Goal: Task Accomplishment & Management: Manage account settings

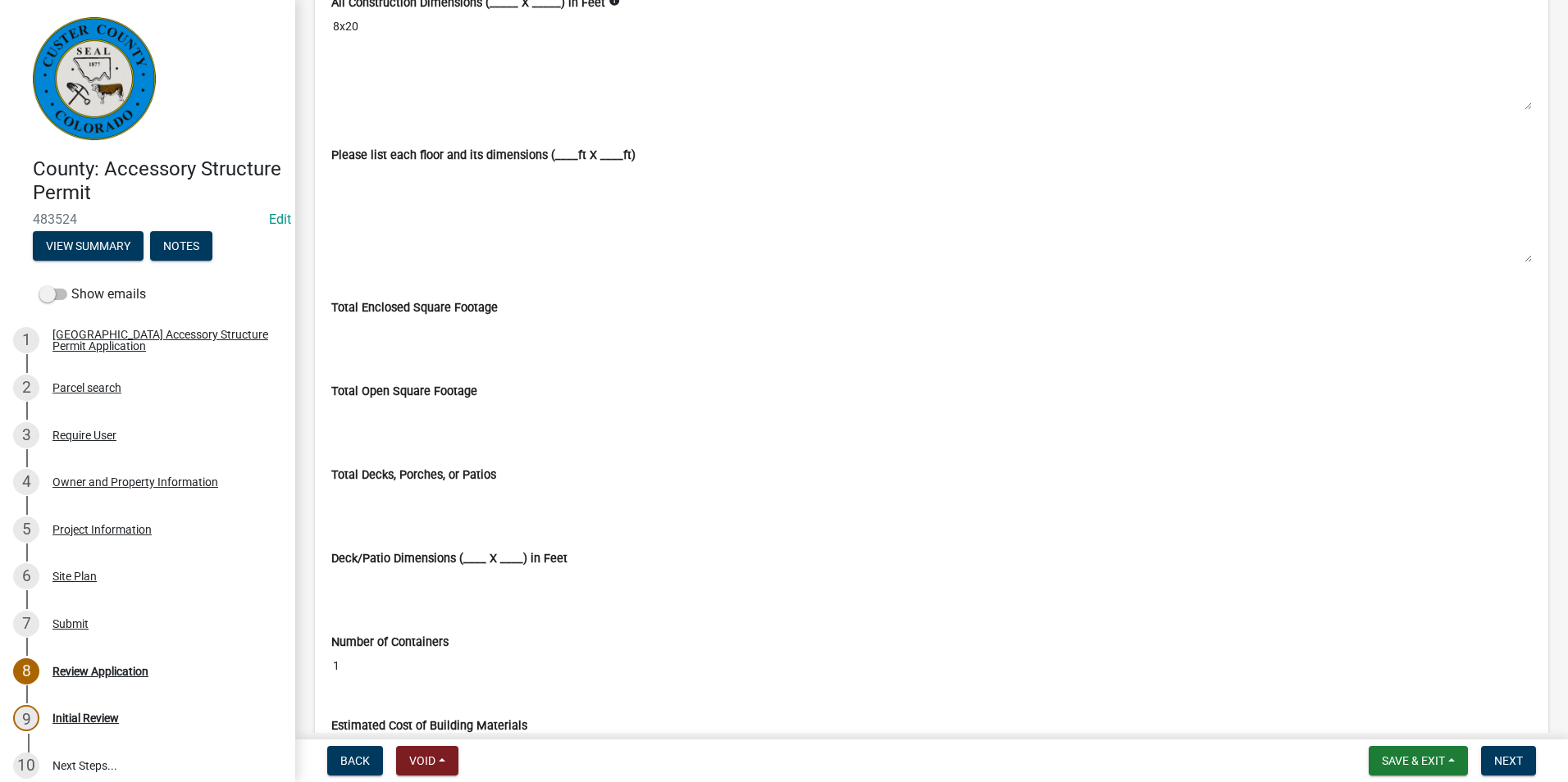
scroll to position [3525, 0]
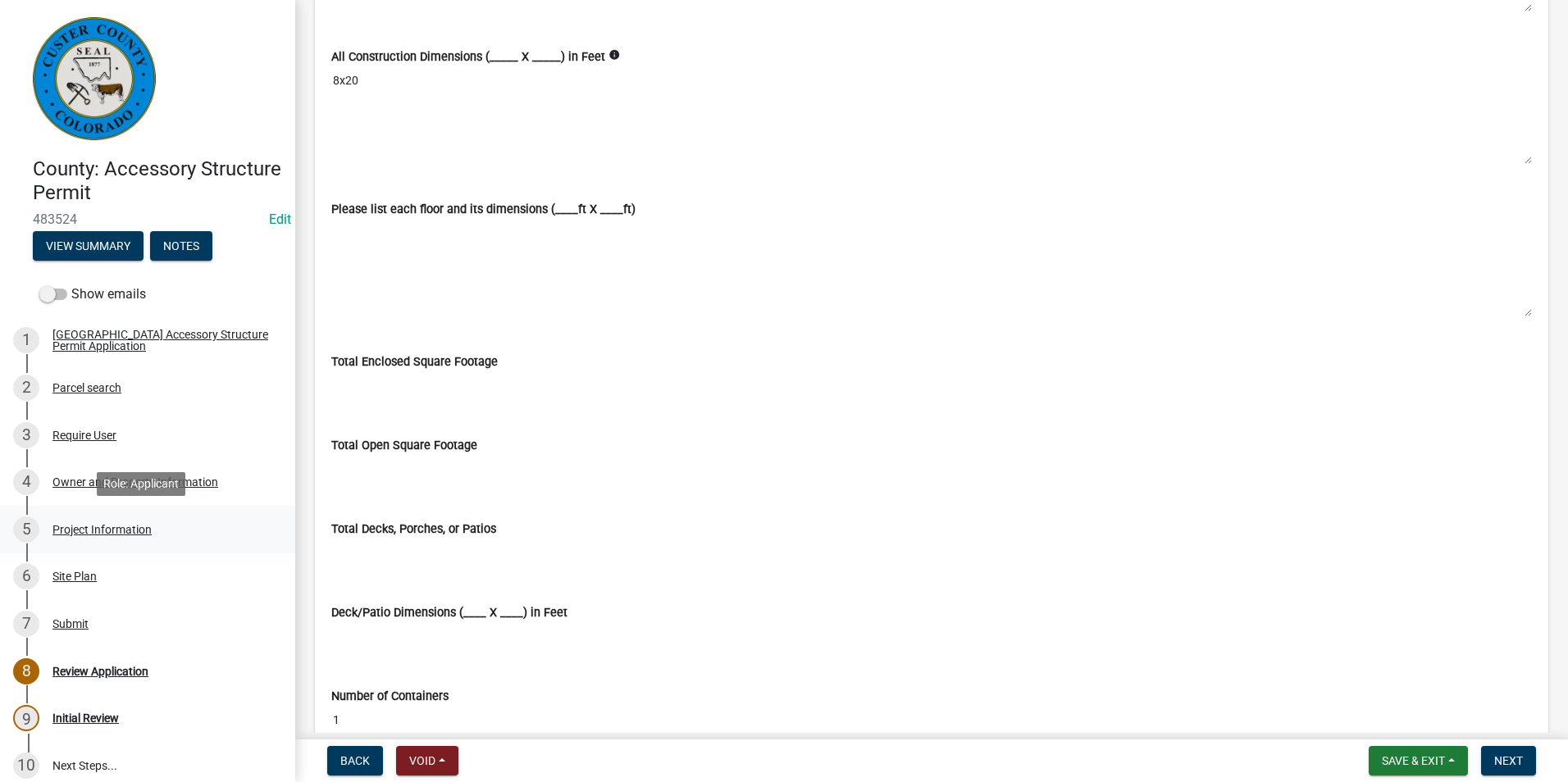
click at [98, 524] on div "Project Information" at bounding box center [101, 529] width 99 height 11
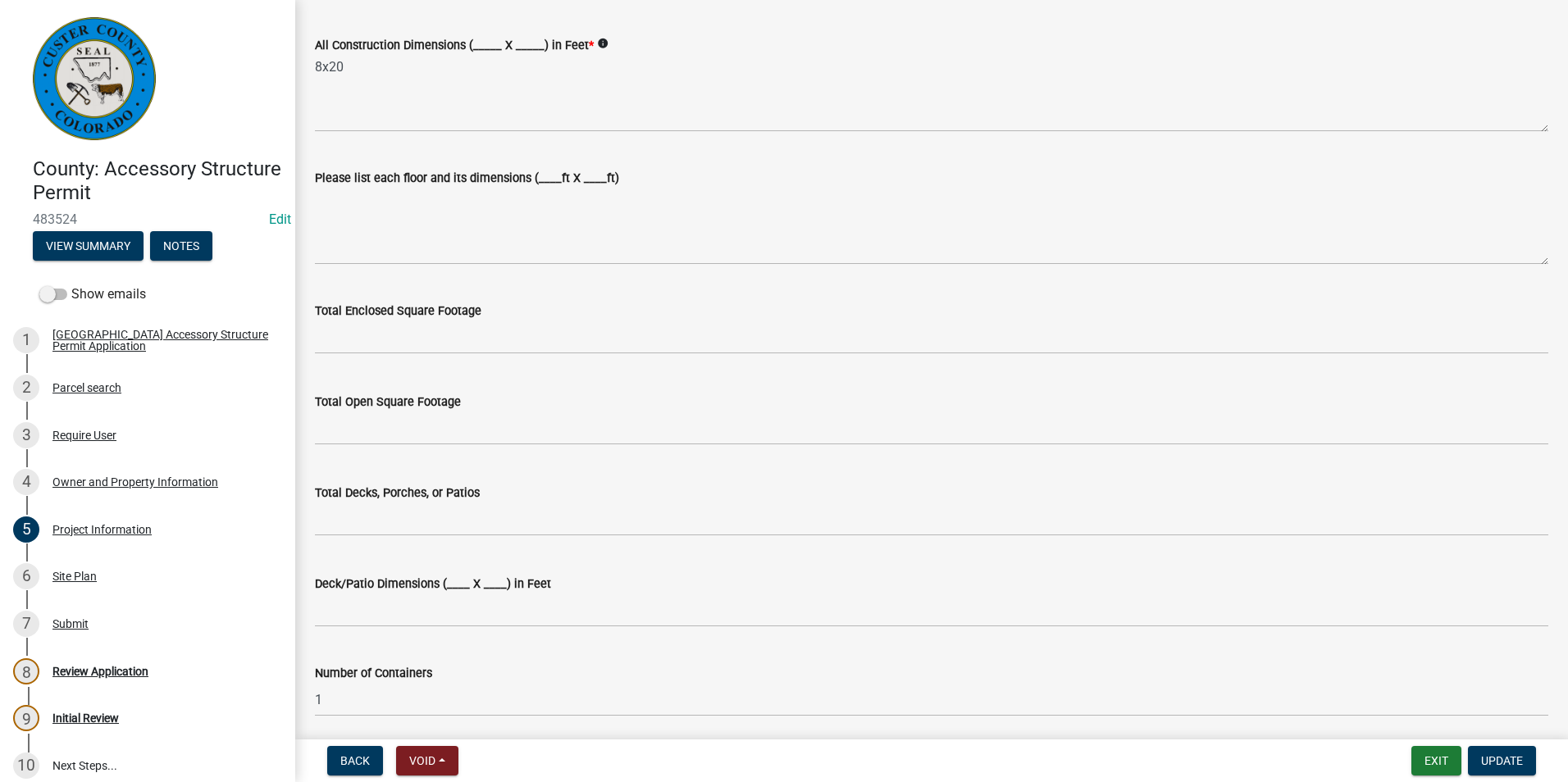
scroll to position [574, 0]
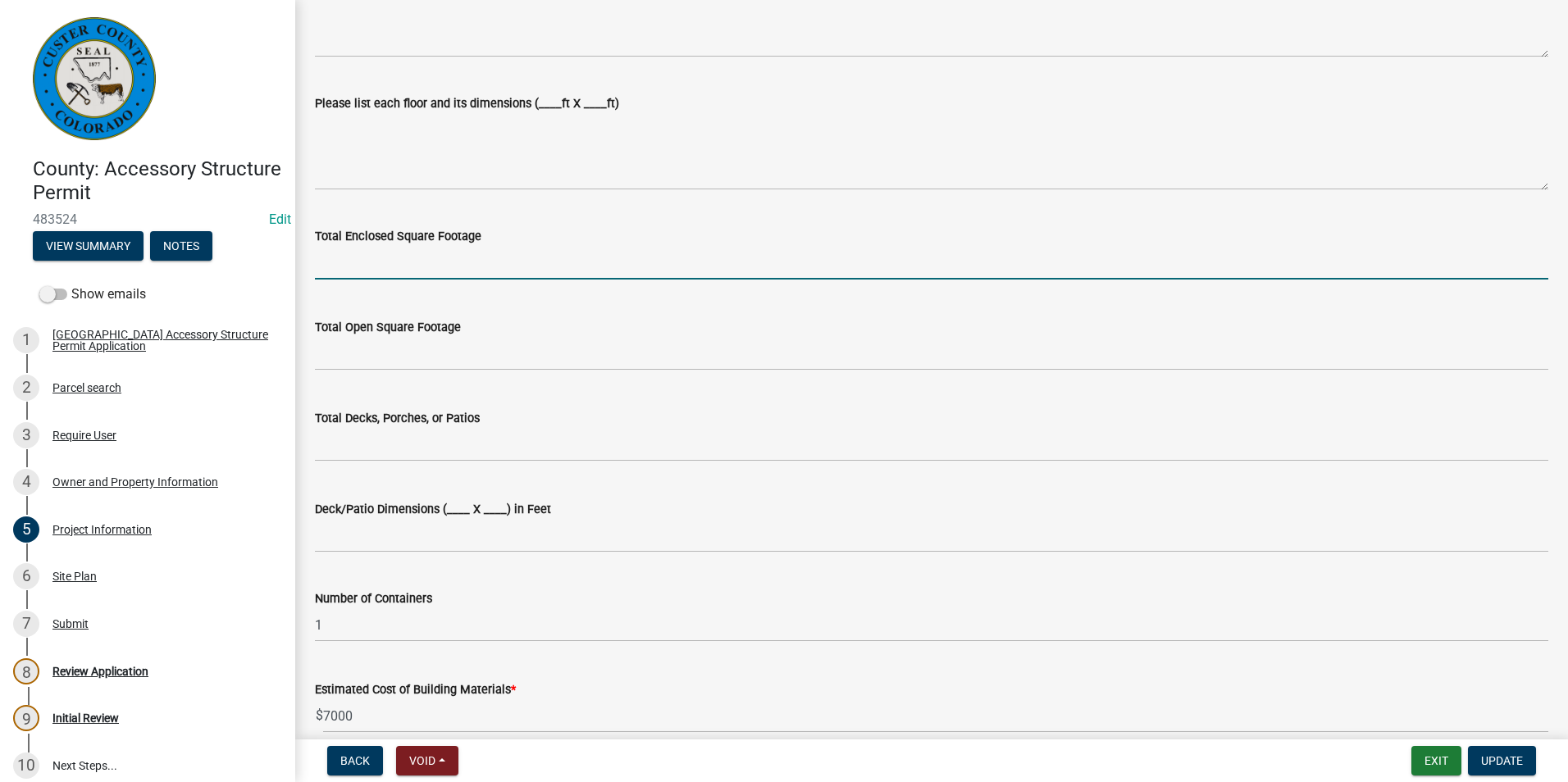
click at [481, 252] on input "text" at bounding box center [931, 262] width 1234 height 34
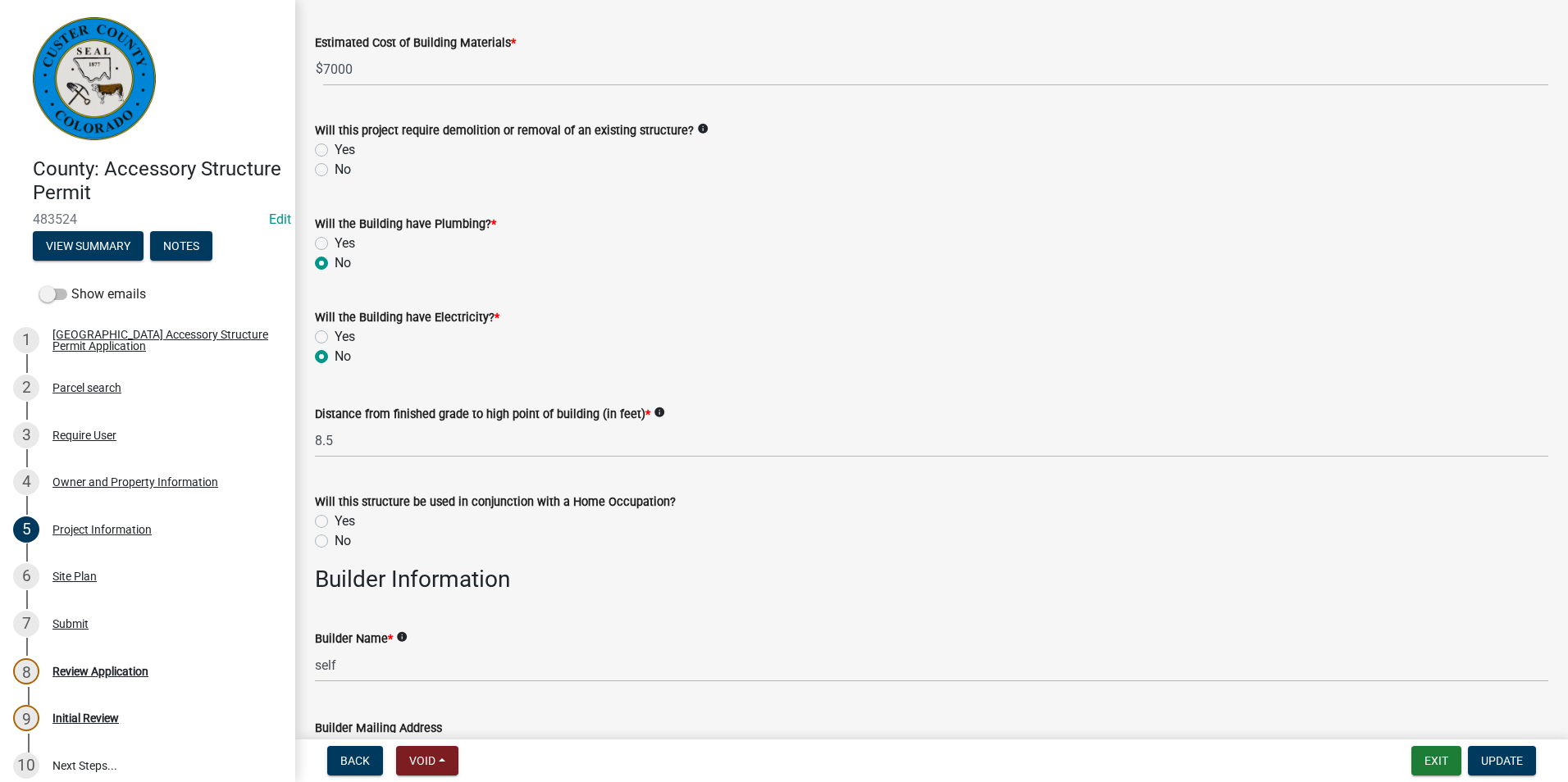
scroll to position [1230, 0]
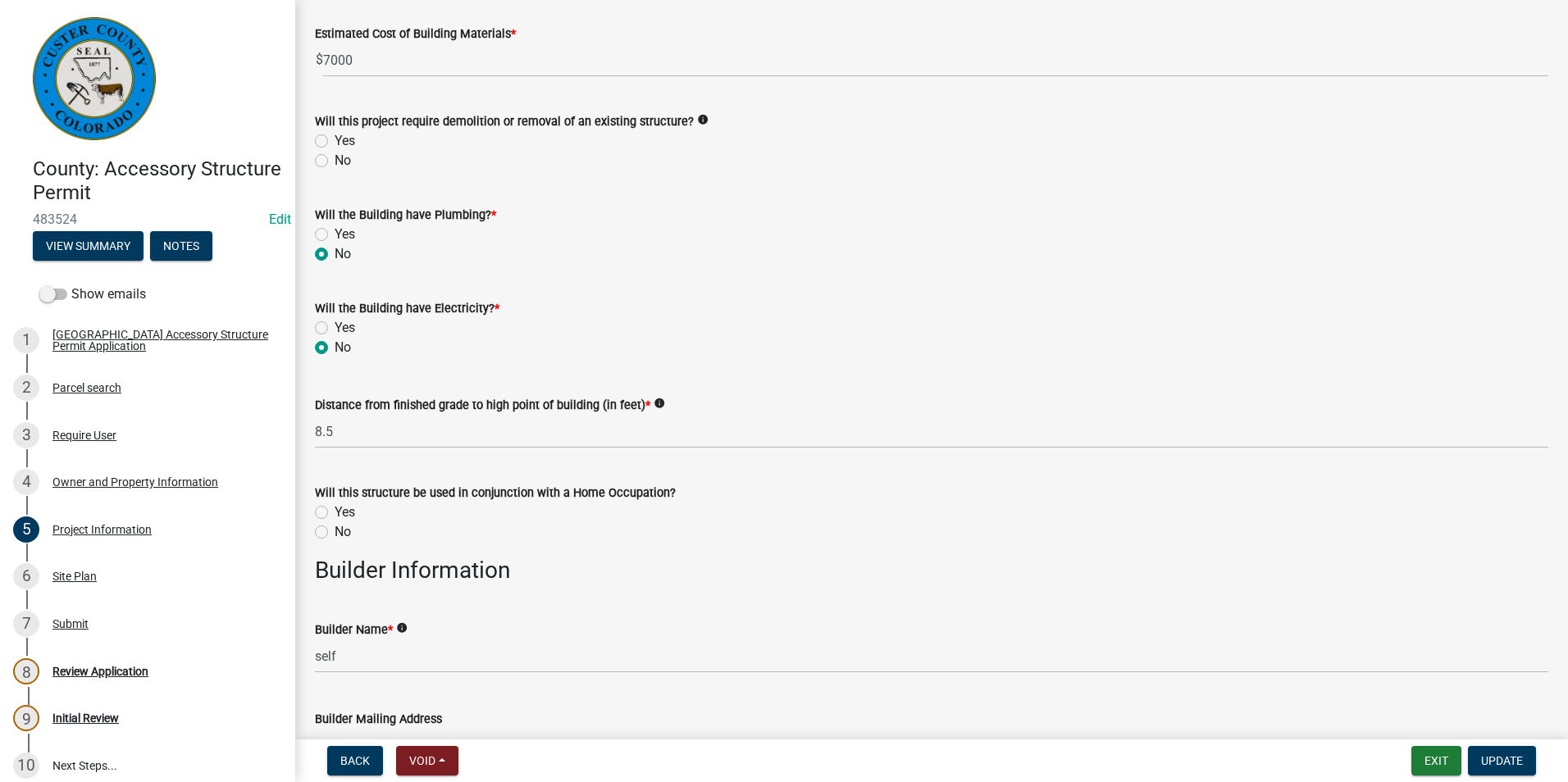
type input "160"
click at [334, 165] on label "No" at bounding box center [342, 161] width 16 height 20
click at [334, 162] on input "No" at bounding box center [340, 156] width 10 height 10
radio input "true"
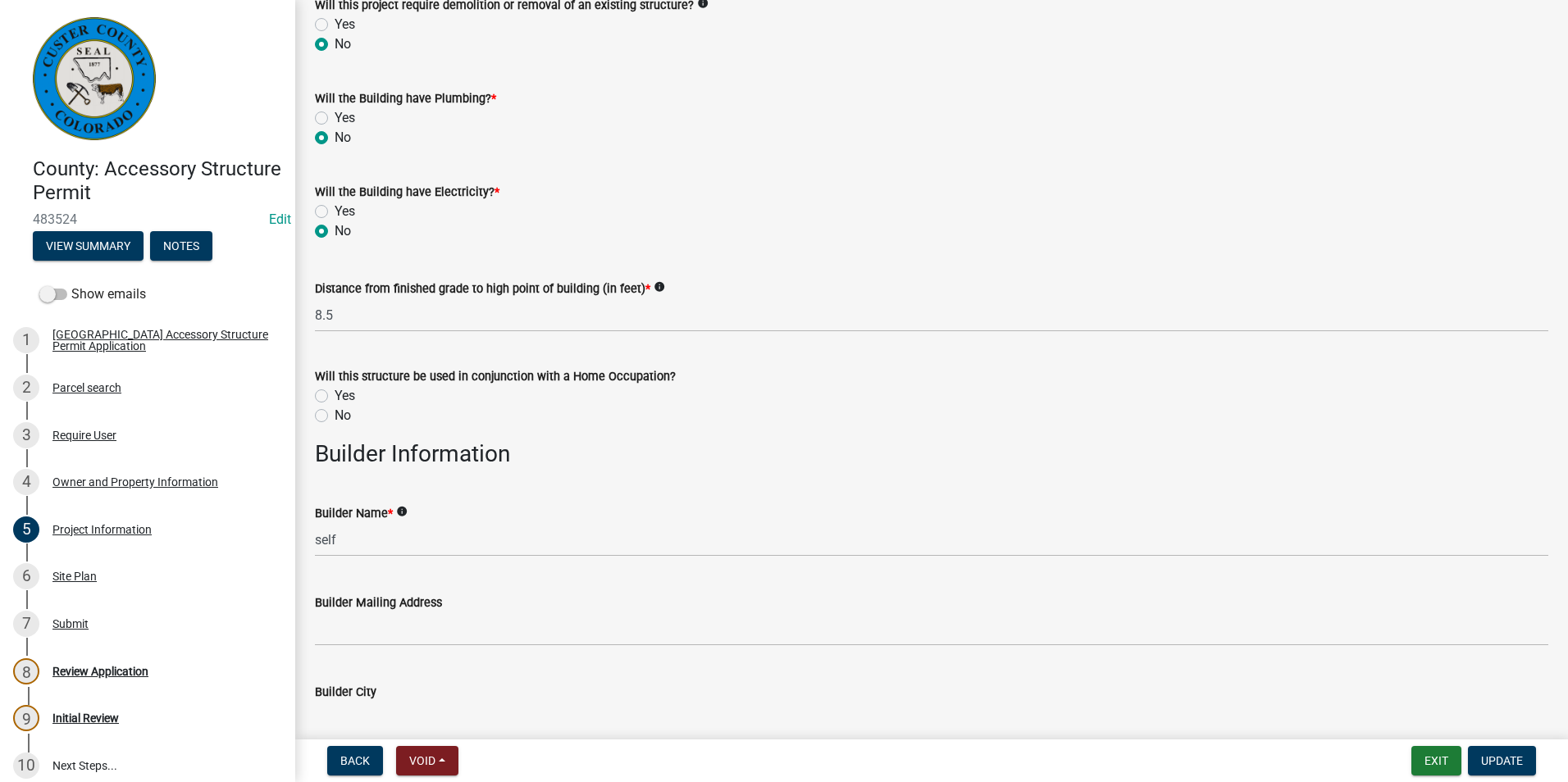
scroll to position [1475, 0]
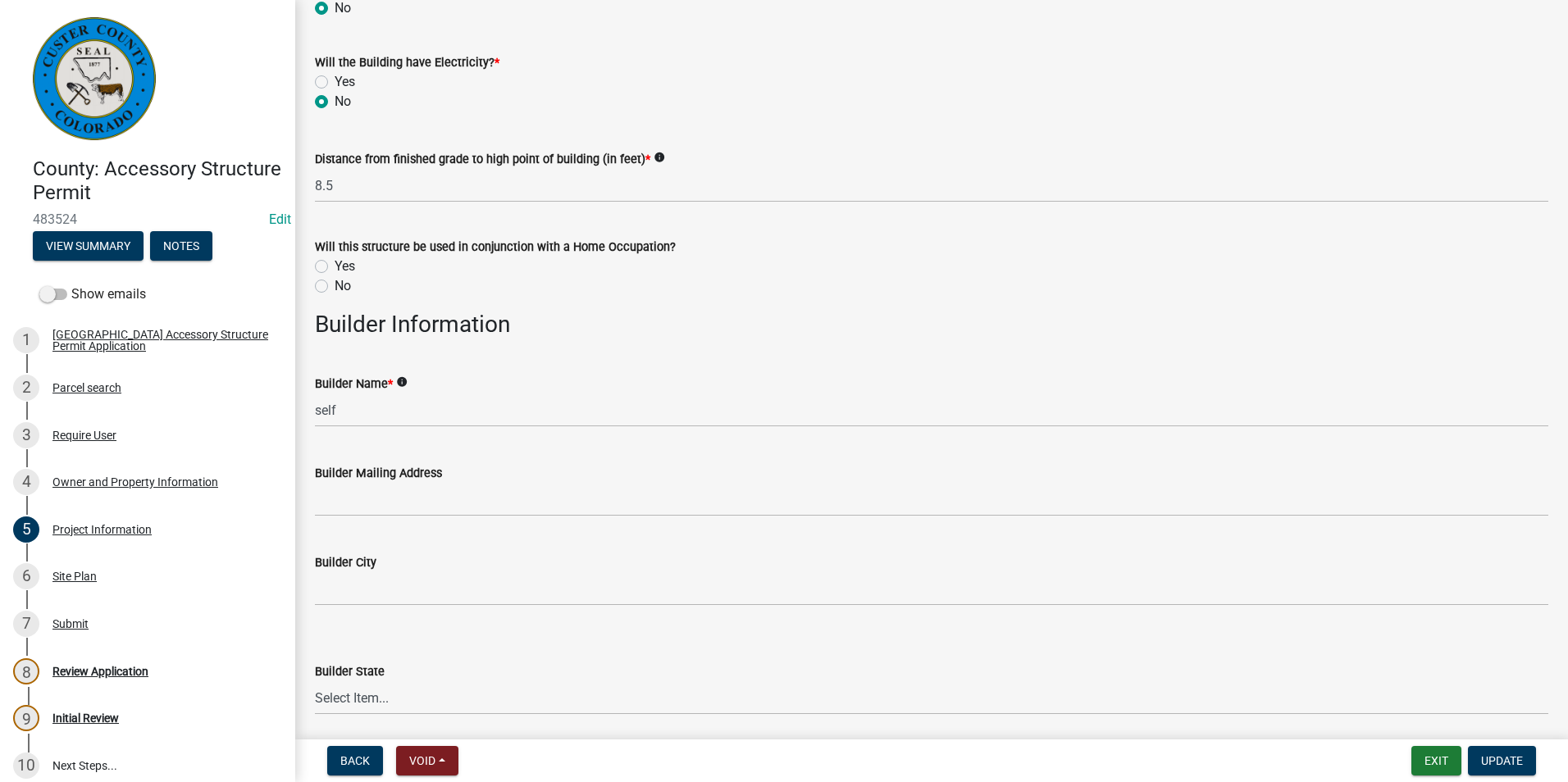
click at [334, 288] on label "No" at bounding box center [342, 285] width 16 height 20
click at [334, 287] on input "No" at bounding box center [340, 281] width 10 height 10
radio input "true"
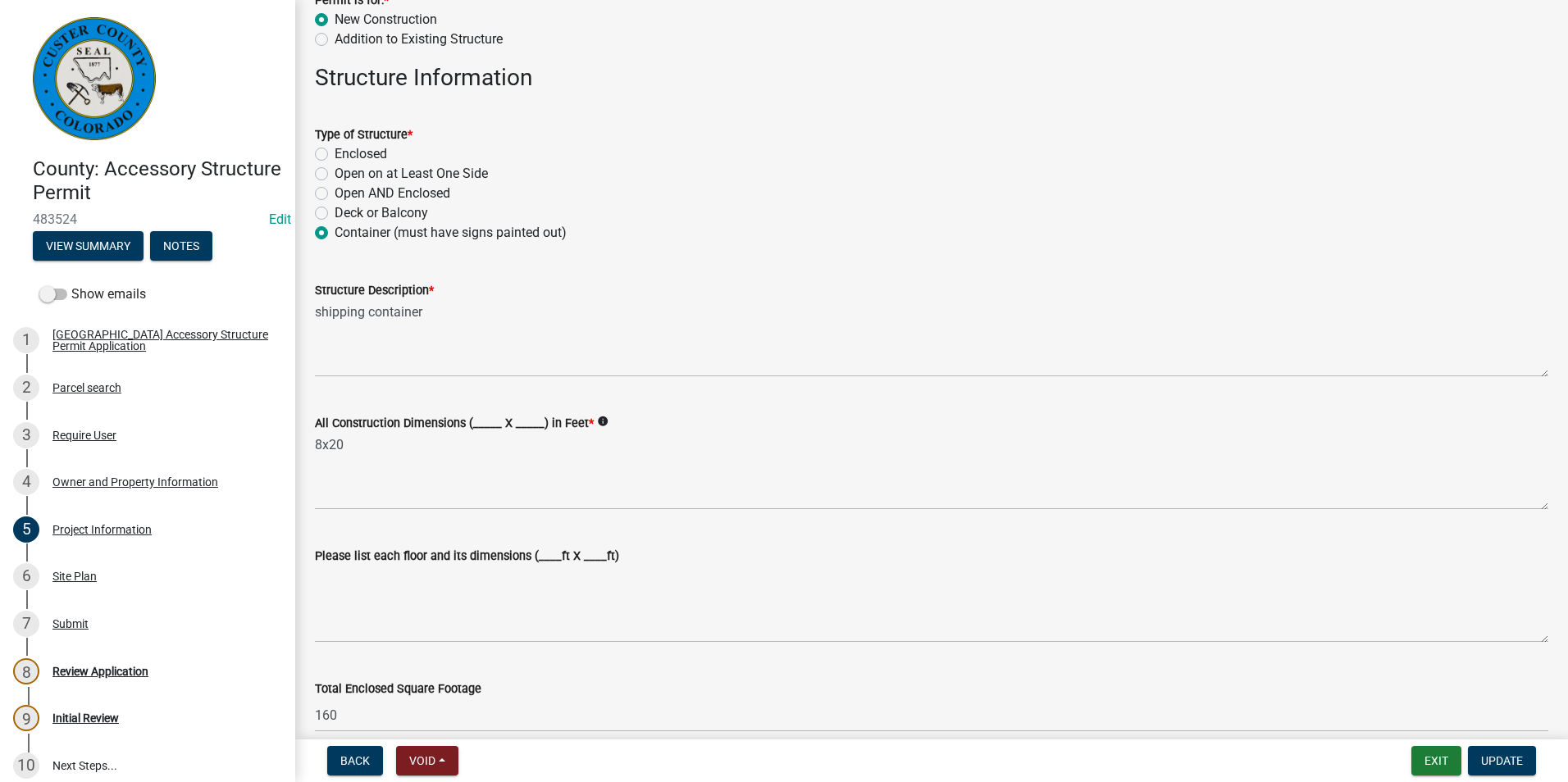
scroll to position [0, 0]
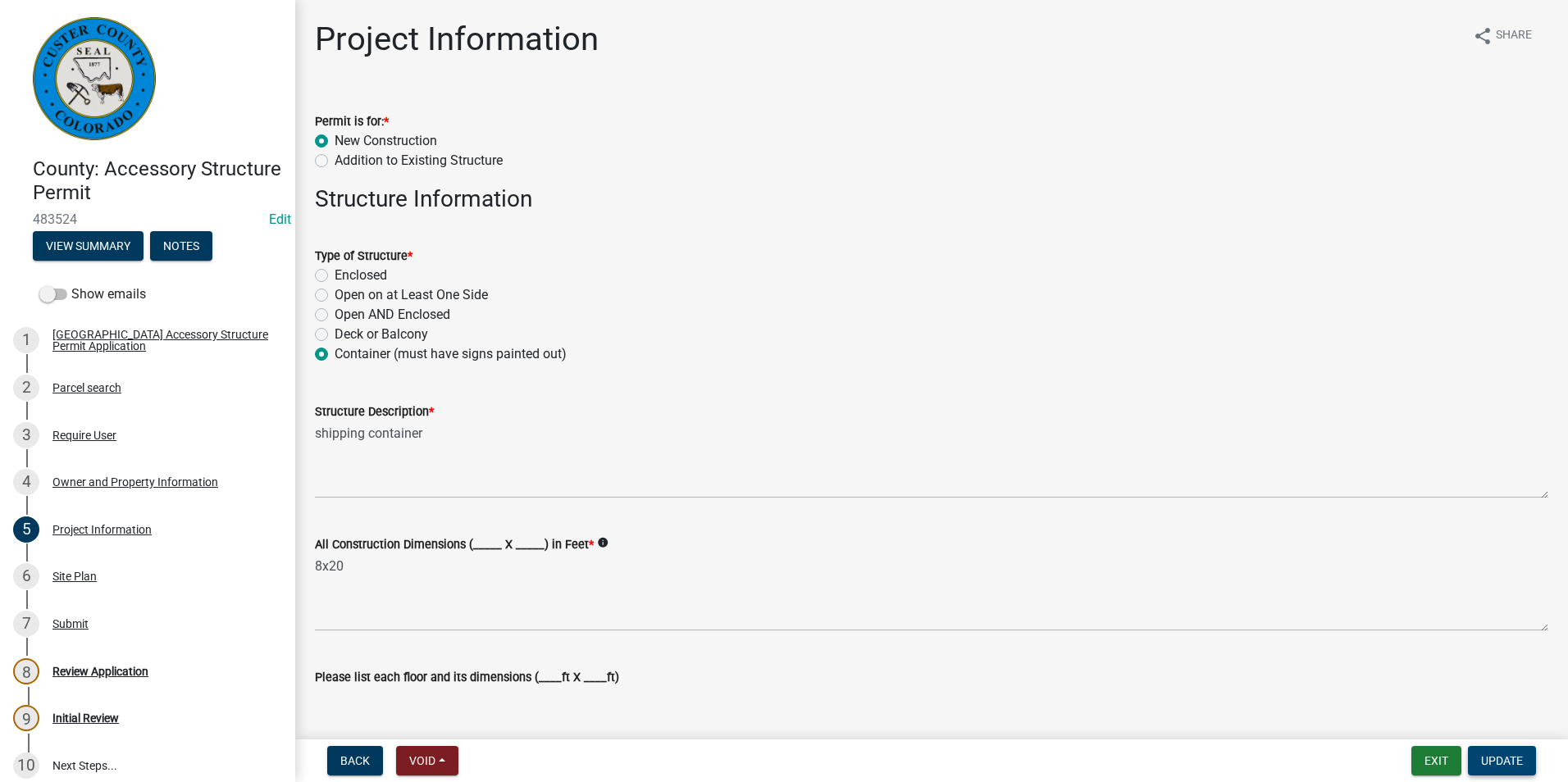
click at [1516, 765] on span "Update" at bounding box center [1502, 761] width 42 height 13
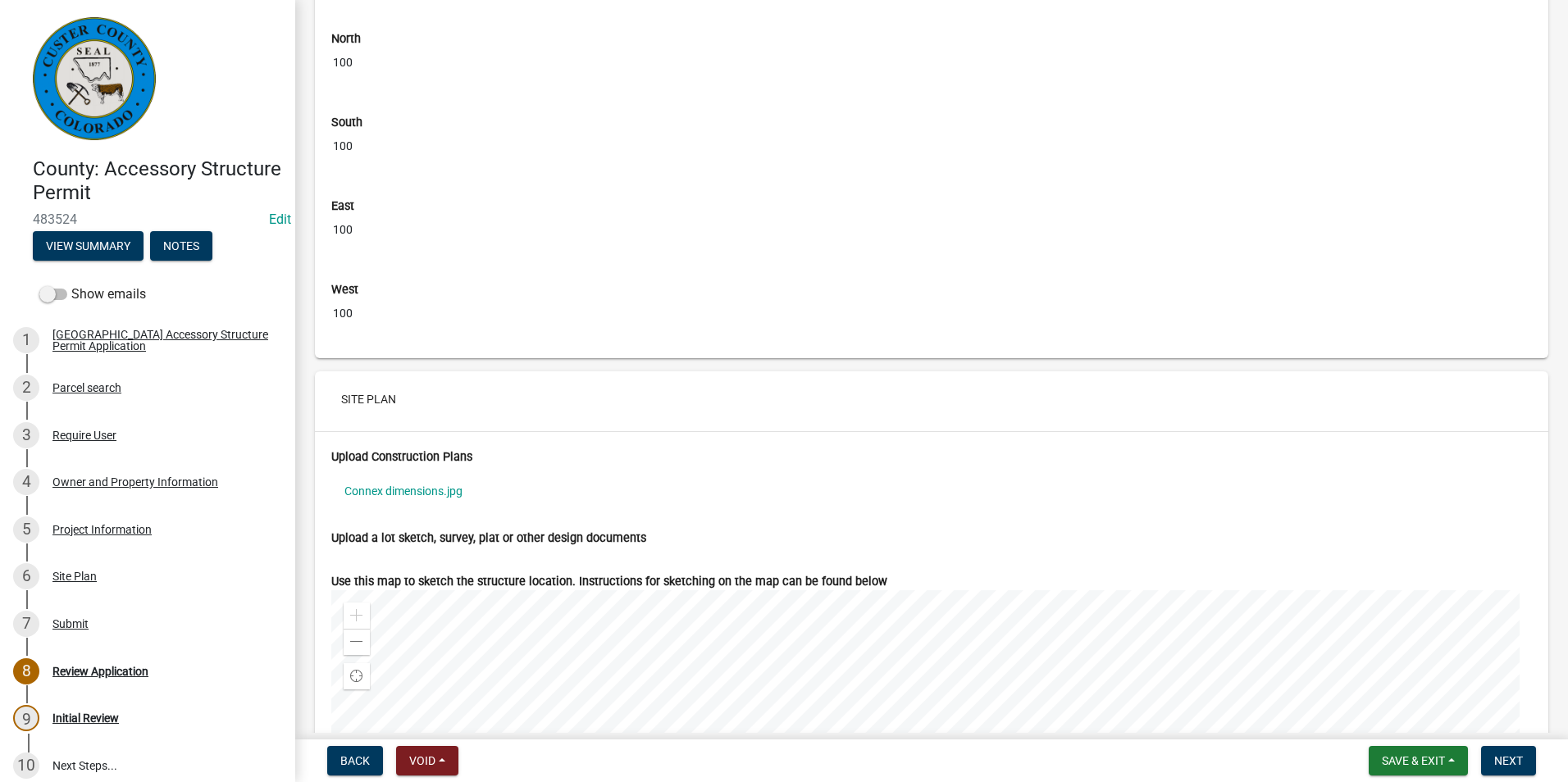
scroll to position [5820, 0]
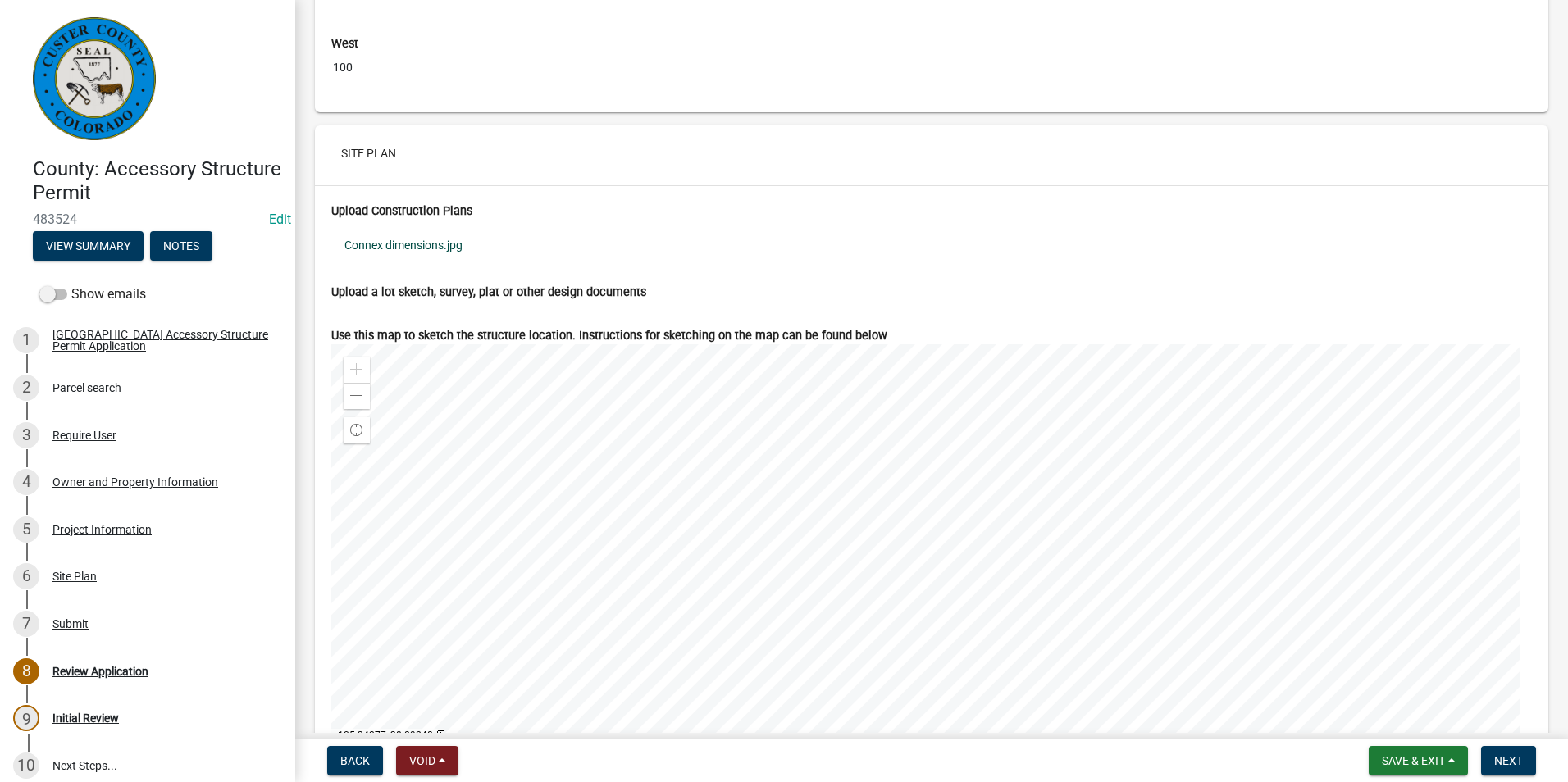
click at [407, 258] on link "Connex dimensions.jpg" at bounding box center [931, 245] width 1201 height 38
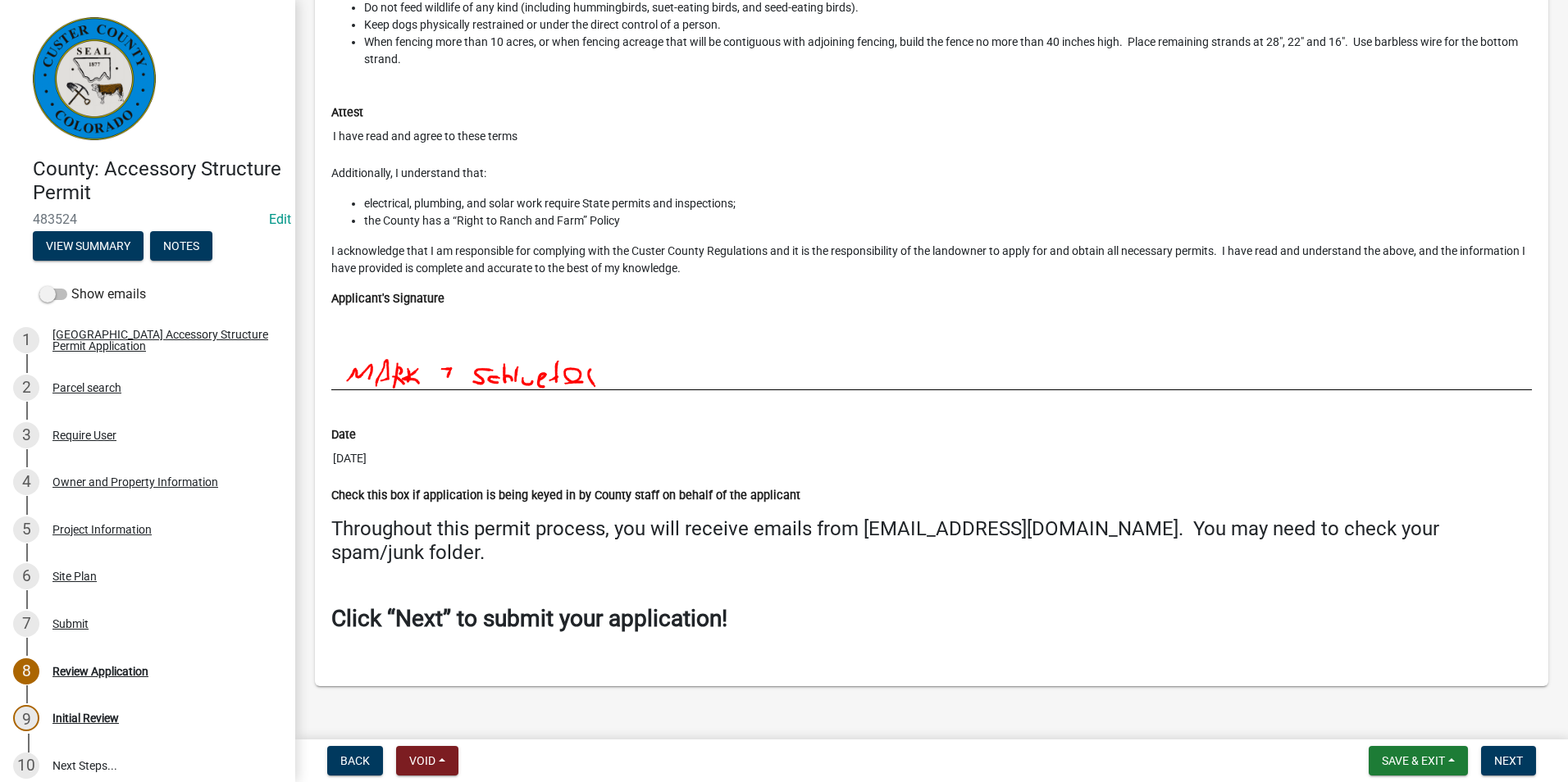
scroll to position [7247, 0]
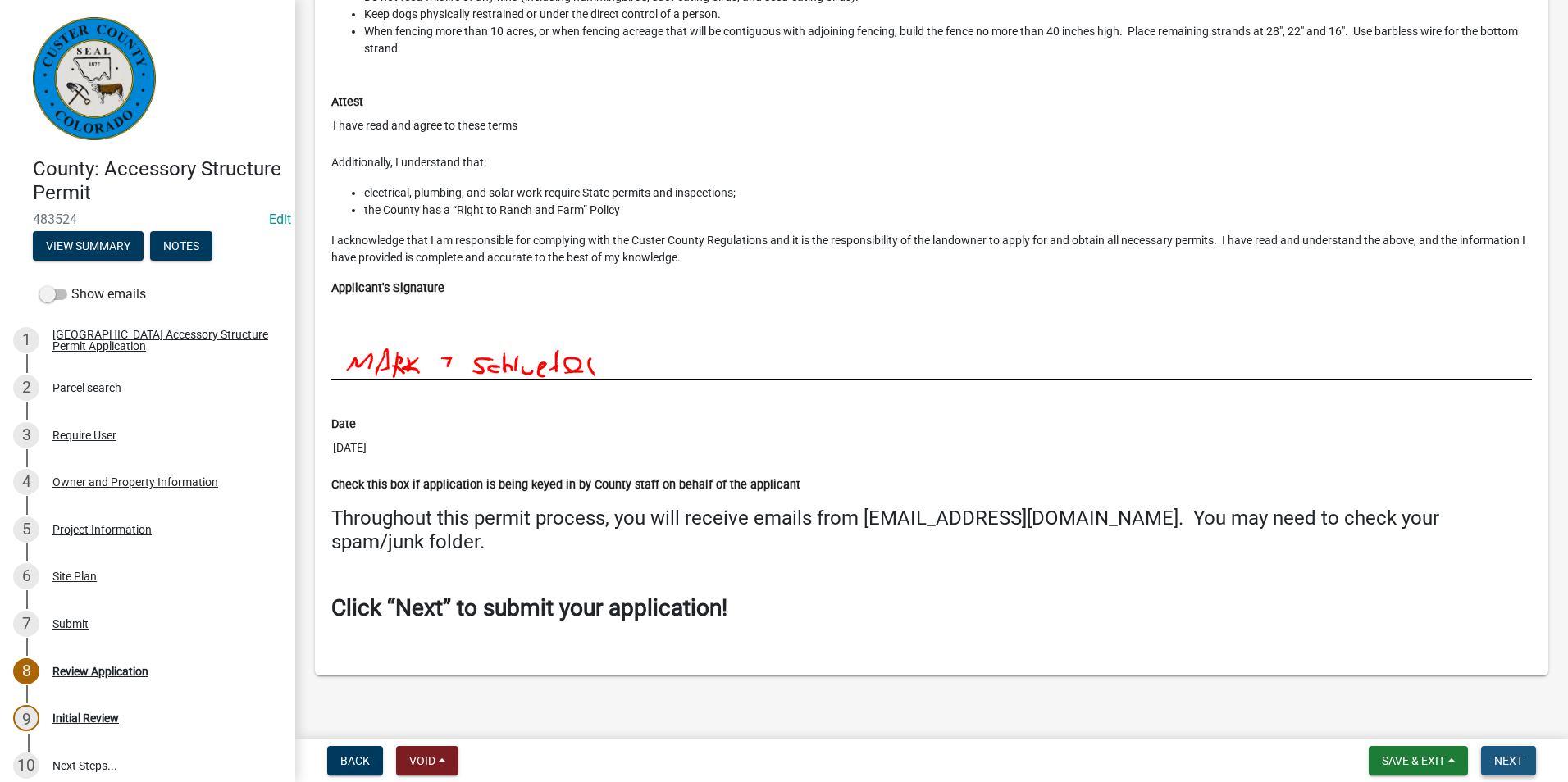
click at [1521, 762] on span "Next" at bounding box center [1508, 761] width 28 height 13
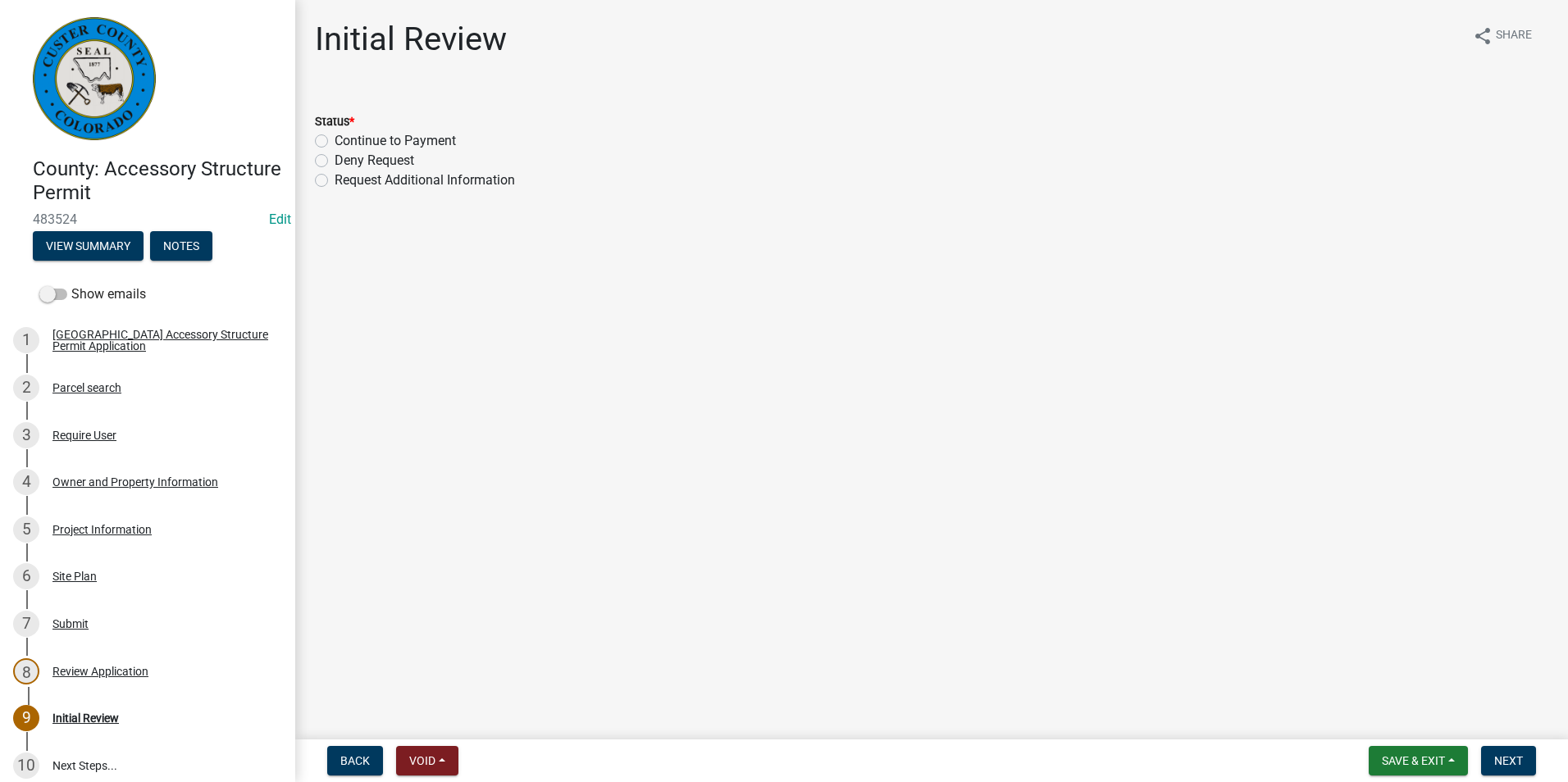
click at [334, 144] on label "Continue to Payment" at bounding box center [395, 141] width 121 height 20
click at [334, 142] on input "Continue to Payment" at bounding box center [340, 137] width 10 height 10
radio input "true"
click at [1528, 762] on button "Next" at bounding box center [1509, 761] width 55 height 29
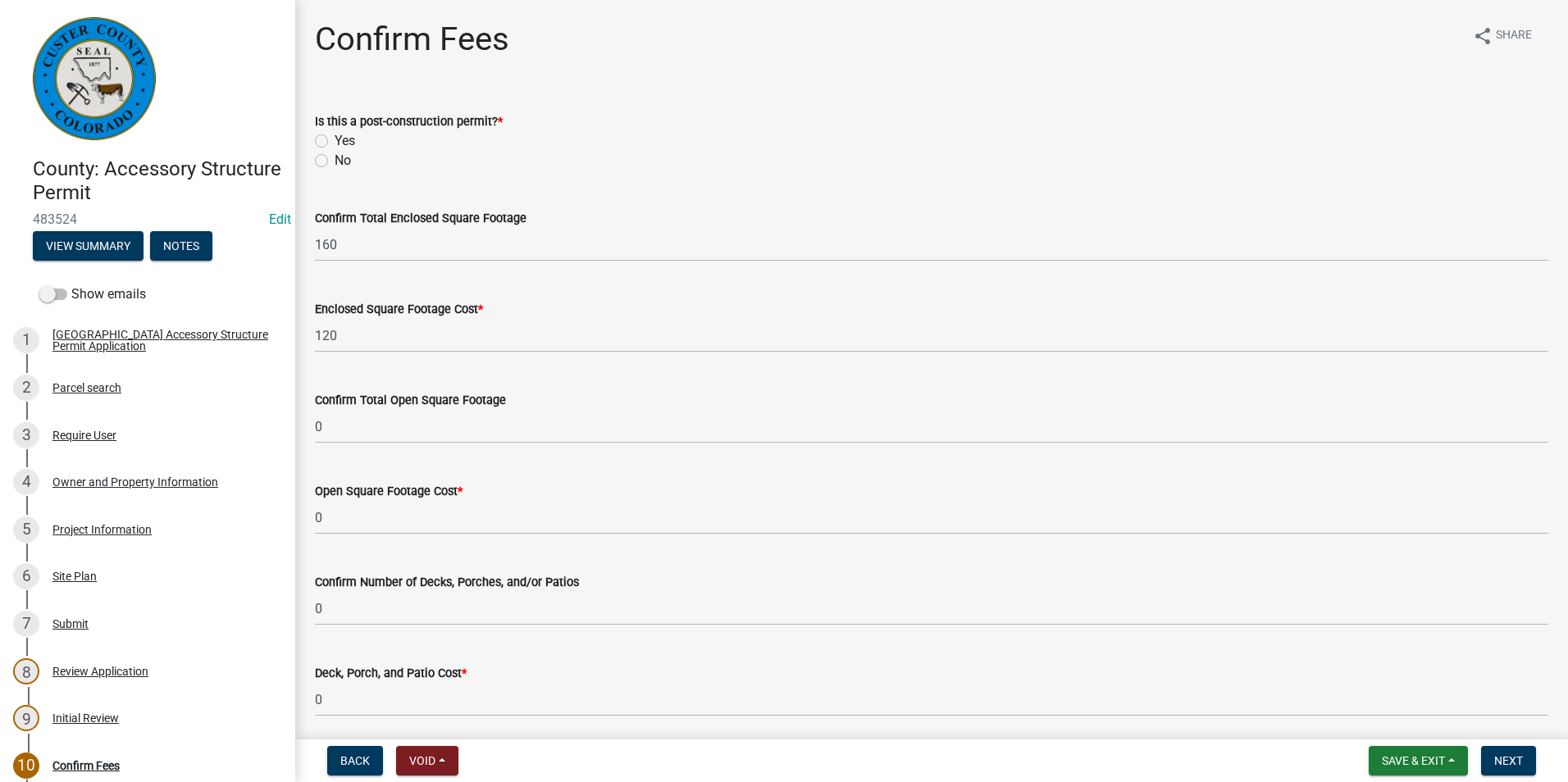
click at [334, 163] on label "No" at bounding box center [342, 161] width 16 height 20
click at [334, 162] on input "No" at bounding box center [340, 156] width 10 height 10
radio input "true"
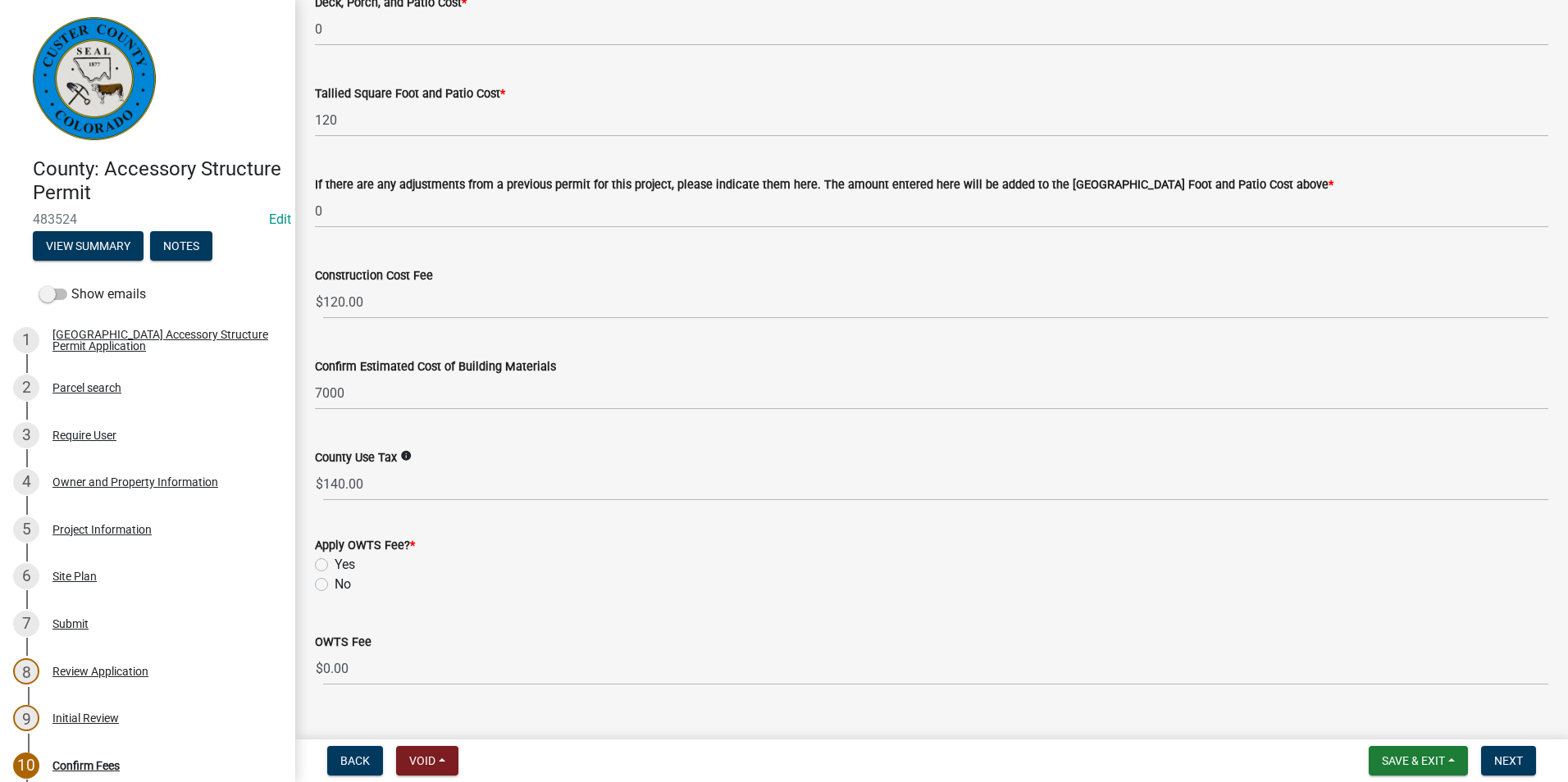
scroll to position [702, 0]
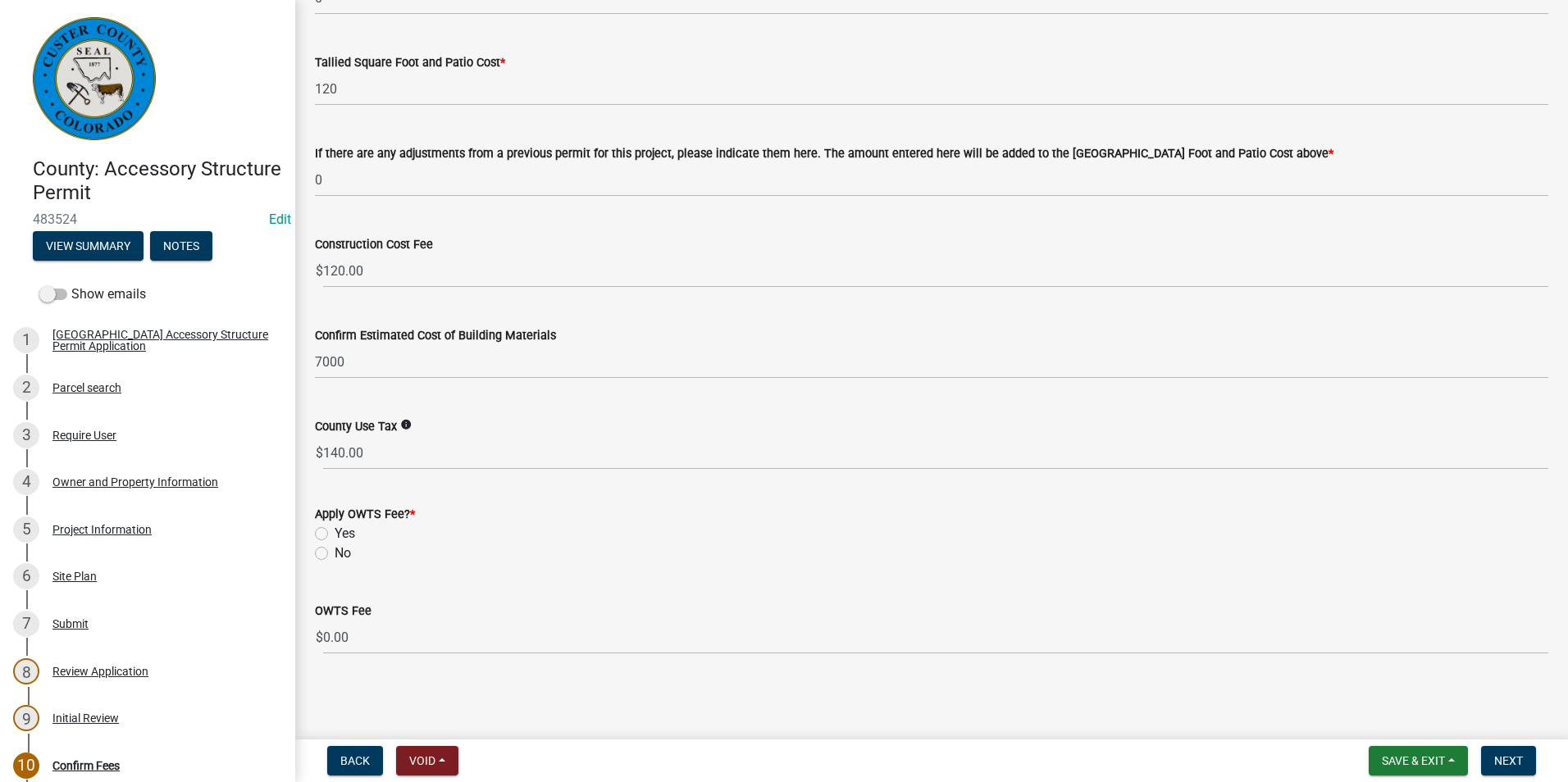
click at [334, 551] on label "No" at bounding box center [342, 553] width 16 height 20
click at [334, 551] on input "No" at bounding box center [340, 548] width 10 height 10
radio input "true"
click at [1517, 756] on span "Next" at bounding box center [1508, 761] width 28 height 13
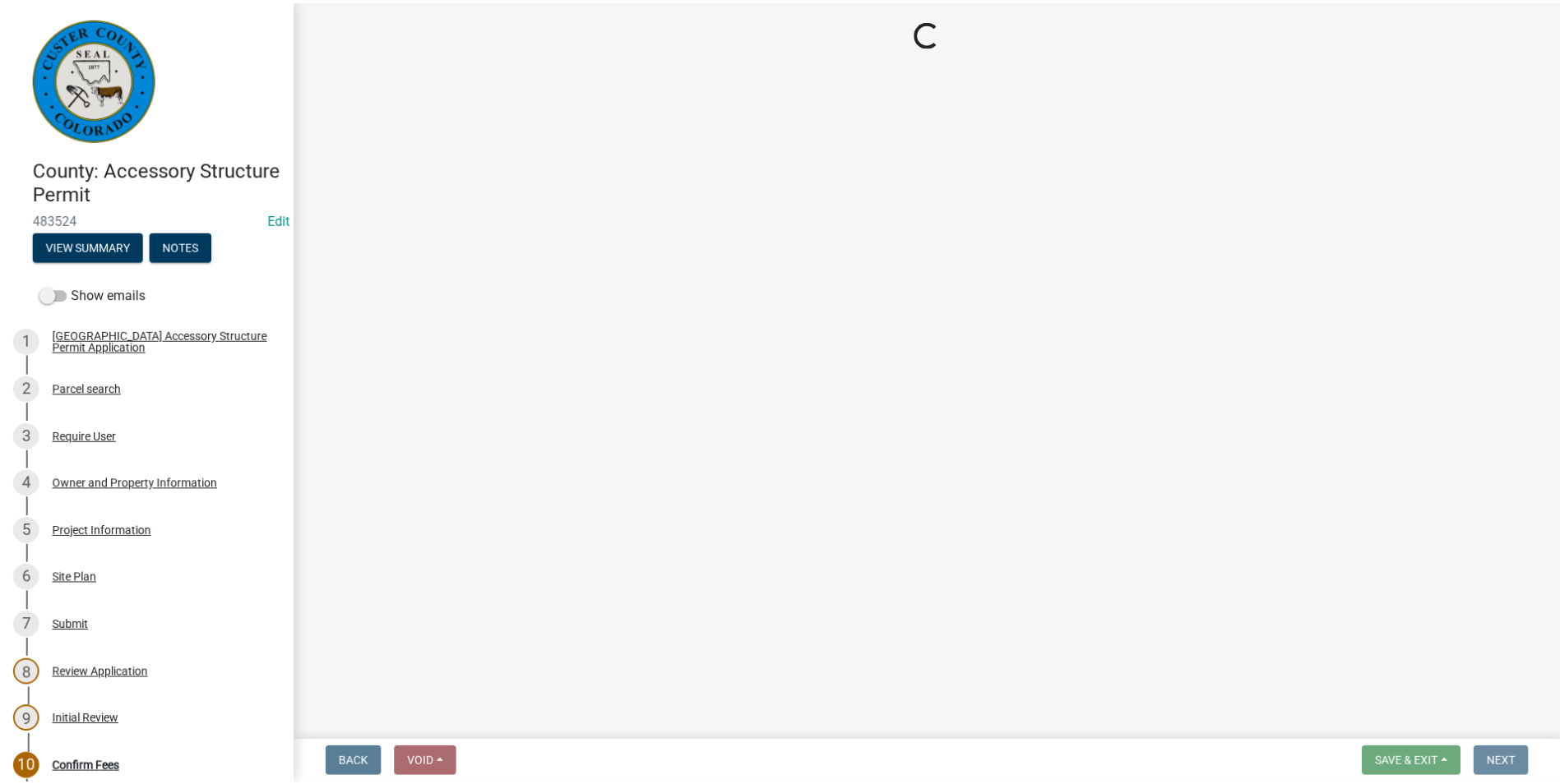
scroll to position [0, 0]
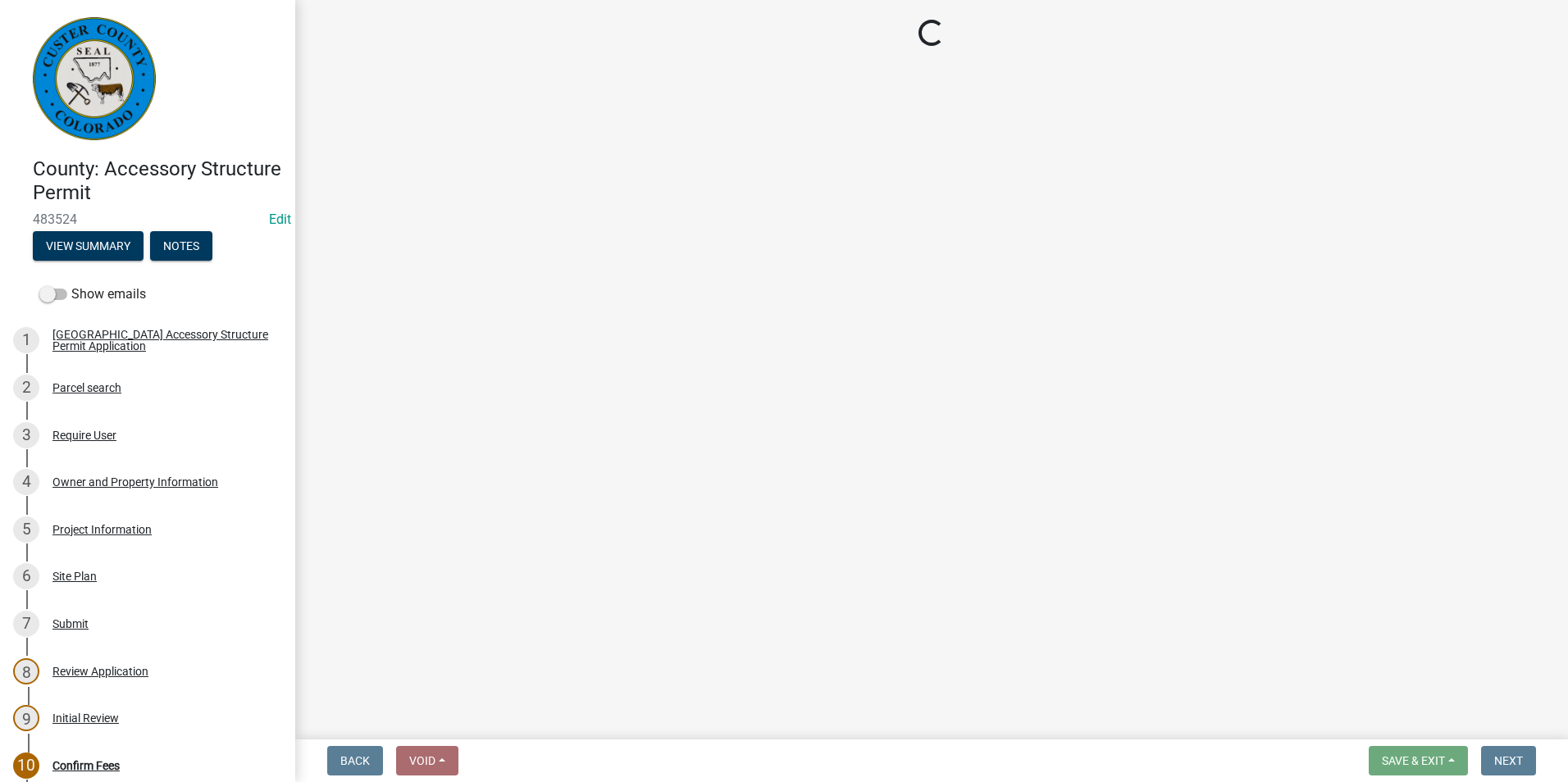
select select "3: 3"
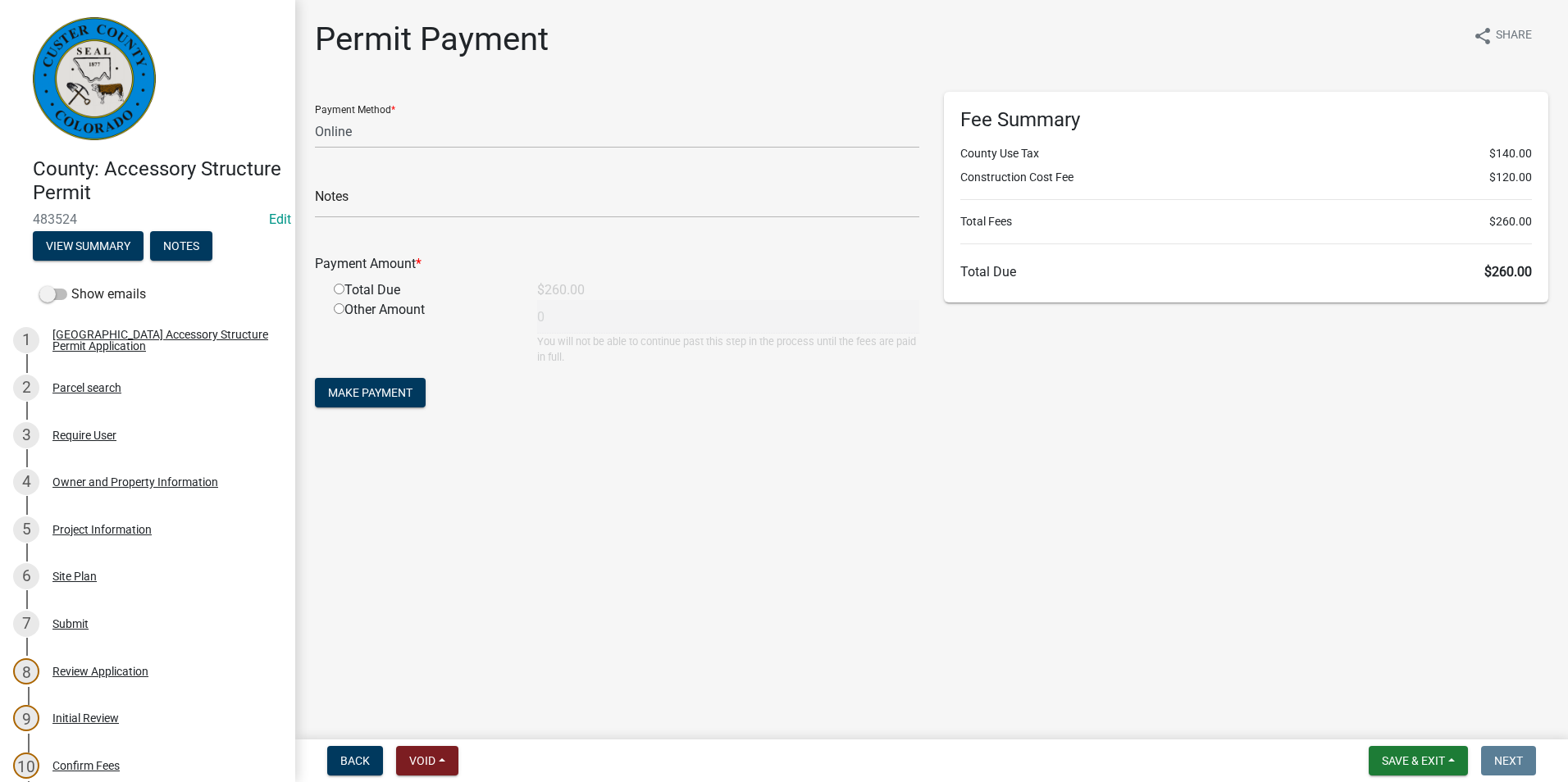
click at [929, 645] on main "Permit Payment share Share Payment Method * Credit Card POS Check Cash Online N…" at bounding box center [931, 366] width 1273 height 733
click at [1390, 763] on span "Save & Exit" at bounding box center [1412, 761] width 63 height 13
click at [1398, 717] on button "Save & Exit" at bounding box center [1402, 718] width 132 height 40
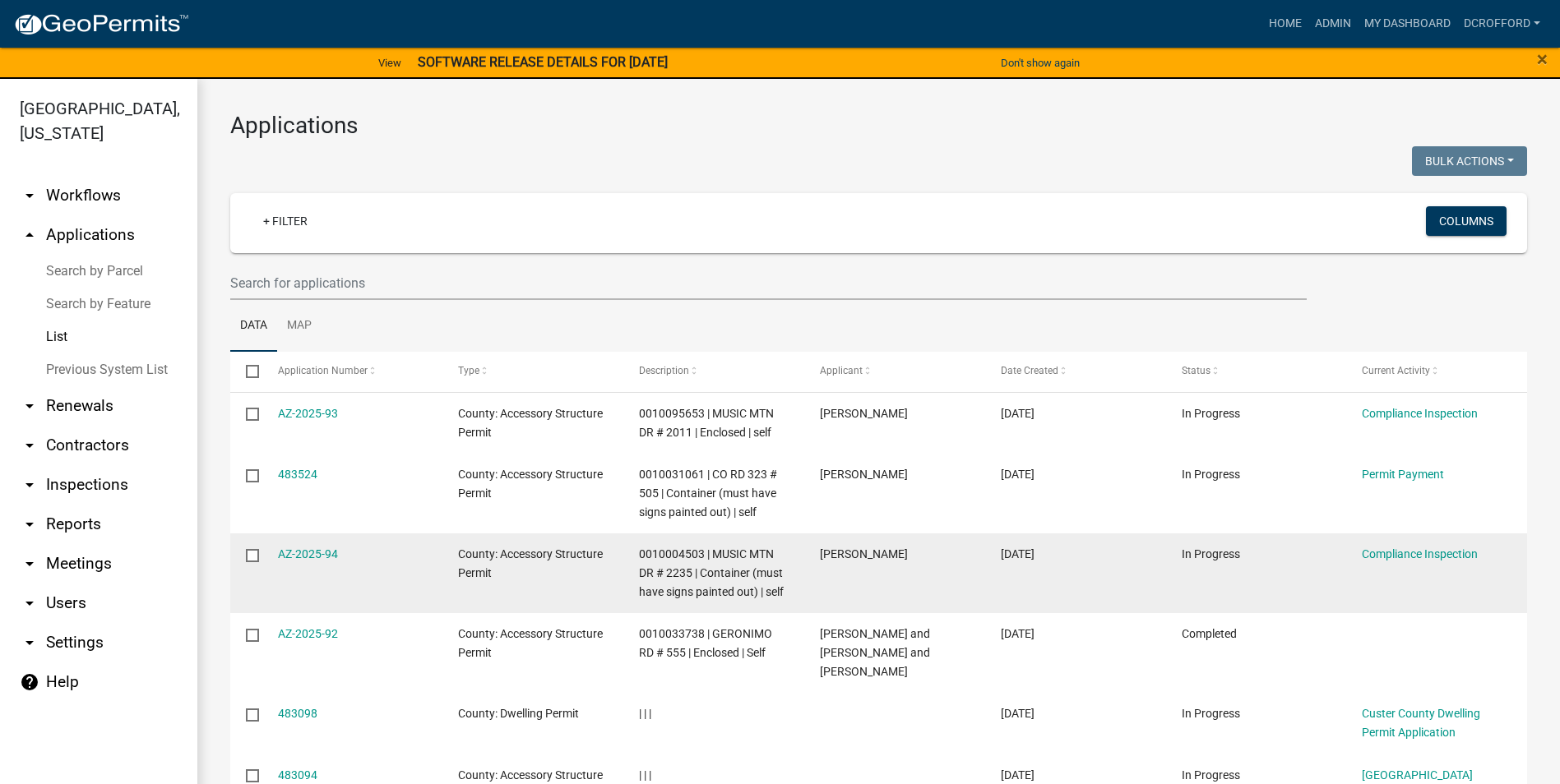
scroll to position [329, 0]
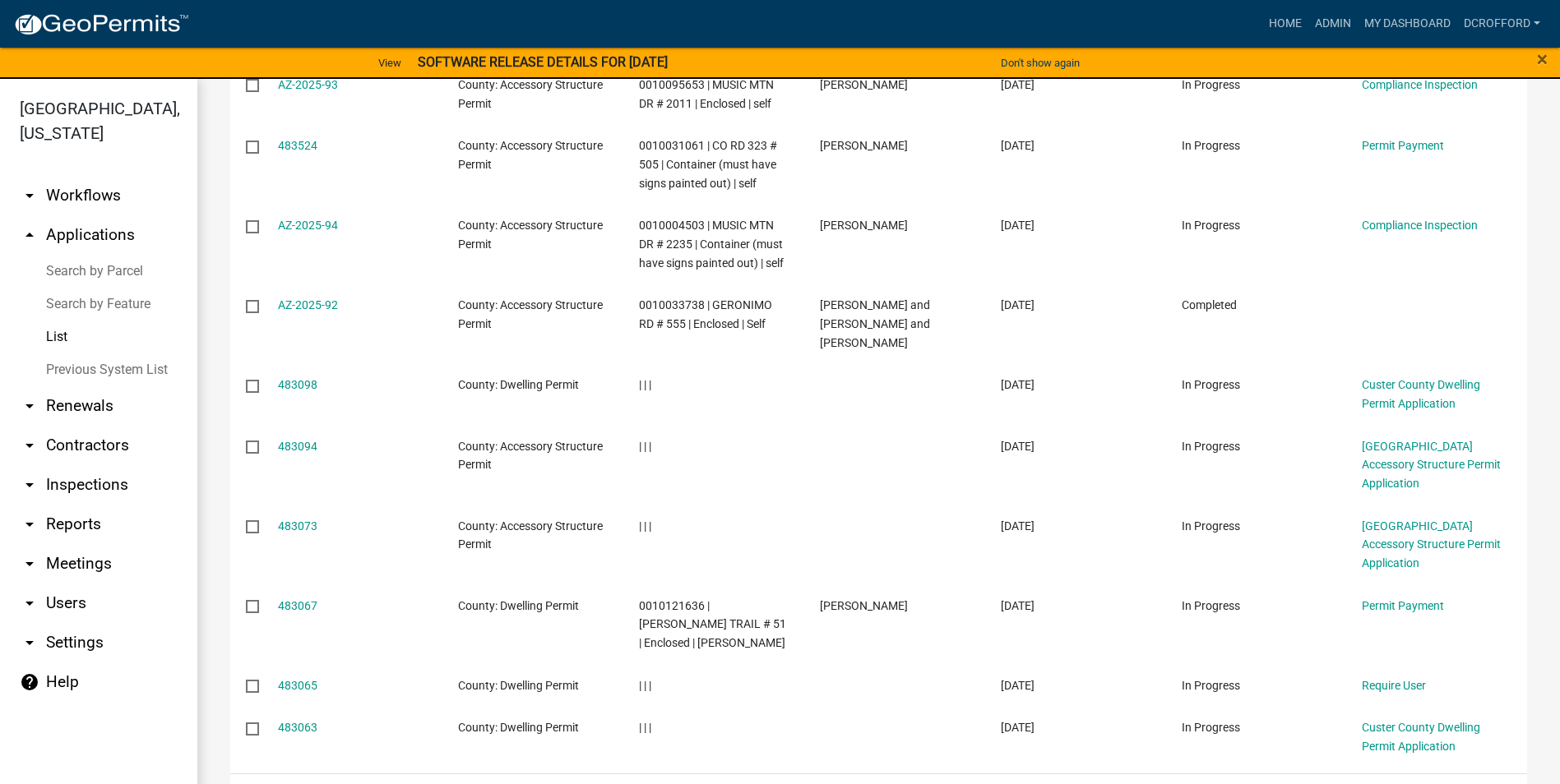
click at [1375, 783] on link "3" at bounding box center [1384, 794] width 20 height 18
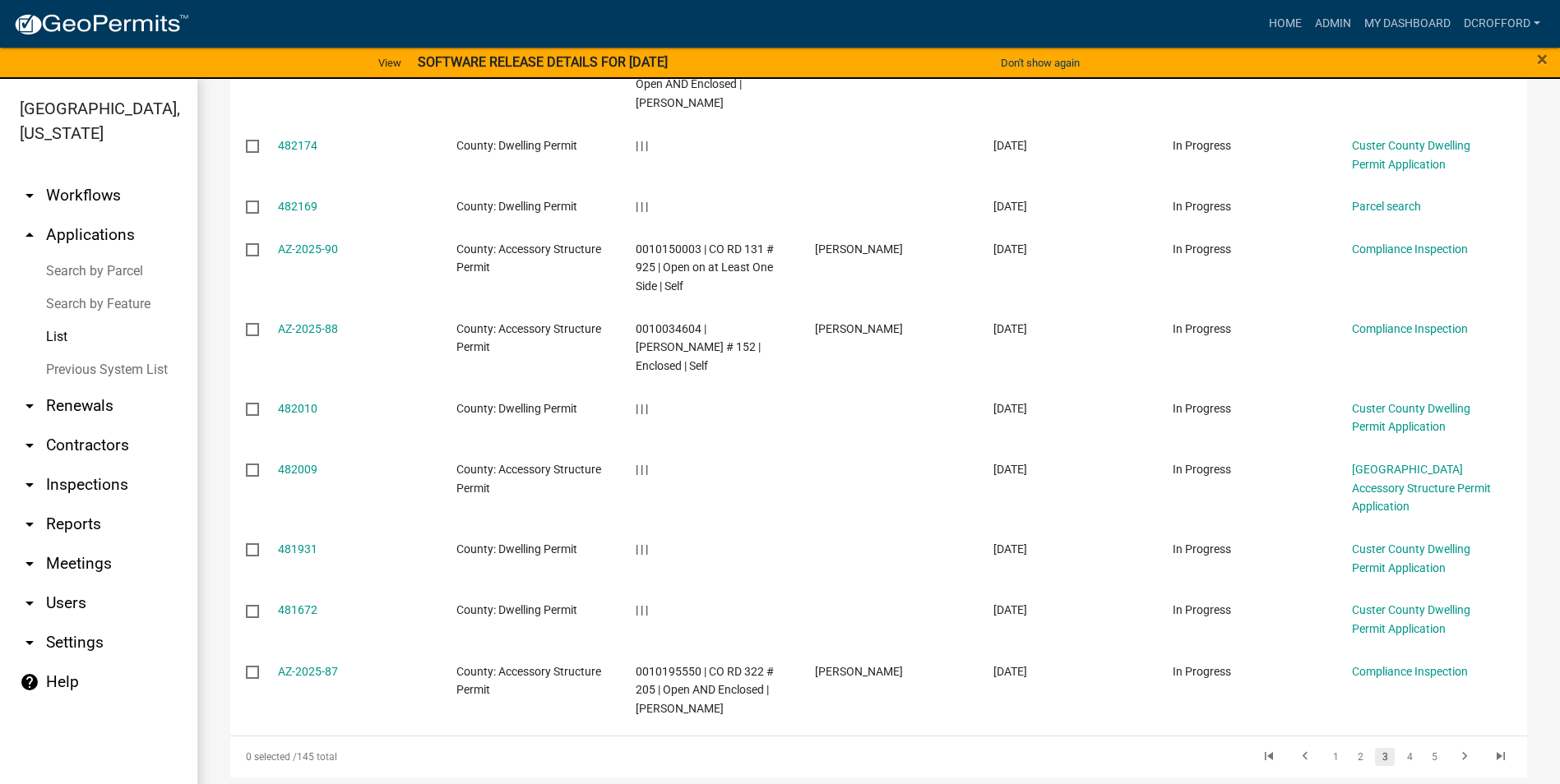
scroll to position [387, 0]
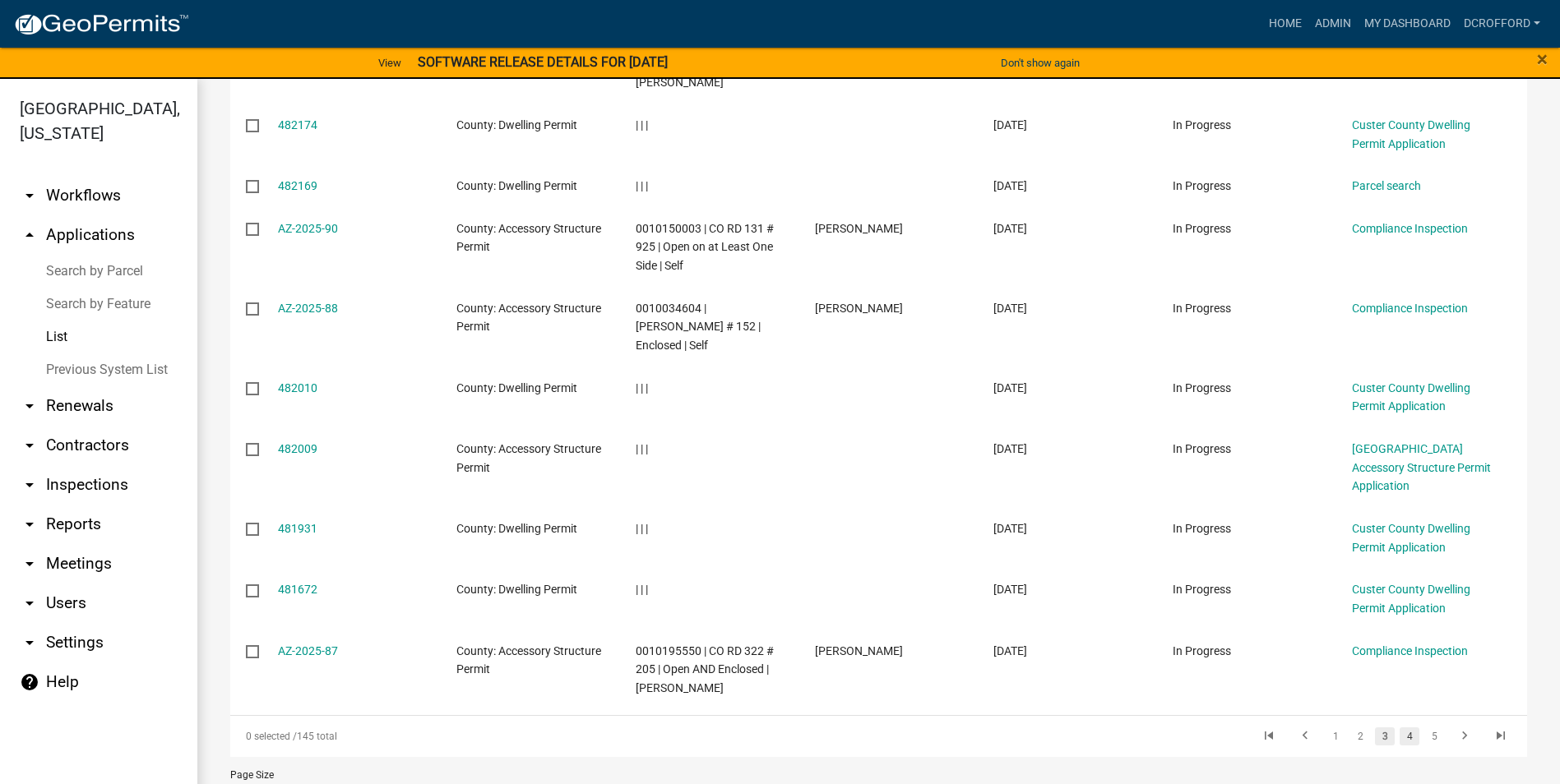
click at [1403, 727] on link "4" at bounding box center [1409, 736] width 20 height 18
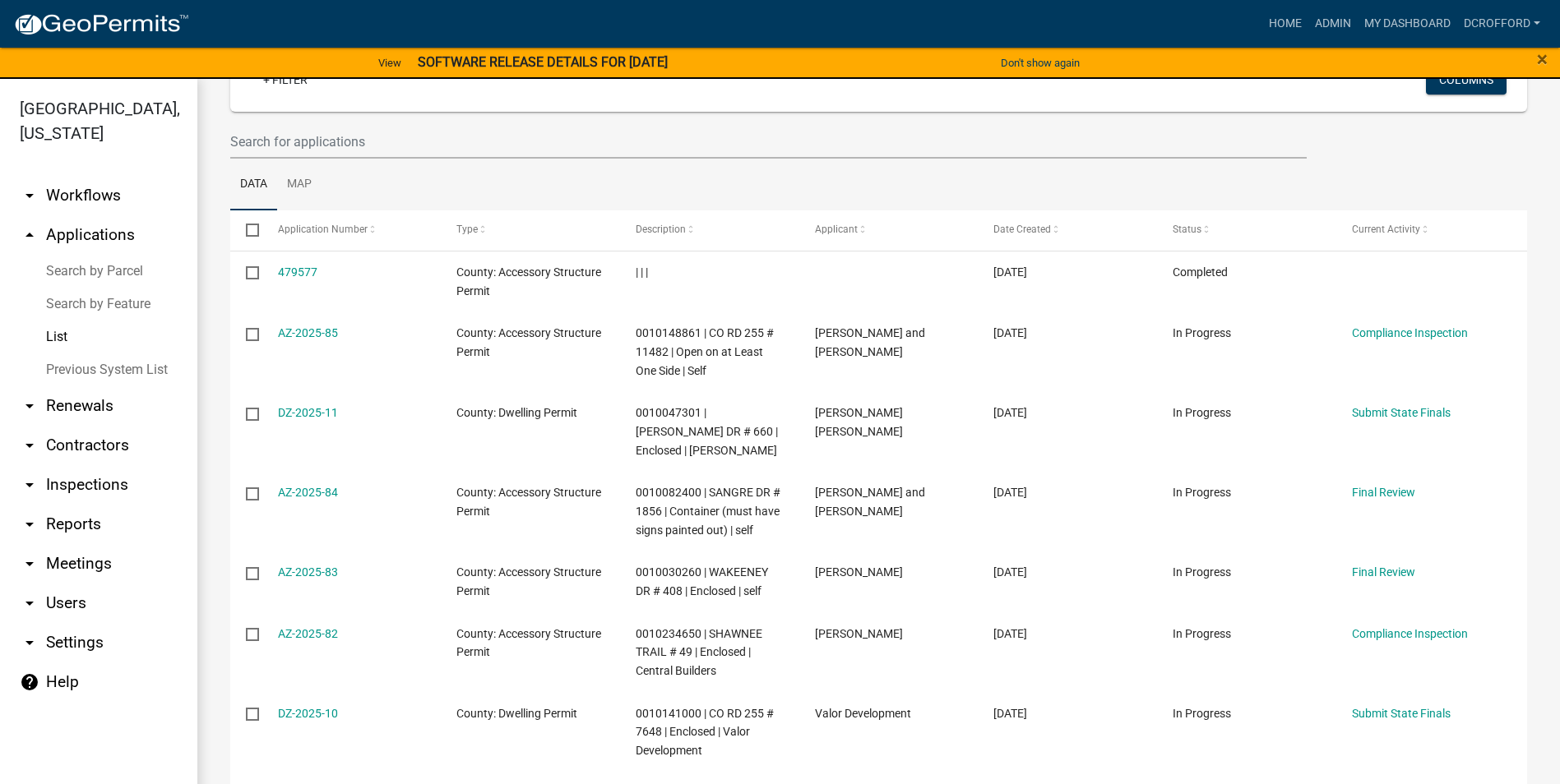
scroll to position [140, 0]
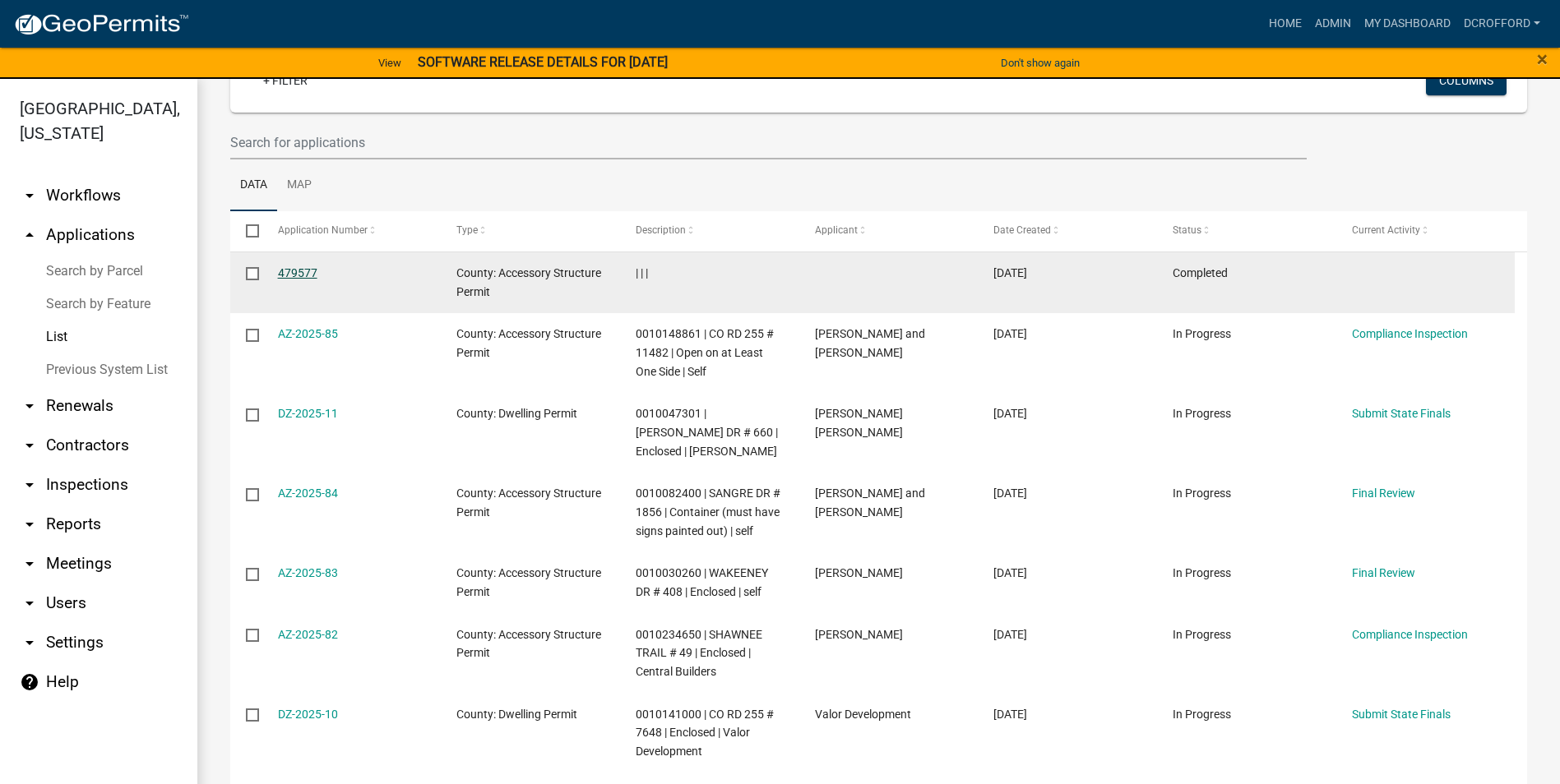
click at [296, 266] on link "479577" at bounding box center [297, 272] width 40 height 13
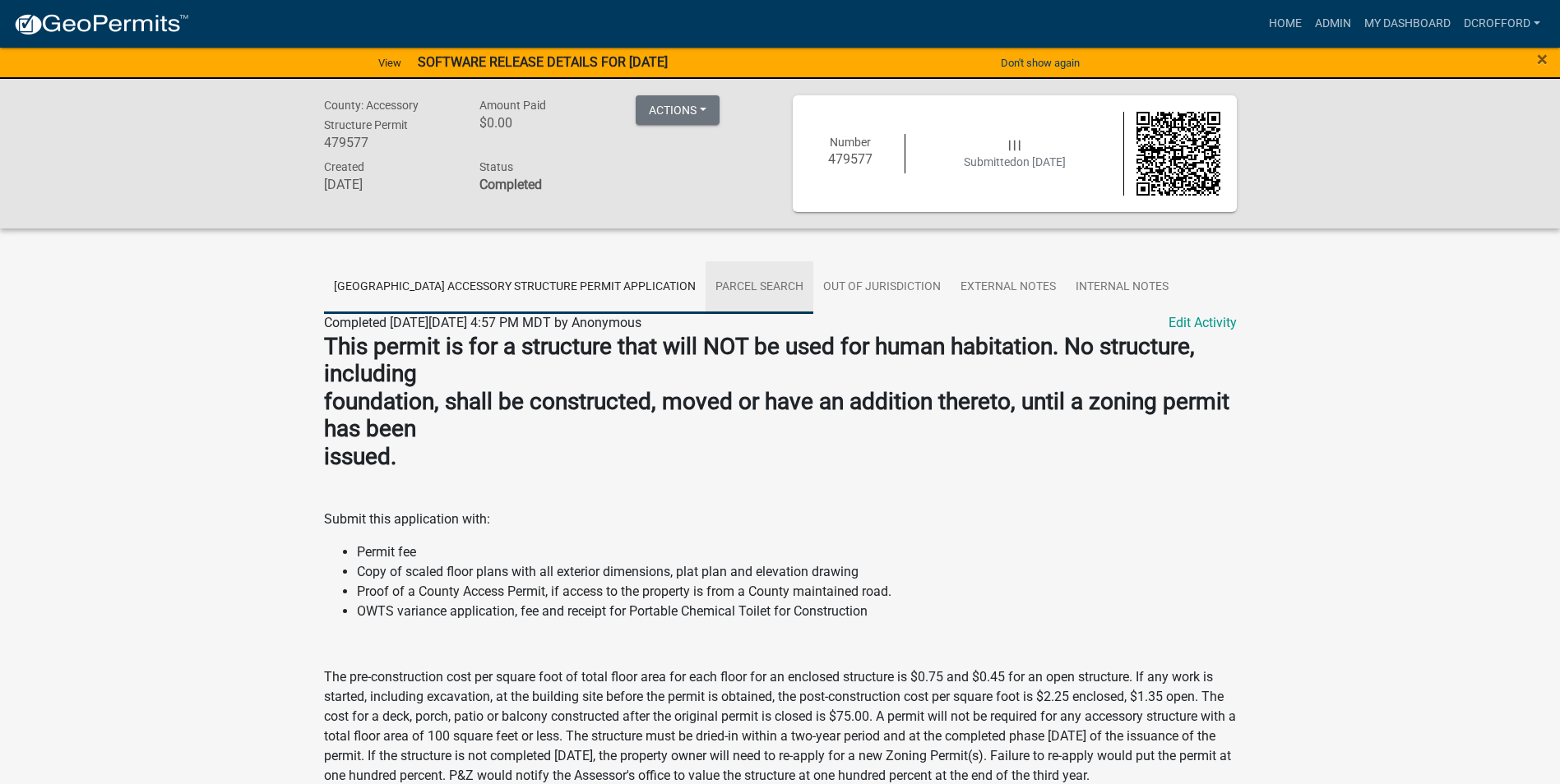
click at [727, 274] on link "Parcel search" at bounding box center [758, 287] width 108 height 53
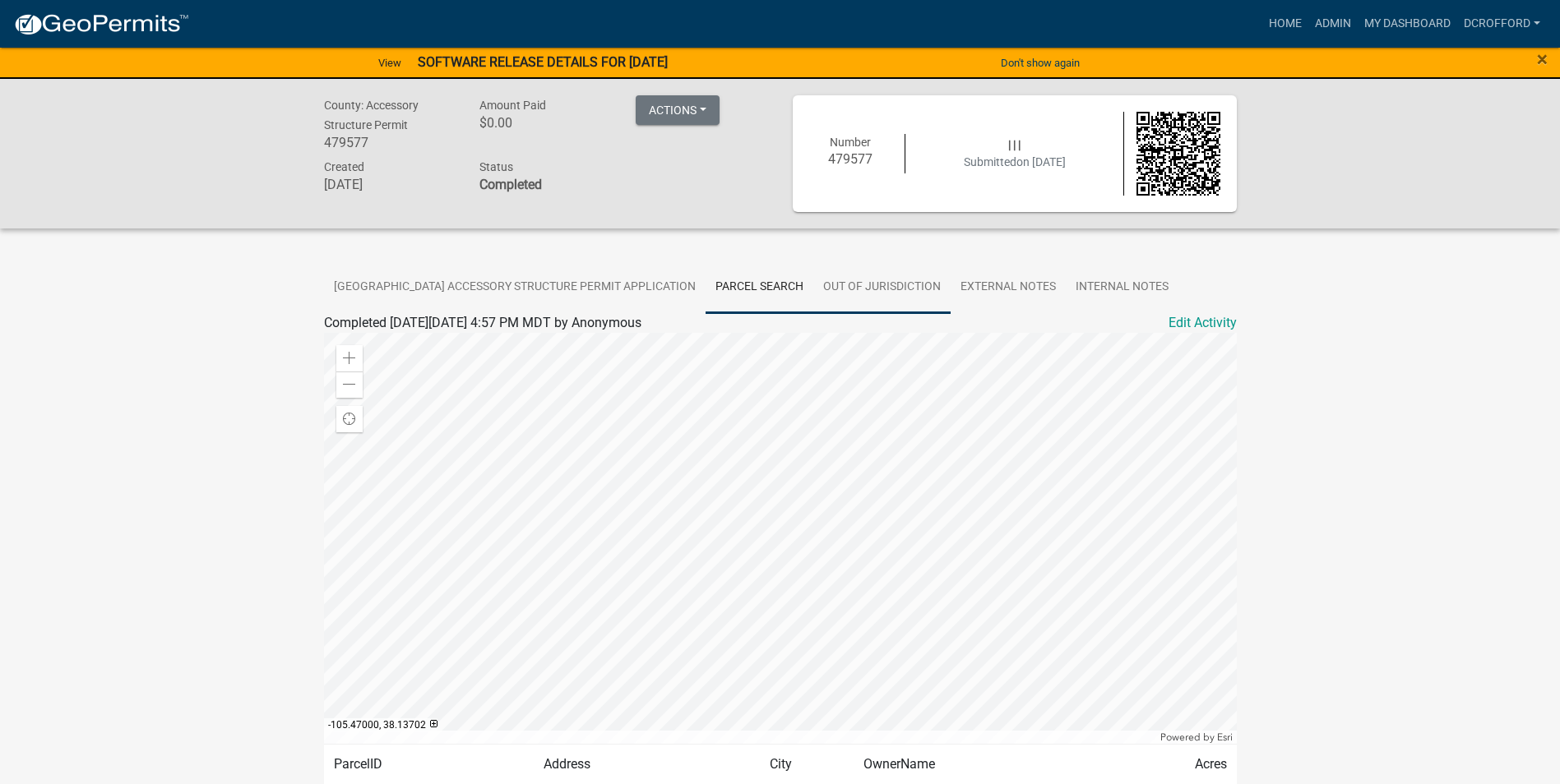
click at [854, 285] on link "Out of Jurisdiction" at bounding box center [881, 287] width 137 height 53
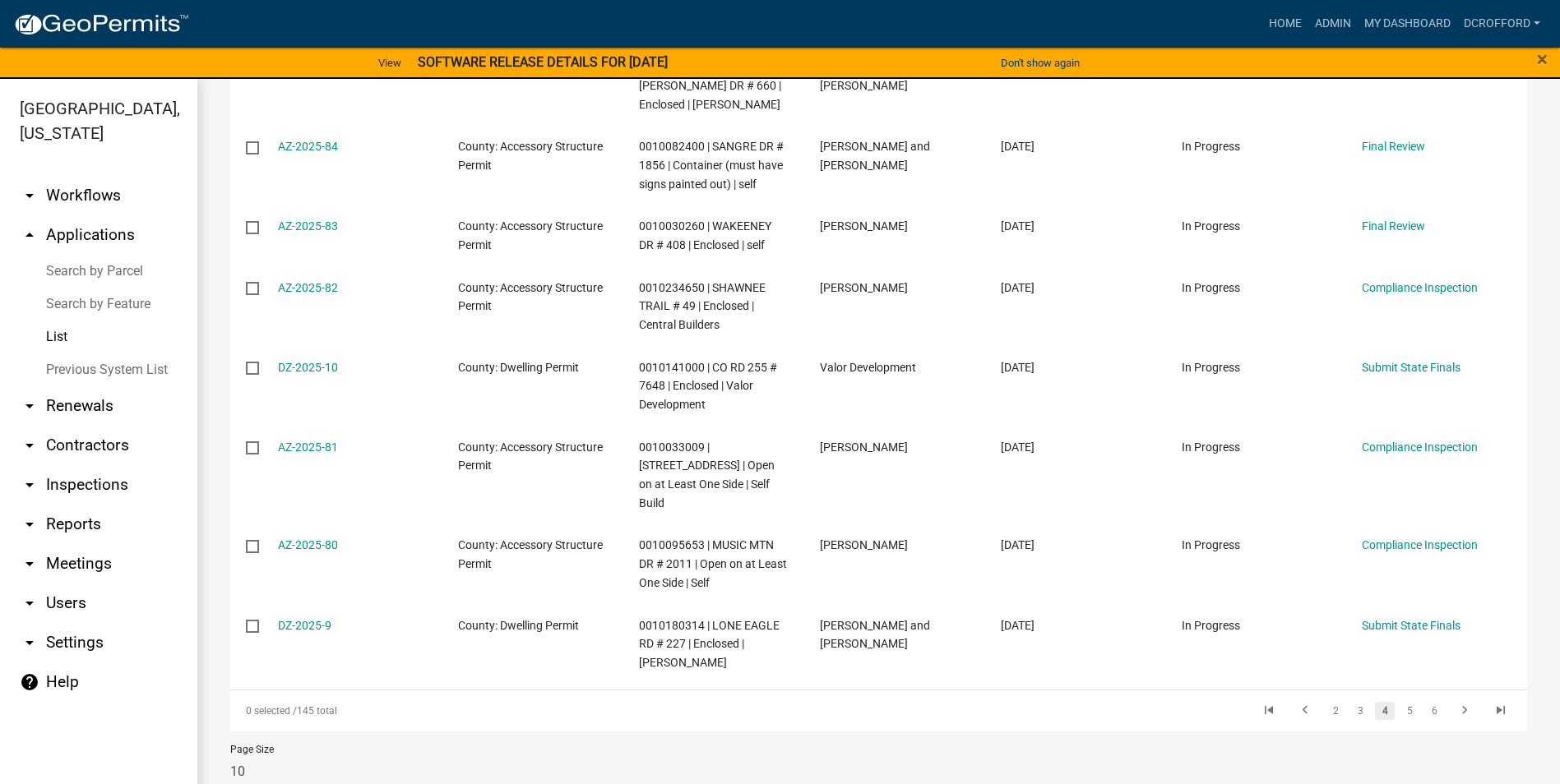
scroll to position [499, 0]
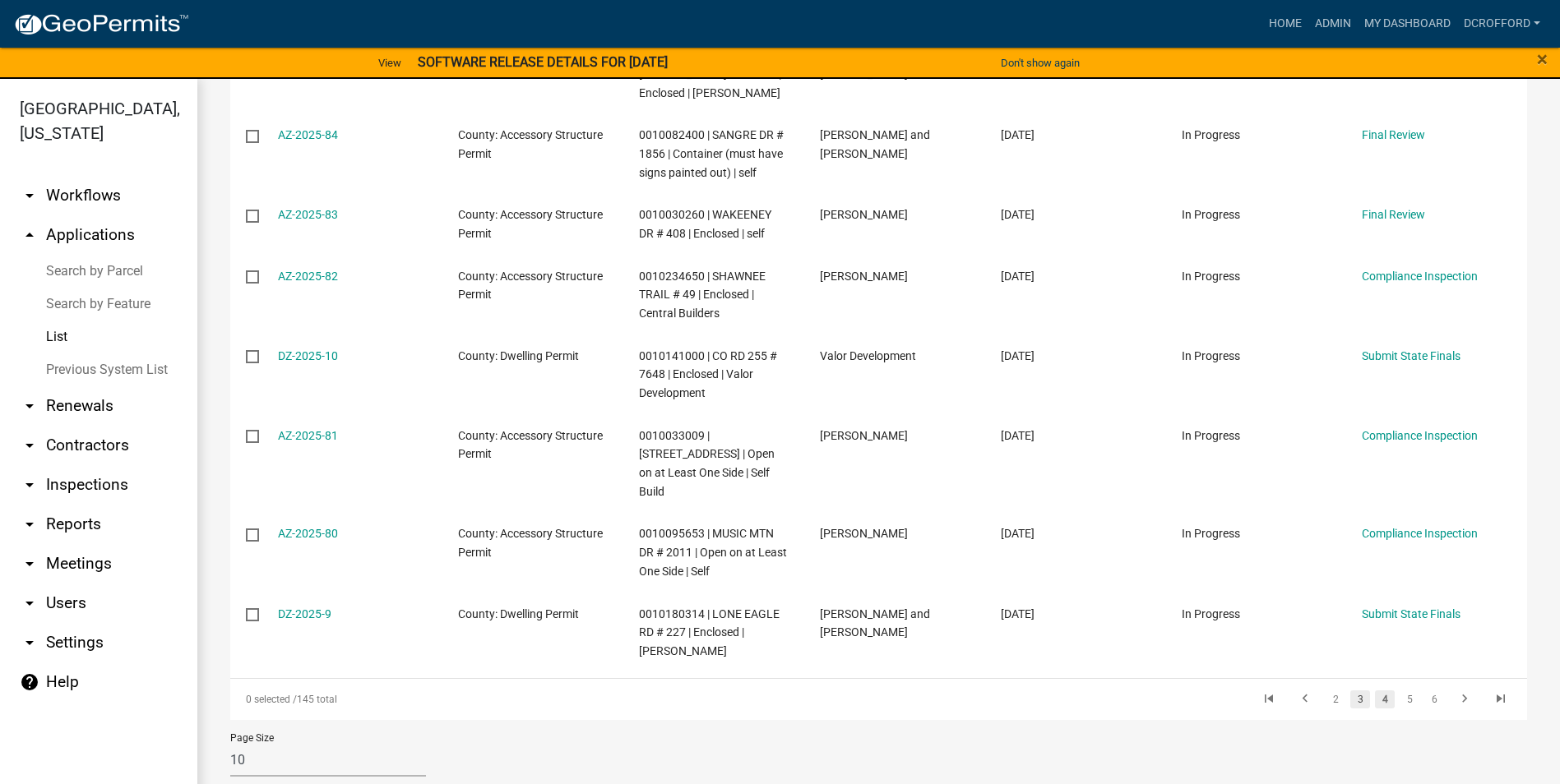
click at [1350, 690] on link "3" at bounding box center [1359, 699] width 20 height 18
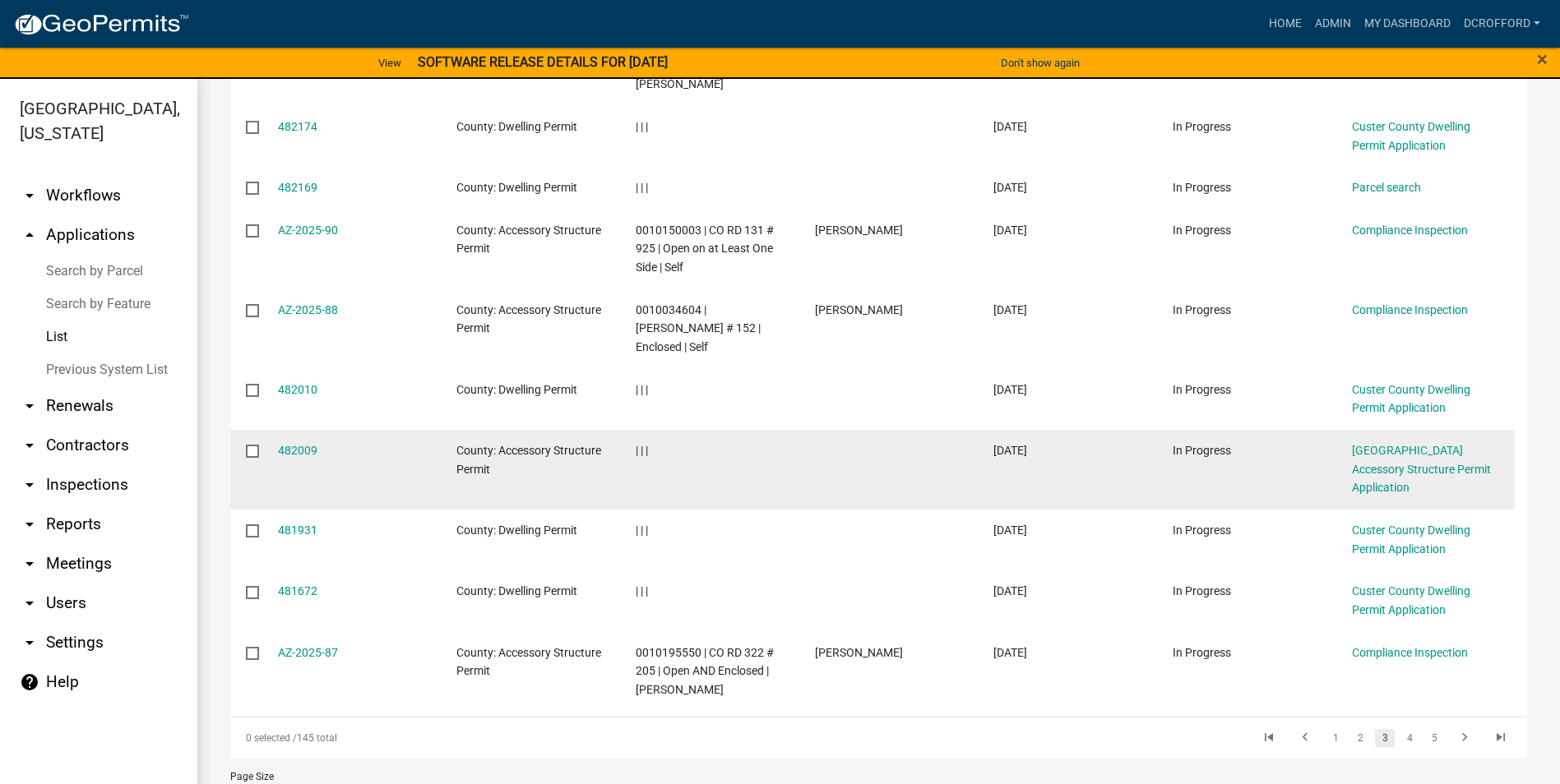
scroll to position [387, 0]
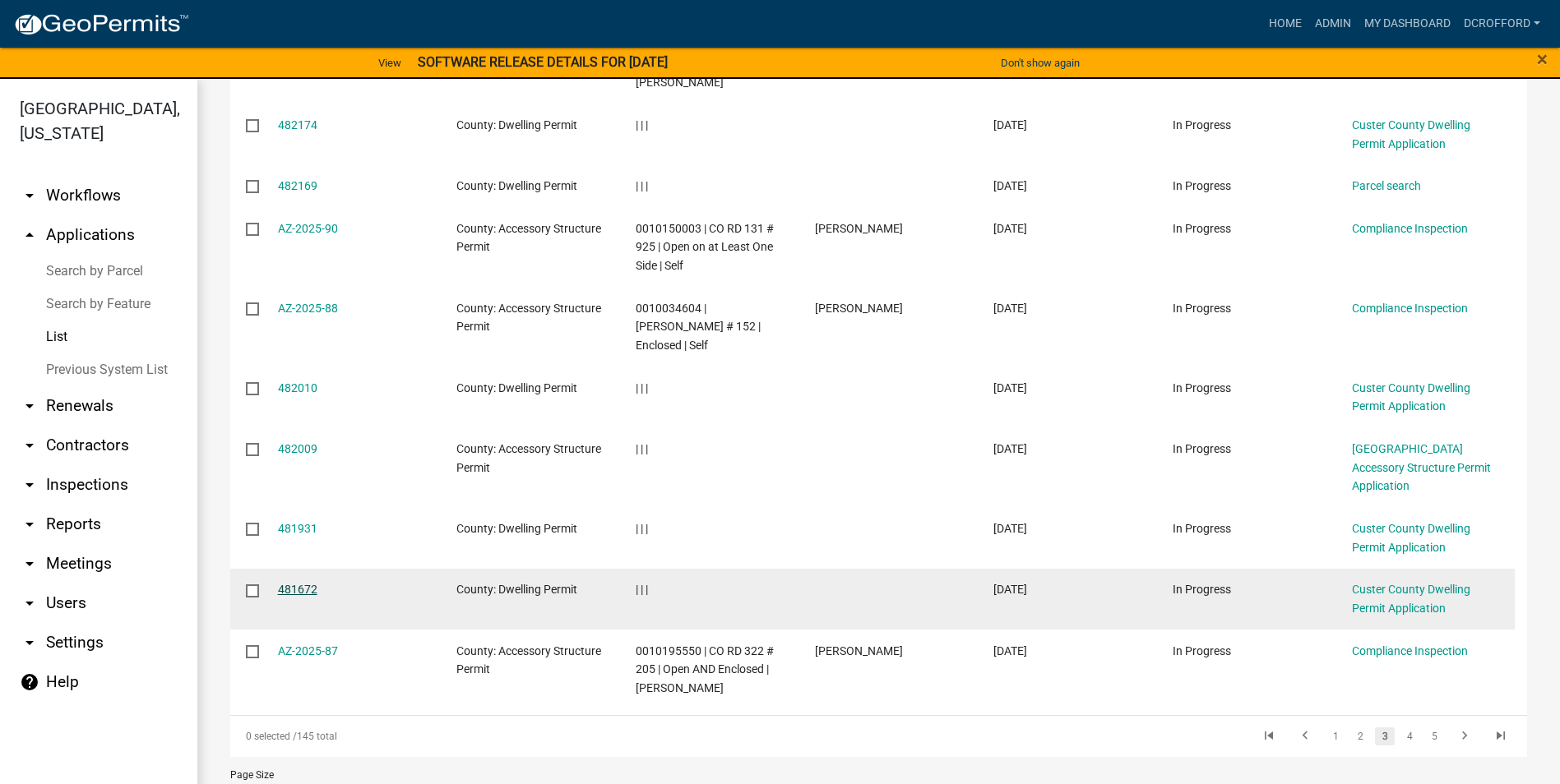
click at [278, 582] on link "481672" at bounding box center [297, 588] width 40 height 13
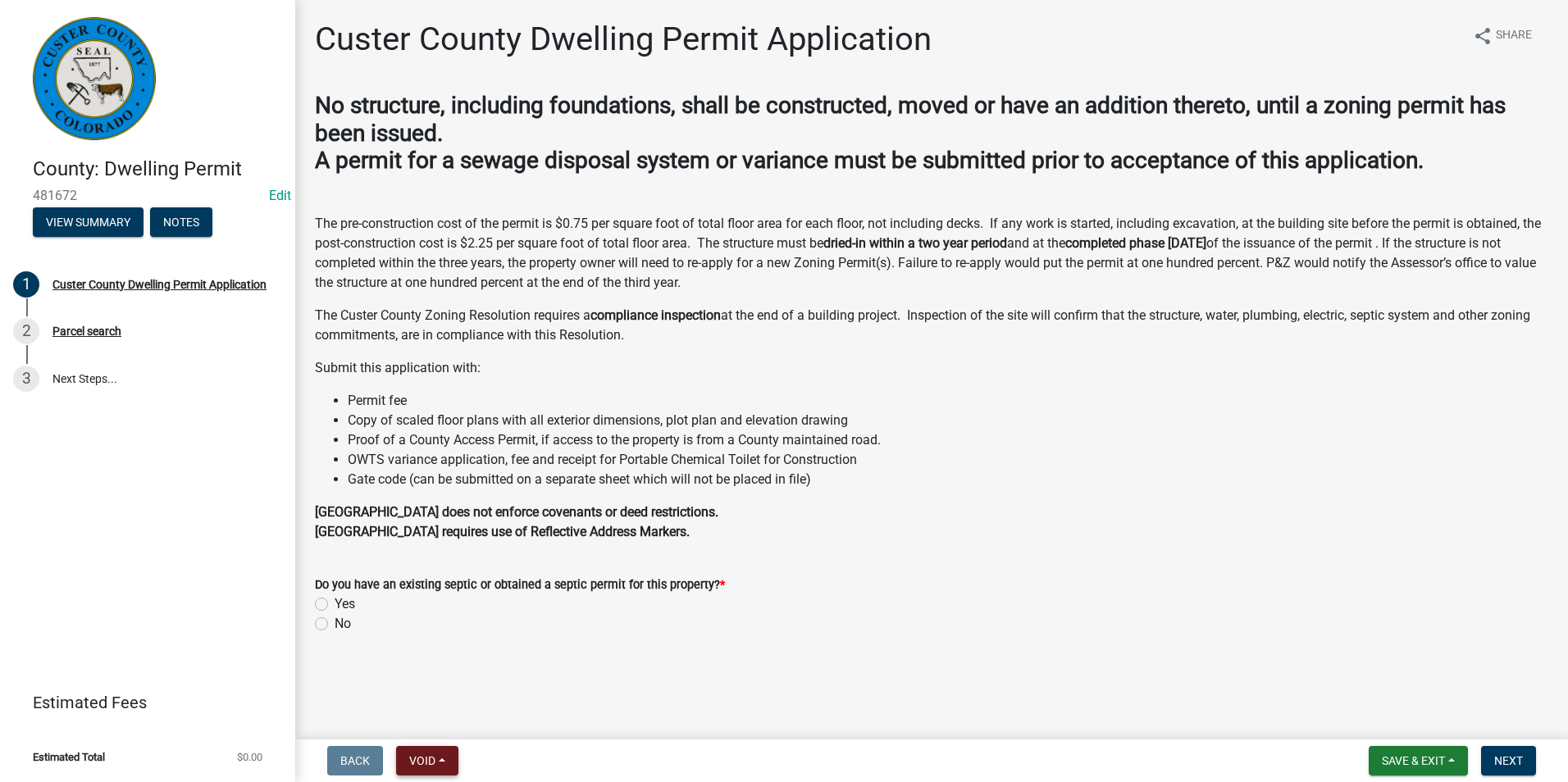
click at [430, 767] on span "Void" at bounding box center [422, 761] width 27 height 13
click at [441, 721] on button "Void" at bounding box center [462, 718] width 132 height 40
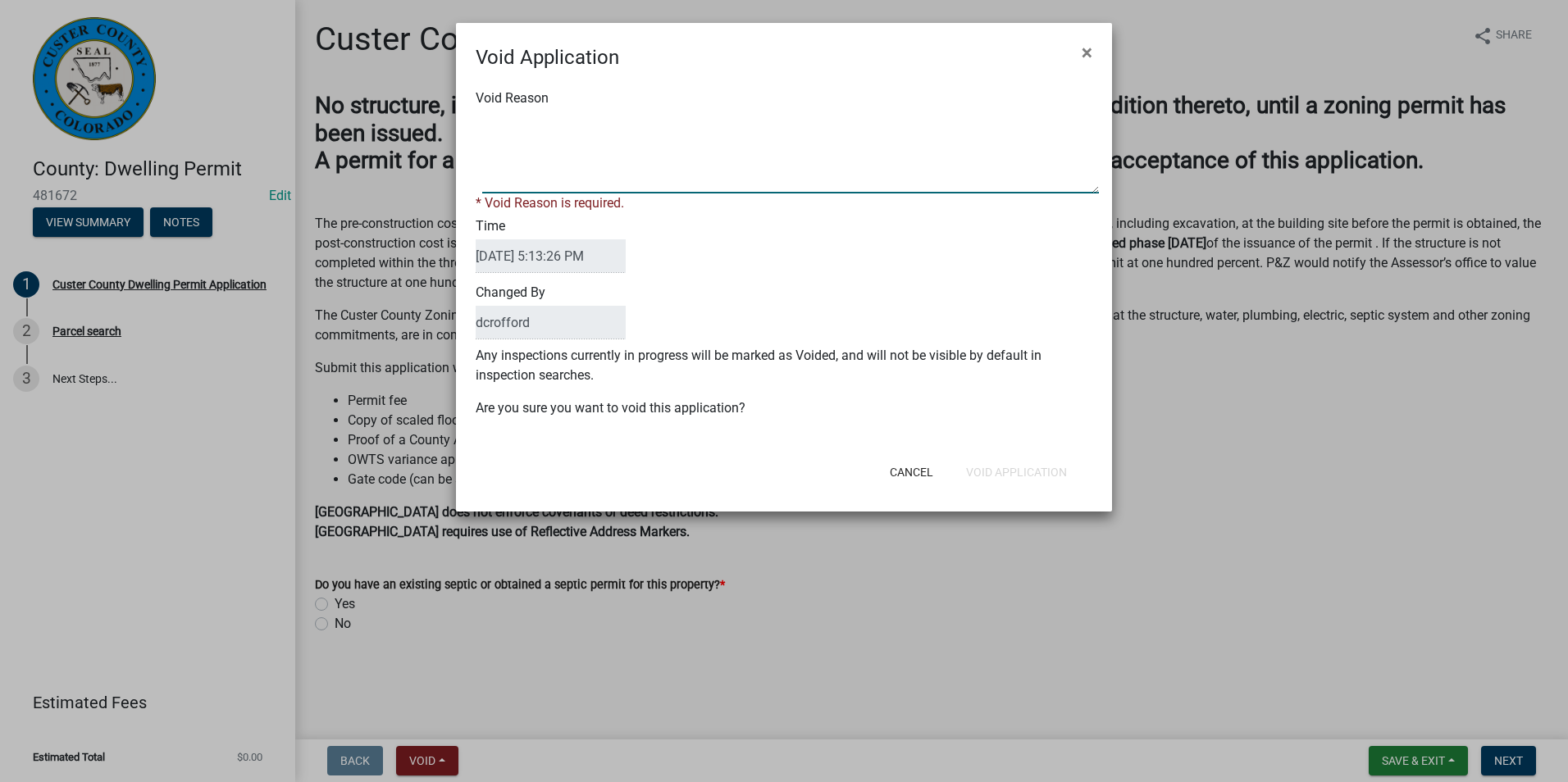
click at [632, 180] on textarea "Void Reason" at bounding box center [790, 152] width 616 height 82
click at [639, 172] on textarea "Void Reason" at bounding box center [790, 152] width 616 height 82
type textarea "Unfinished"
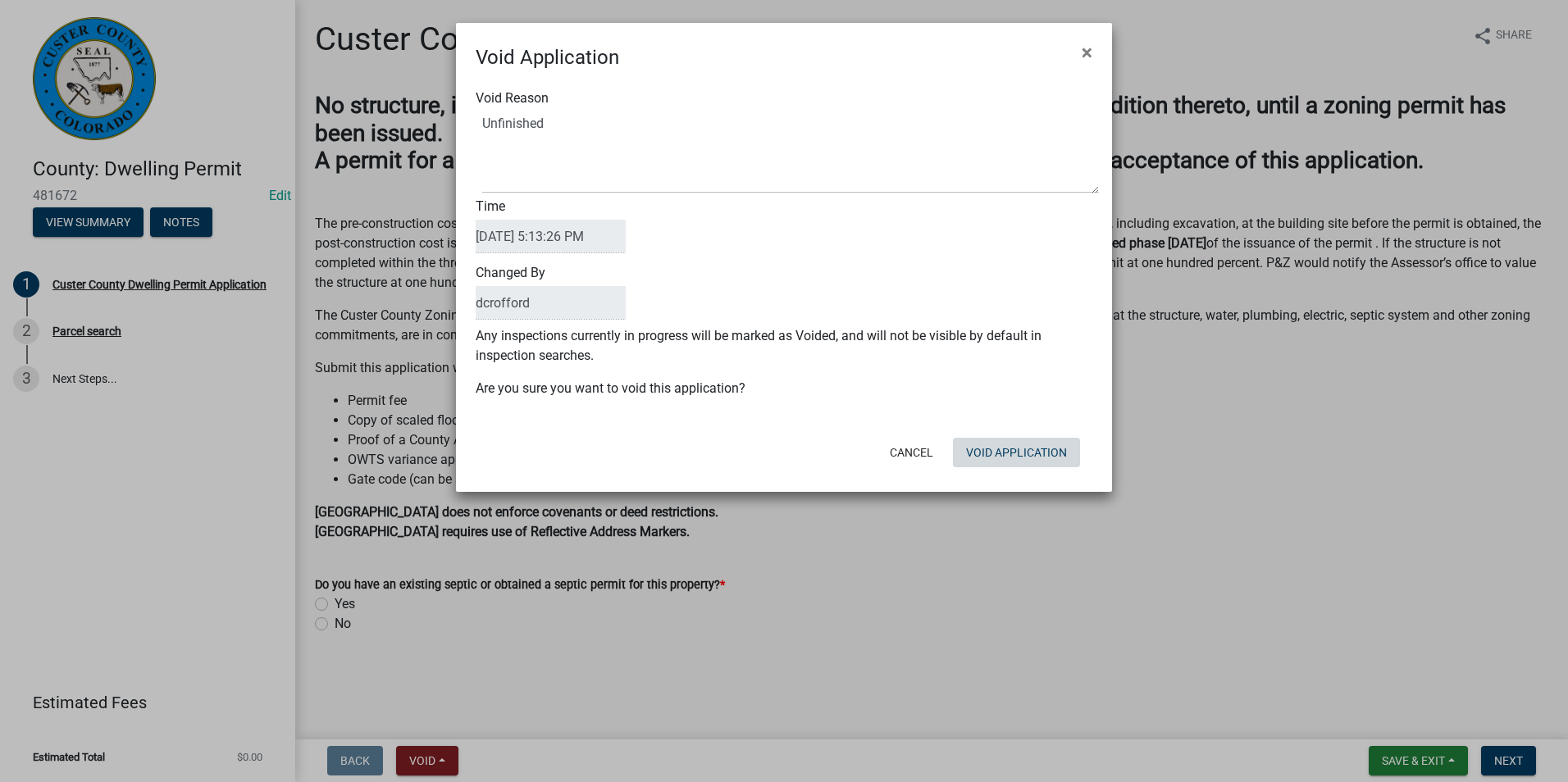
click at [1025, 479] on div "Void Application × Void Reason Time [DATE] 5:13:26 PM Changed By dcrofford Any …" at bounding box center [783, 258] width 656 height 469
click at [1031, 452] on button "Void Application" at bounding box center [1016, 452] width 127 height 29
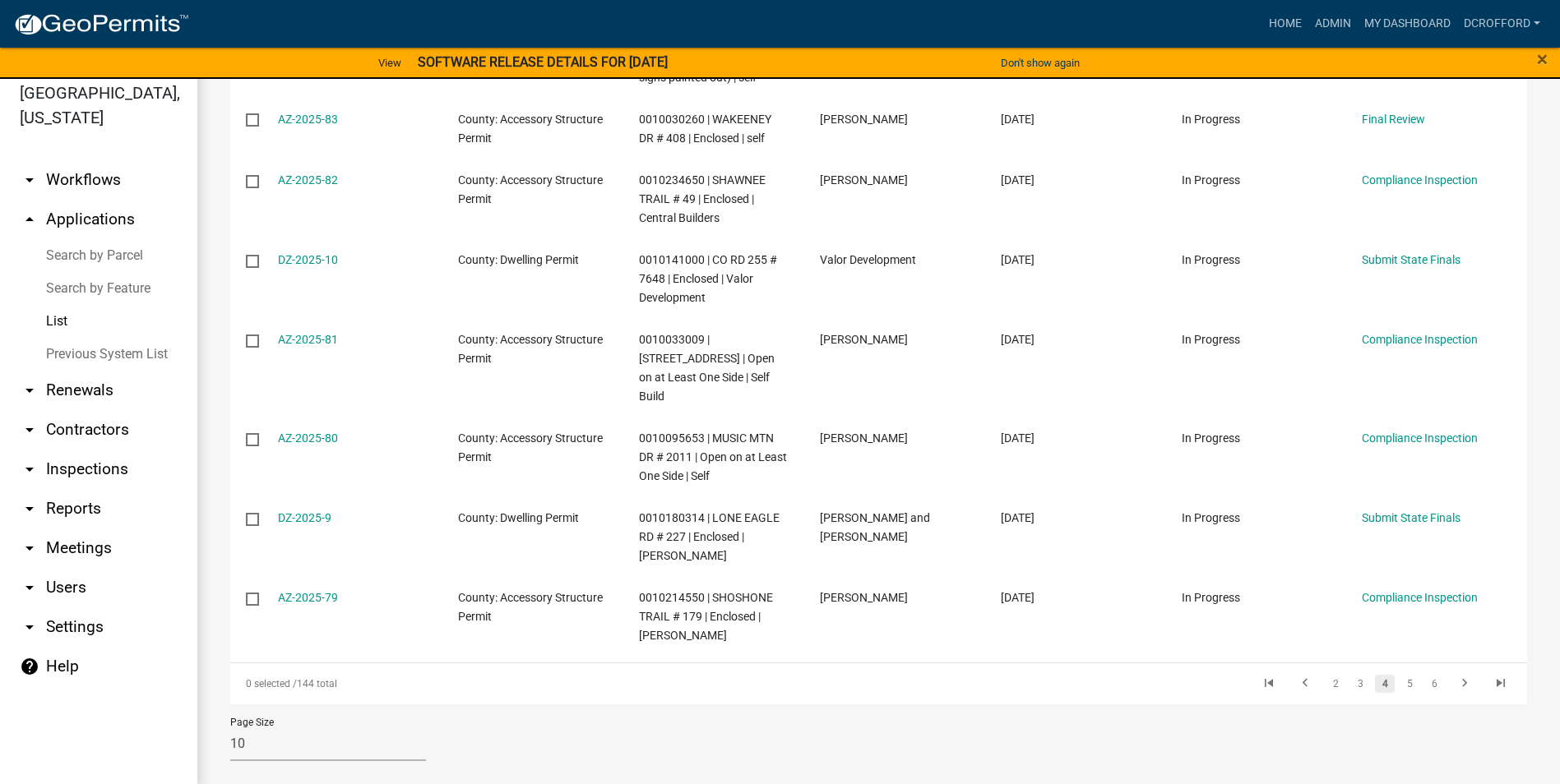
scroll to position [20, 0]
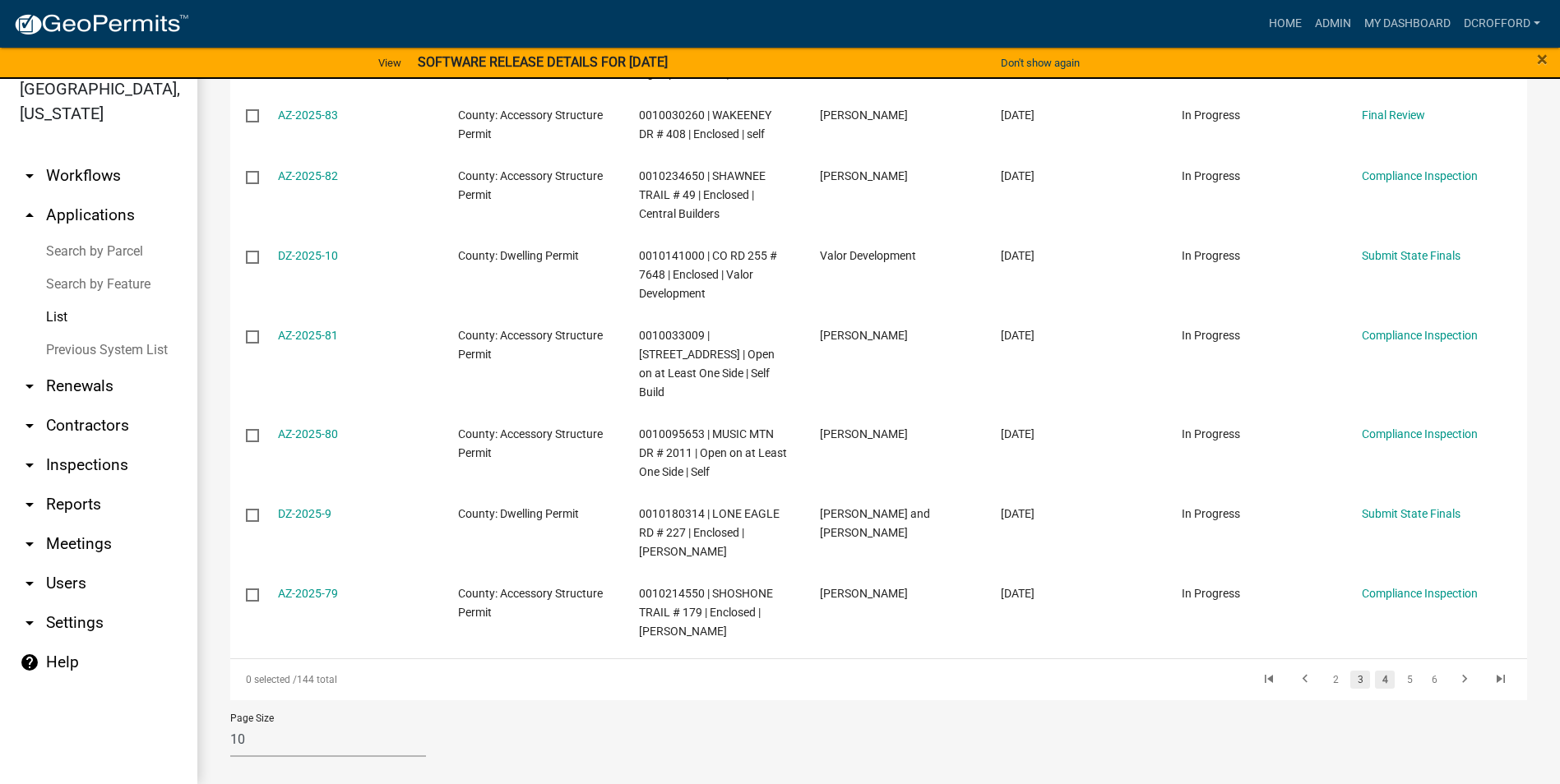
click at [1350, 670] on link "3" at bounding box center [1359, 679] width 20 height 18
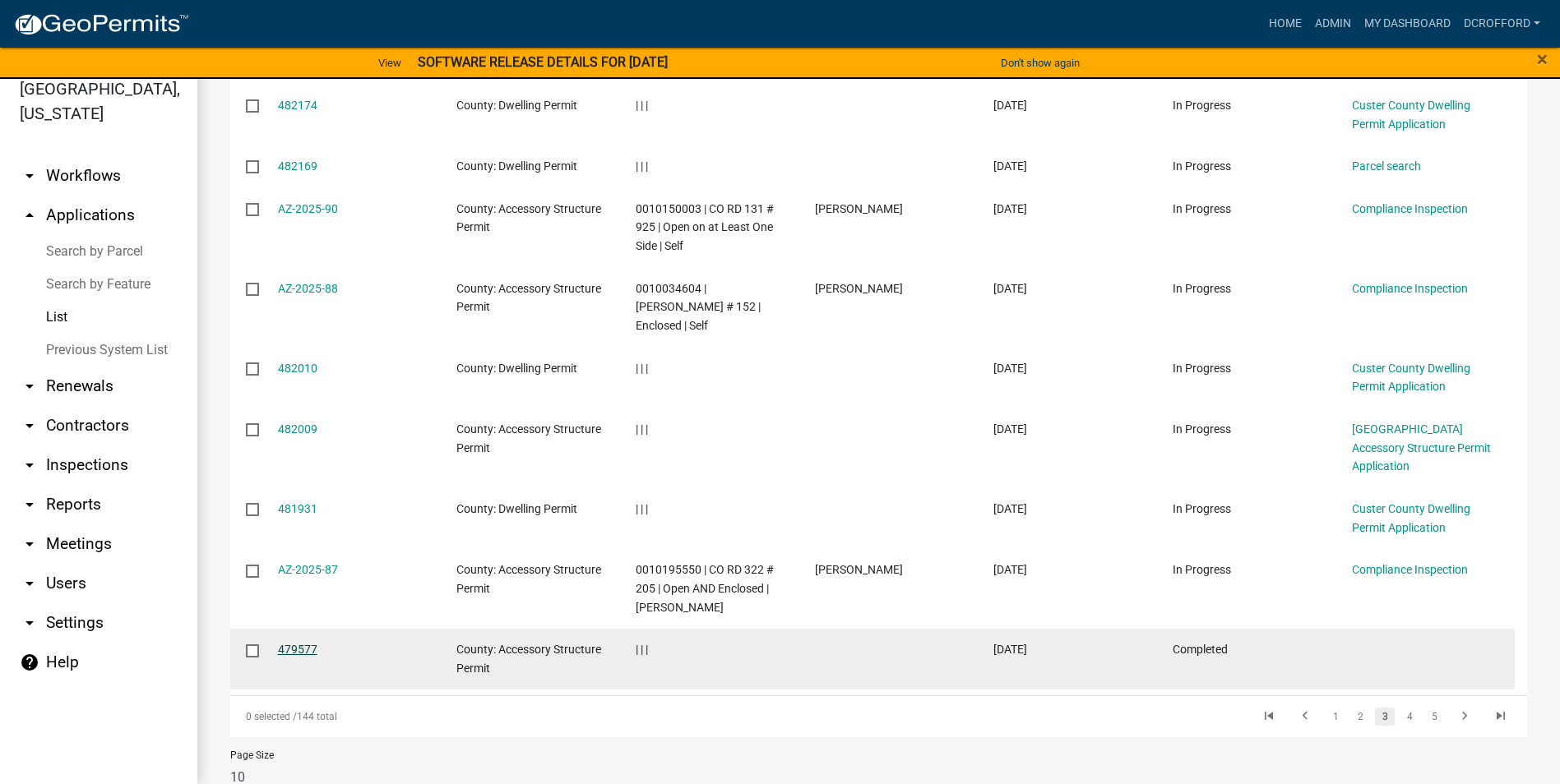
click at [293, 643] on link "479577" at bounding box center [297, 649] width 40 height 13
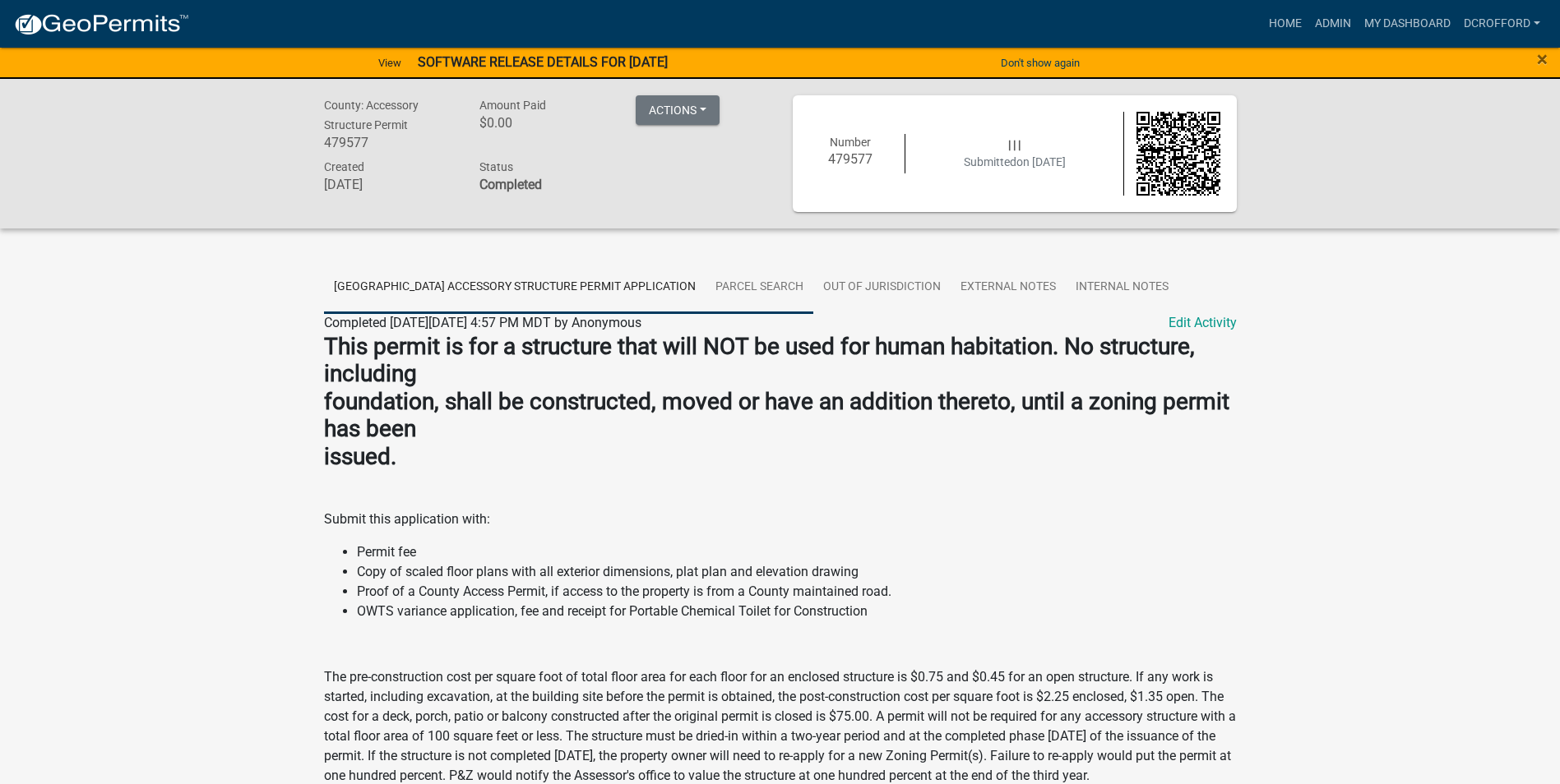
click at [711, 277] on link "Parcel search" at bounding box center [758, 287] width 108 height 53
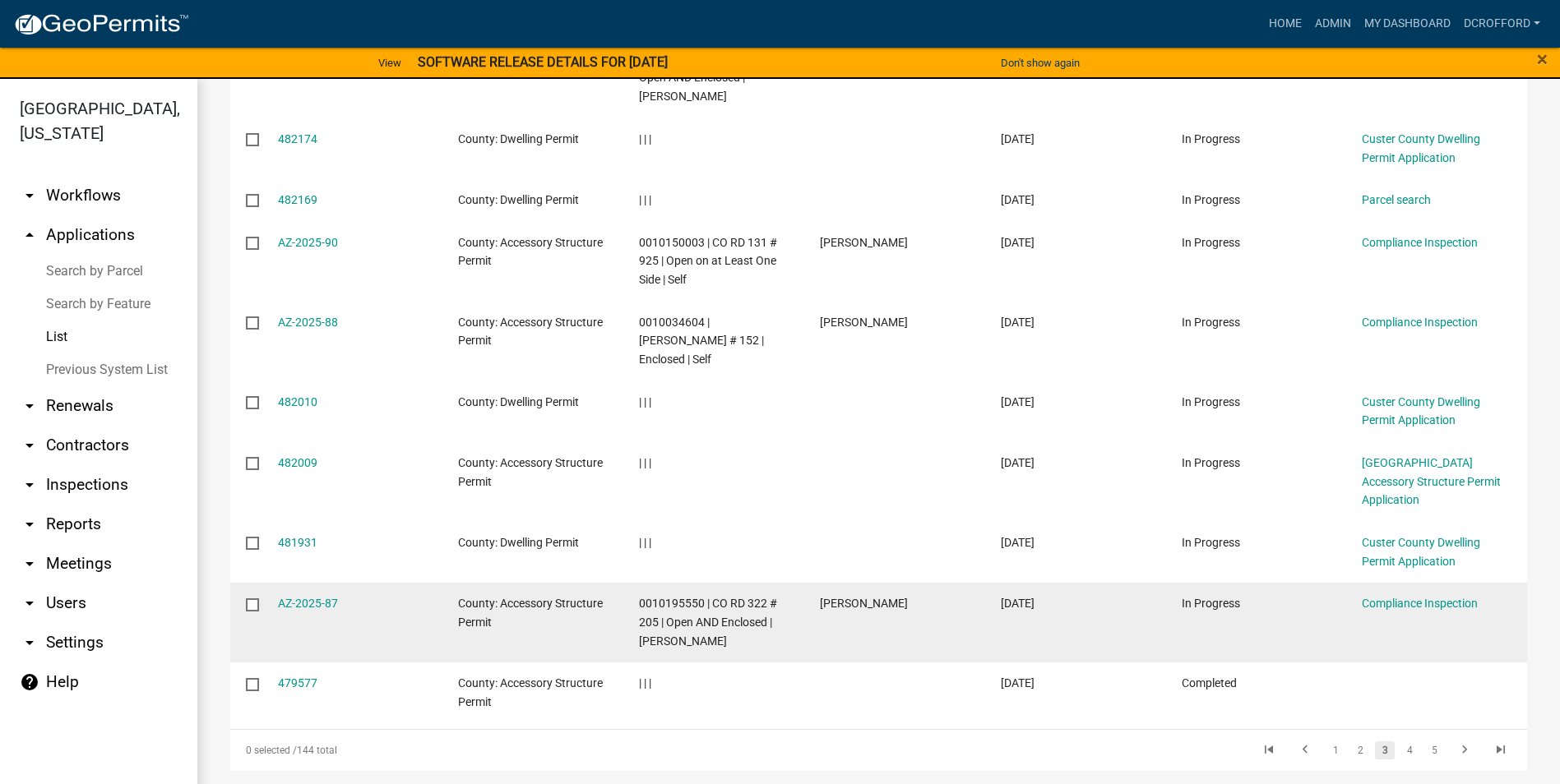
scroll to position [387, 0]
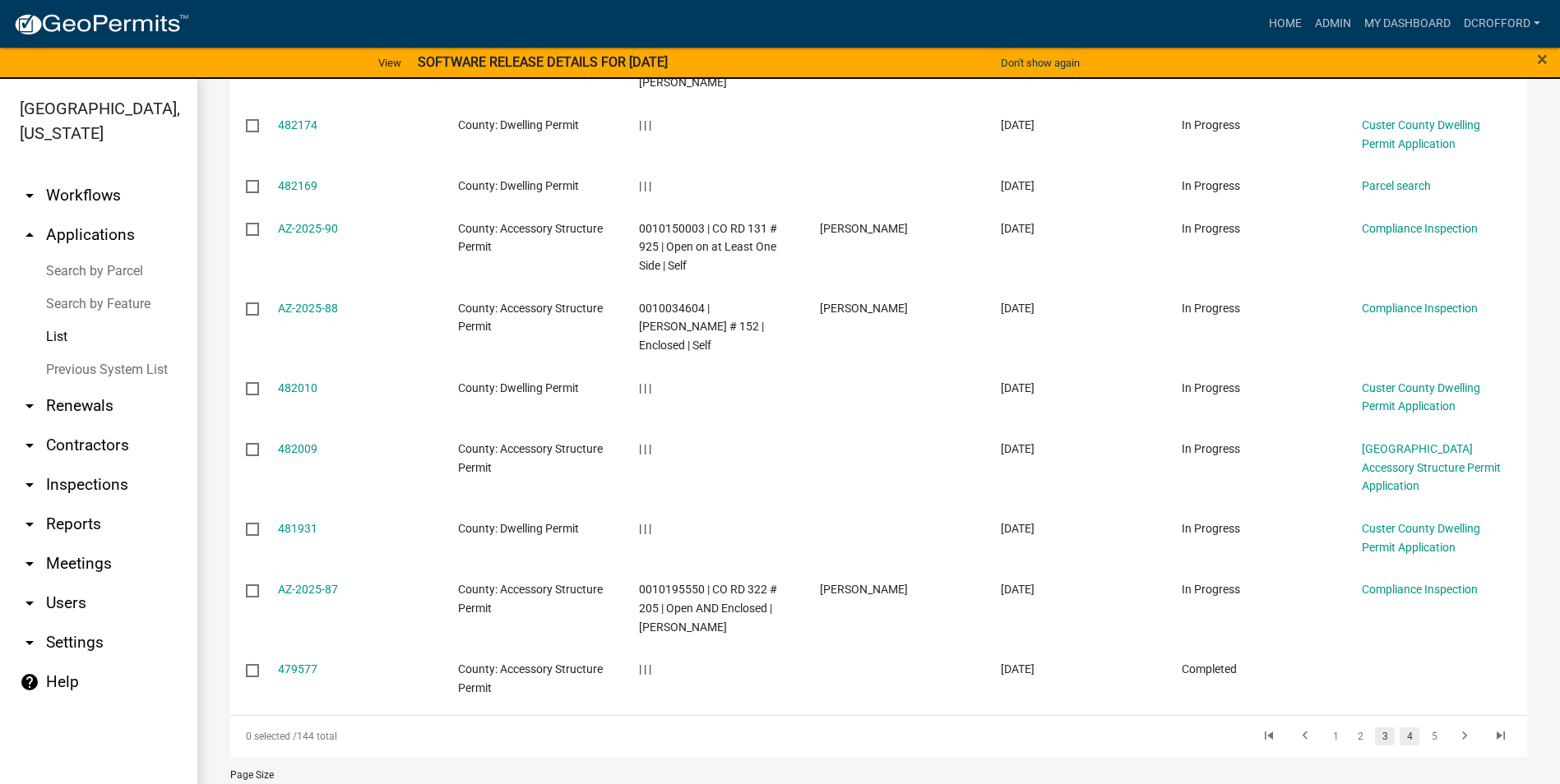
click at [1400, 727] on link "4" at bounding box center [1409, 736] width 20 height 18
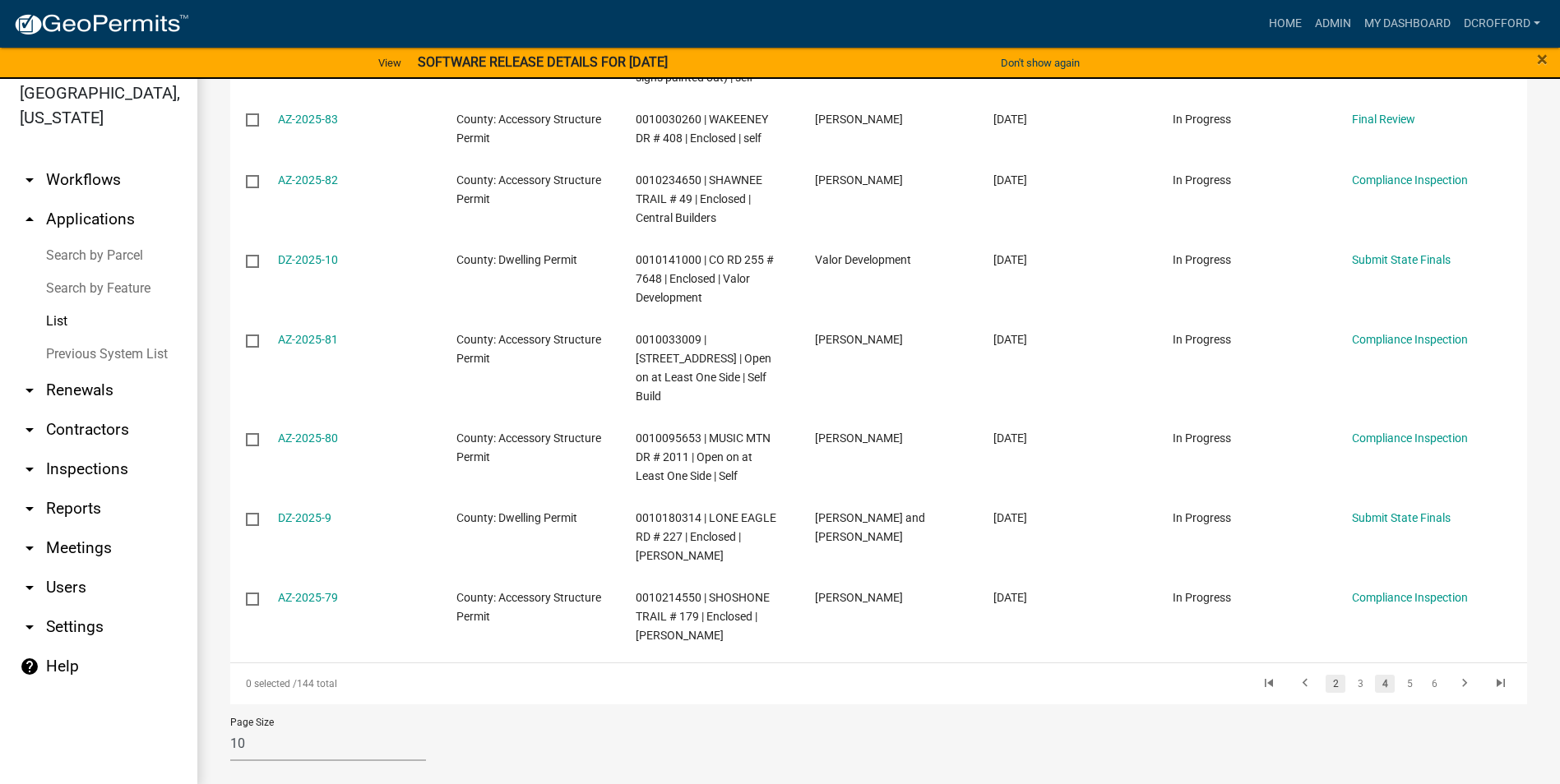
scroll to position [20, 0]
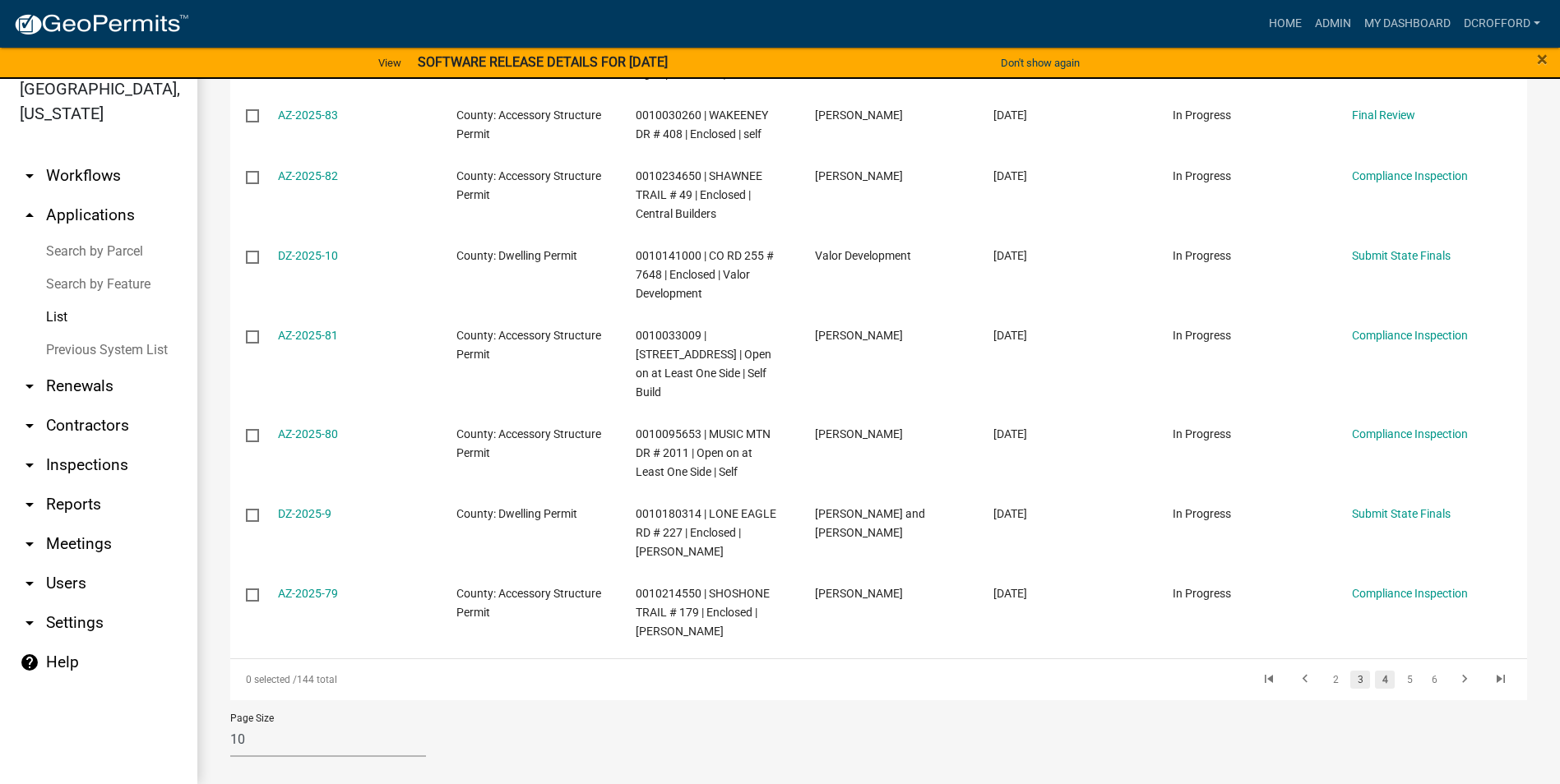
click at [1351, 670] on link "3" at bounding box center [1359, 679] width 20 height 18
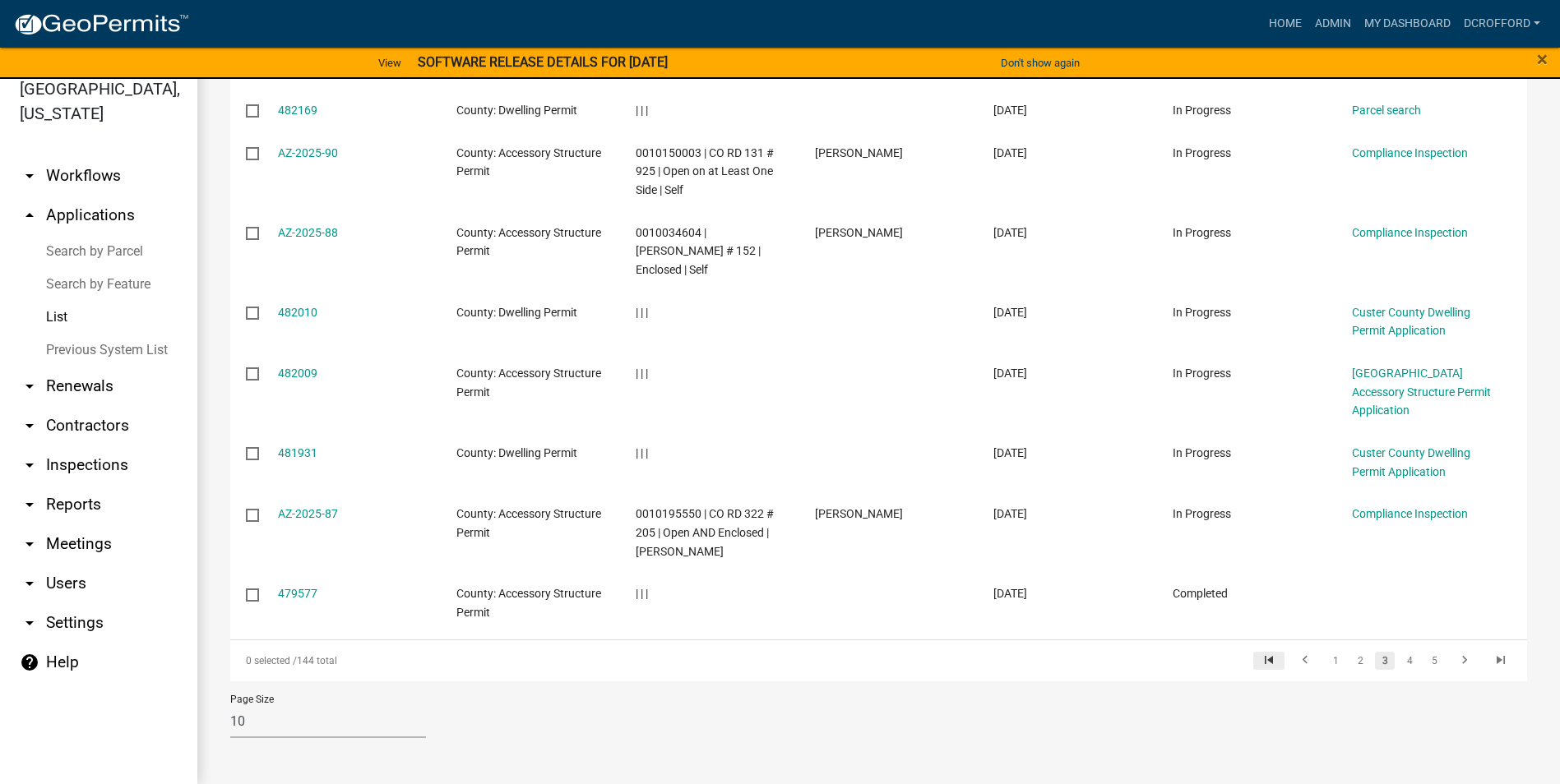
scroll to position [387, 0]
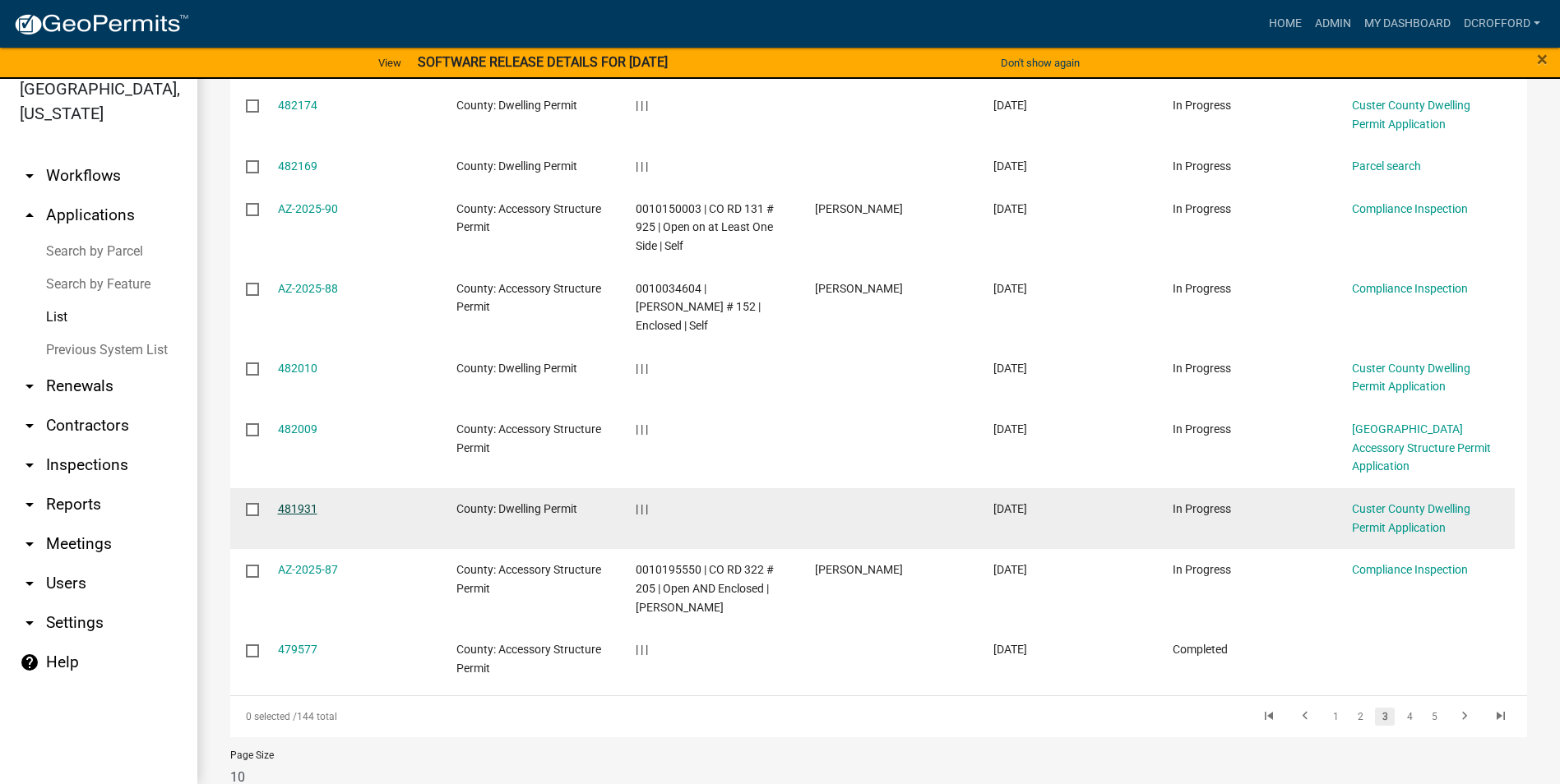
click at [294, 502] on link "481931" at bounding box center [297, 508] width 40 height 13
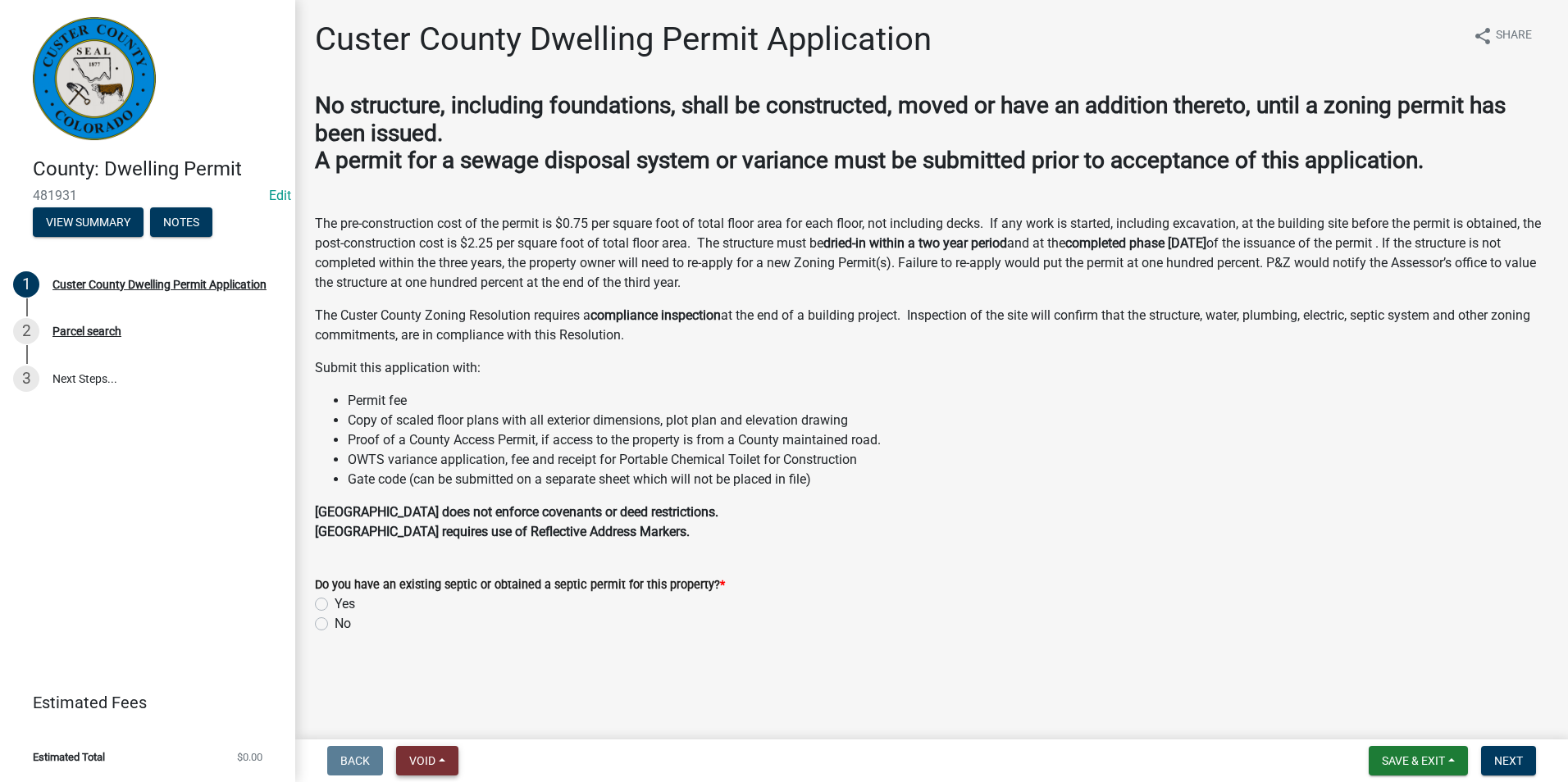
click at [415, 764] on span "Void" at bounding box center [422, 761] width 27 height 13
click at [440, 721] on button "Void" at bounding box center [462, 718] width 132 height 40
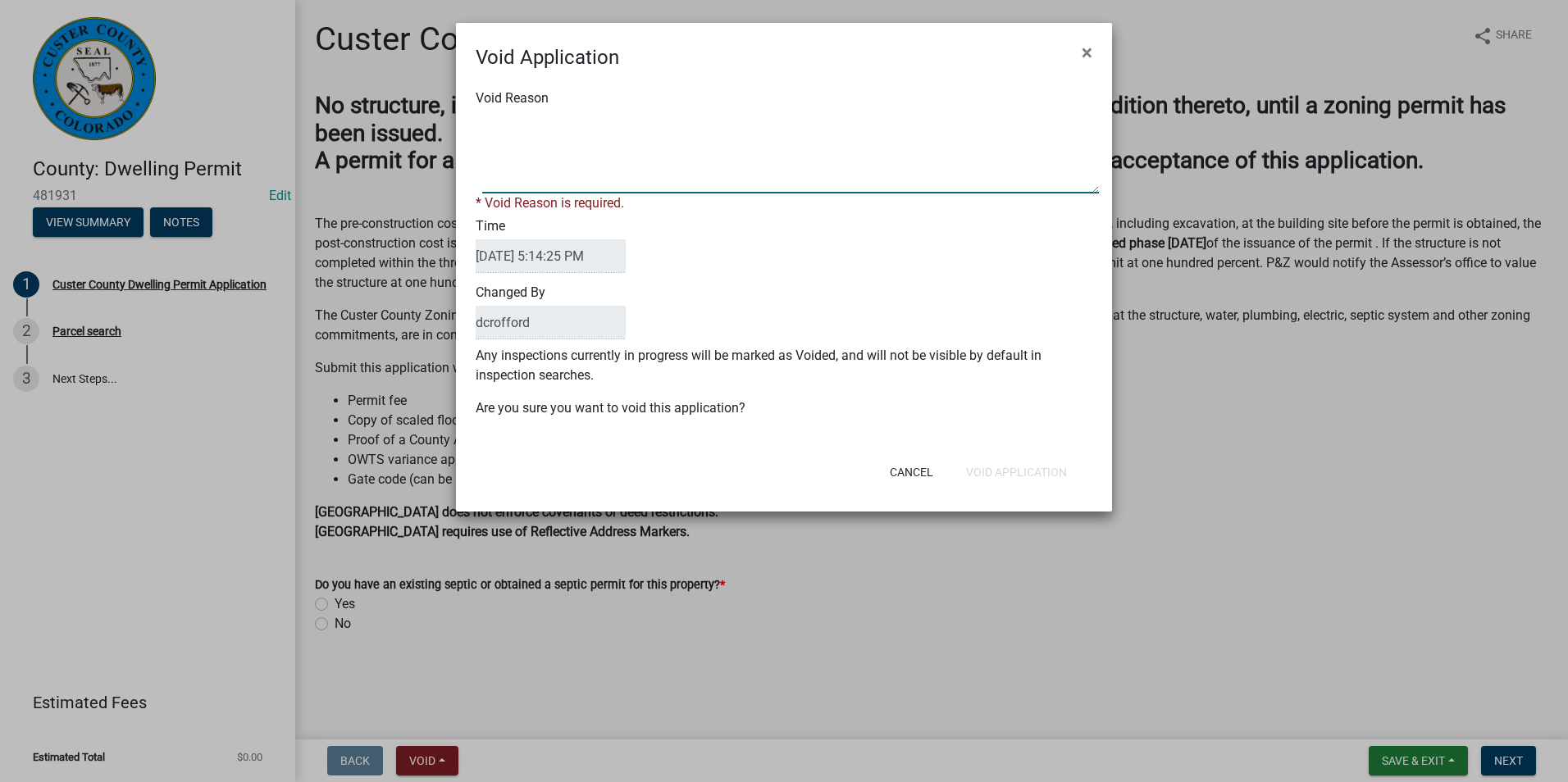
click at [728, 137] on textarea "Void Reason" at bounding box center [790, 152] width 616 height 82
type textarea "Unfinished"
click at [1052, 476] on form "Void Application × Void Reason * Void Reason is required. Time [DATE] 5:14:25 P…" at bounding box center [783, 260] width 656 height 473
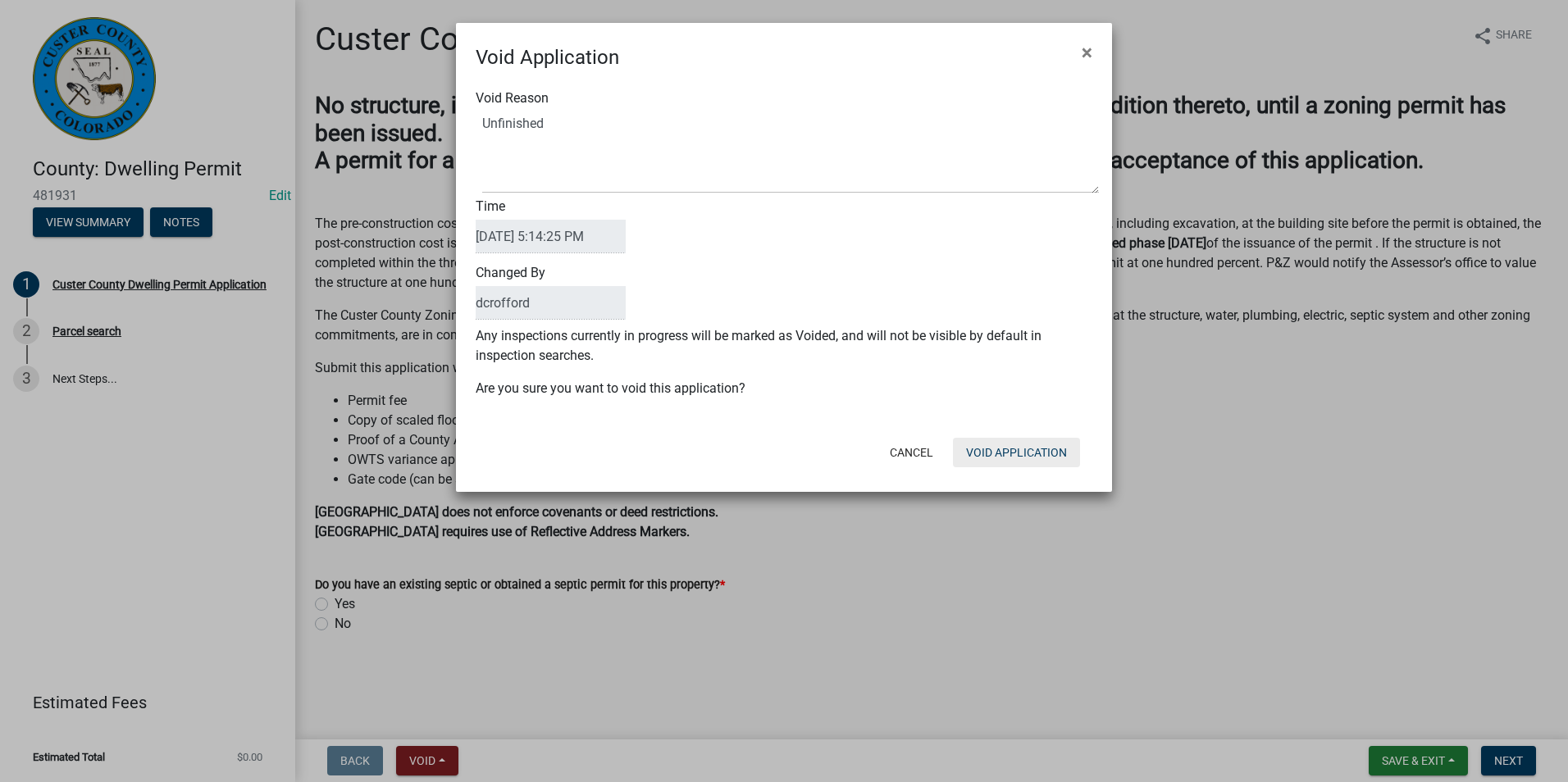
click at [1037, 455] on button "Void Application" at bounding box center [1016, 452] width 127 height 29
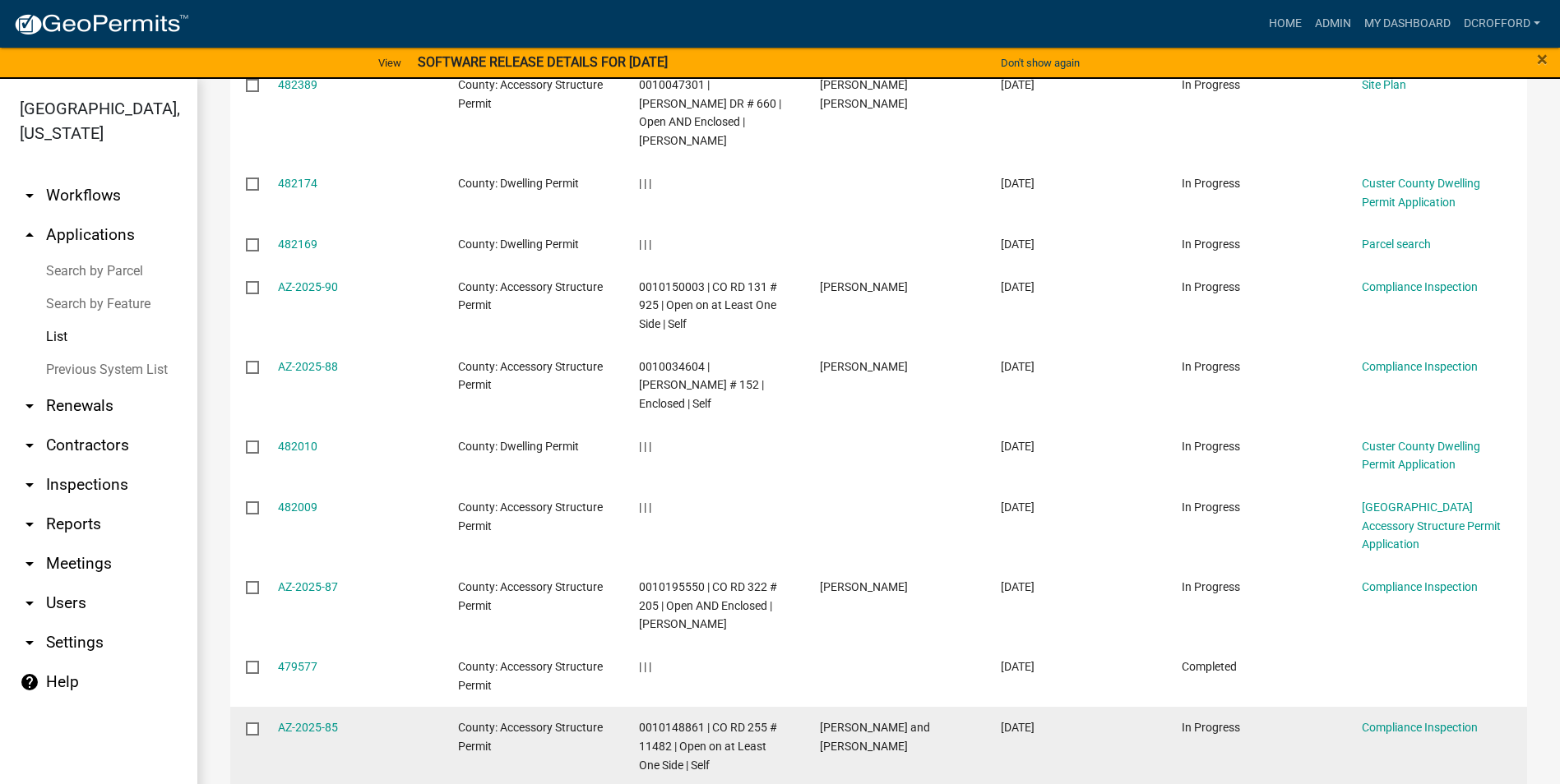
scroll to position [406, 0]
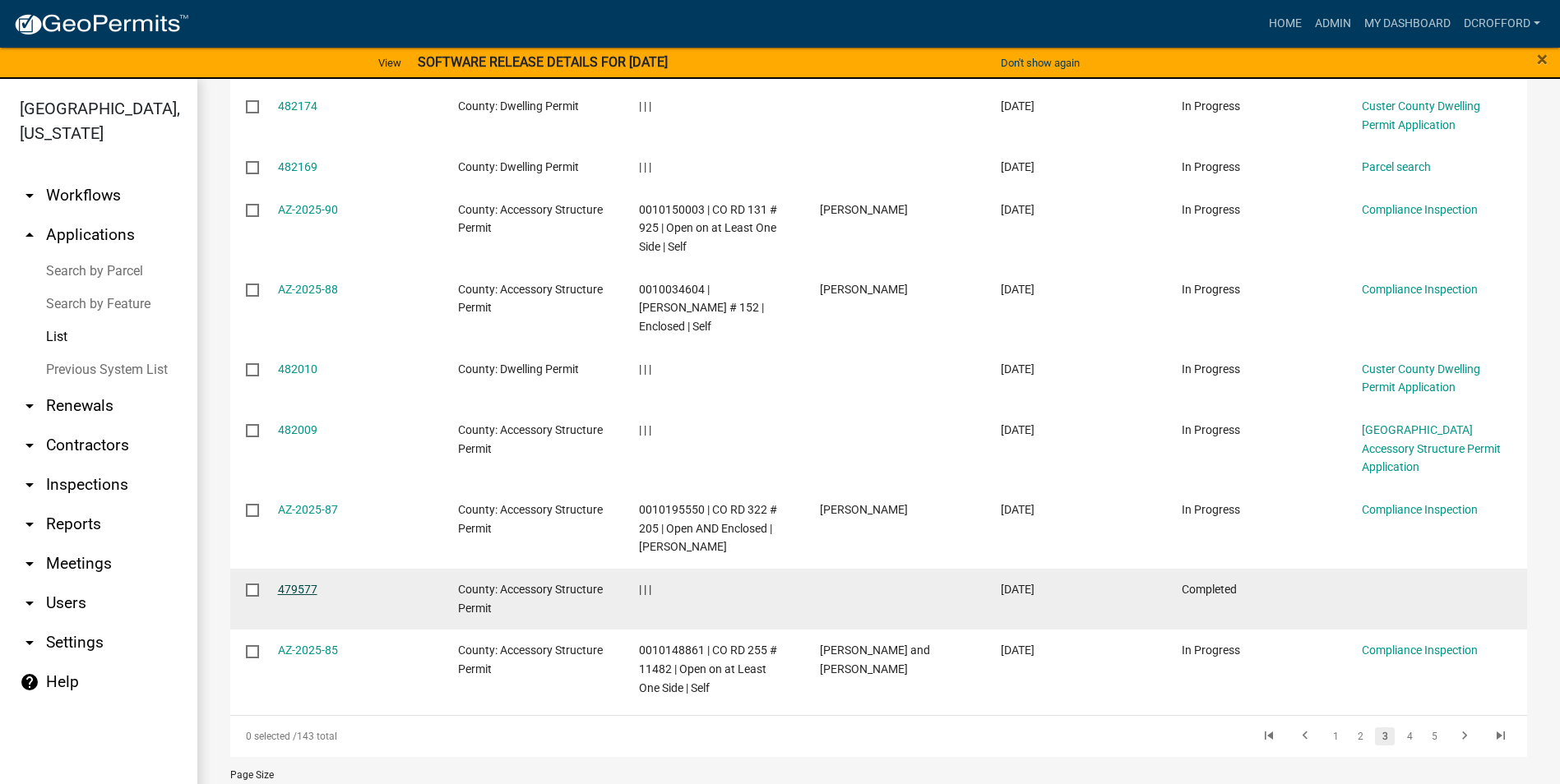
click at [296, 582] on link "479577" at bounding box center [297, 588] width 40 height 13
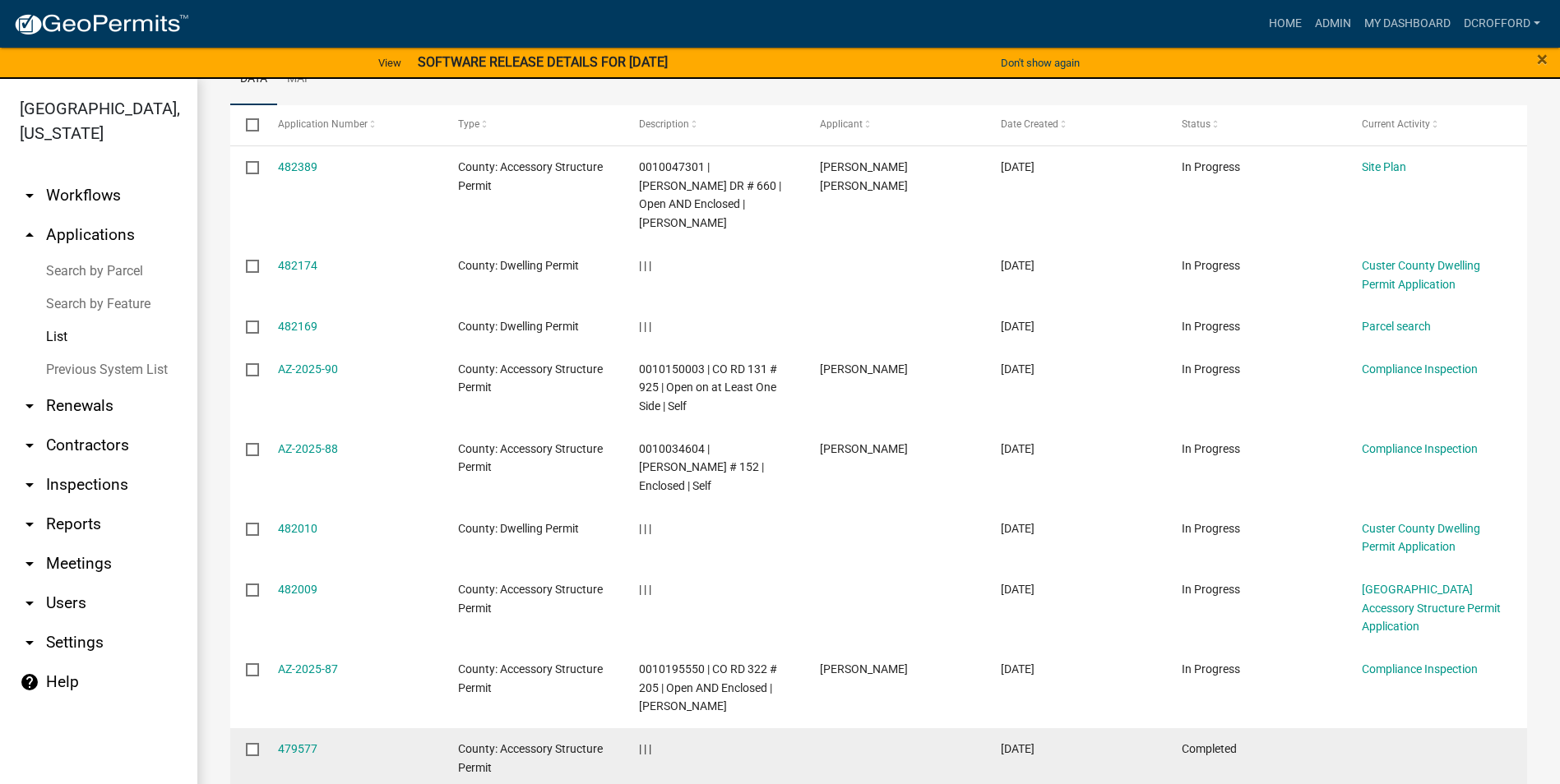
scroll to position [406, 0]
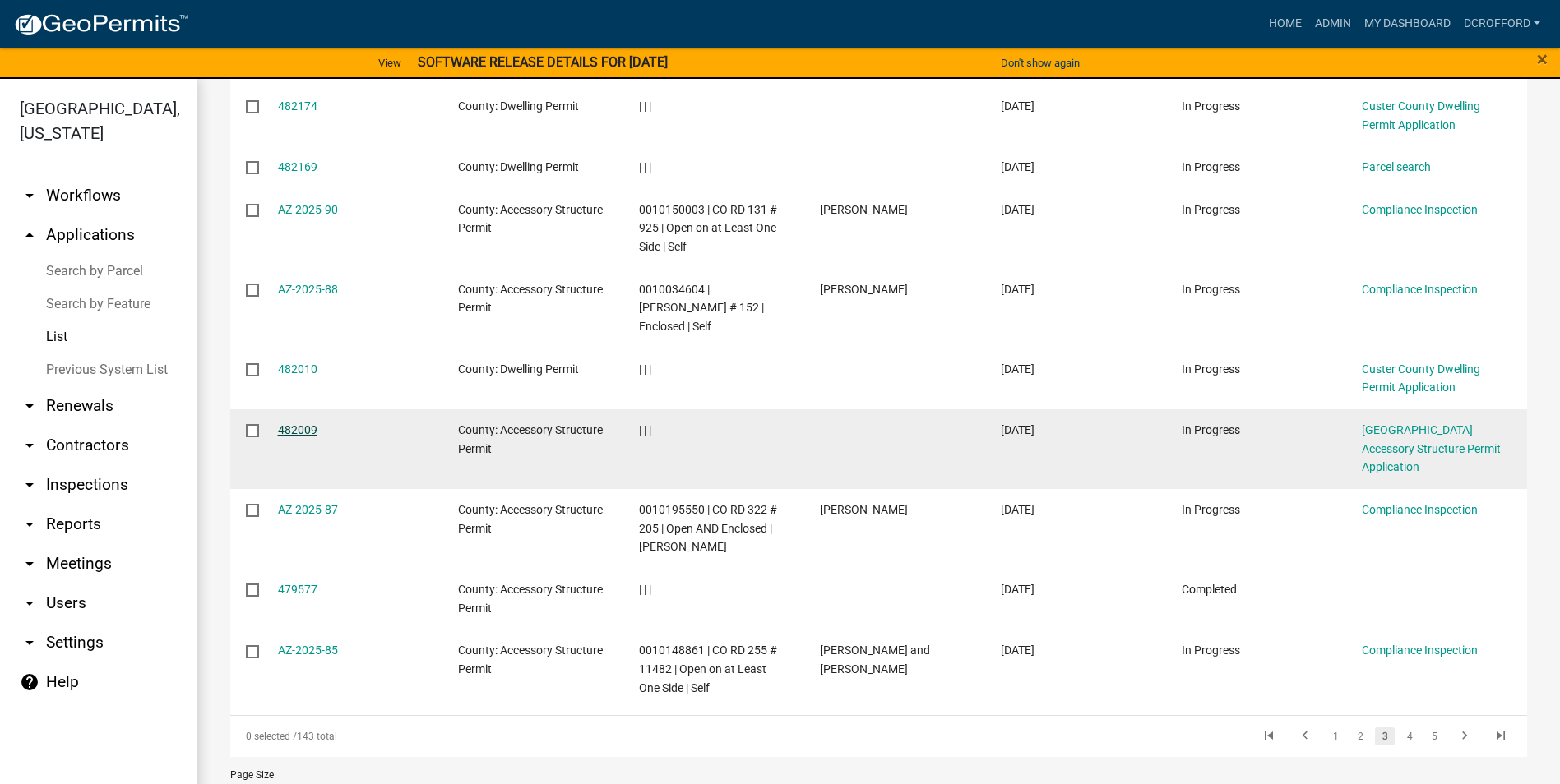
click at [301, 423] on link "482009" at bounding box center [297, 429] width 40 height 13
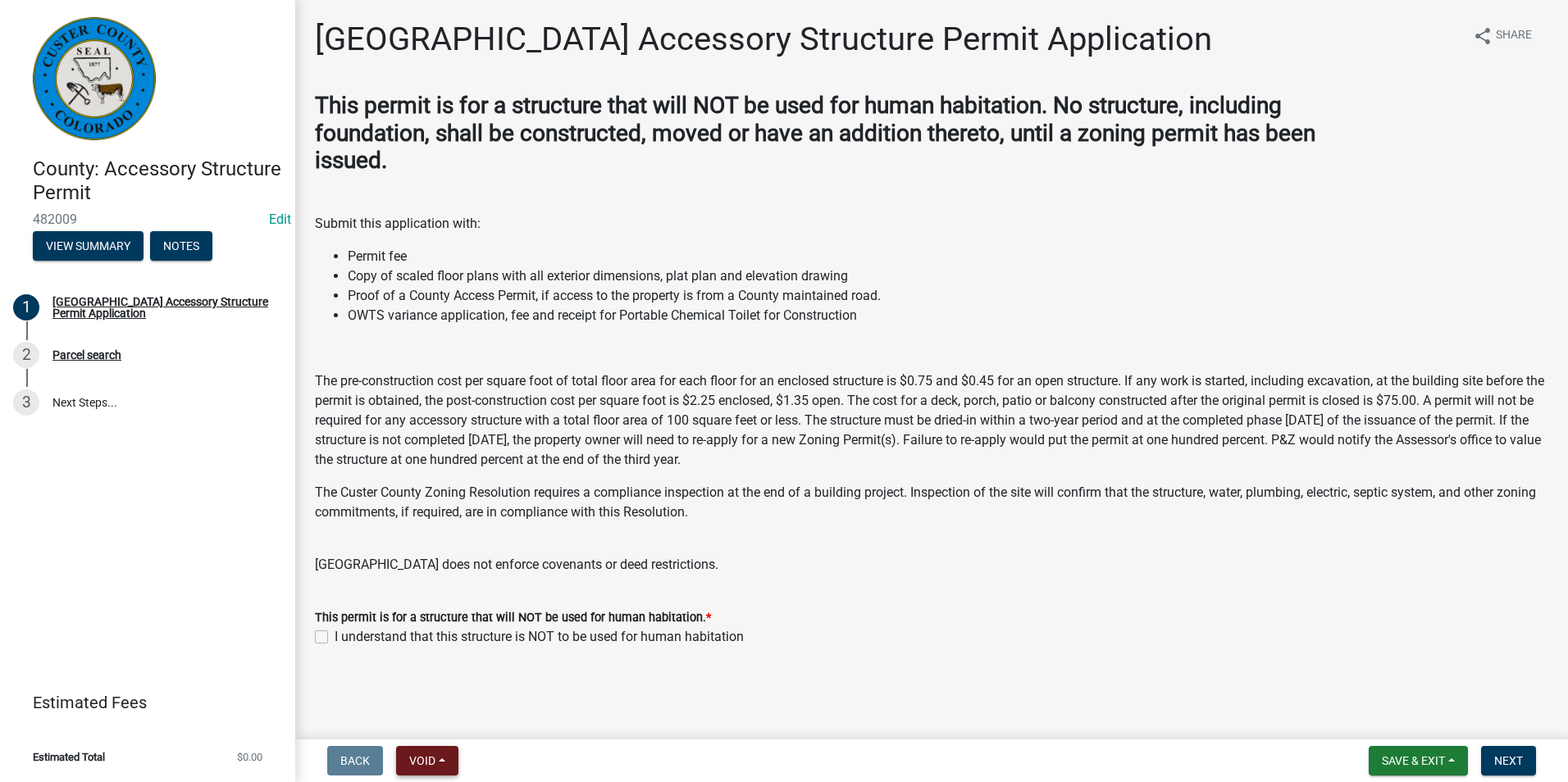
click at [426, 766] on span "Void" at bounding box center [422, 761] width 27 height 13
click at [450, 725] on button "Void" at bounding box center [462, 718] width 132 height 40
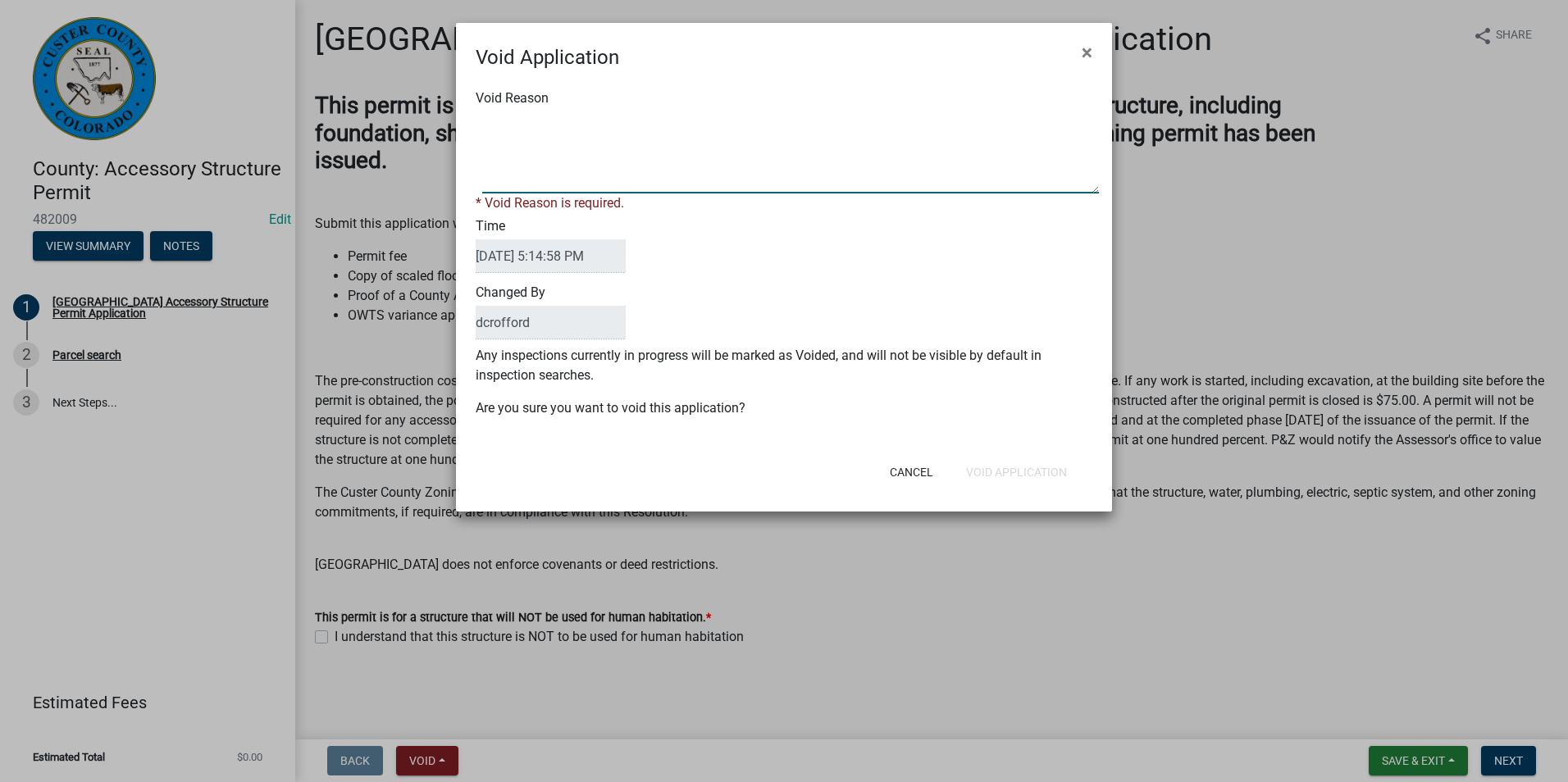
click at [631, 156] on textarea "Void Reason" at bounding box center [790, 152] width 616 height 82
type textarea "Unfinished"
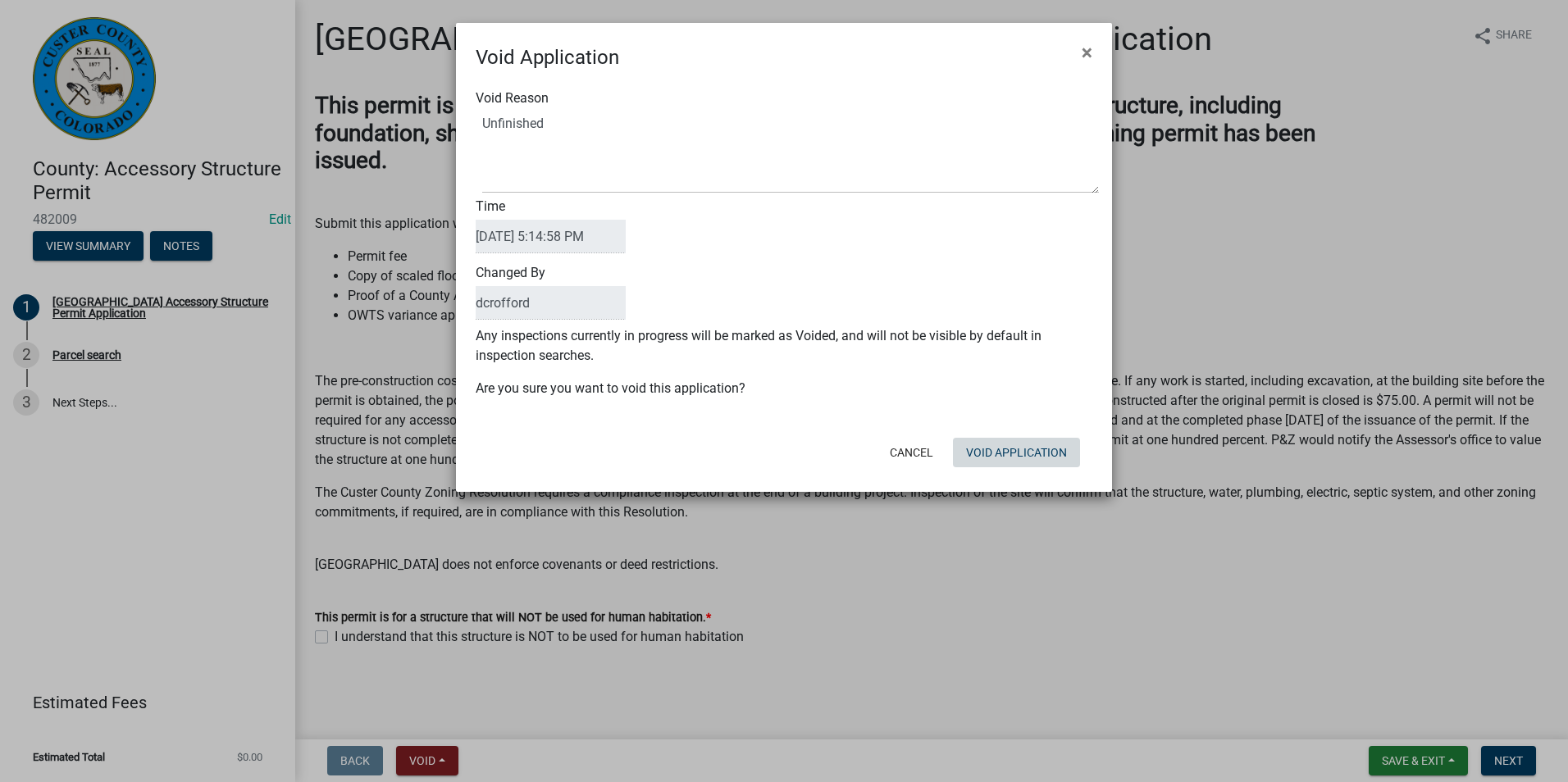
click at [1008, 480] on div "Void Application × Void Reason Time [DATE] 5:14:58 PM Changed By dcrofford Any …" at bounding box center [783, 258] width 656 height 469
click at [1024, 446] on button "Void Application" at bounding box center [1016, 452] width 127 height 29
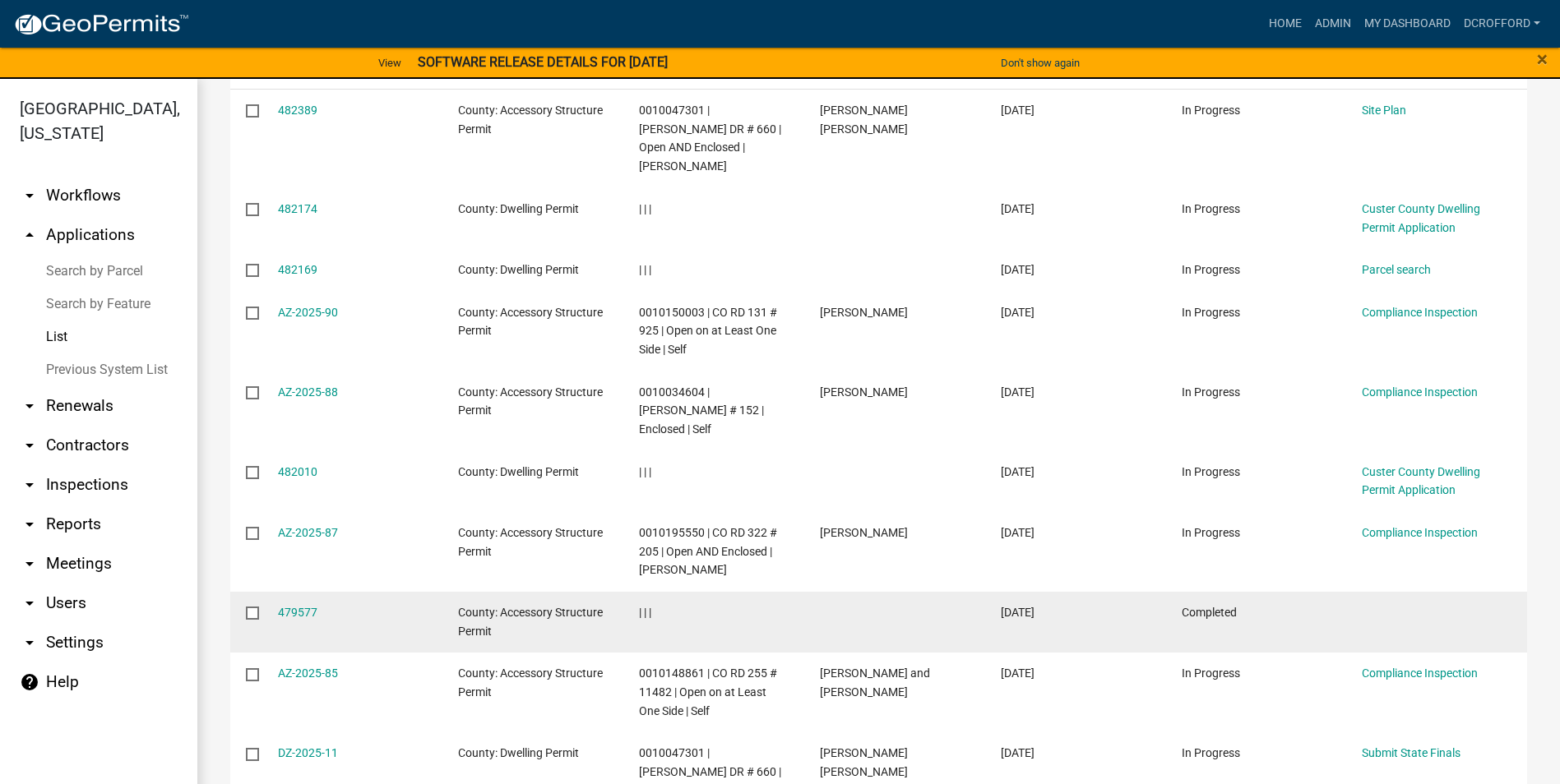
scroll to position [259, 0]
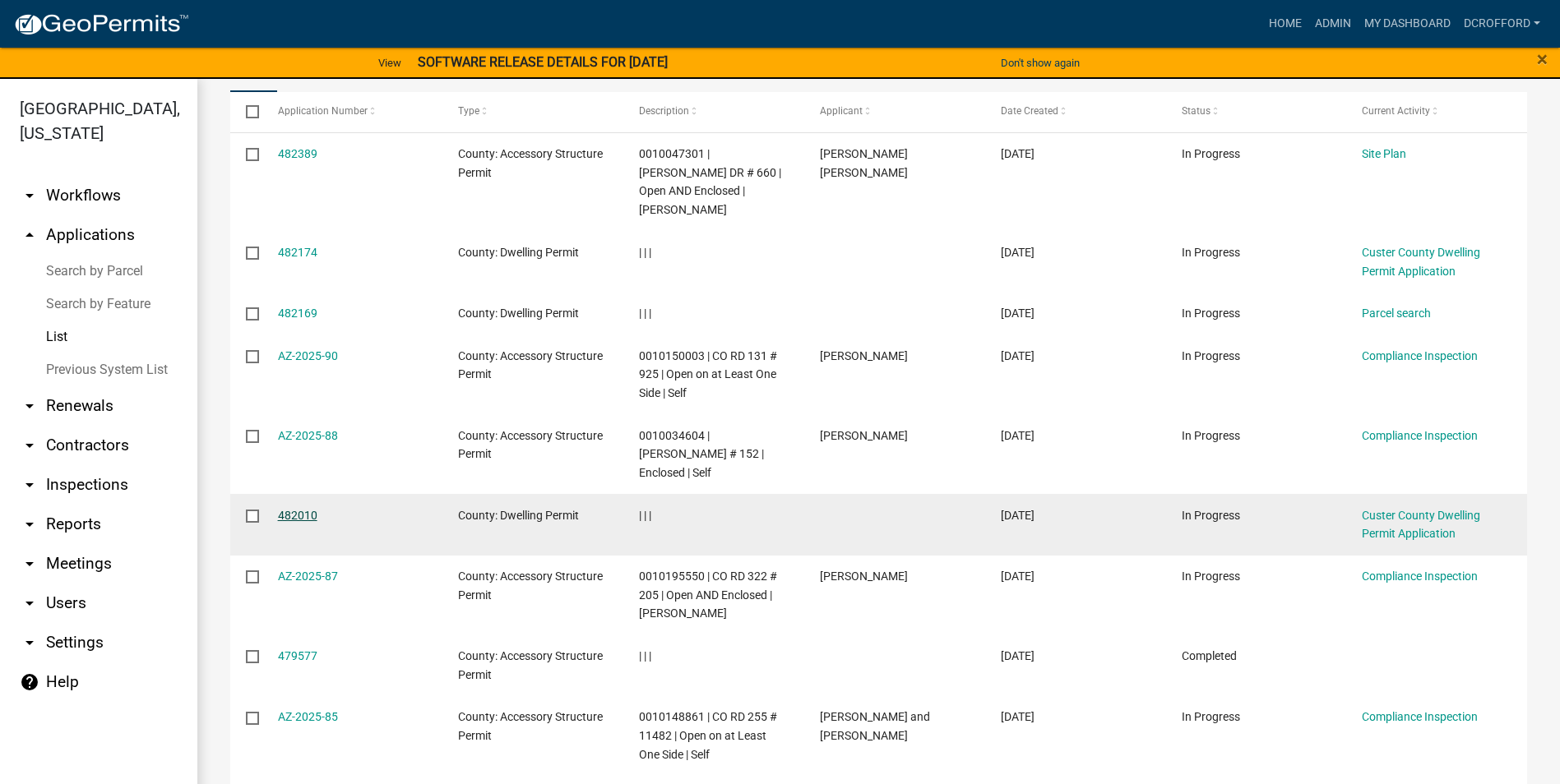
click at [295, 508] on link "482010" at bounding box center [297, 514] width 40 height 13
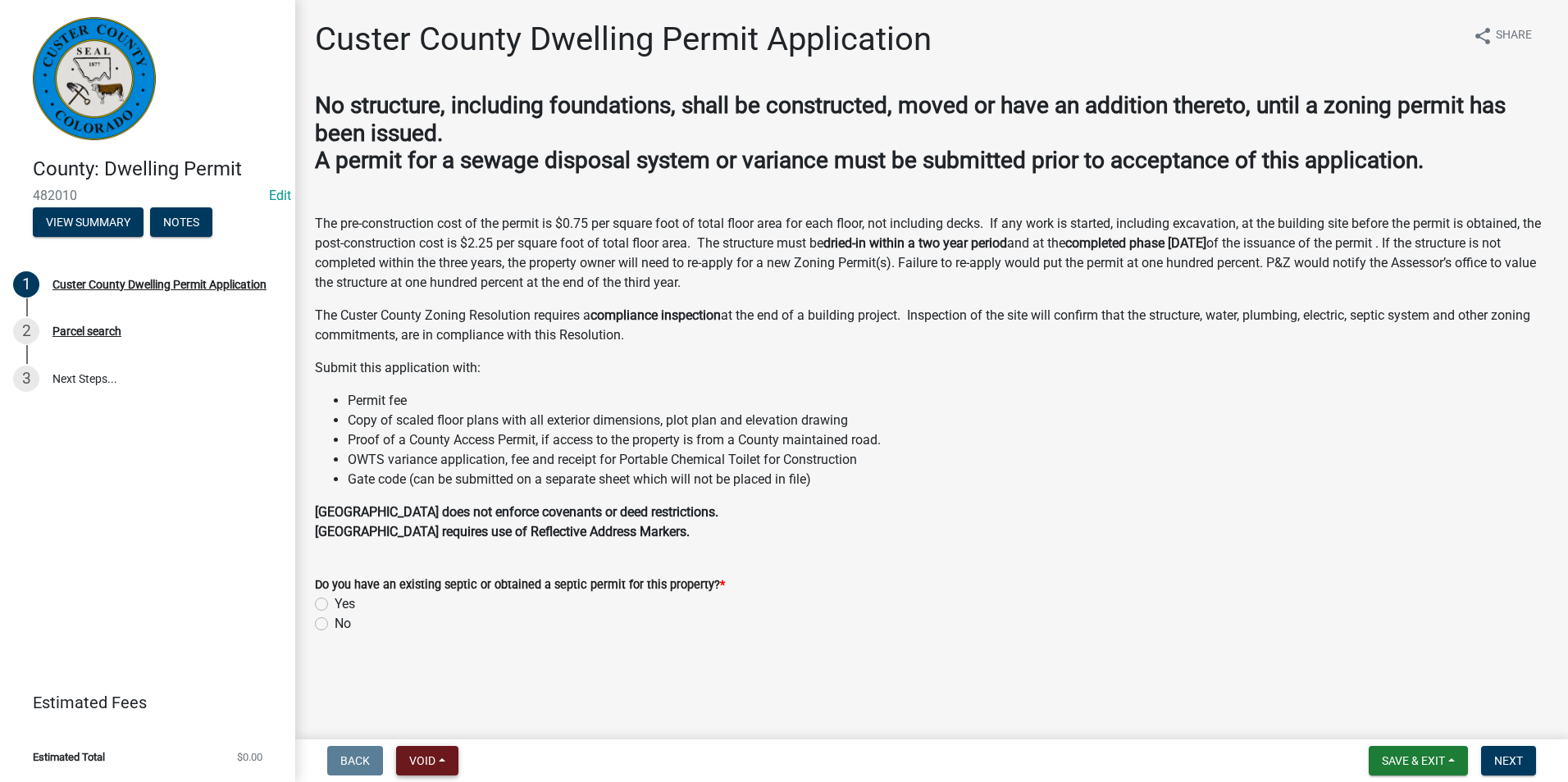
click at [431, 759] on span "Void" at bounding box center [422, 761] width 27 height 13
click at [437, 730] on button "Void" at bounding box center [462, 718] width 132 height 40
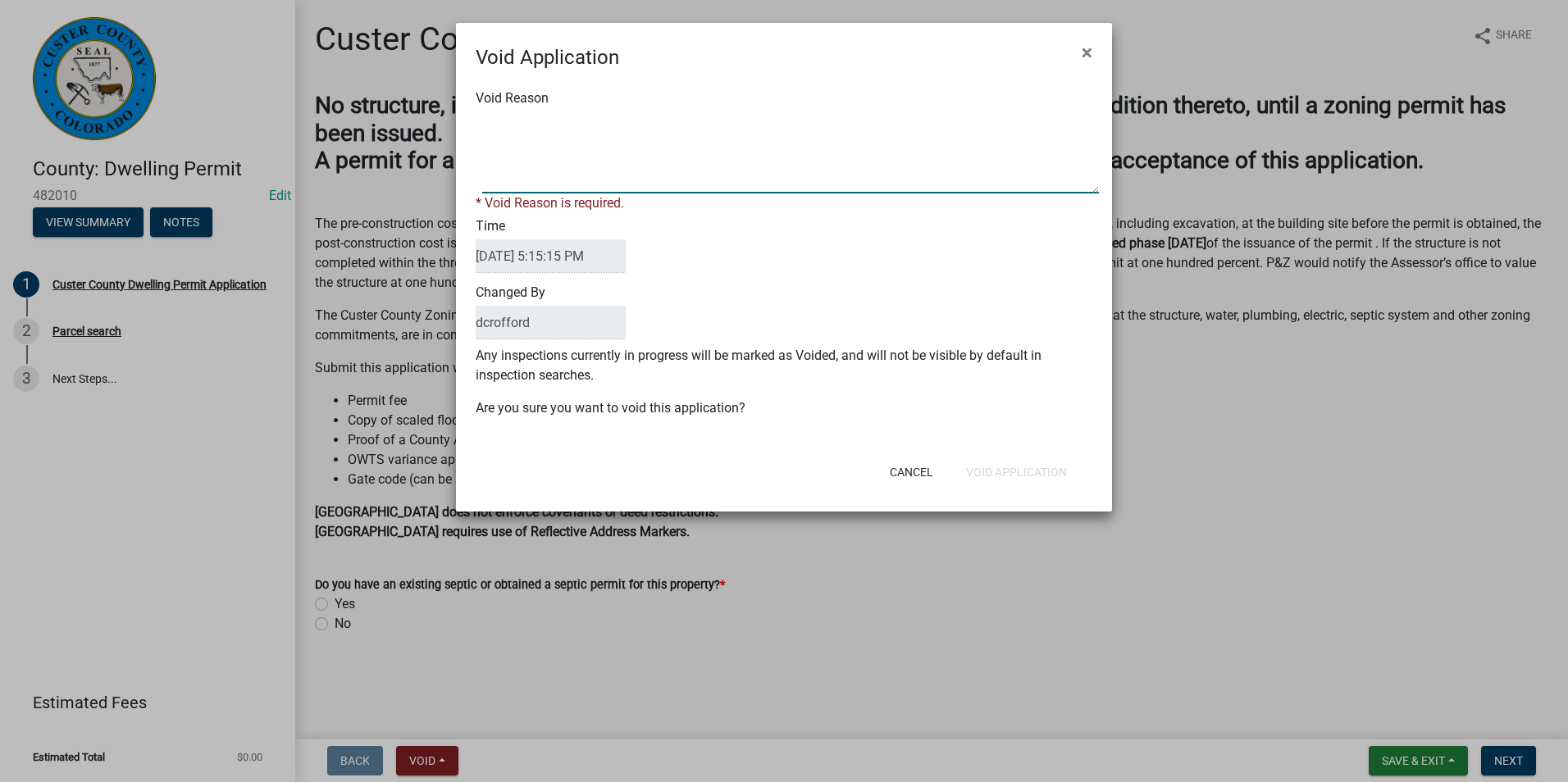
click at [628, 140] on textarea "Void Reason" at bounding box center [790, 152] width 616 height 82
type textarea "Unfinished"
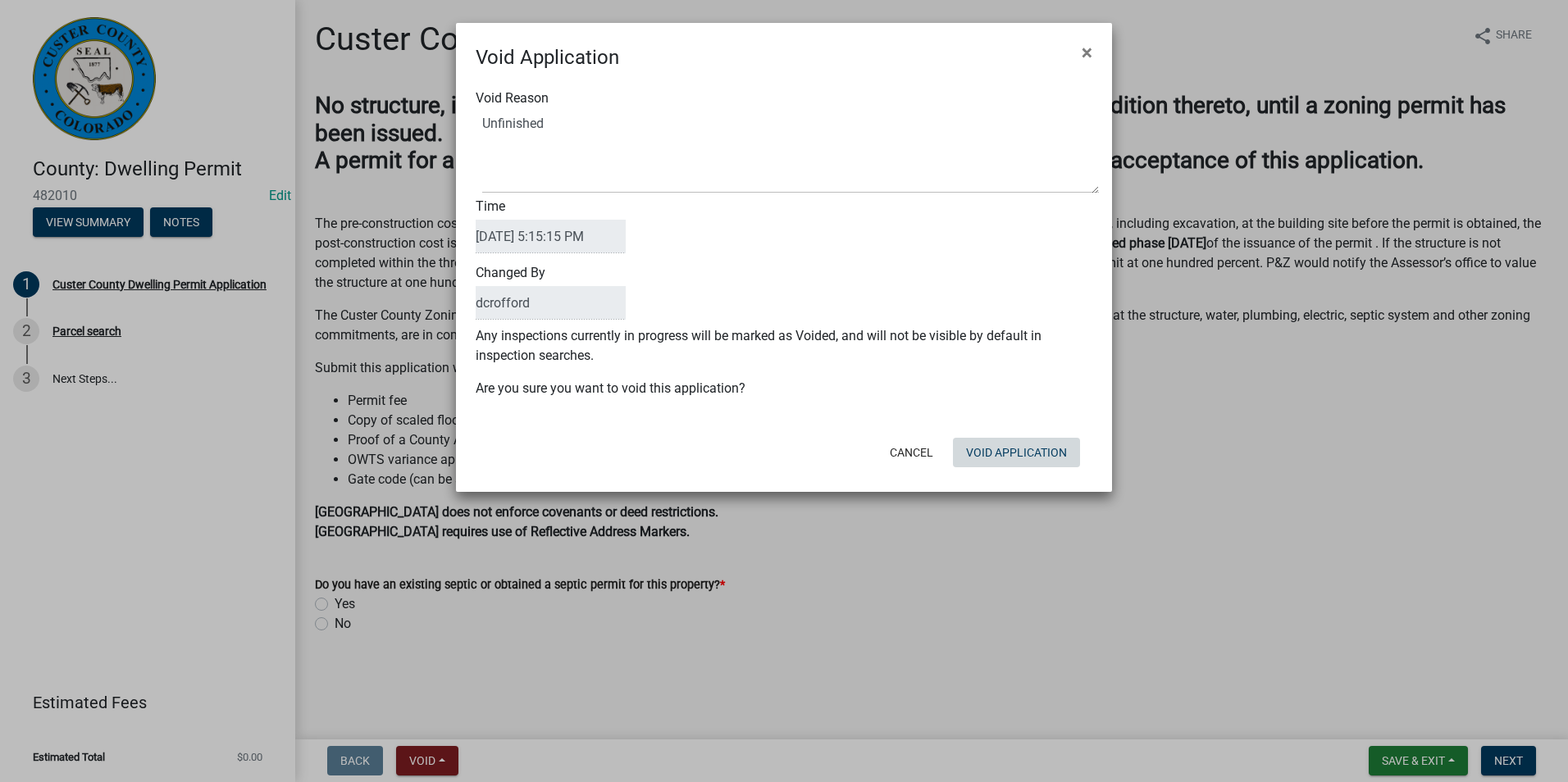
click at [990, 484] on div "Void Application × Void Reason Time [DATE] 5:15:15 PM Changed By dcrofford Any …" at bounding box center [783, 258] width 656 height 469
click at [1003, 454] on button "Void Application" at bounding box center [1016, 452] width 127 height 29
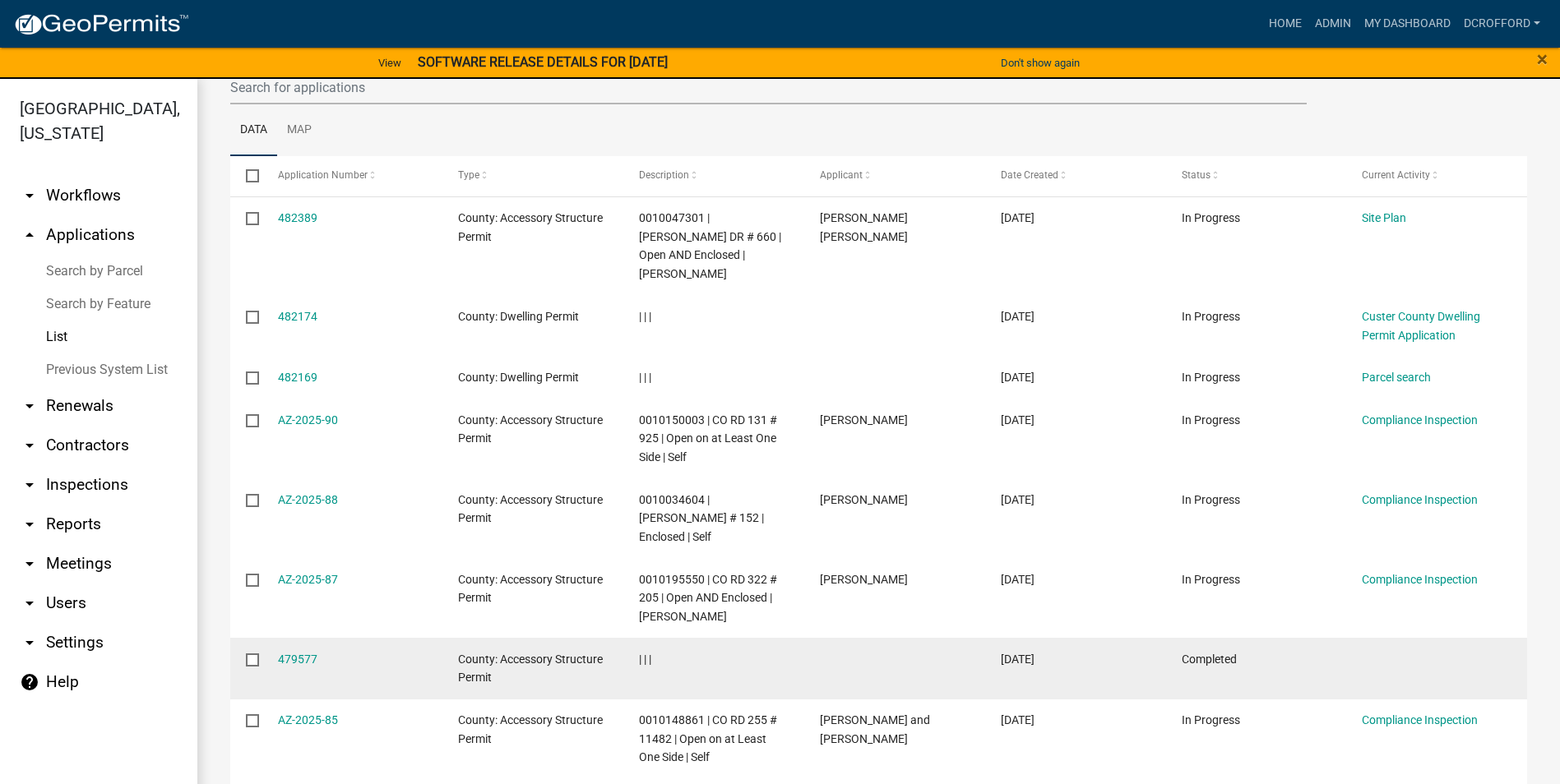
scroll to position [115, 0]
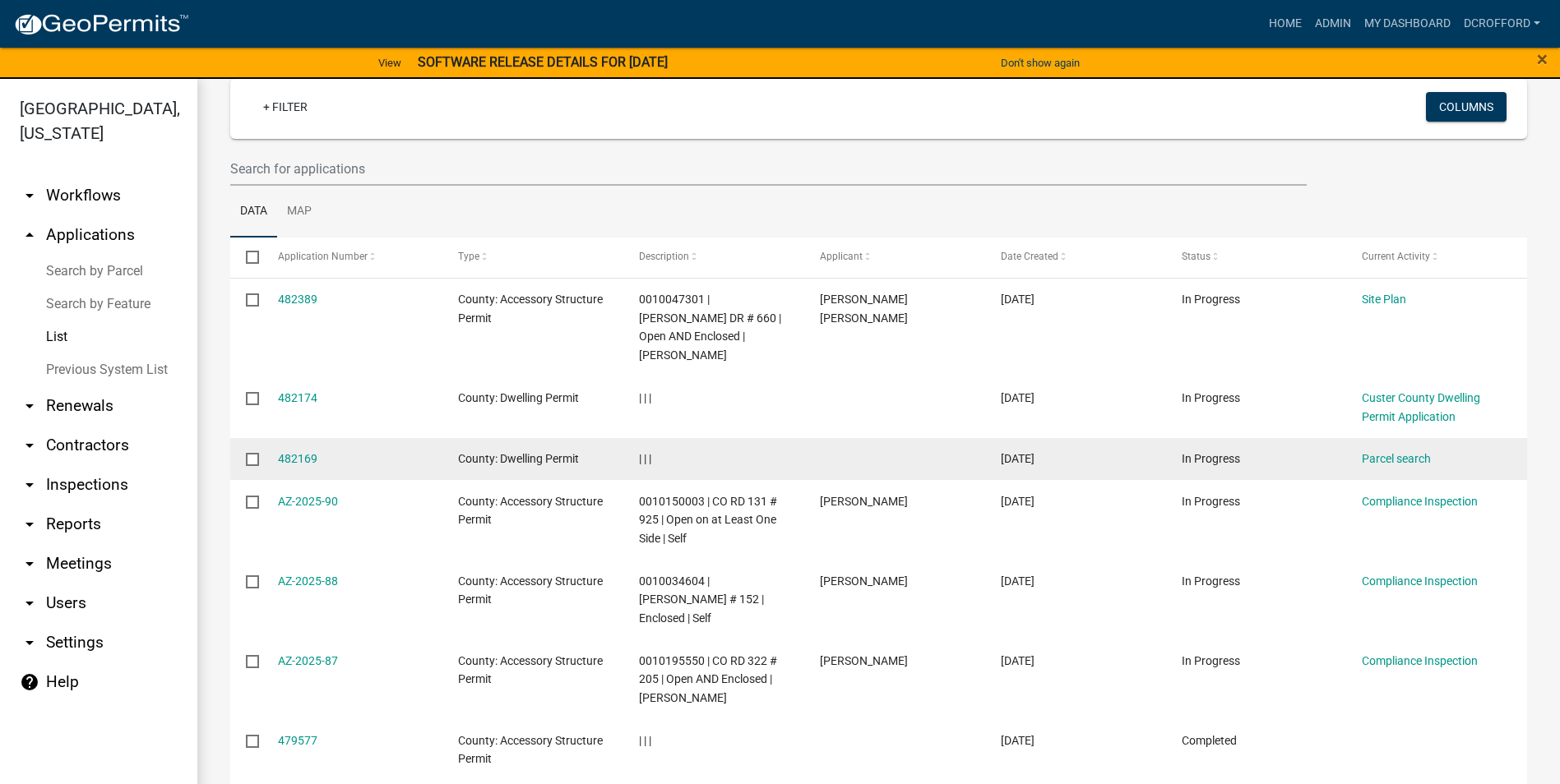
click at [284, 438] on datatable-body-cell "482169" at bounding box center [352, 459] width 181 height 43
click at [290, 452] on link "482169" at bounding box center [297, 458] width 40 height 13
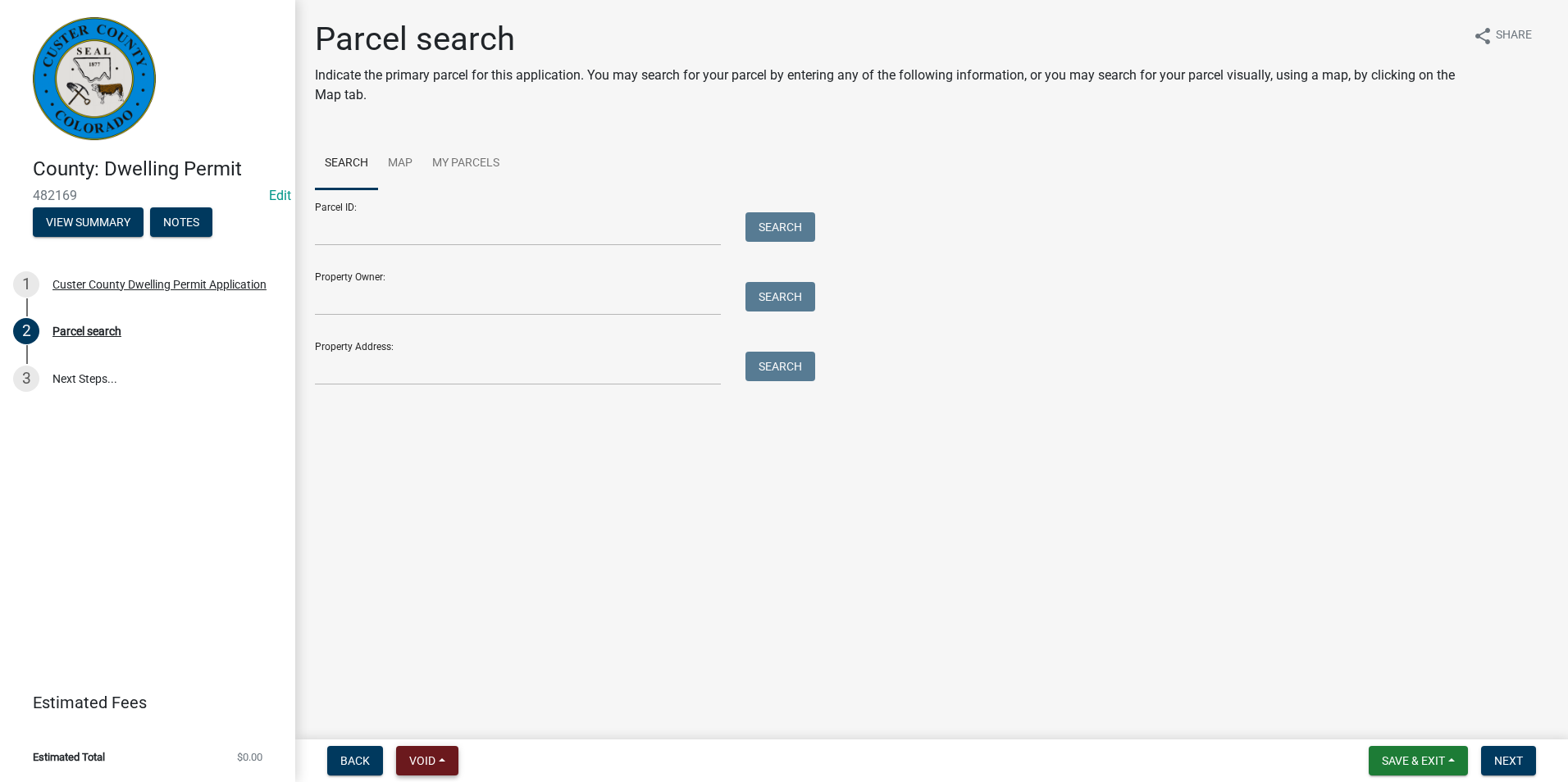
click at [433, 755] on span "Void" at bounding box center [422, 761] width 27 height 13
click at [444, 736] on button "Void" at bounding box center [462, 718] width 132 height 40
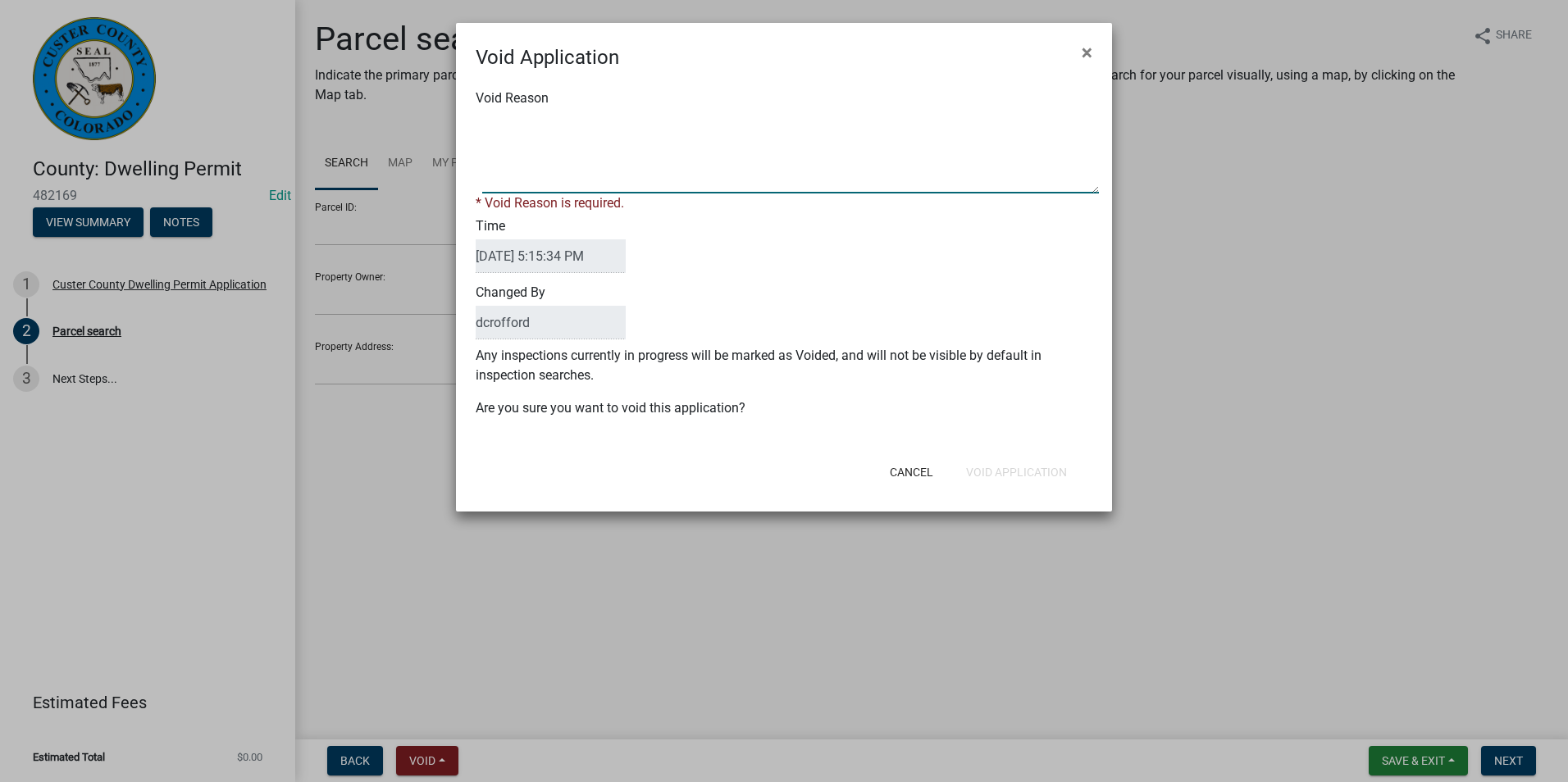
click at [650, 147] on textarea "Void Reason" at bounding box center [790, 152] width 616 height 82
type textarea "Unfinished"
click at [1038, 479] on div "Void Application × Void Reason * Void Reason is required. Time [DATE] 5:15:34 P…" at bounding box center [783, 267] width 656 height 489
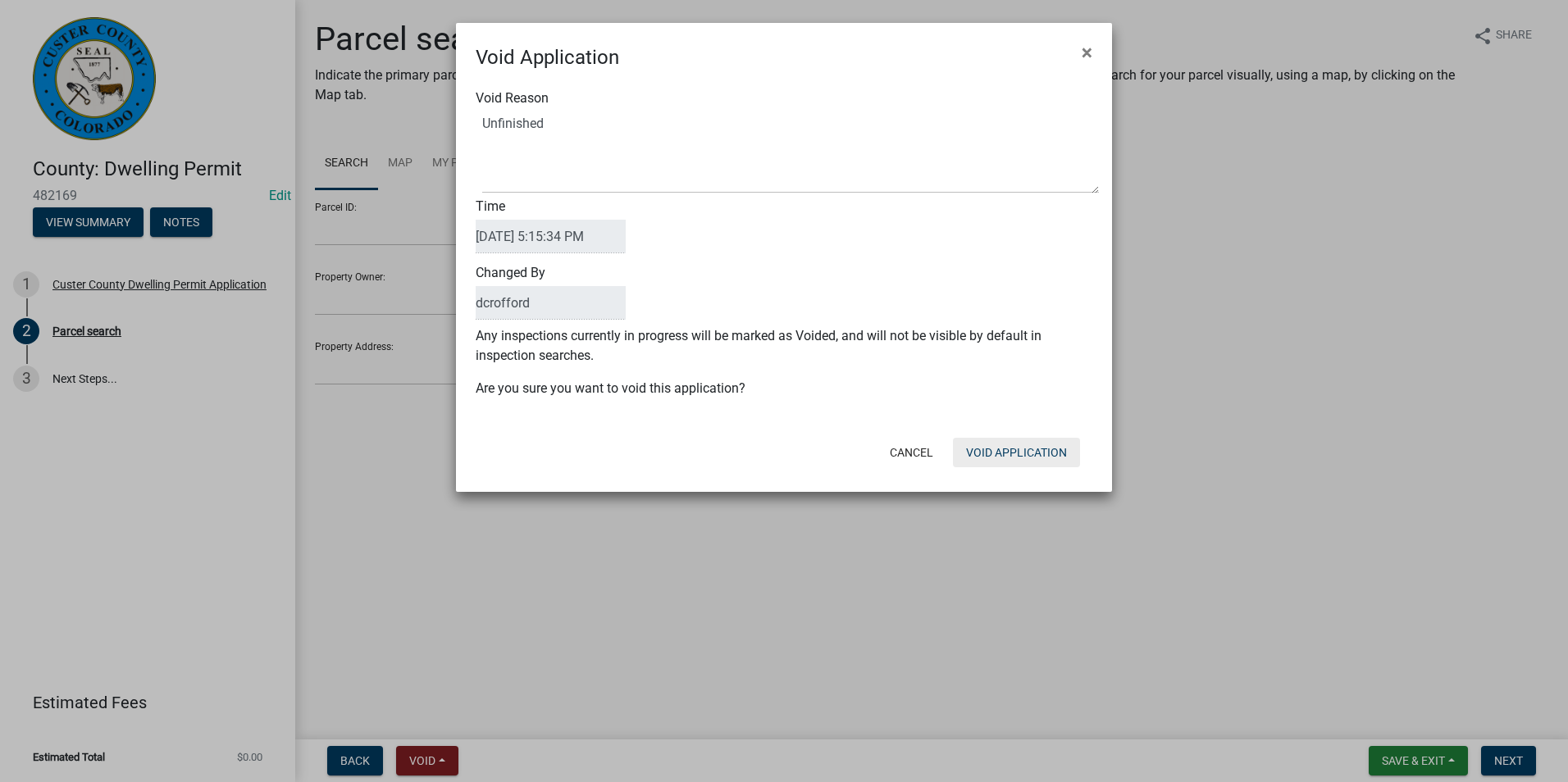
click at [1038, 457] on button "Void Application" at bounding box center [1016, 452] width 127 height 29
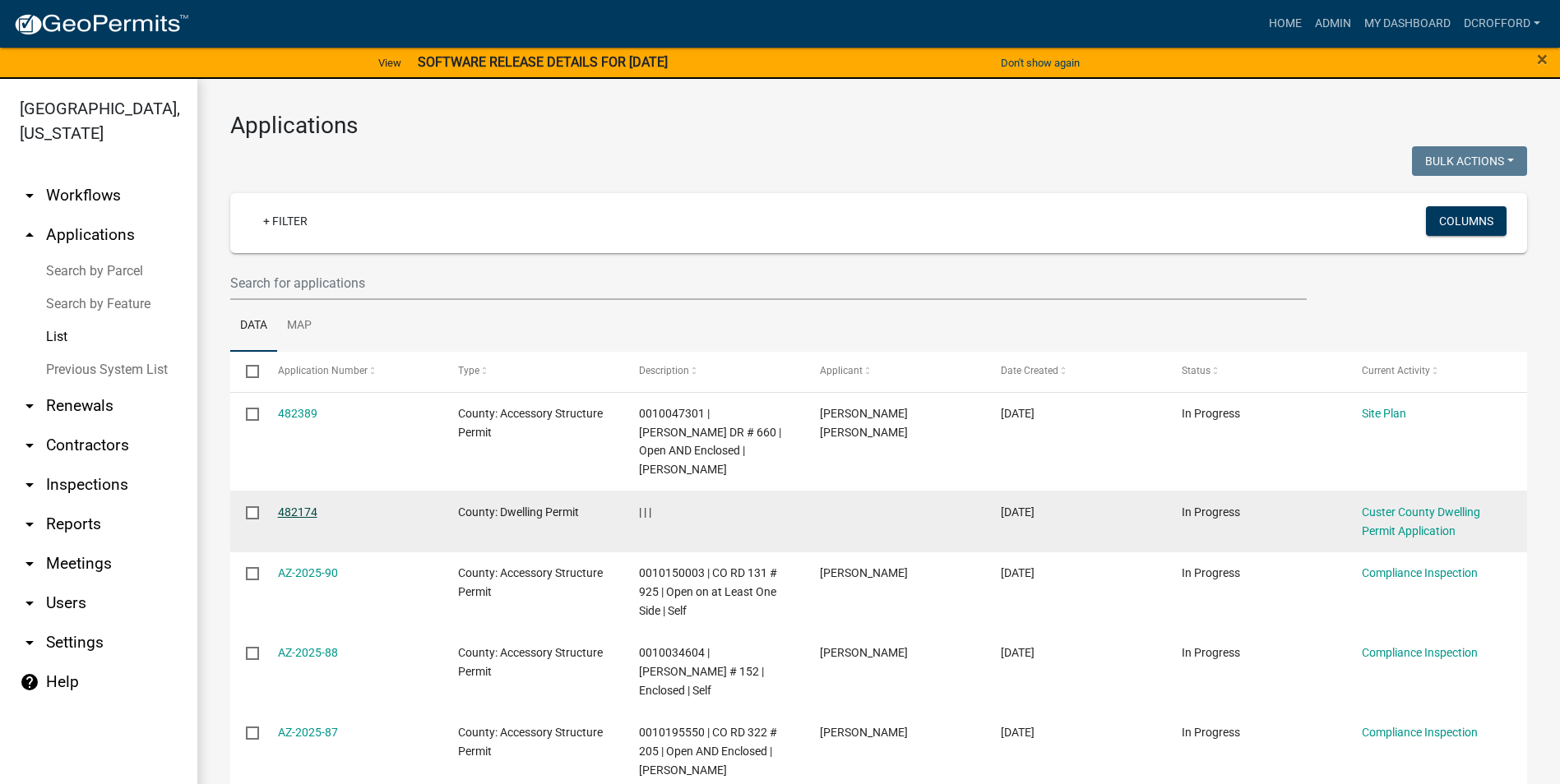
click at [312, 506] on link "482174" at bounding box center [297, 512] width 40 height 13
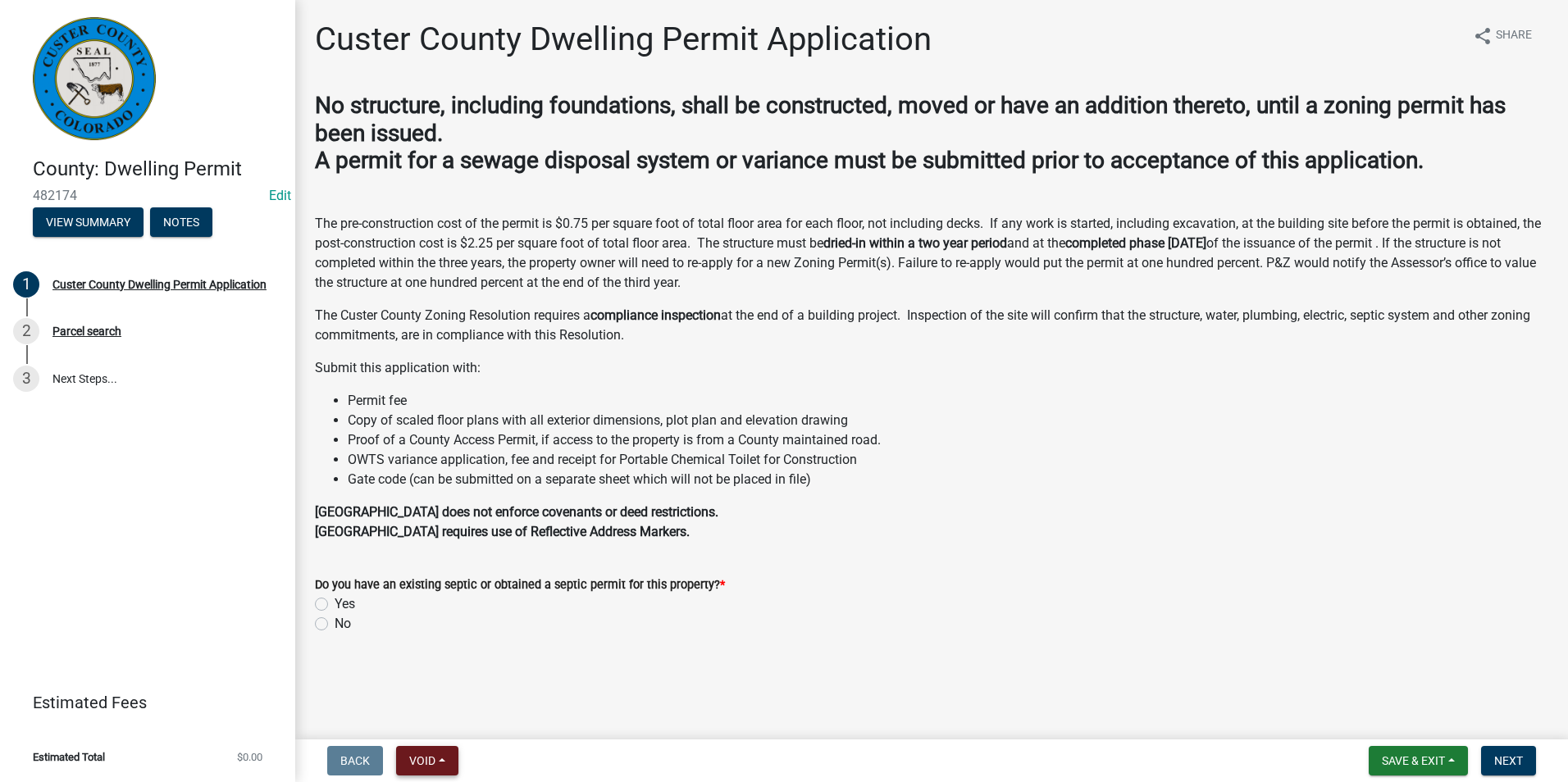
click at [443, 773] on button "Void" at bounding box center [427, 761] width 62 height 29
click at [447, 724] on button "Void" at bounding box center [462, 718] width 132 height 40
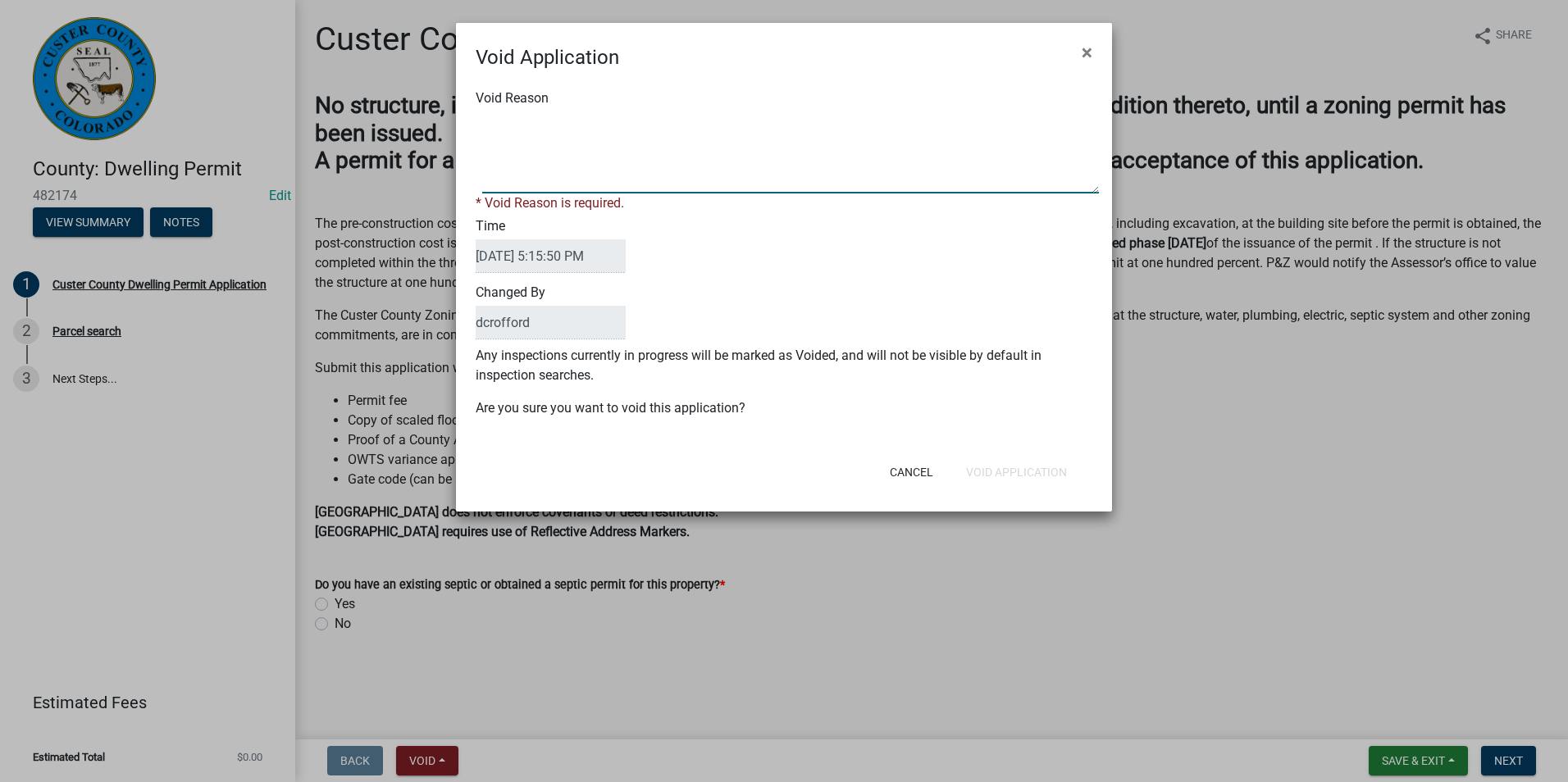
click at [587, 174] on textarea "Void Reason" at bounding box center [790, 152] width 616 height 82
type textarea "Unfinished"
click at [990, 476] on form "Void Application × Void Reason * Void Reason is required. Time [DATE] 5:15:50 P…" at bounding box center [783, 260] width 656 height 473
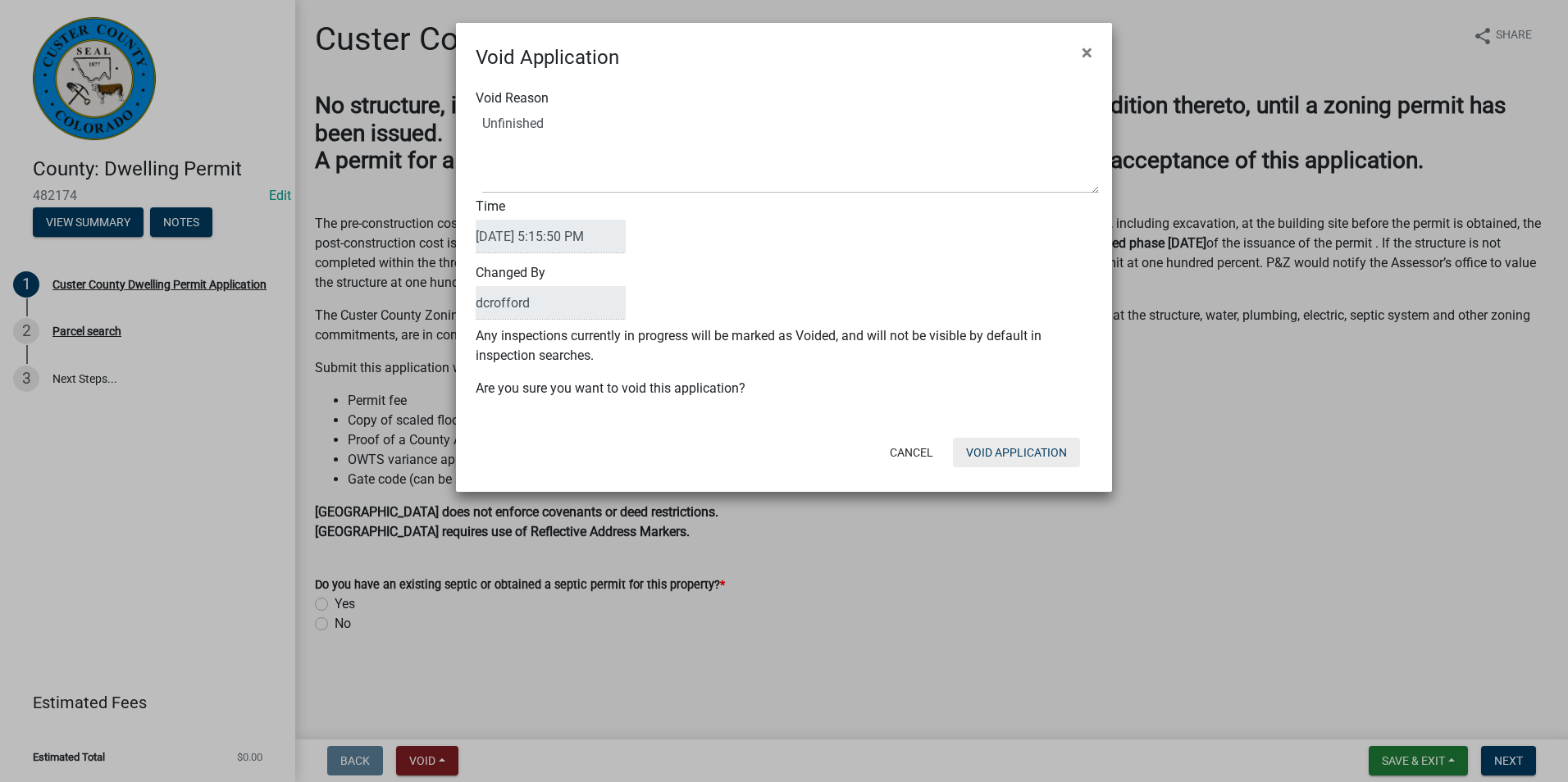
click at [1001, 462] on button "Void Application" at bounding box center [1016, 452] width 127 height 29
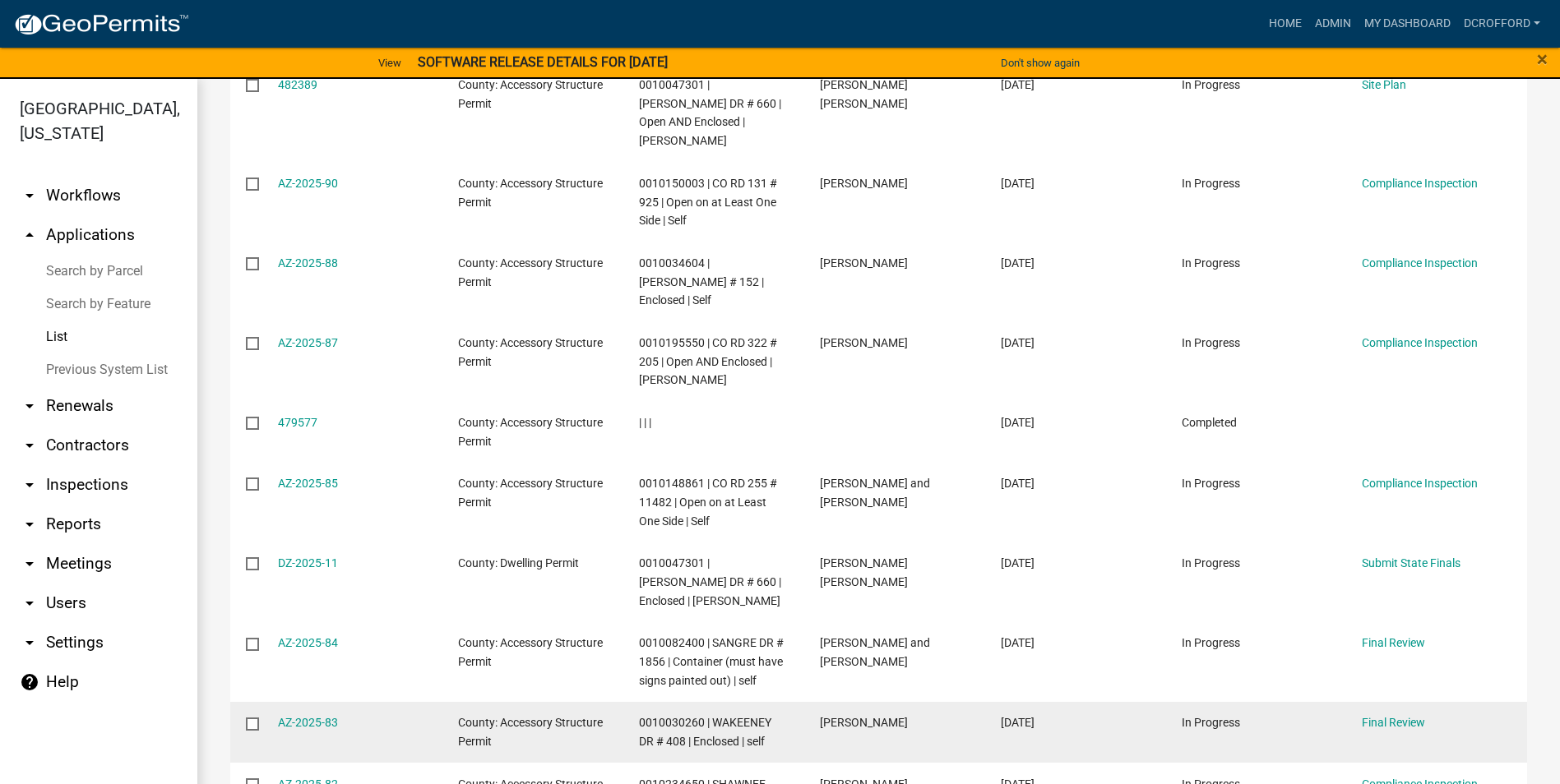
scroll to position [481, 0]
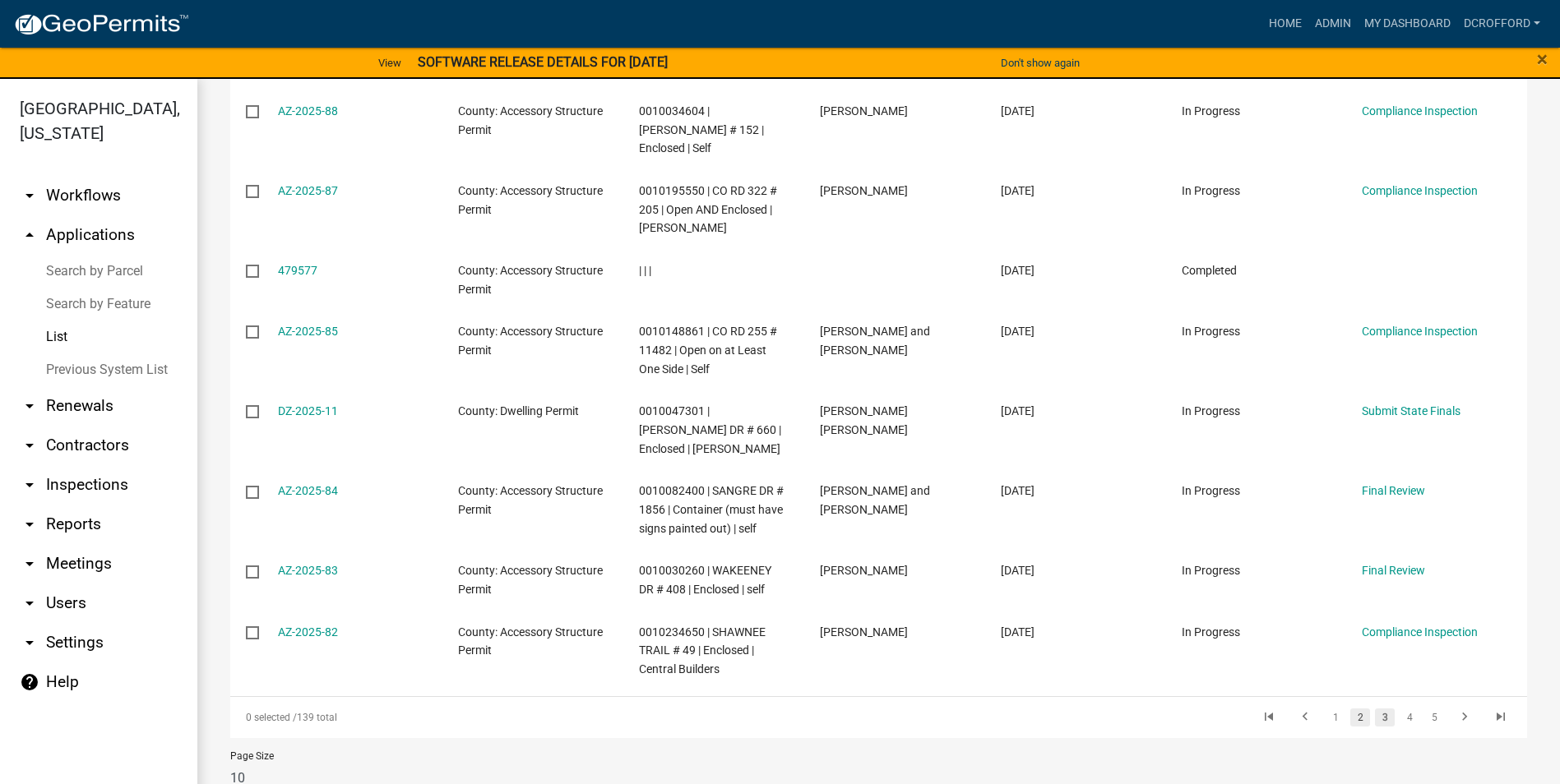
click at [1350, 708] on link "2" at bounding box center [1359, 717] width 20 height 18
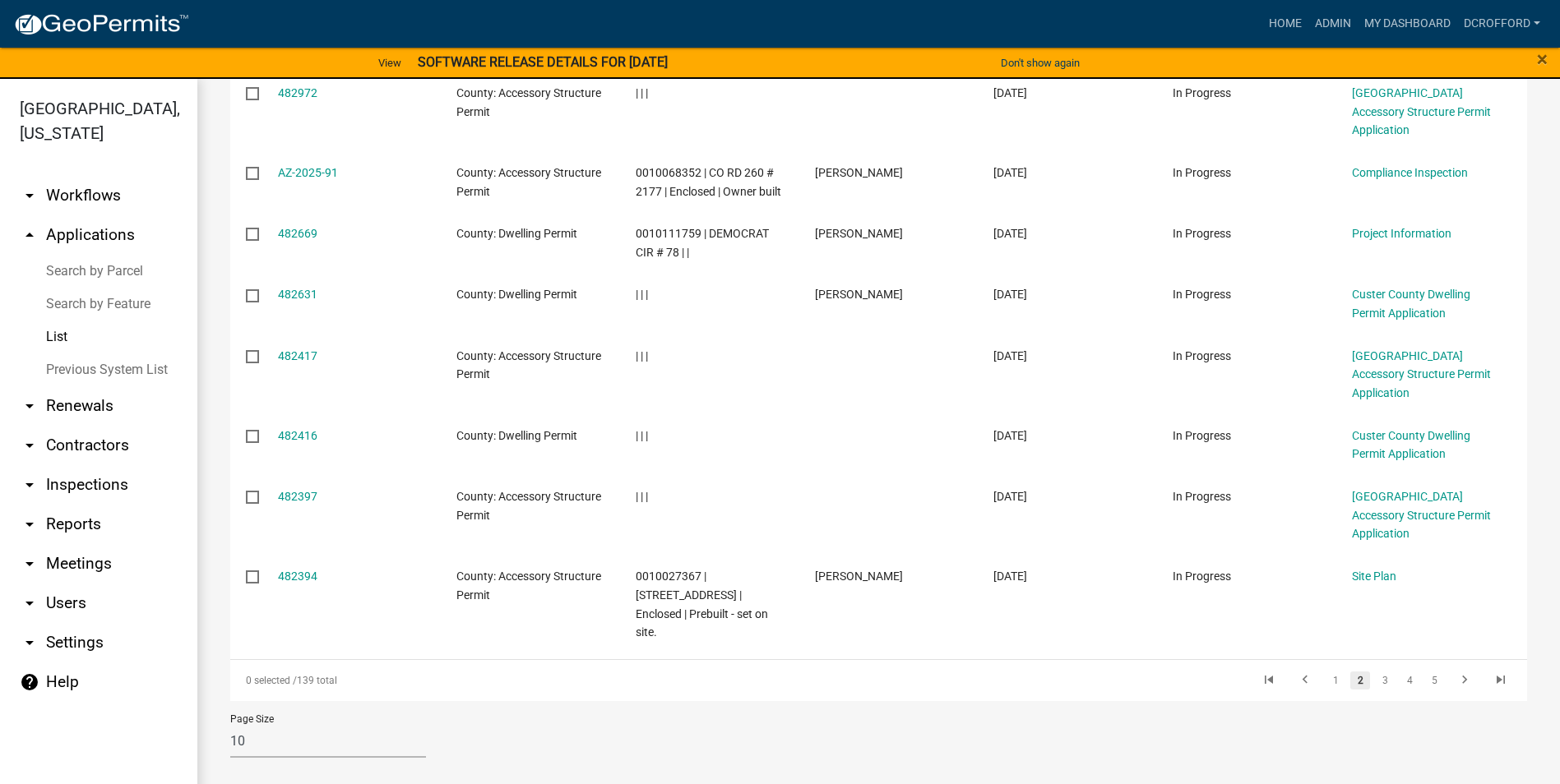
scroll to position [368, 0]
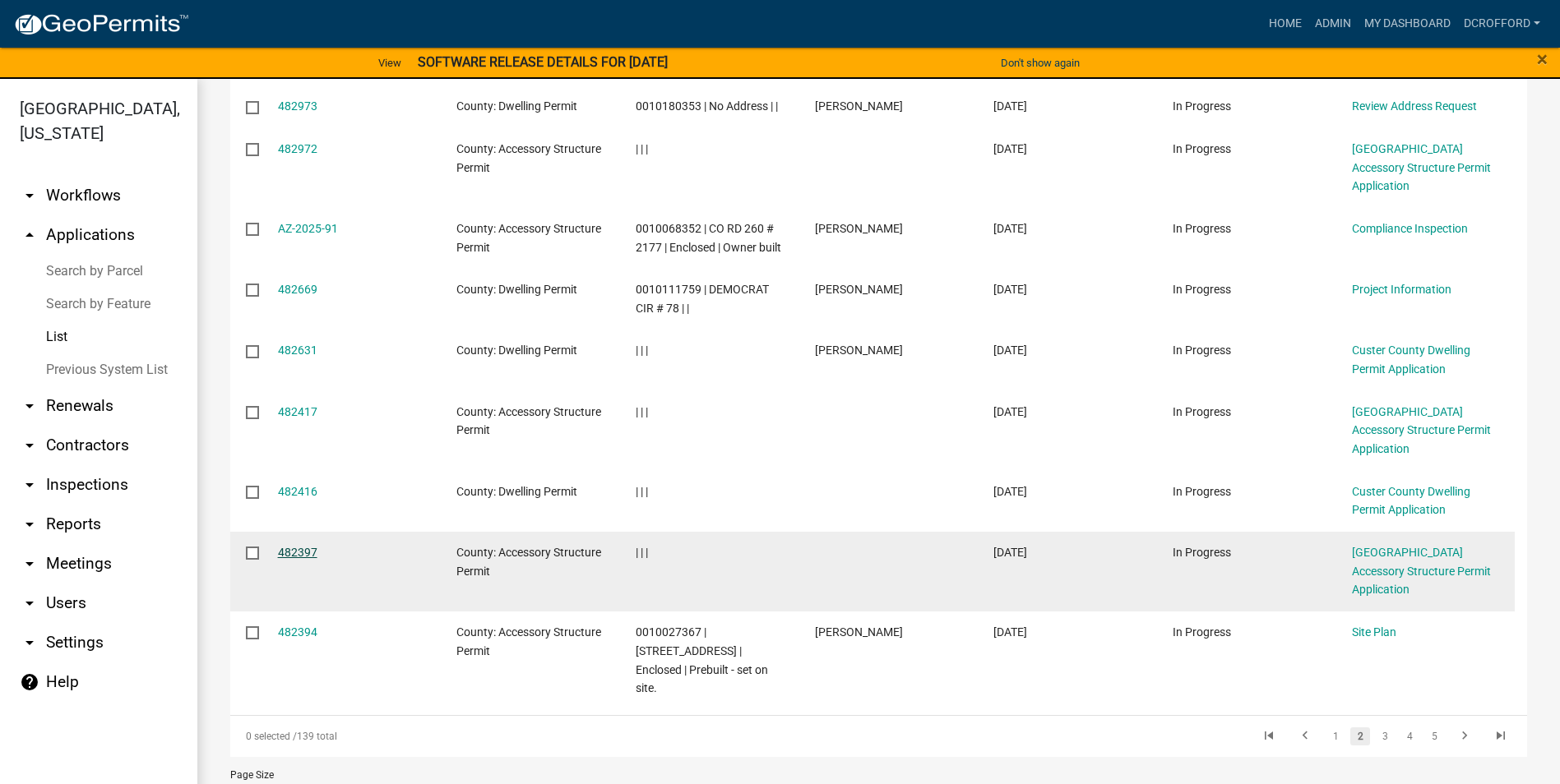
click at [312, 545] on link "482397" at bounding box center [297, 551] width 40 height 13
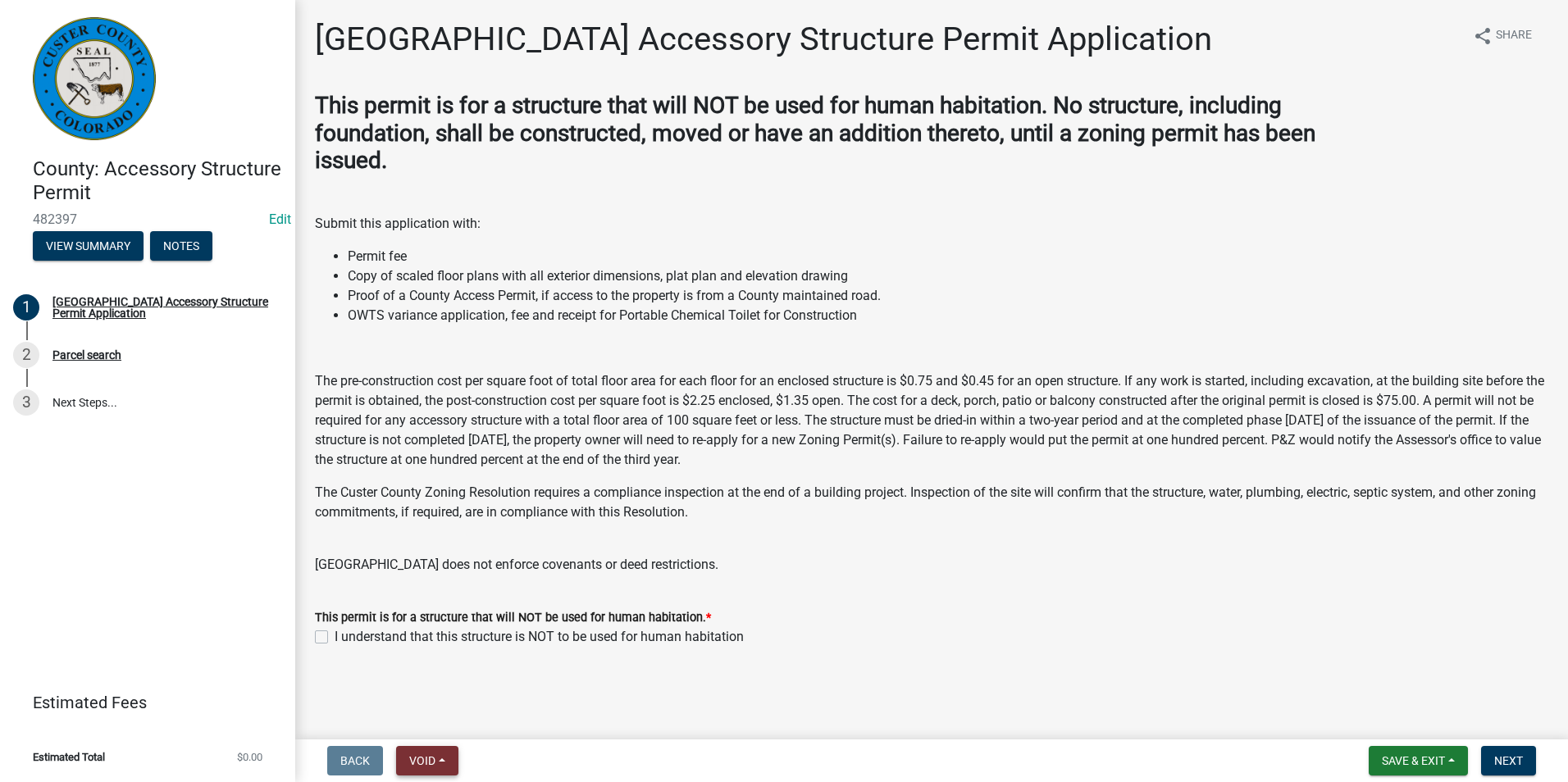
click at [426, 770] on button "Void" at bounding box center [427, 761] width 62 height 29
click at [454, 725] on button "Void" at bounding box center [462, 718] width 132 height 40
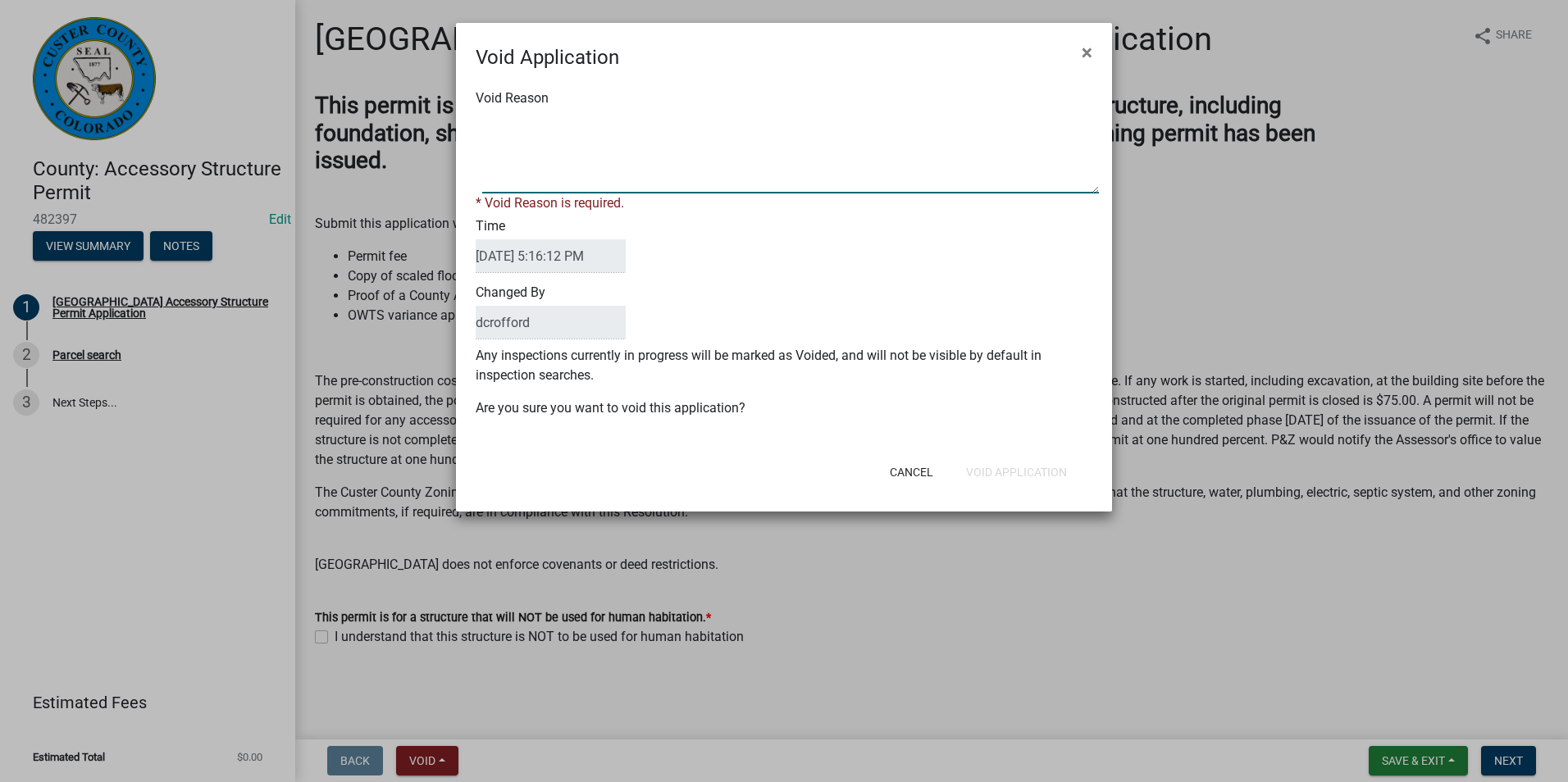
click at [642, 184] on textarea "Void Reason" at bounding box center [790, 152] width 616 height 82
type textarea "Unfinished"
click at [1016, 483] on div "Void Application × Void Reason * Void Reason is required. Time [DATE] 5:16:12 P…" at bounding box center [783, 267] width 656 height 489
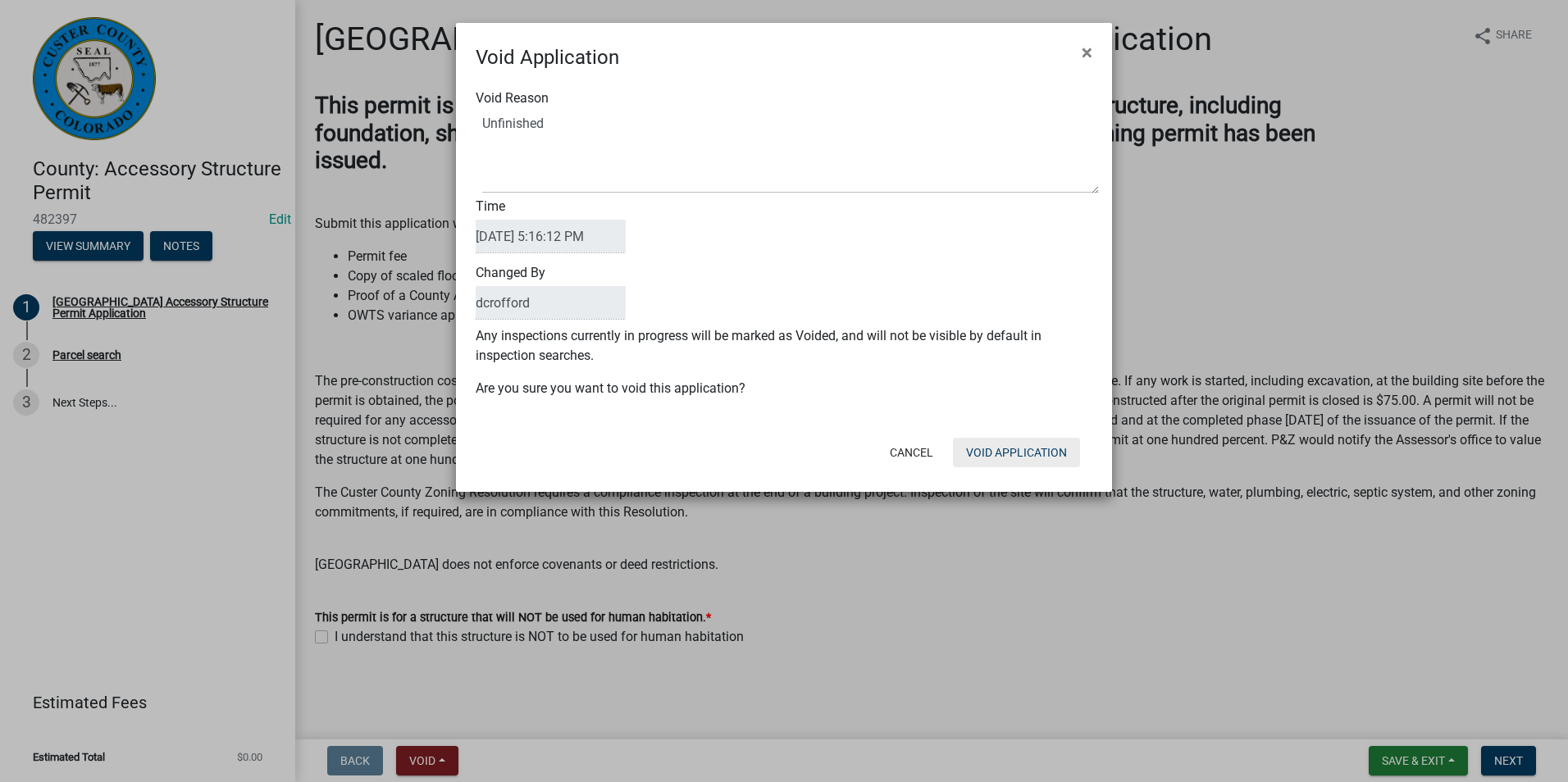
click at [1022, 443] on button "Void Application" at bounding box center [1016, 452] width 127 height 29
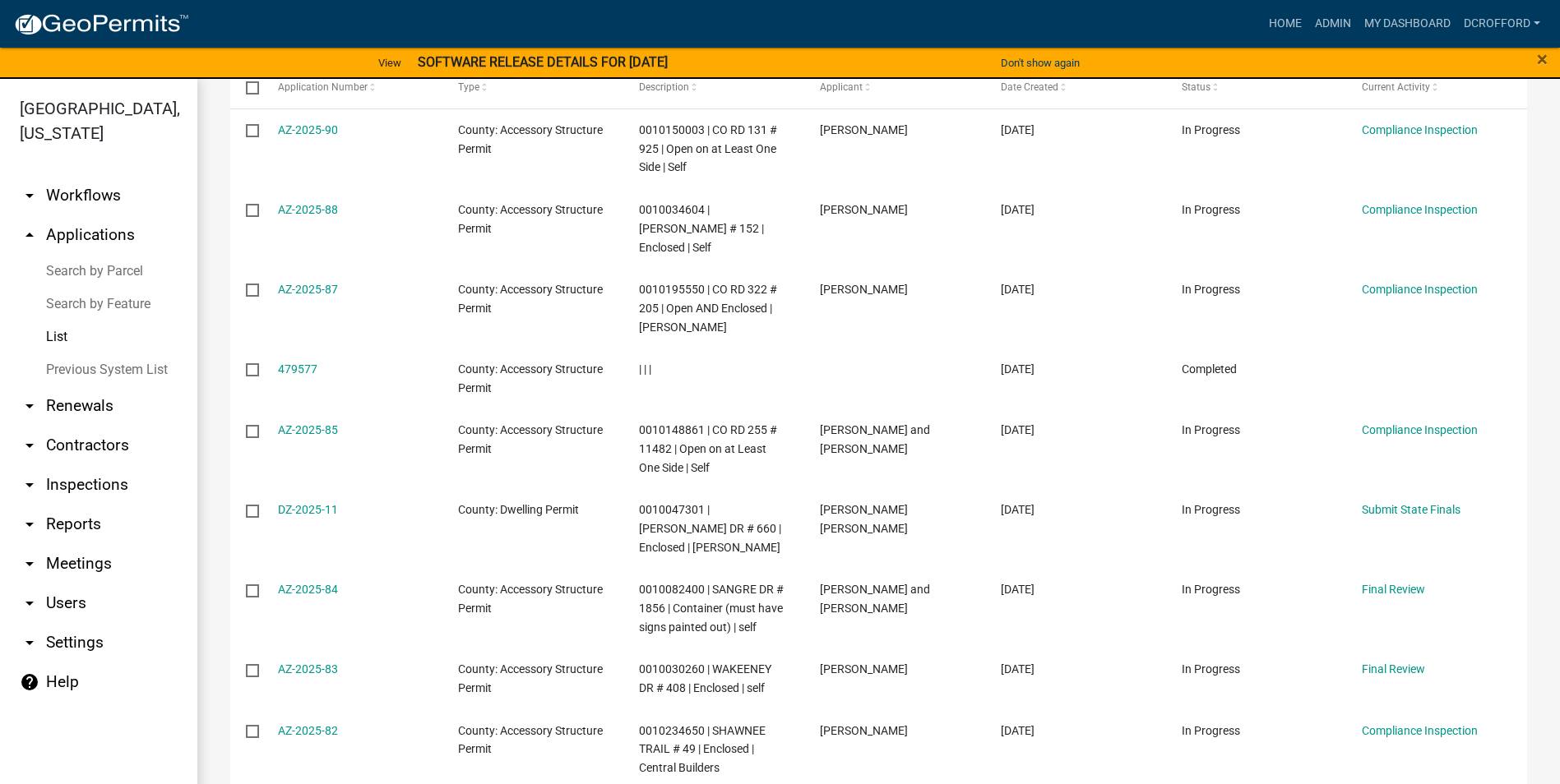
scroll to position [411, 0]
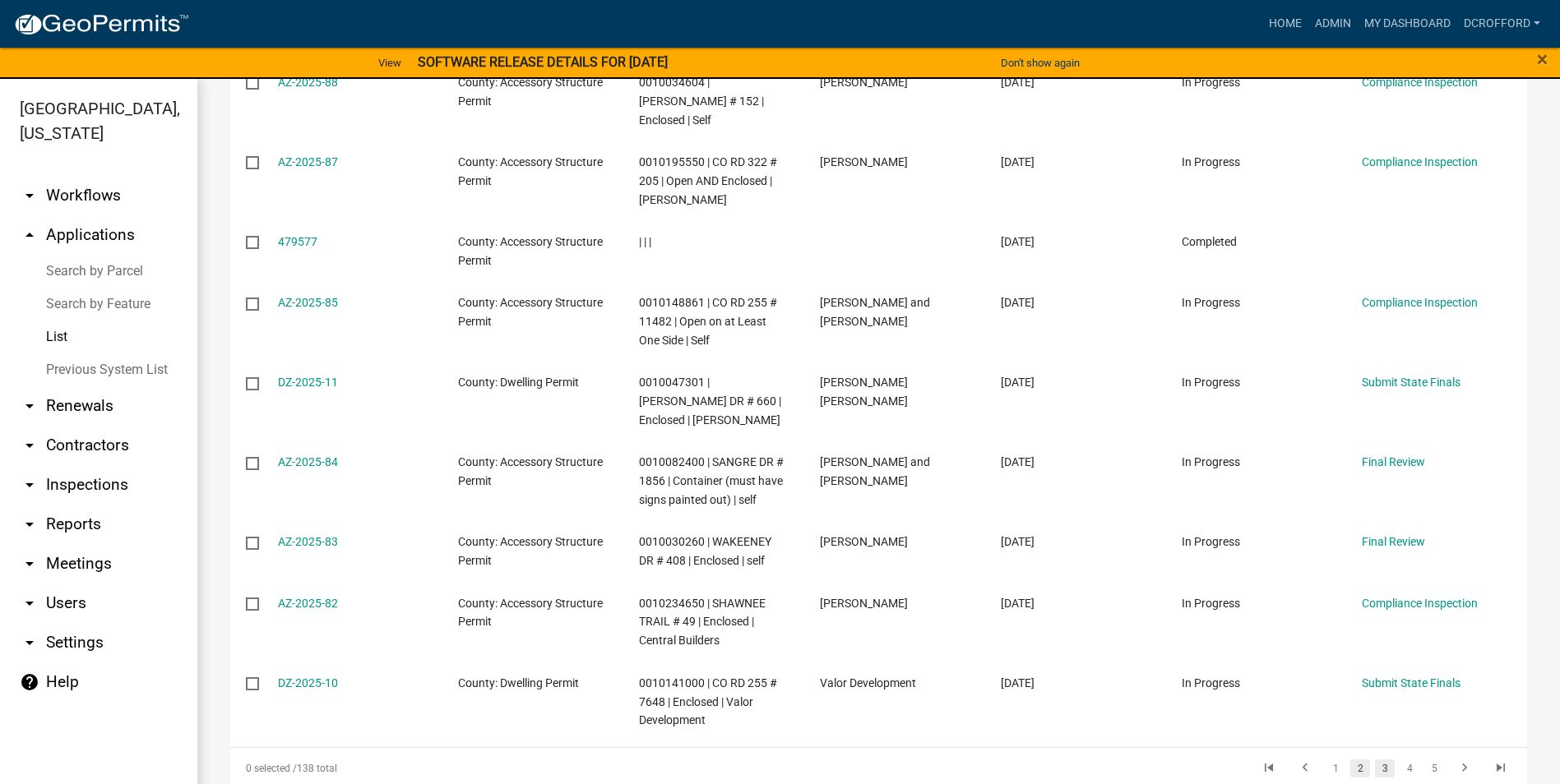
click at [1350, 759] on link "2" at bounding box center [1359, 768] width 20 height 18
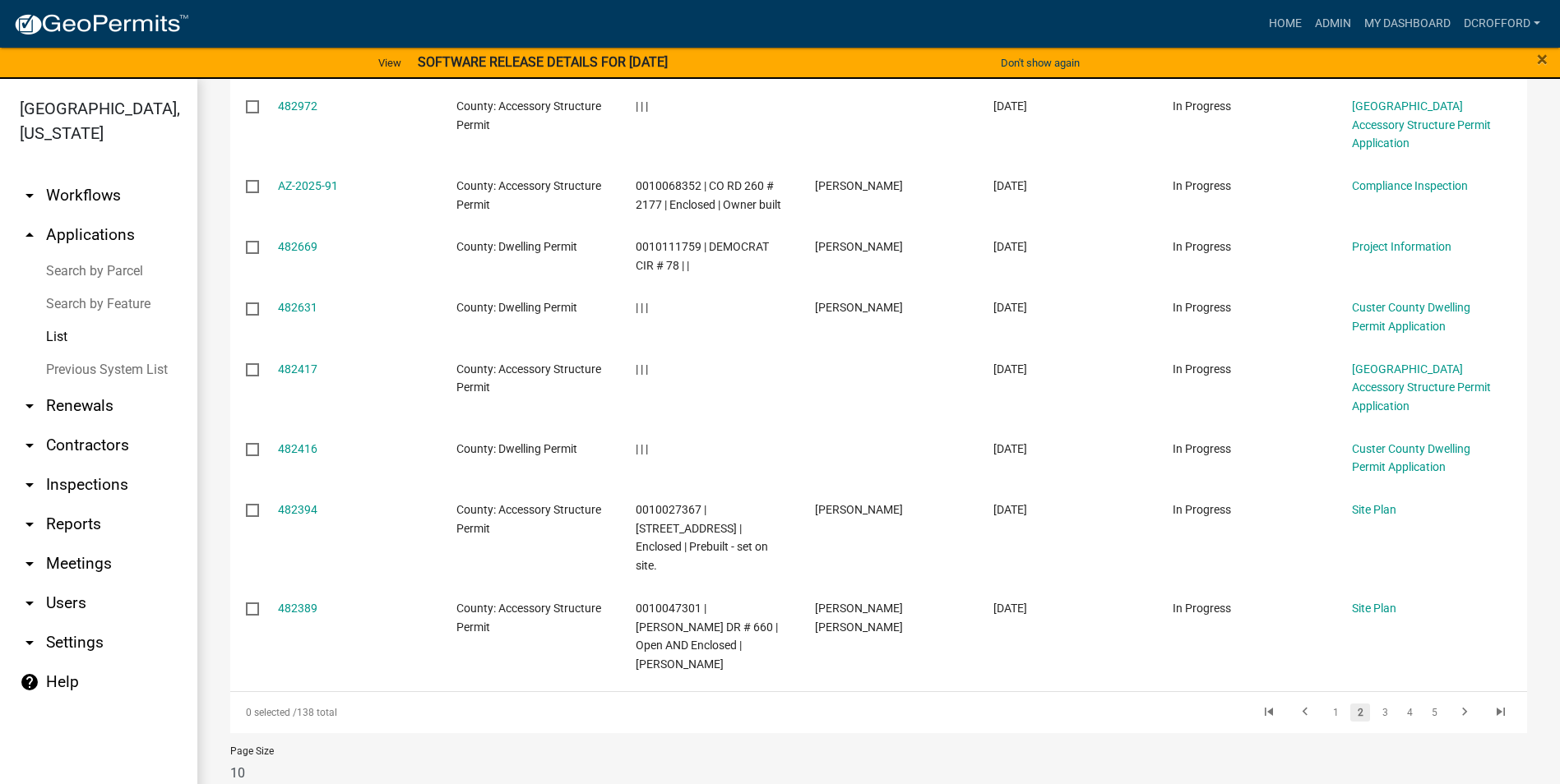
scroll to position [387, 0]
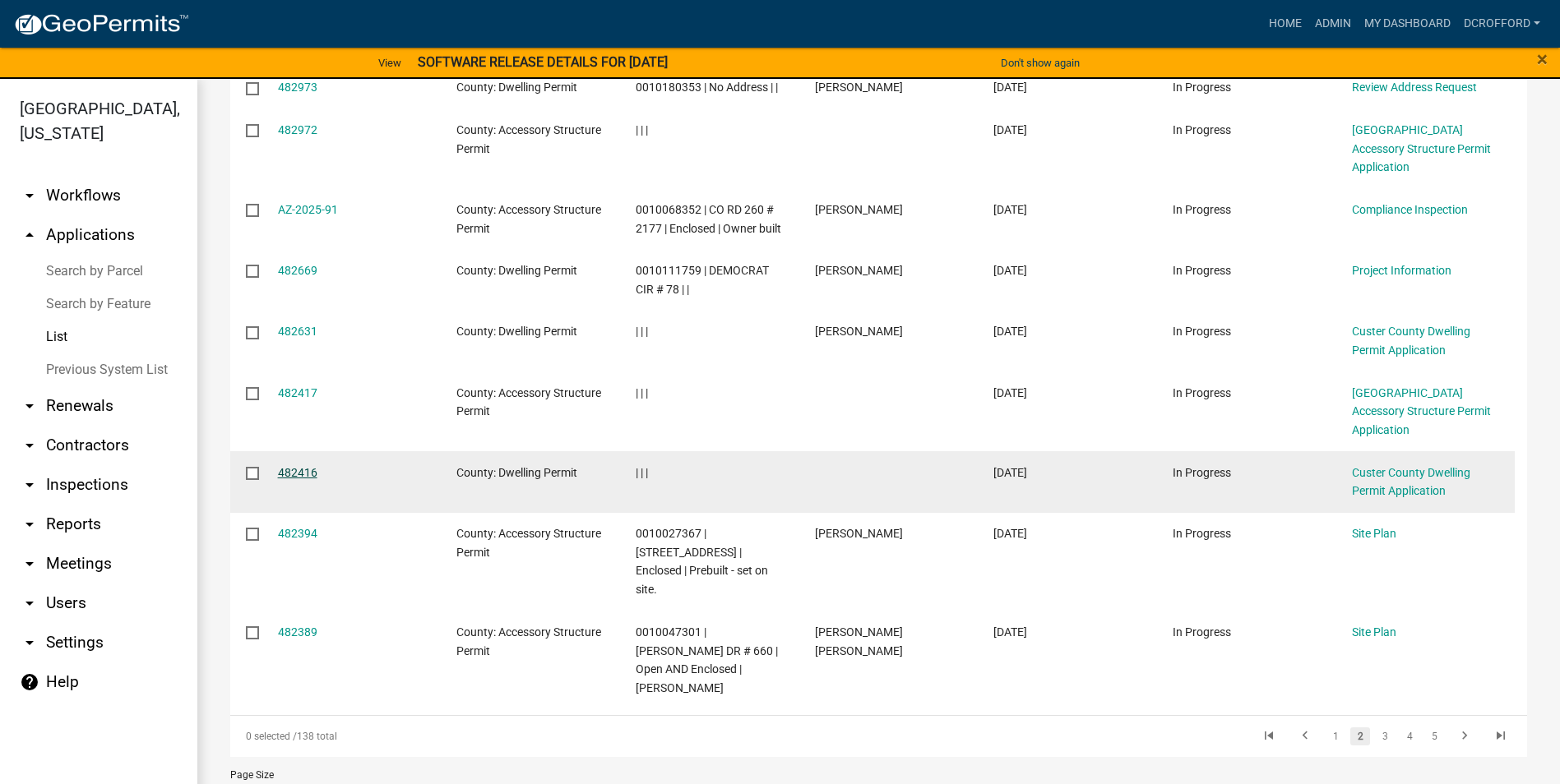
click at [298, 466] on link "482416" at bounding box center [297, 472] width 40 height 13
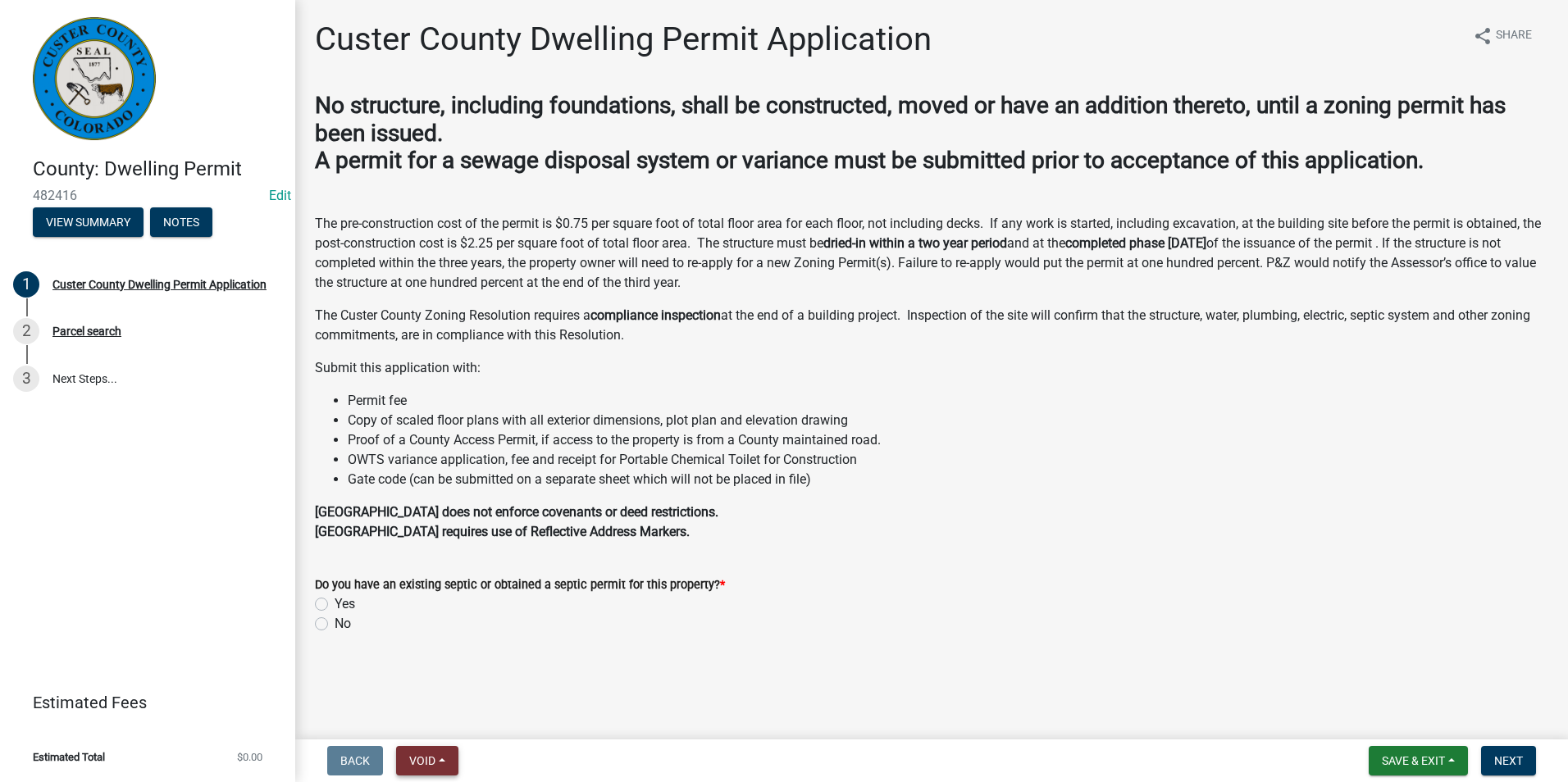
click at [430, 761] on span "Void" at bounding box center [422, 761] width 27 height 13
click at [452, 718] on button "Void" at bounding box center [462, 718] width 132 height 40
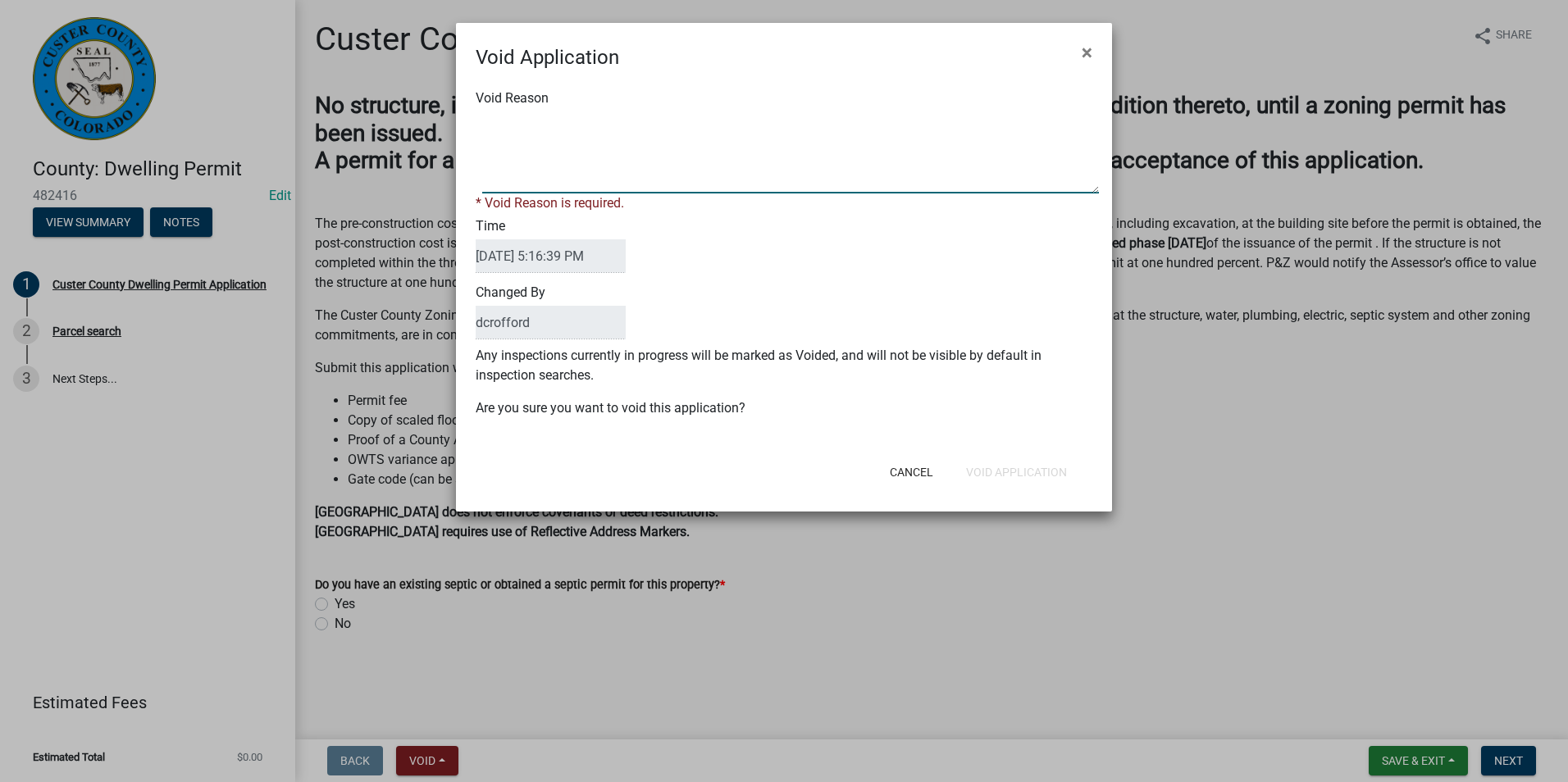
click at [603, 163] on textarea "Void Reason" at bounding box center [790, 152] width 616 height 82
type textarea "Unfinished"
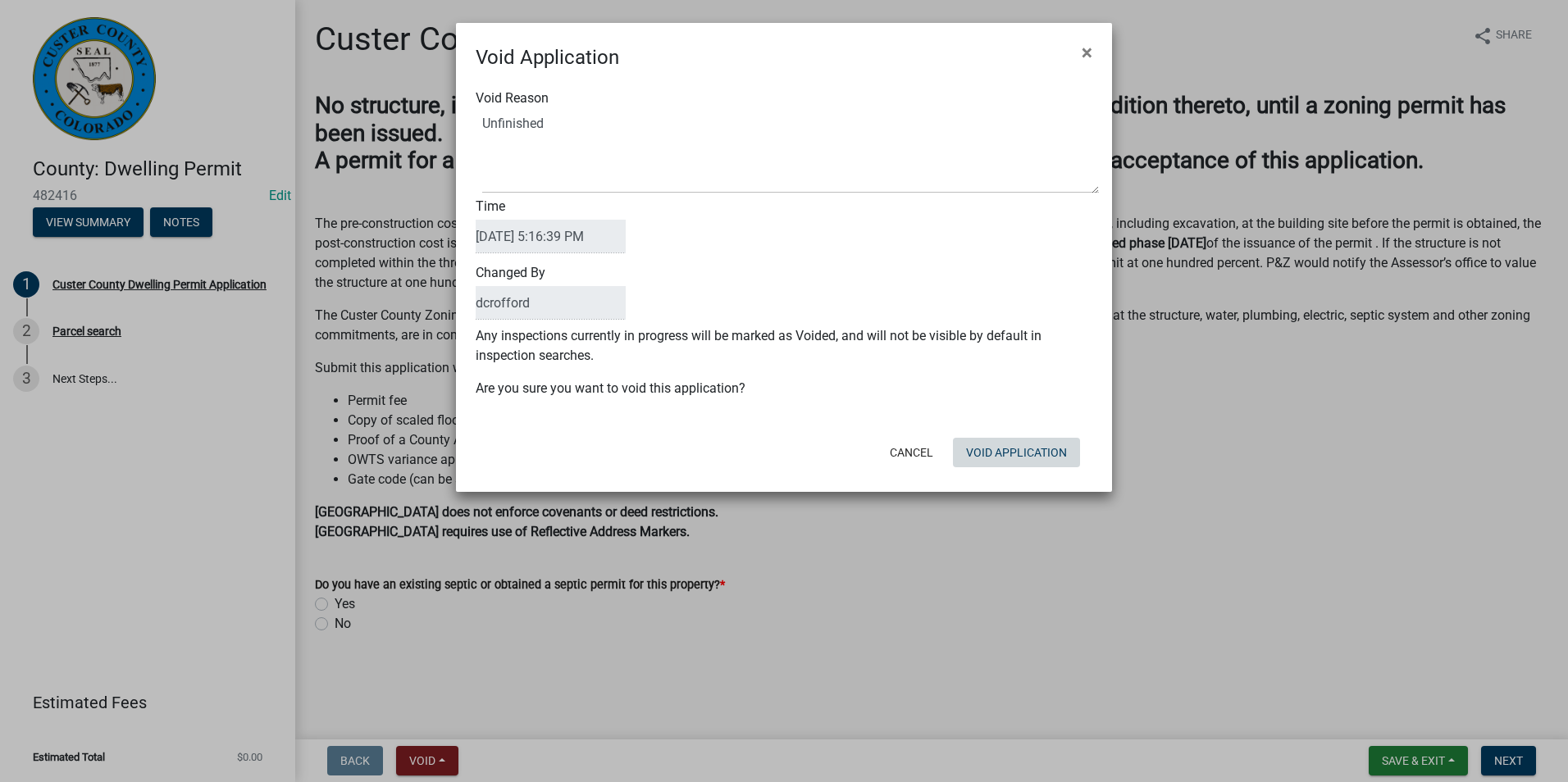
click at [1006, 472] on div "Cancel Void Application" at bounding box center [891, 453] width 404 height 43
click at [1008, 450] on button "Void Application" at bounding box center [1016, 452] width 127 height 29
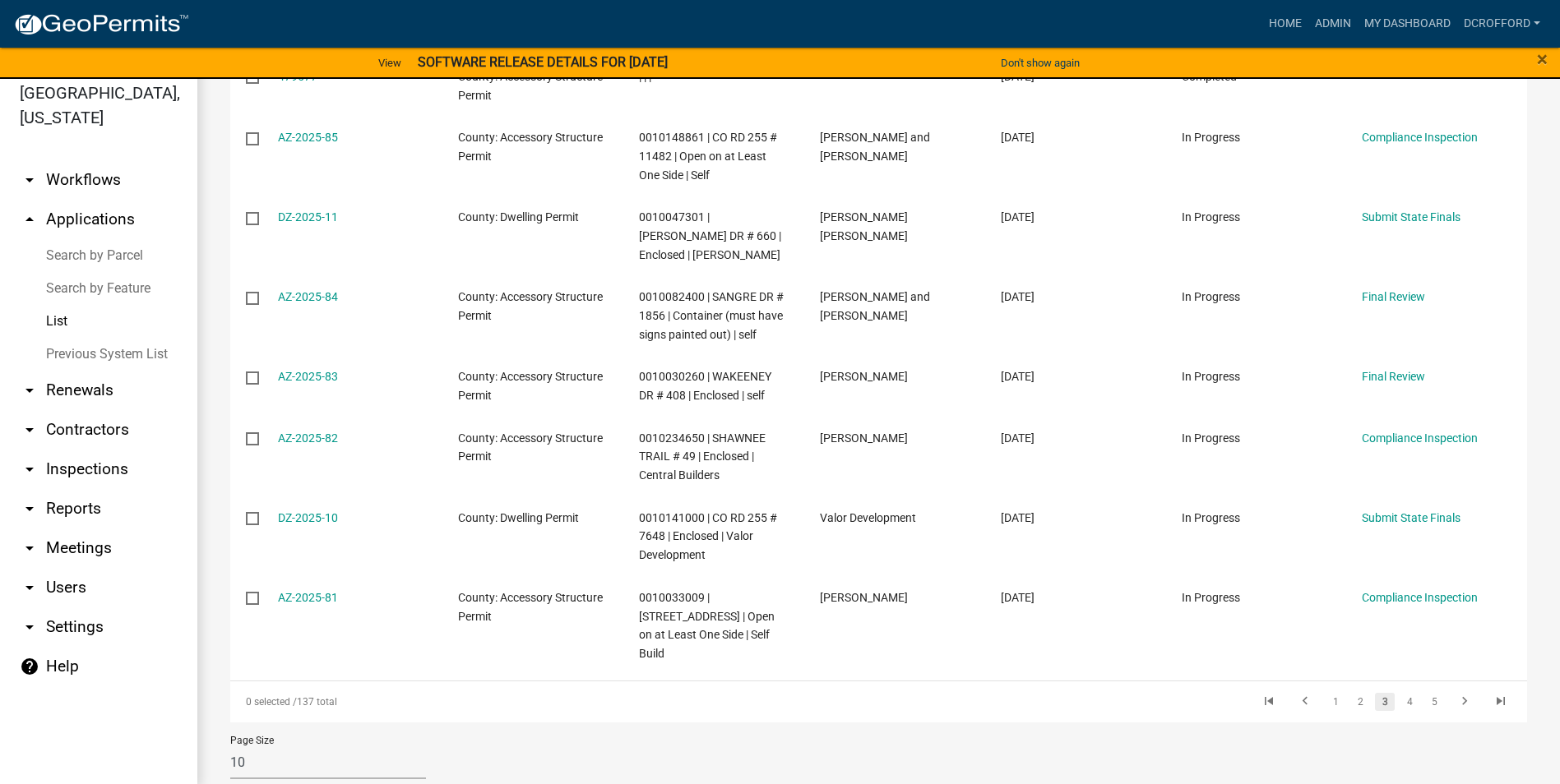
scroll to position [20, 0]
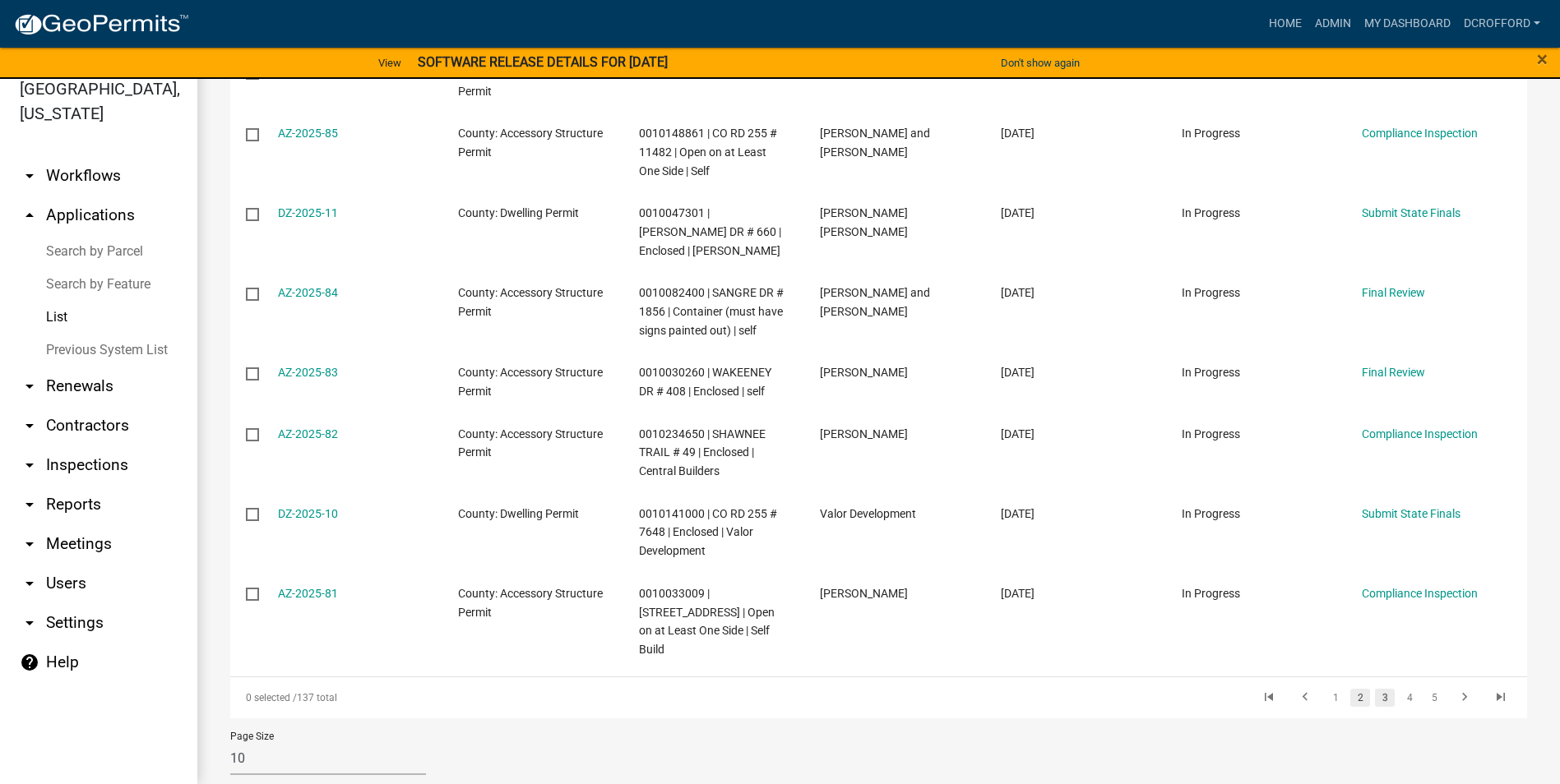
click at [1353, 688] on link "2" at bounding box center [1359, 697] width 20 height 18
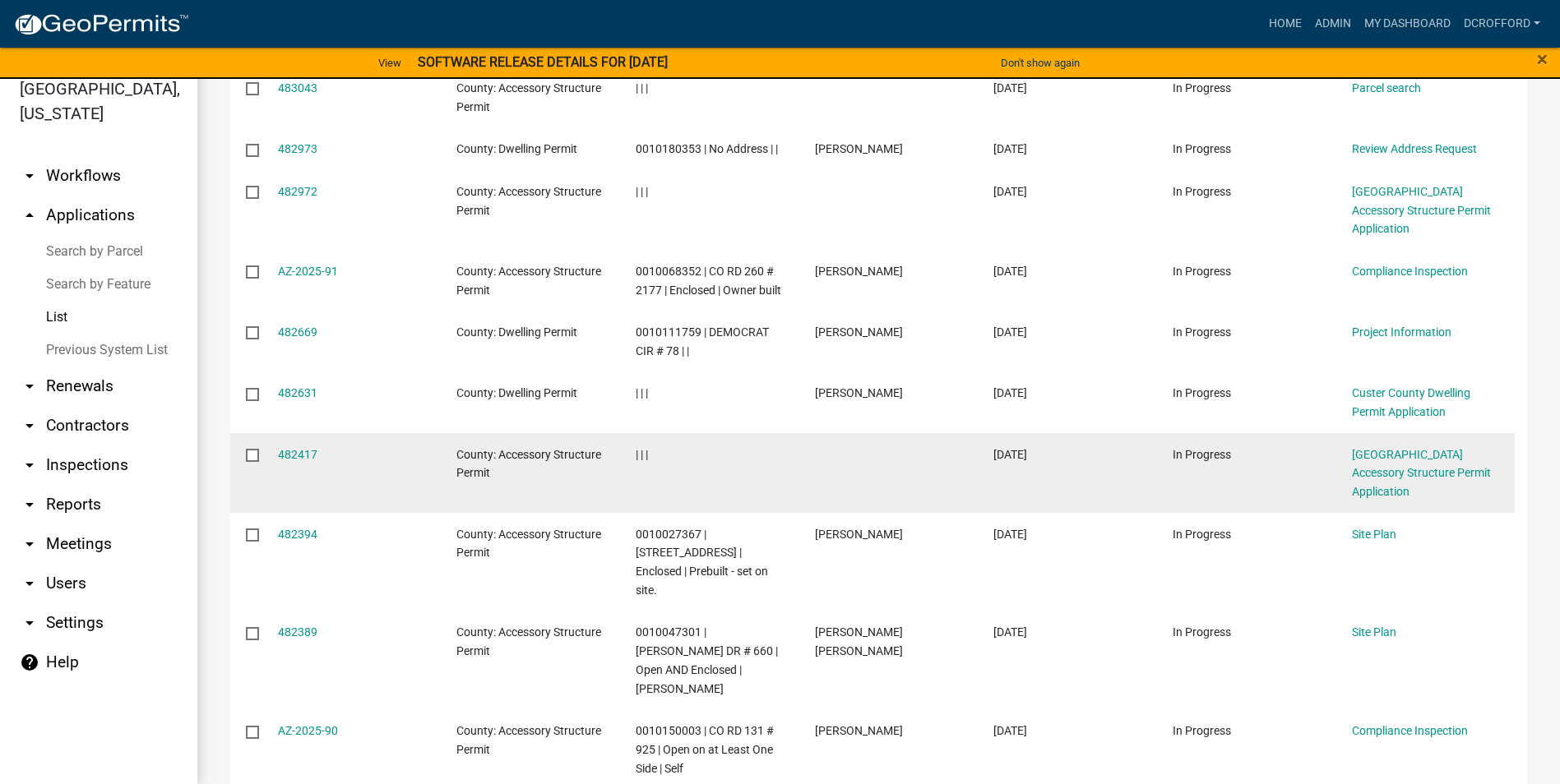
scroll to position [406, 0]
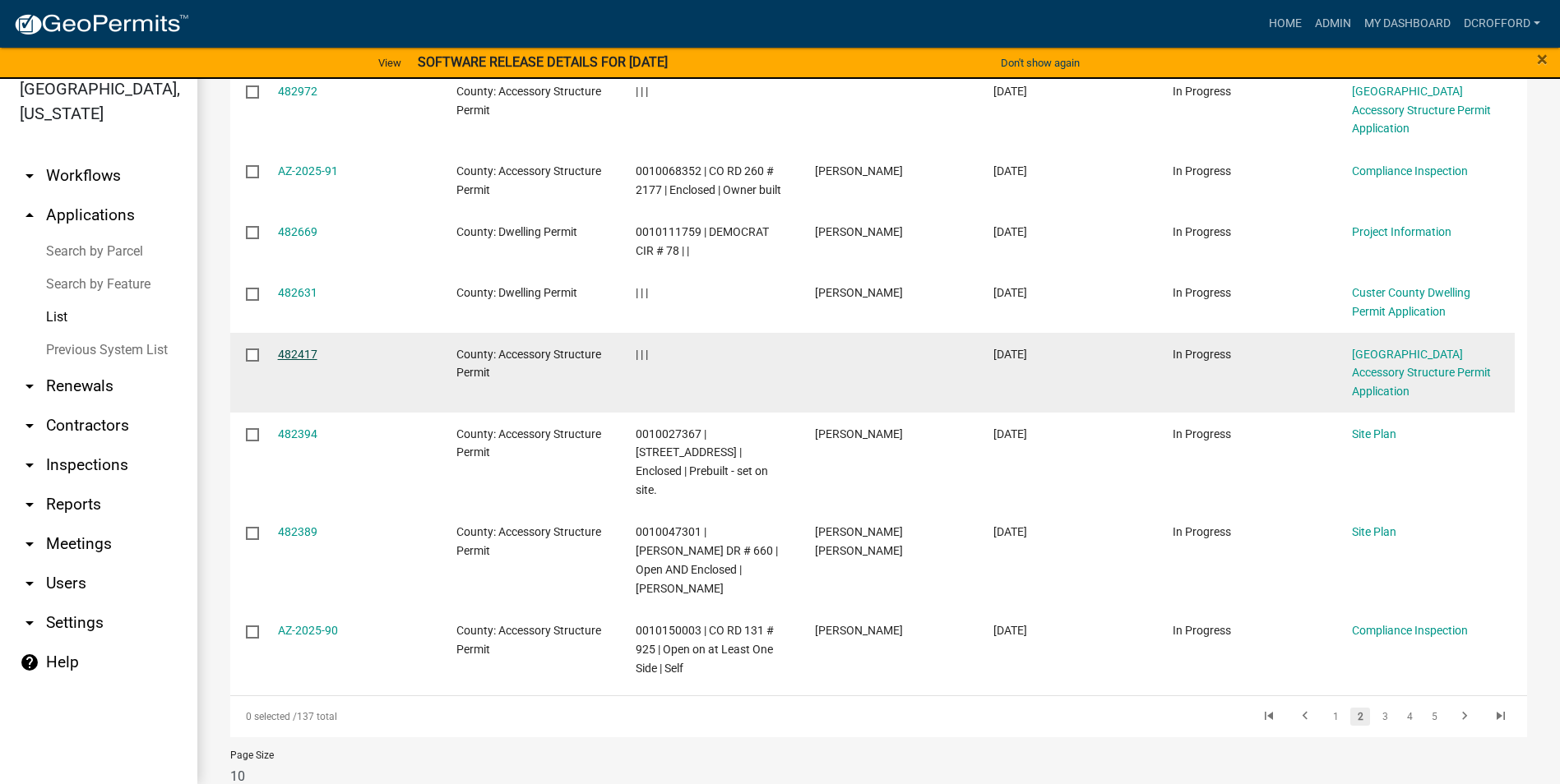
click at [294, 360] on link "482417" at bounding box center [297, 354] width 40 height 13
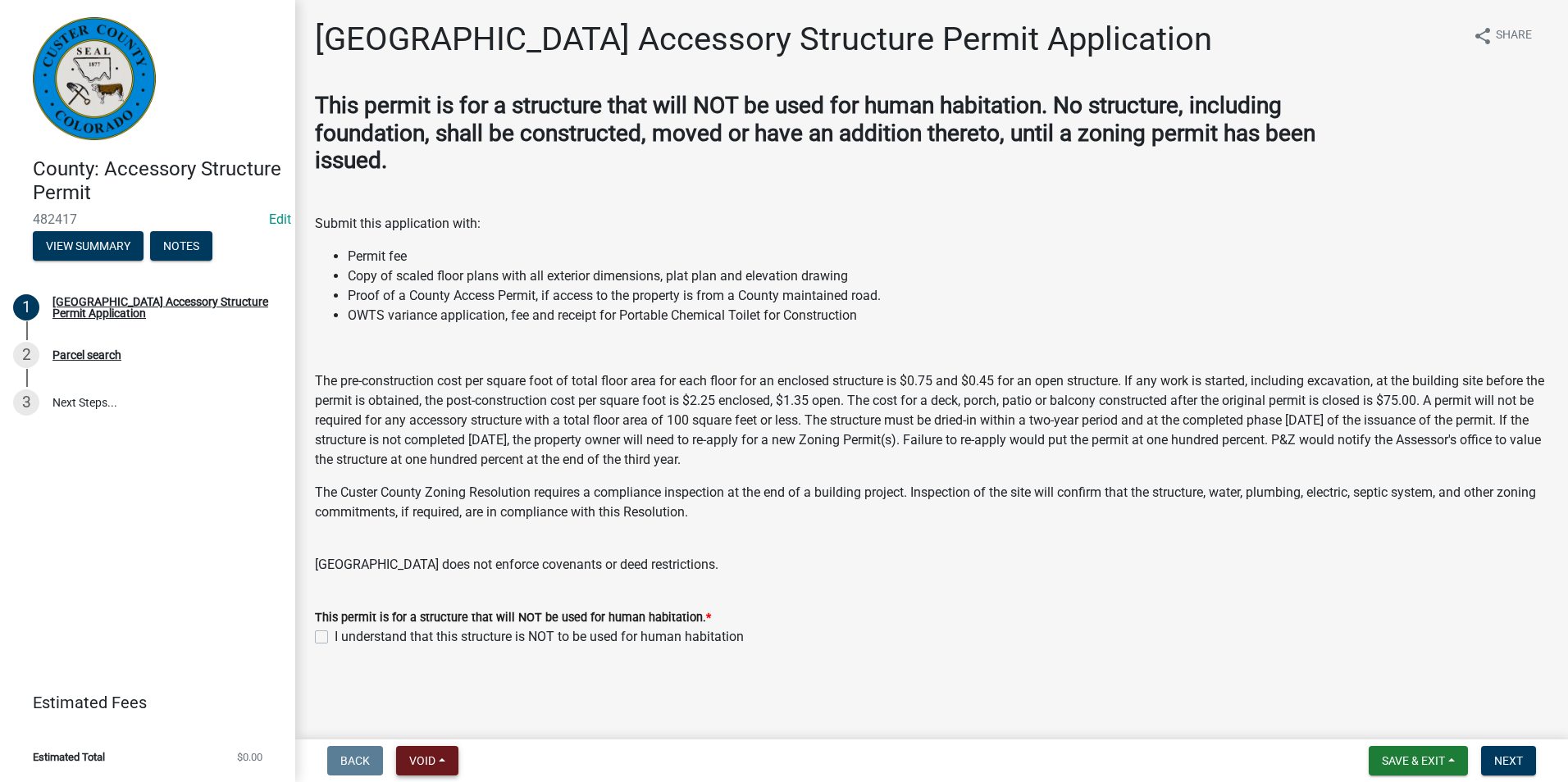
click at [445, 766] on button "Void" at bounding box center [427, 761] width 62 height 29
click at [447, 720] on button "Void" at bounding box center [462, 718] width 132 height 40
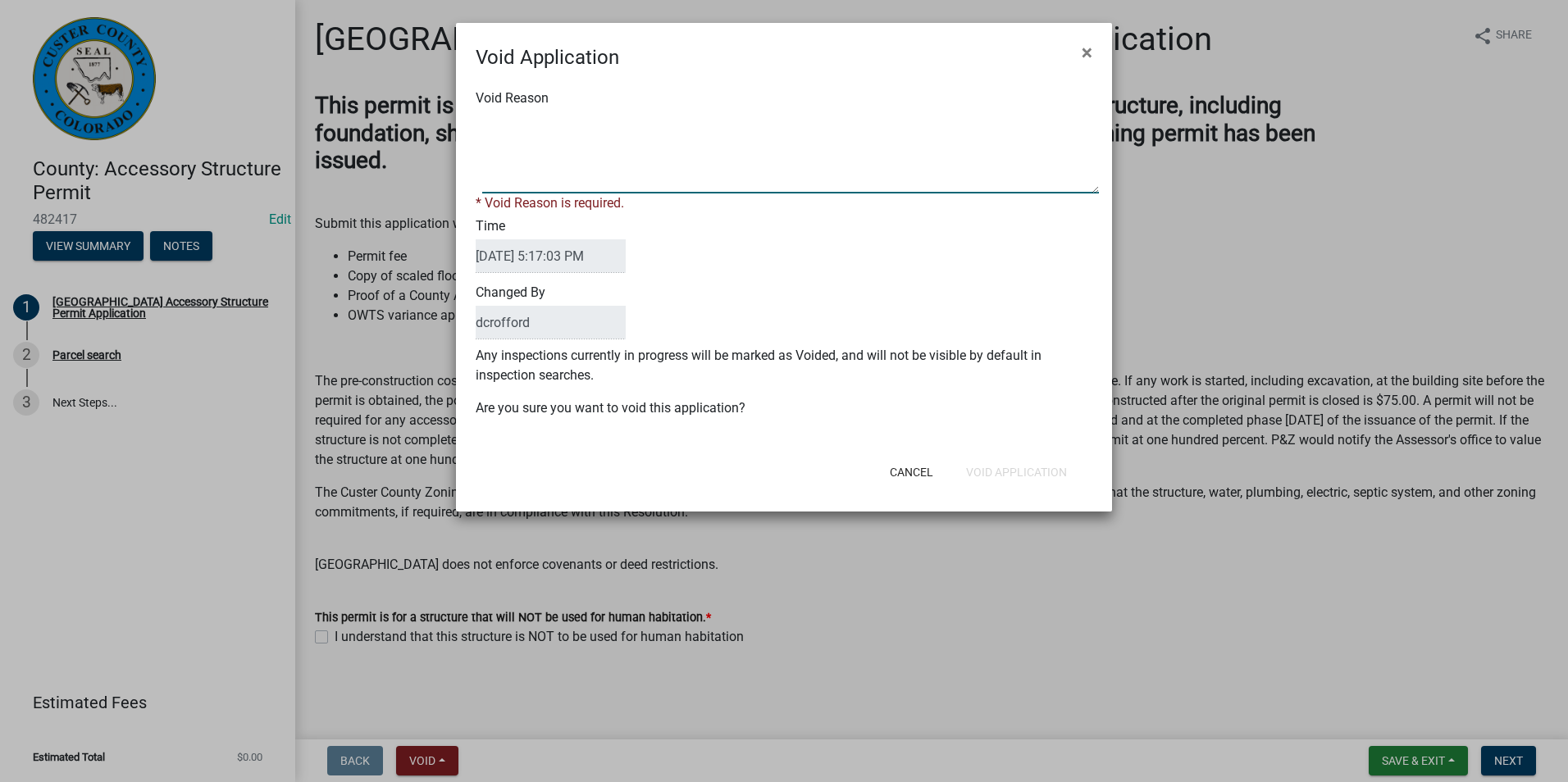
click at [610, 179] on textarea "Void Reason" at bounding box center [790, 152] width 616 height 82
type textarea "Unfinished"
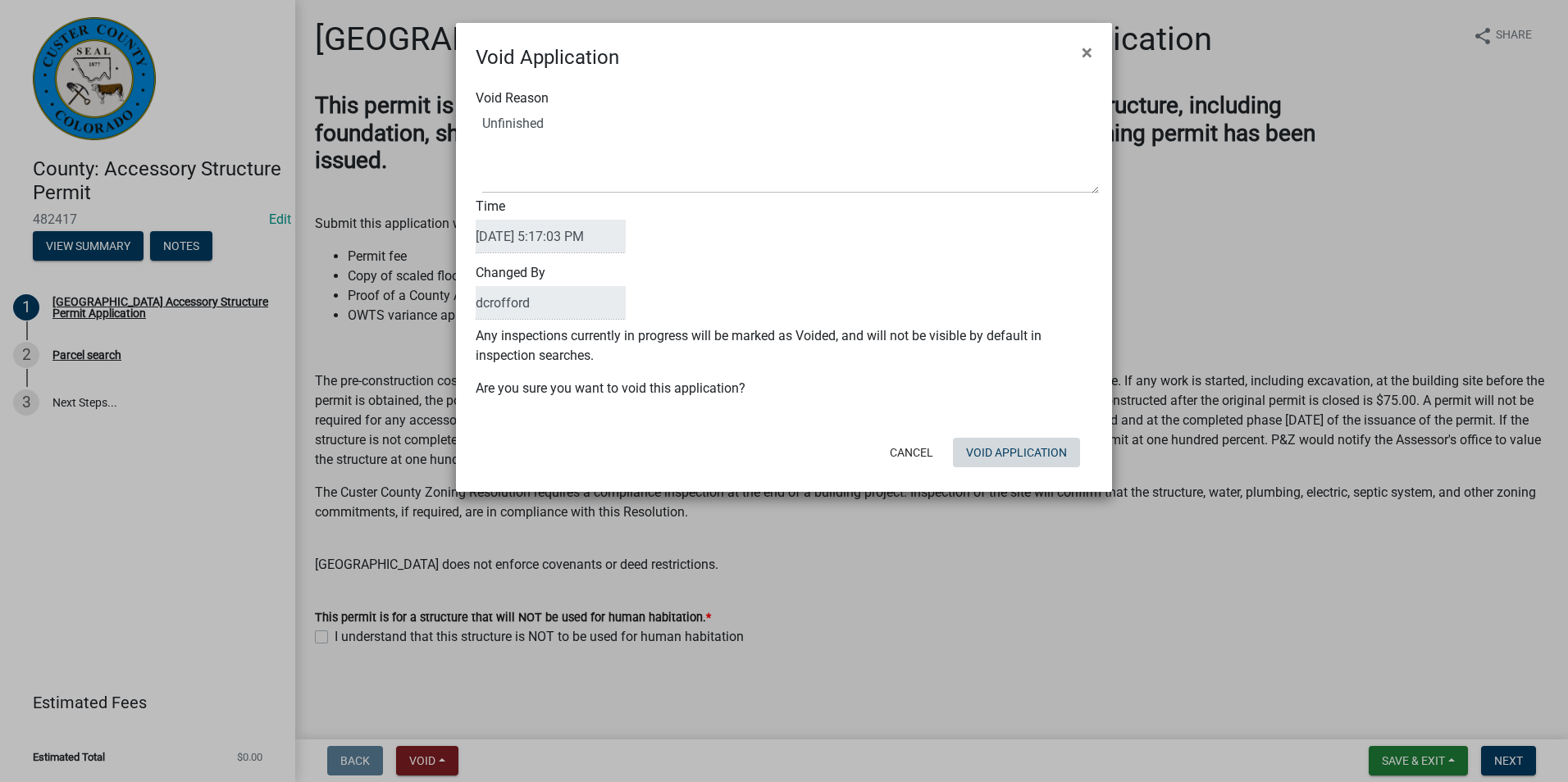
click at [1058, 464] on button "Void Application" at bounding box center [1016, 452] width 127 height 29
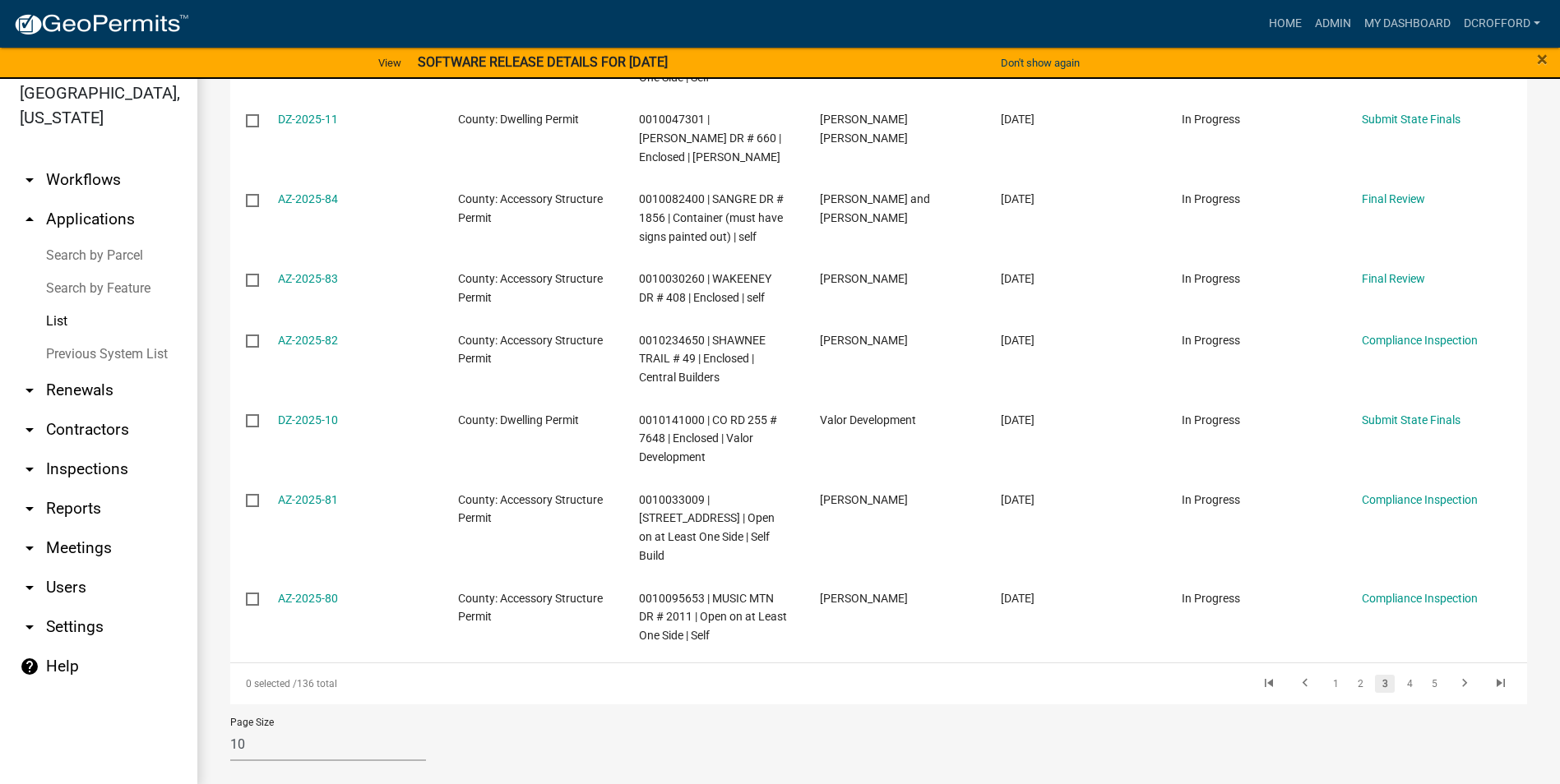
scroll to position [20, 0]
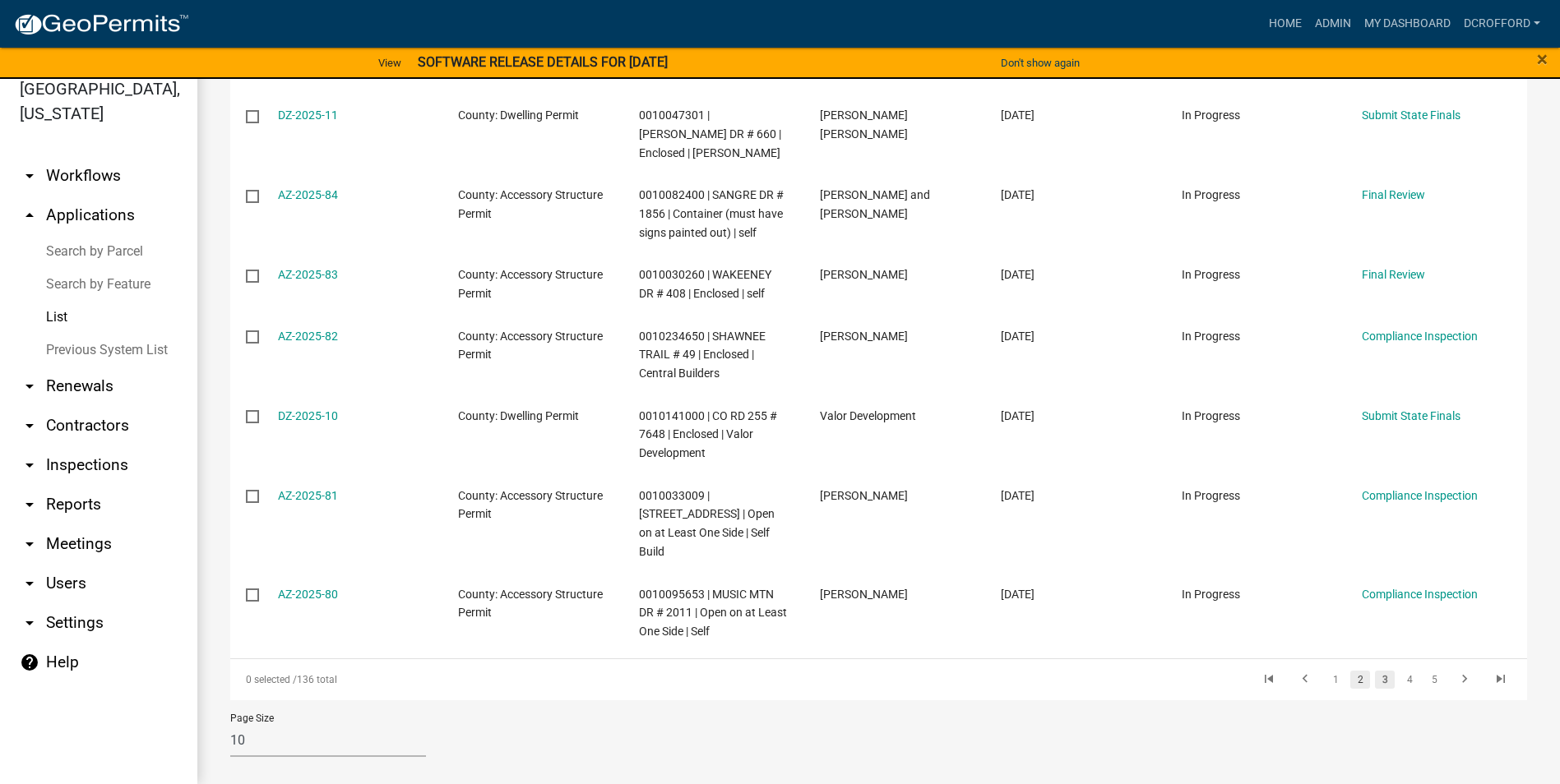
click at [1353, 670] on link "2" at bounding box center [1359, 679] width 20 height 18
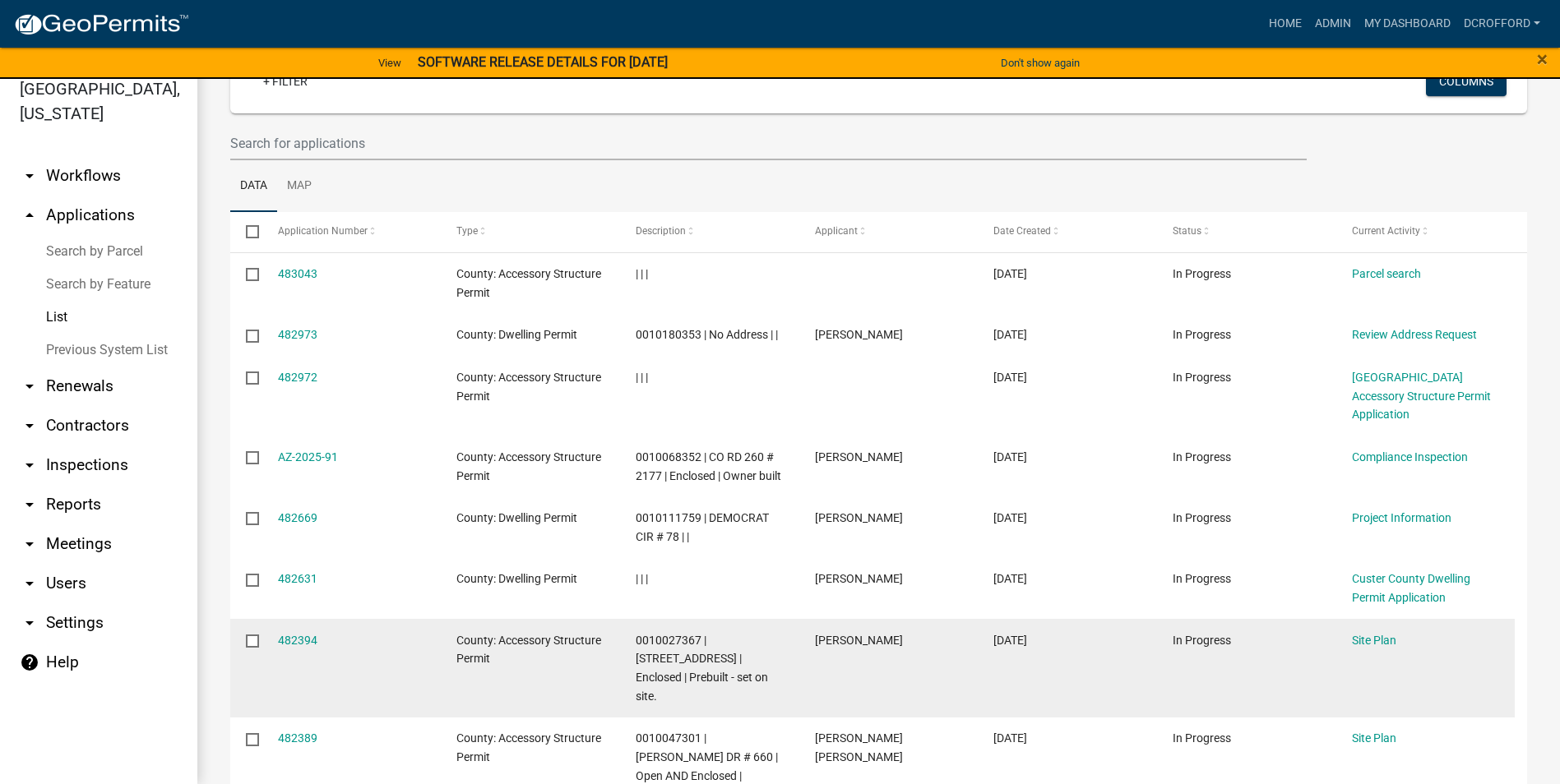
scroll to position [78, 0]
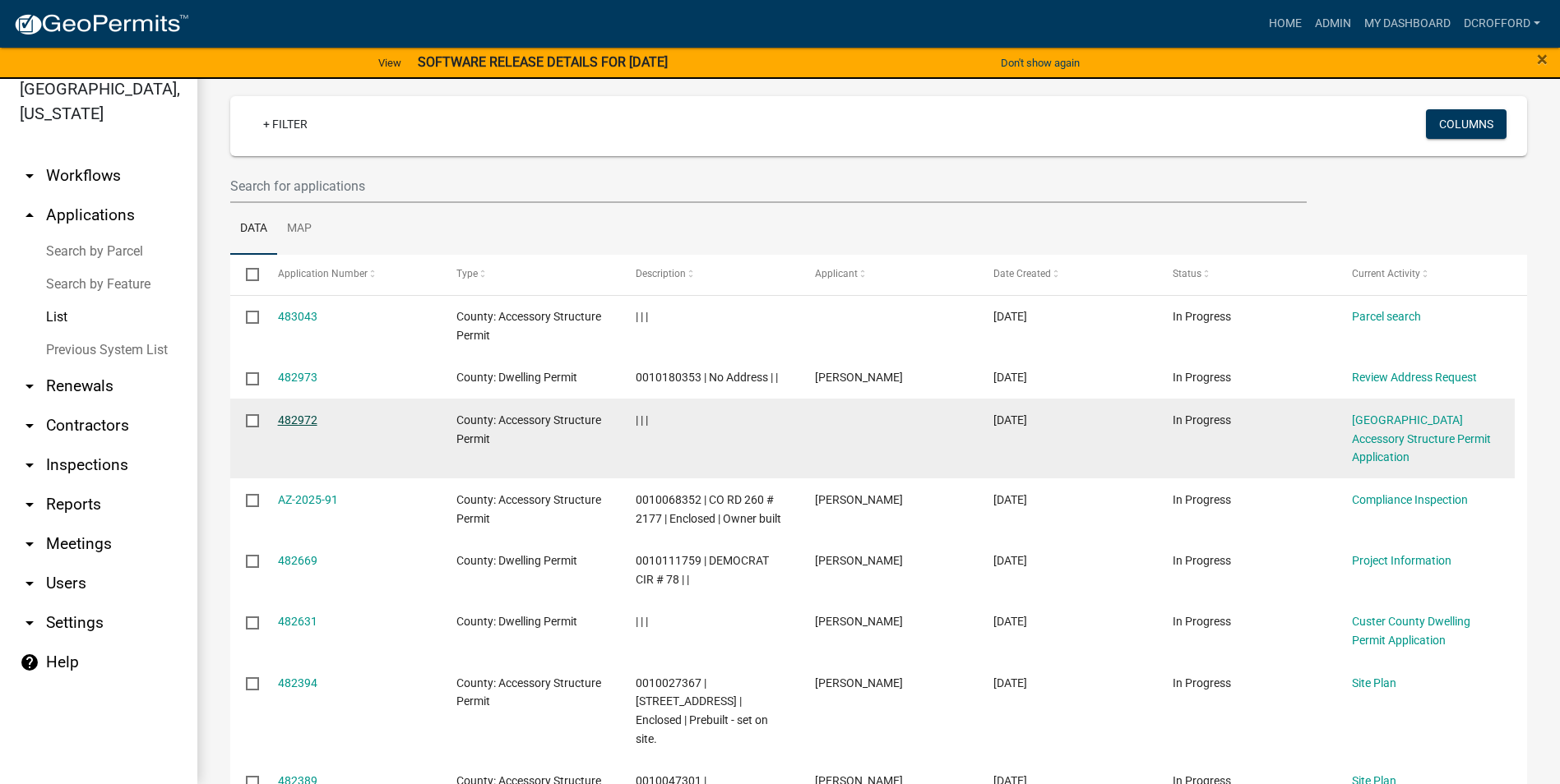
click at [286, 420] on link "482972" at bounding box center [297, 420] width 40 height 13
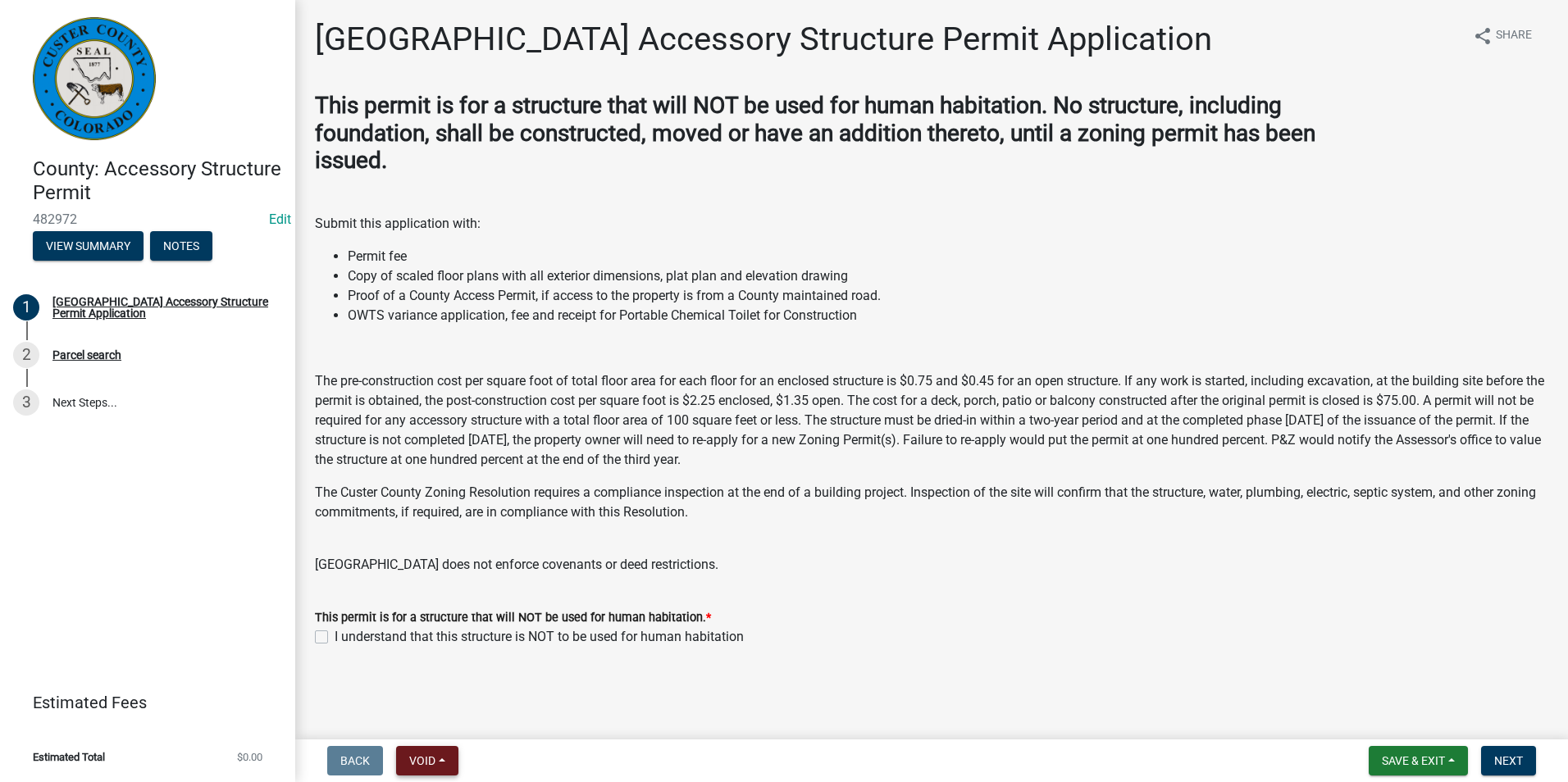
click at [431, 777] on nav "Back Void Withdraw Lock Expire Void Save & Exit Save Save & Exit Next" at bounding box center [931, 761] width 1273 height 43
click at [436, 766] on span "Void" at bounding box center [422, 761] width 27 height 13
click at [414, 729] on button "Void" at bounding box center [462, 718] width 132 height 40
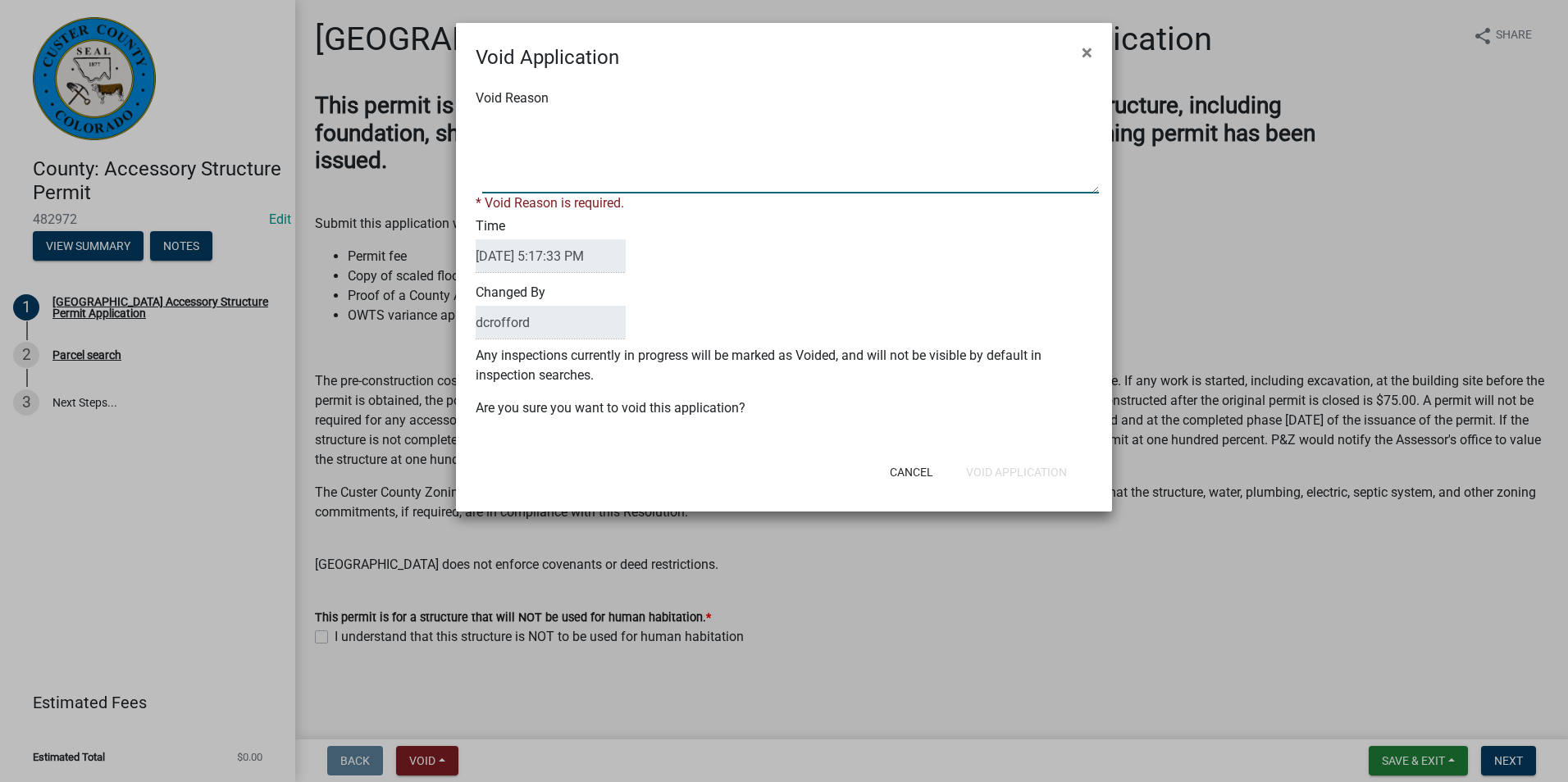
click at [616, 171] on textarea "Void Reason" at bounding box center [790, 152] width 616 height 82
type textarea "Unfinished"
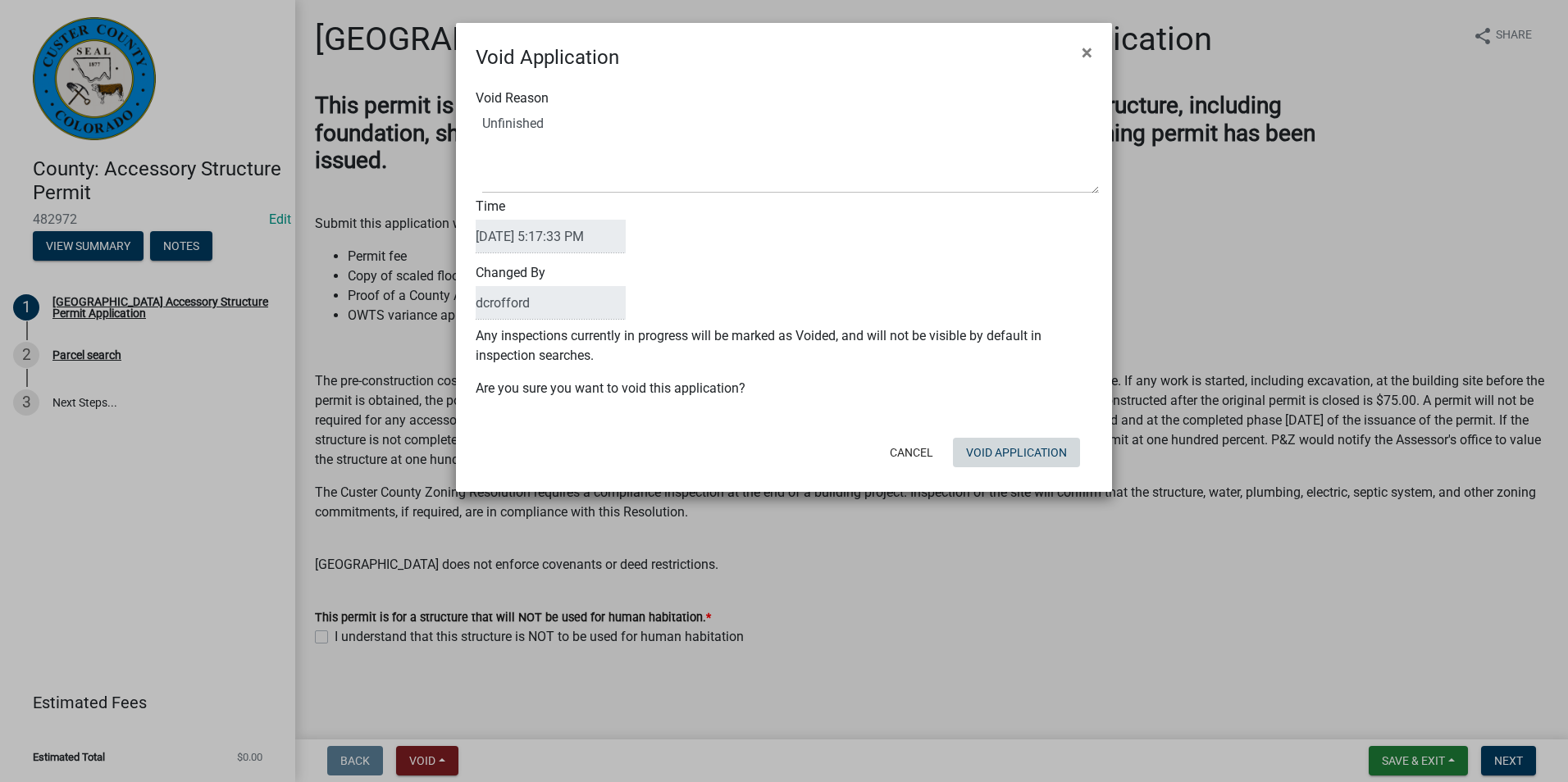
click at [1020, 462] on button "Void Application" at bounding box center [1016, 452] width 127 height 29
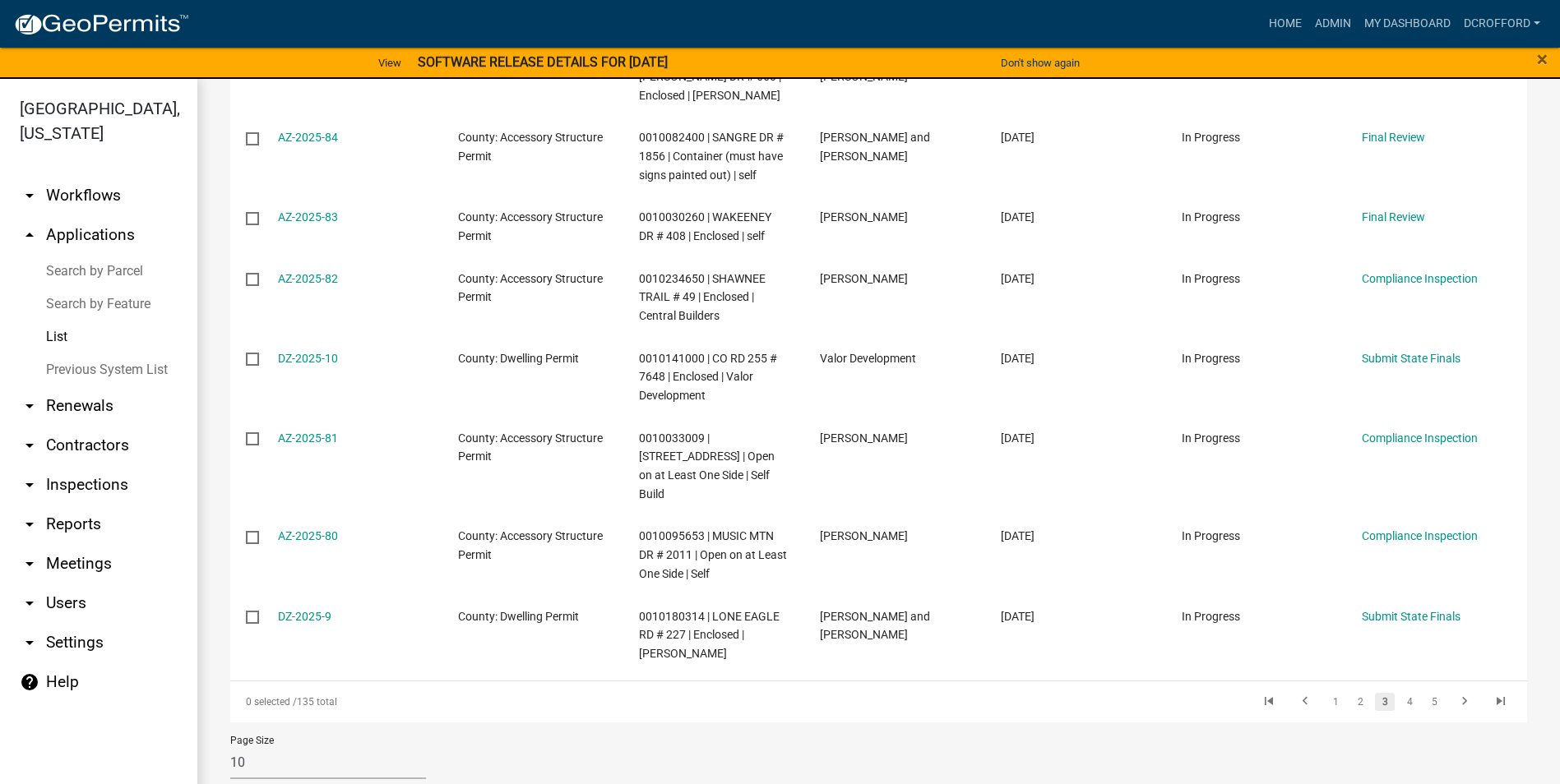
scroll to position [499, 0]
click at [1350, 690] on link "2" at bounding box center [1359, 699] width 20 height 18
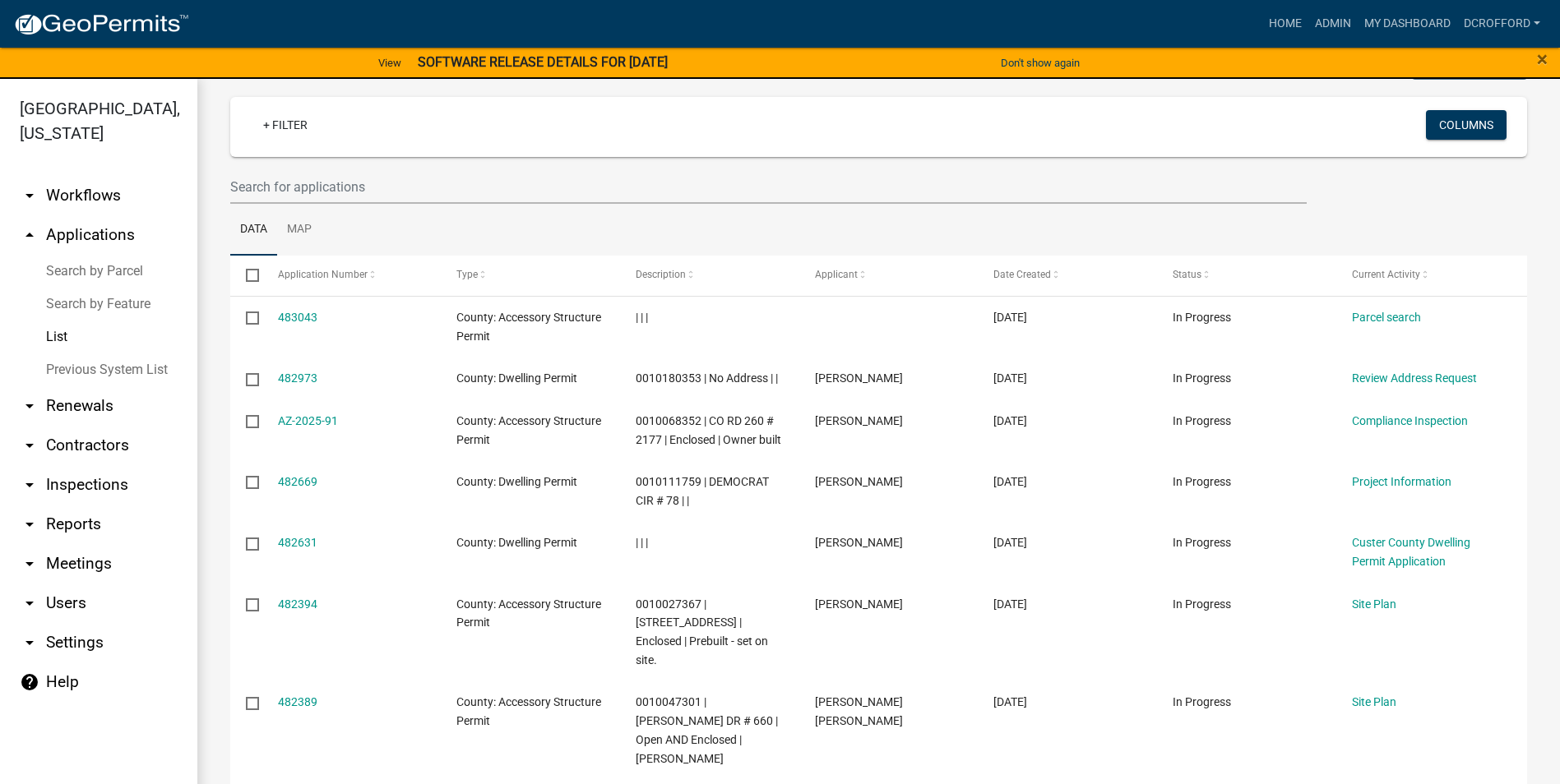
scroll to position [96, 0]
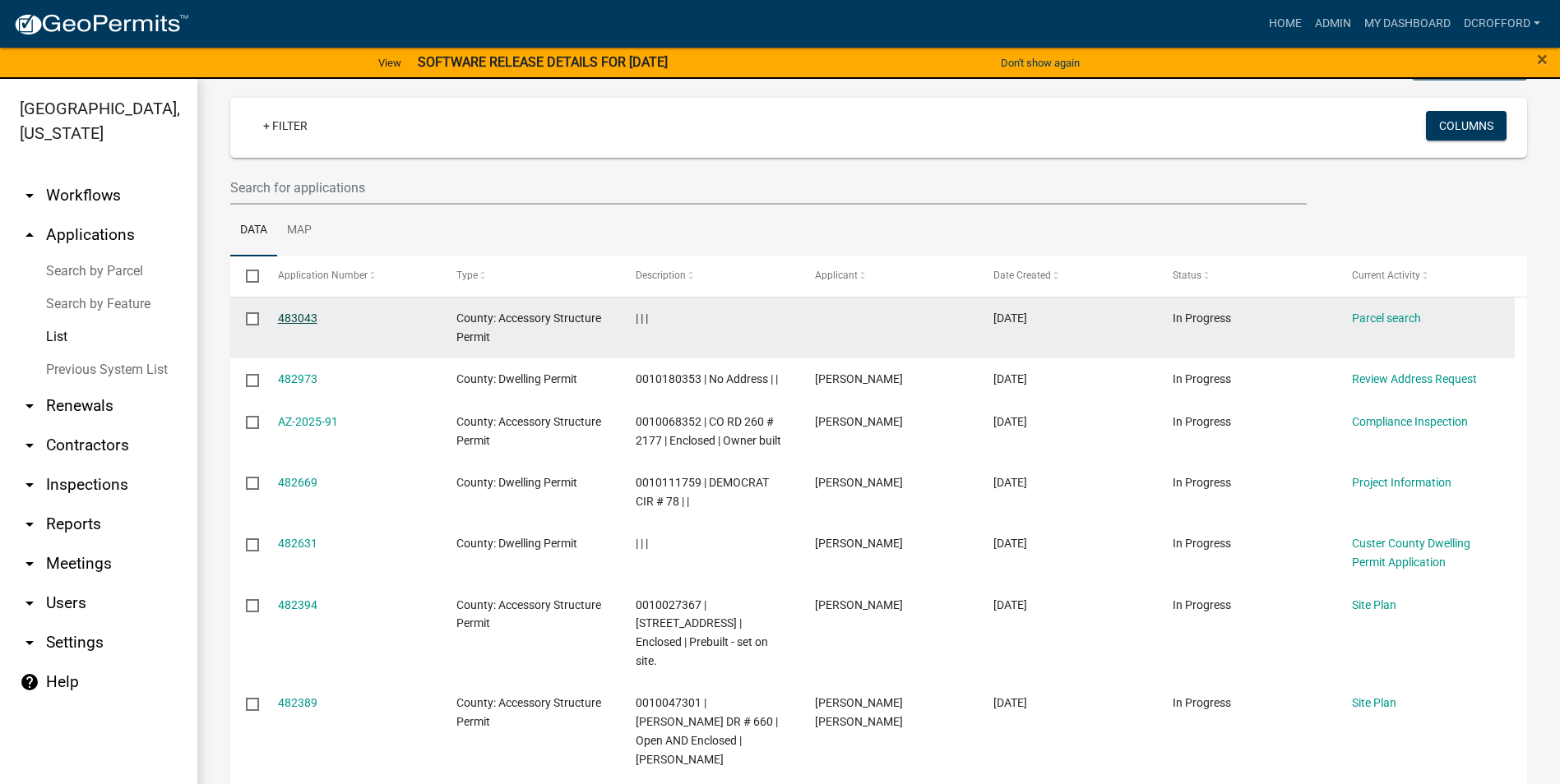
click at [309, 320] on link "483043" at bounding box center [297, 318] width 40 height 13
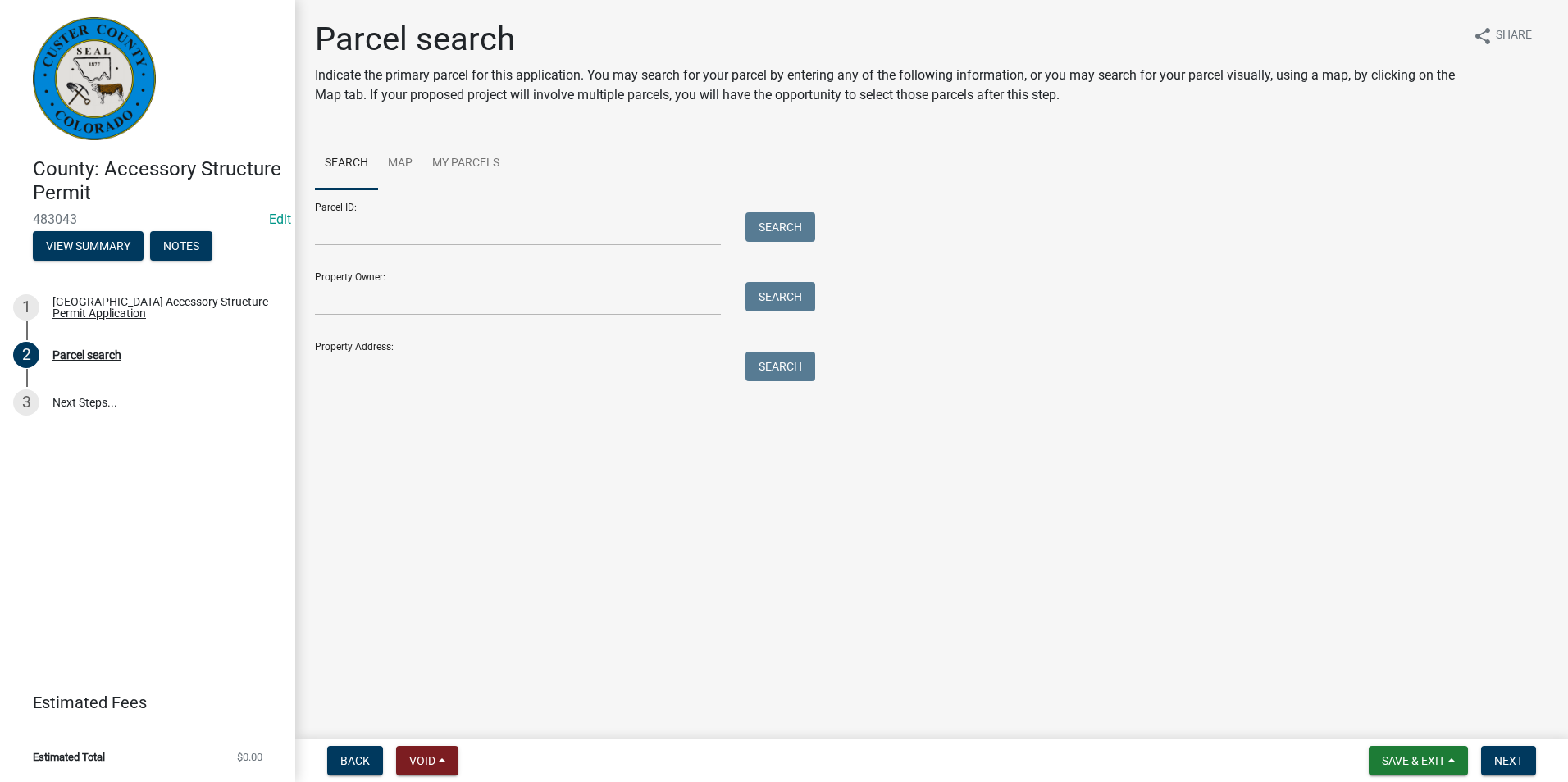
click at [438, 776] on nav "Back Void Withdraw Lock Expire Void Save & Exit Save Save & Exit Next" at bounding box center [931, 761] width 1273 height 43
click at [436, 767] on span "Void" at bounding box center [422, 761] width 27 height 13
click at [444, 721] on button "Void" at bounding box center [462, 718] width 132 height 40
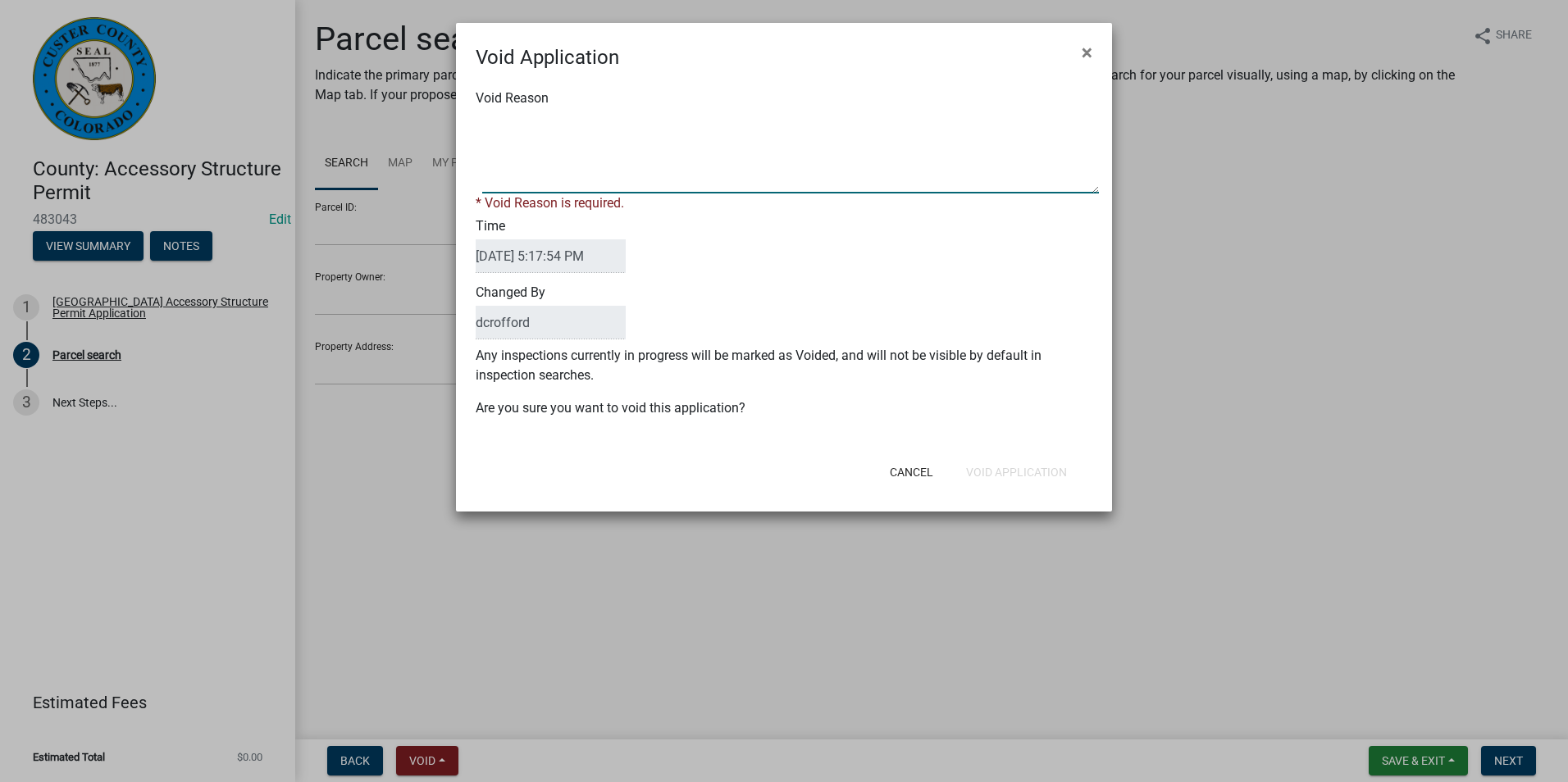
click at [628, 186] on textarea "Void Reason" at bounding box center [790, 152] width 616 height 82
type textarea "Unfinished"
click at [997, 470] on div "Cancel Void Application" at bounding box center [891, 473] width 404 height 43
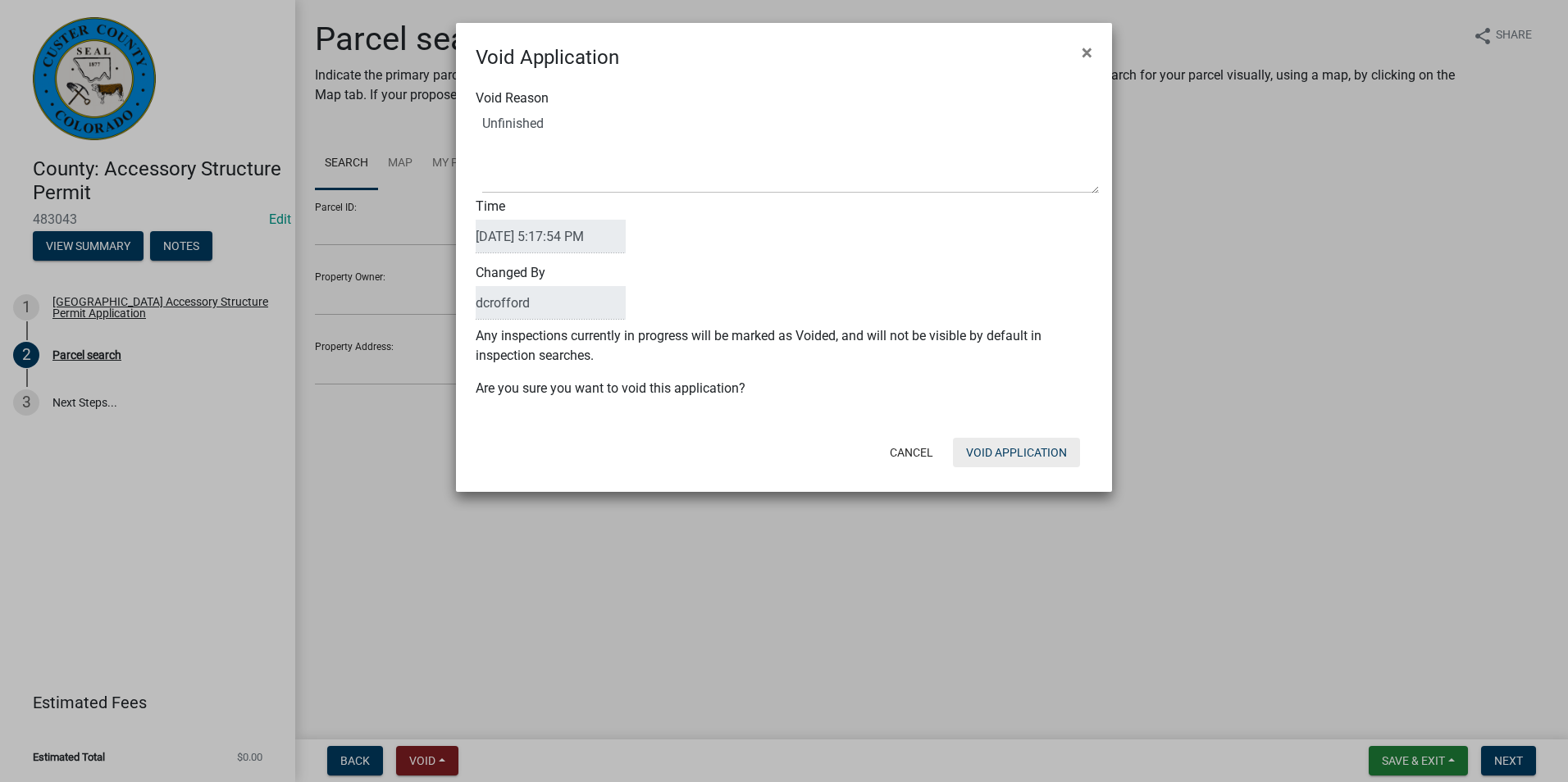
click at [1003, 459] on button "Void Application" at bounding box center [1016, 452] width 127 height 29
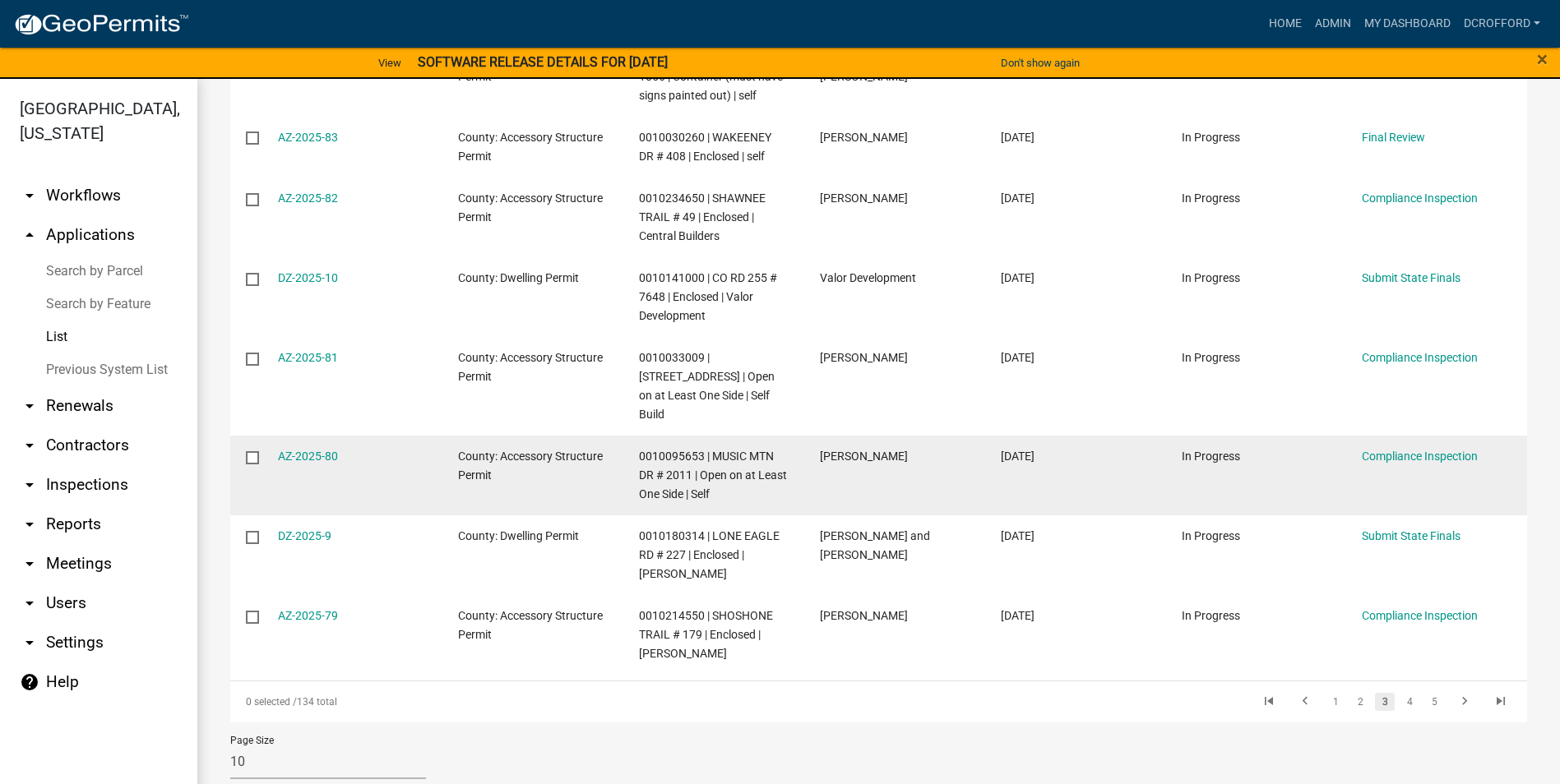
scroll to position [518, 0]
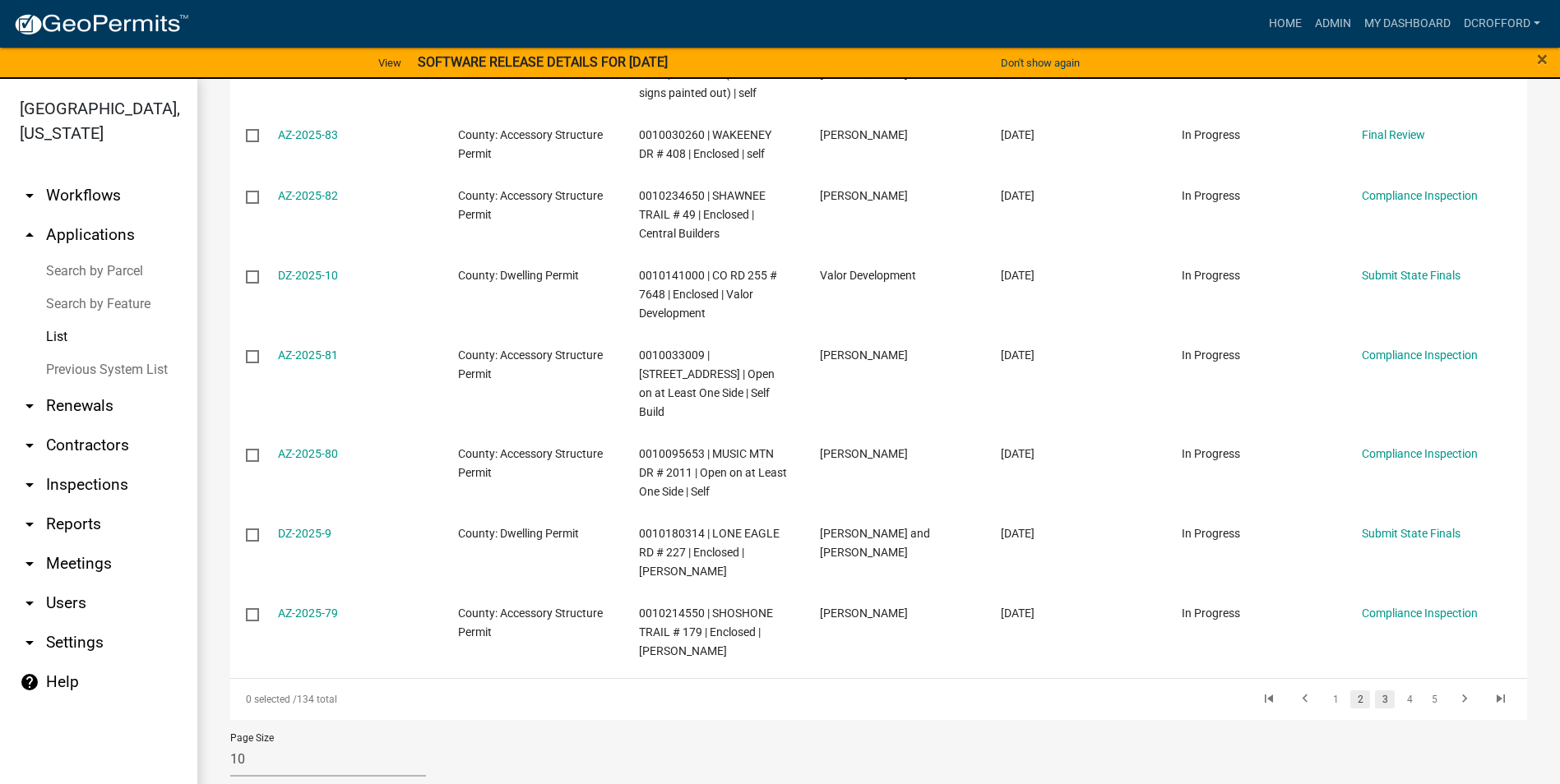
click at [1350, 690] on link "2" at bounding box center [1359, 699] width 20 height 18
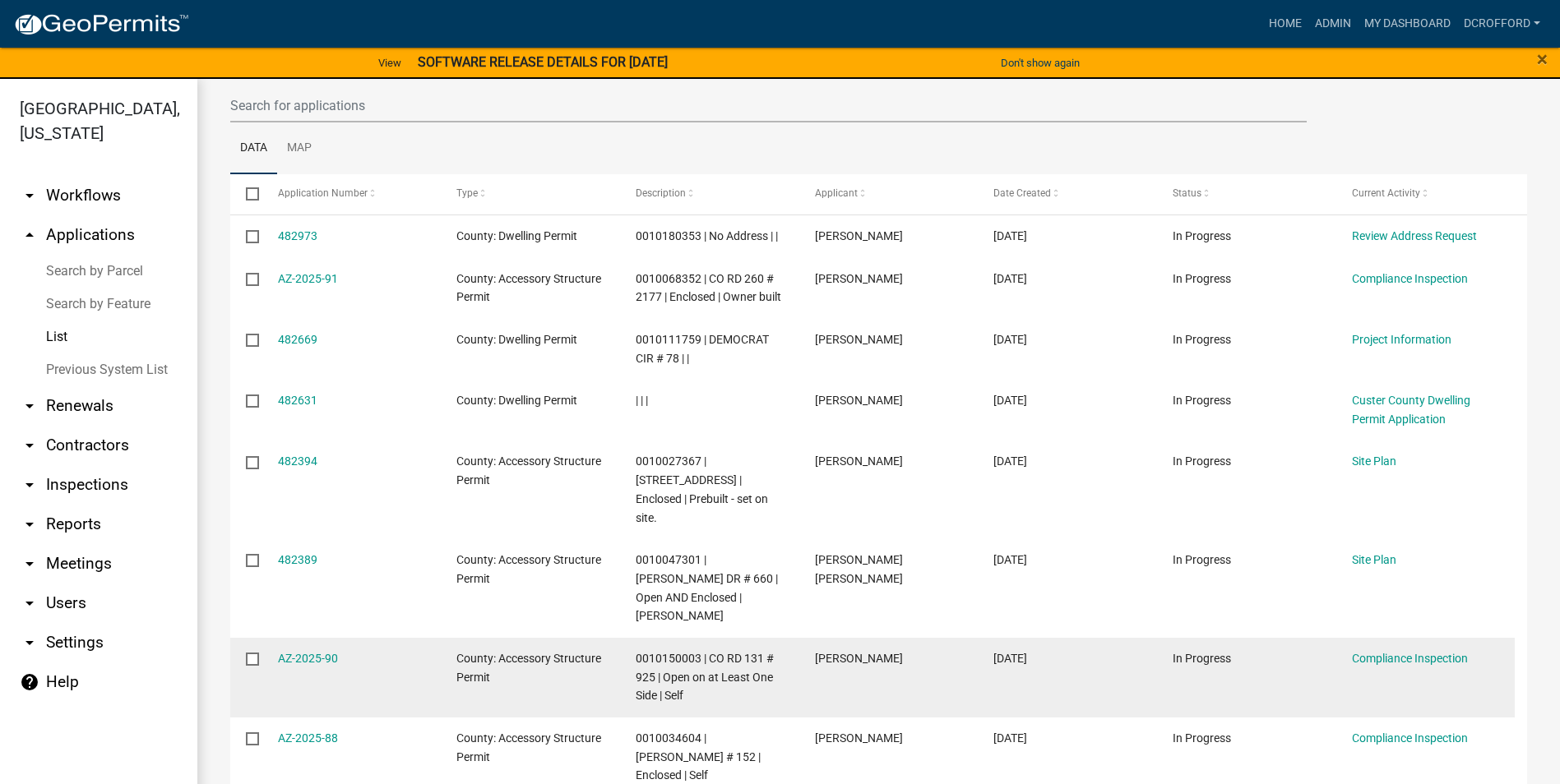
scroll to position [424, 0]
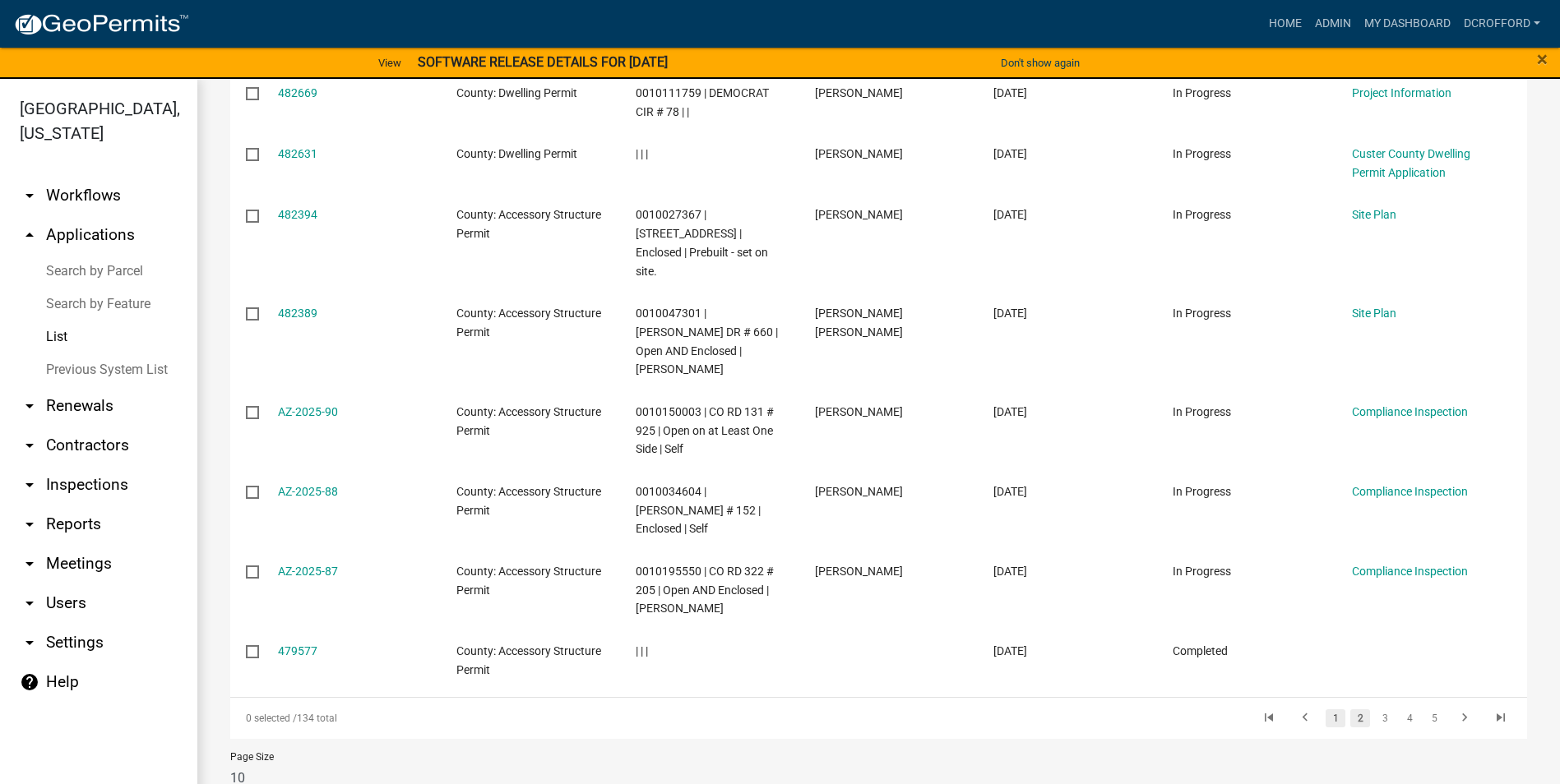
click at [1326, 709] on link "1" at bounding box center [1335, 718] width 20 height 18
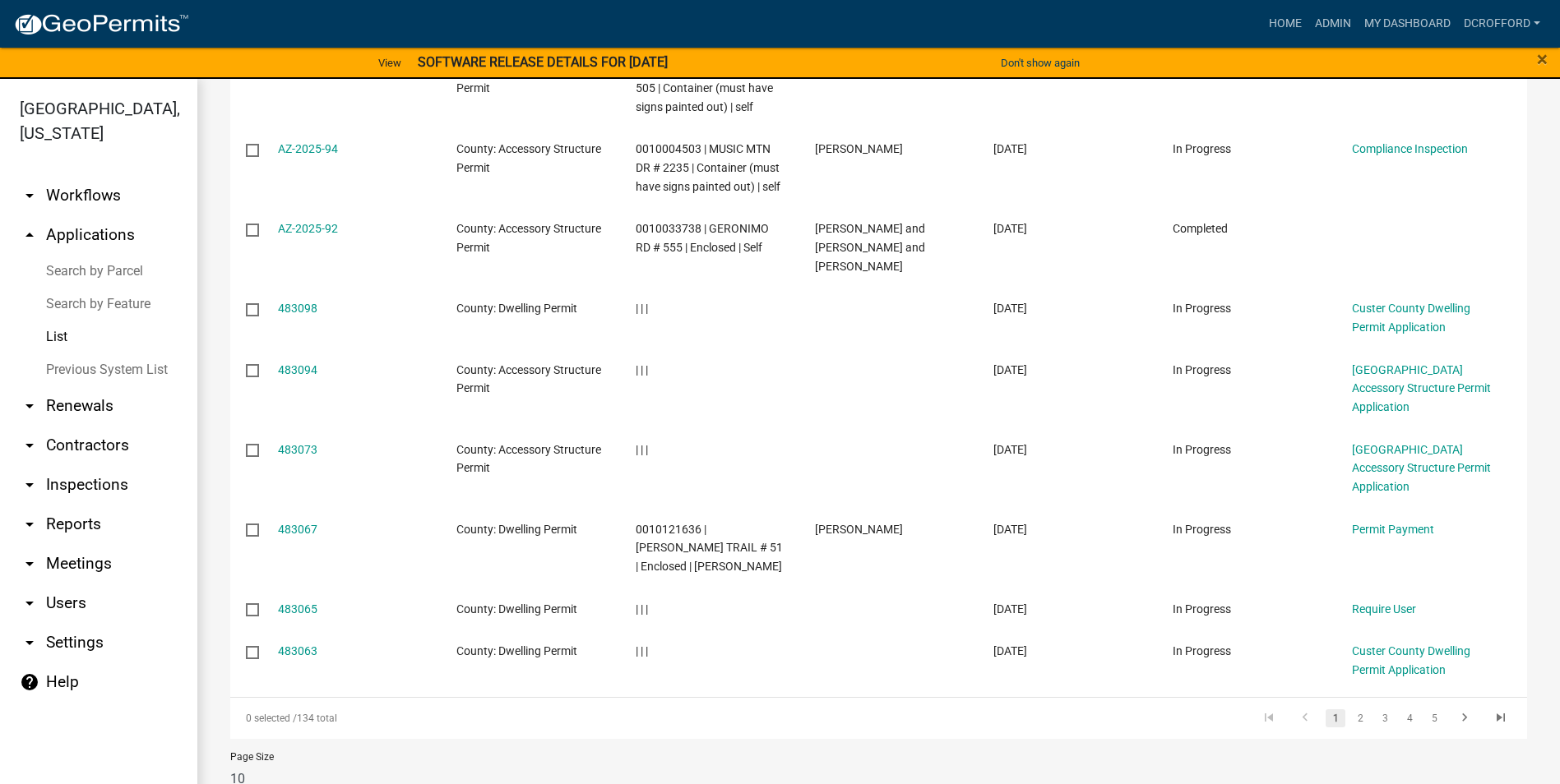
scroll to position [387, 0]
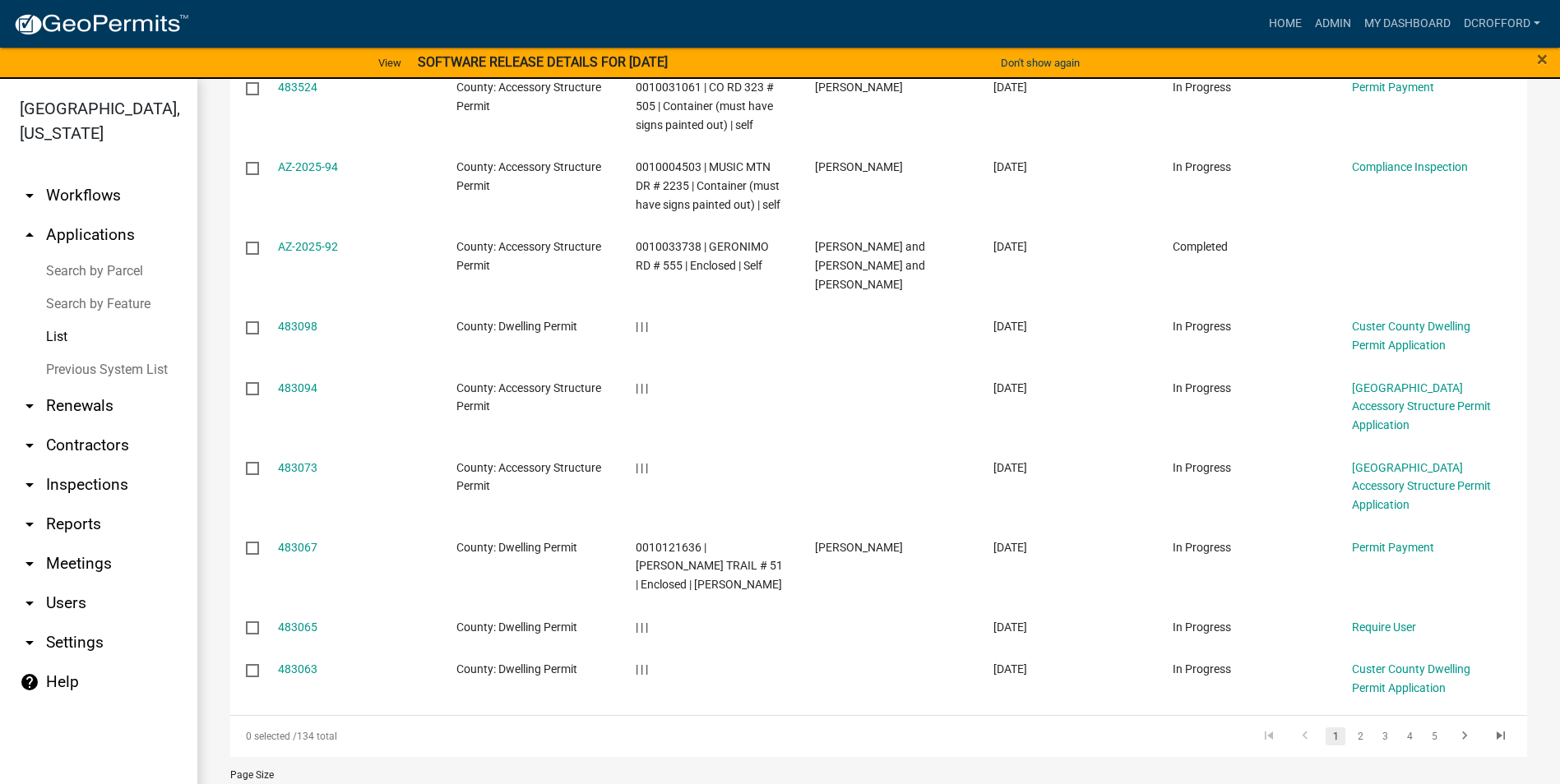
click at [901, 723] on datatable-pager "1 2 3 4 5" at bounding box center [1134, 737] width 768 height 28
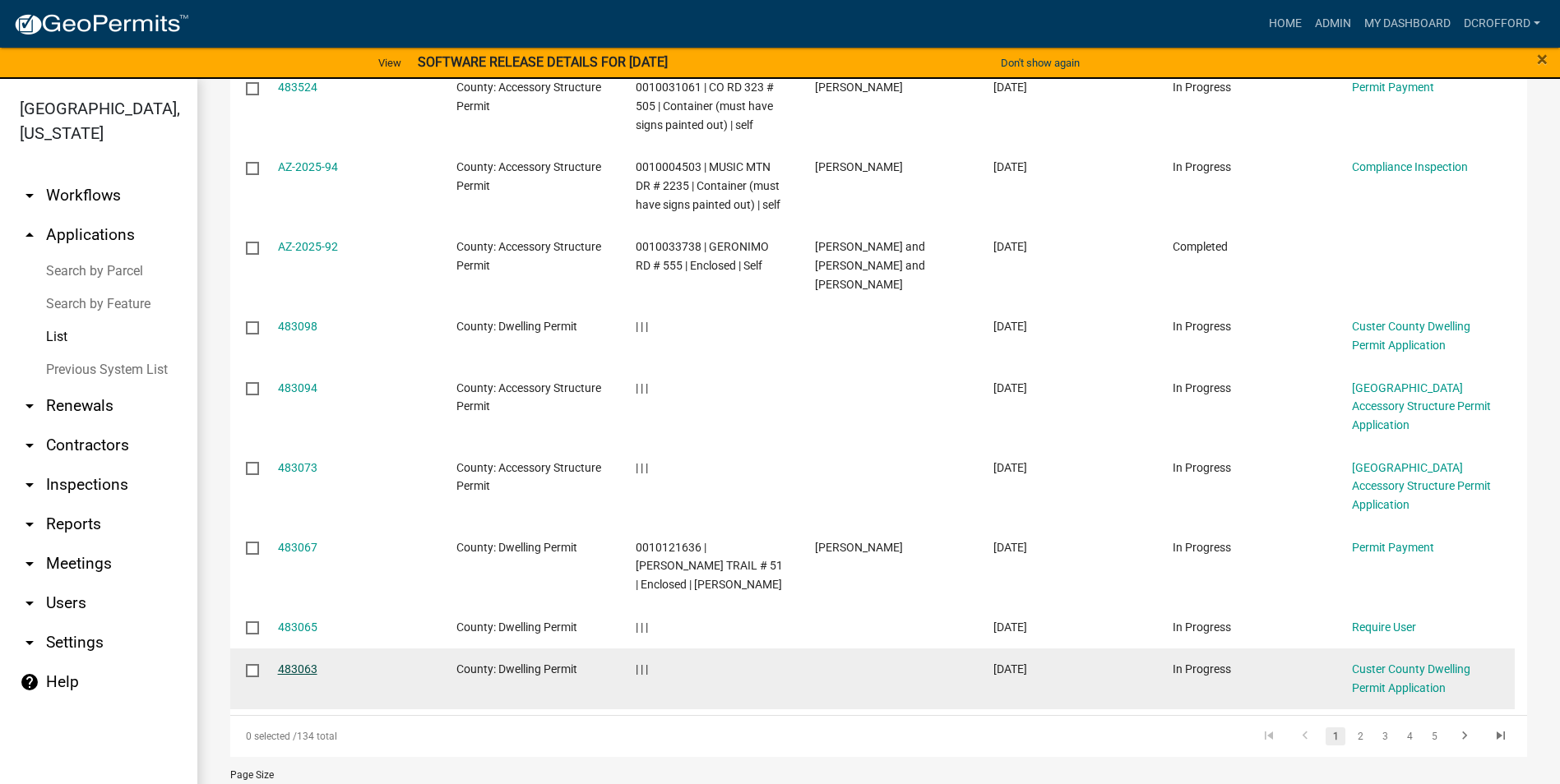
click at [295, 663] on link "483063" at bounding box center [297, 669] width 40 height 13
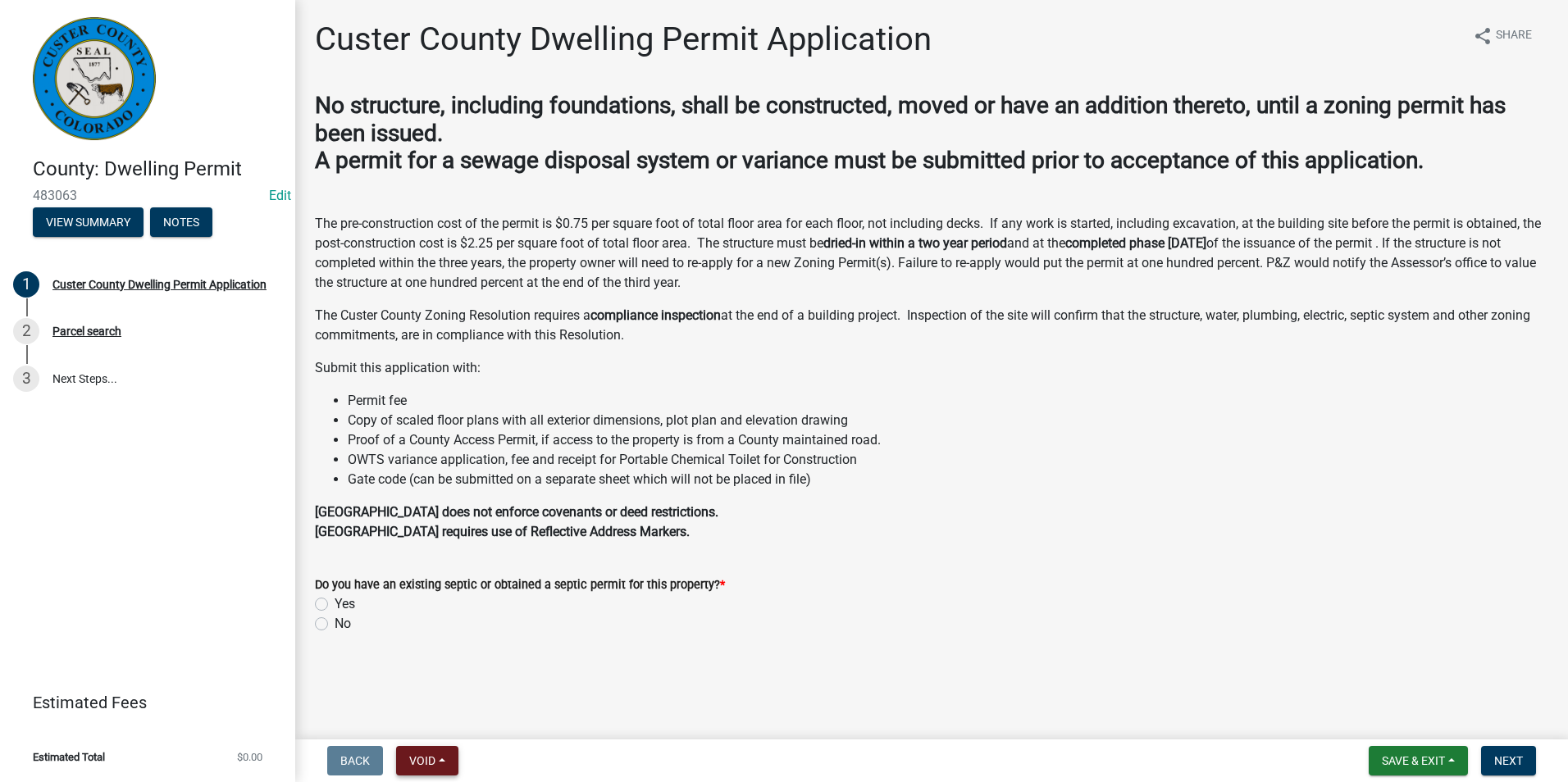
click at [433, 760] on span "Void" at bounding box center [422, 761] width 27 height 13
click at [433, 732] on button "Void" at bounding box center [462, 718] width 132 height 40
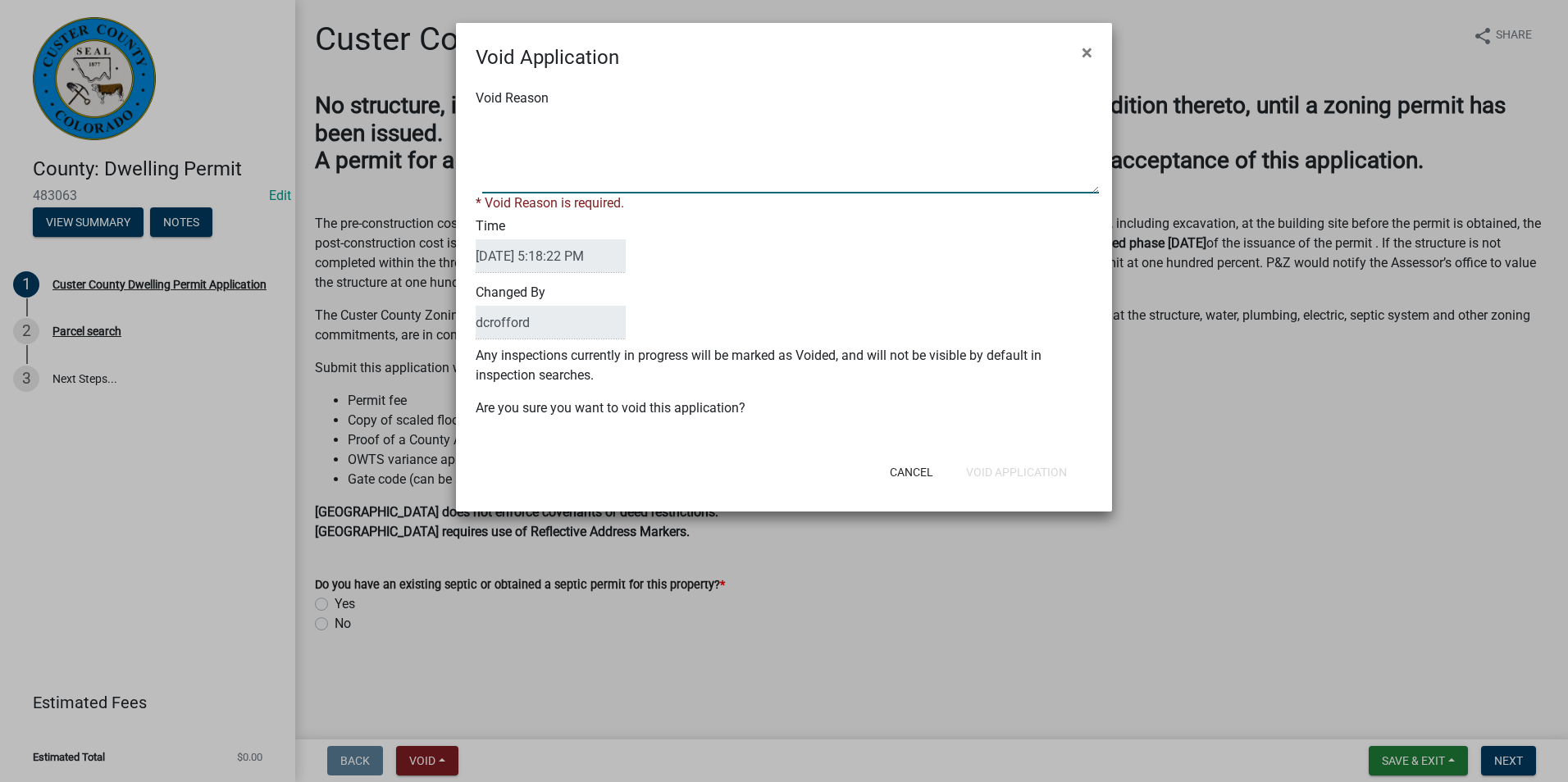
click at [576, 167] on textarea "Void Reason" at bounding box center [790, 152] width 616 height 82
type textarea "Unfinished"
click at [1041, 482] on div "Void Application × Void Reason * Void Reason is required. Time [DATE] 5:18:22 P…" at bounding box center [783, 267] width 656 height 489
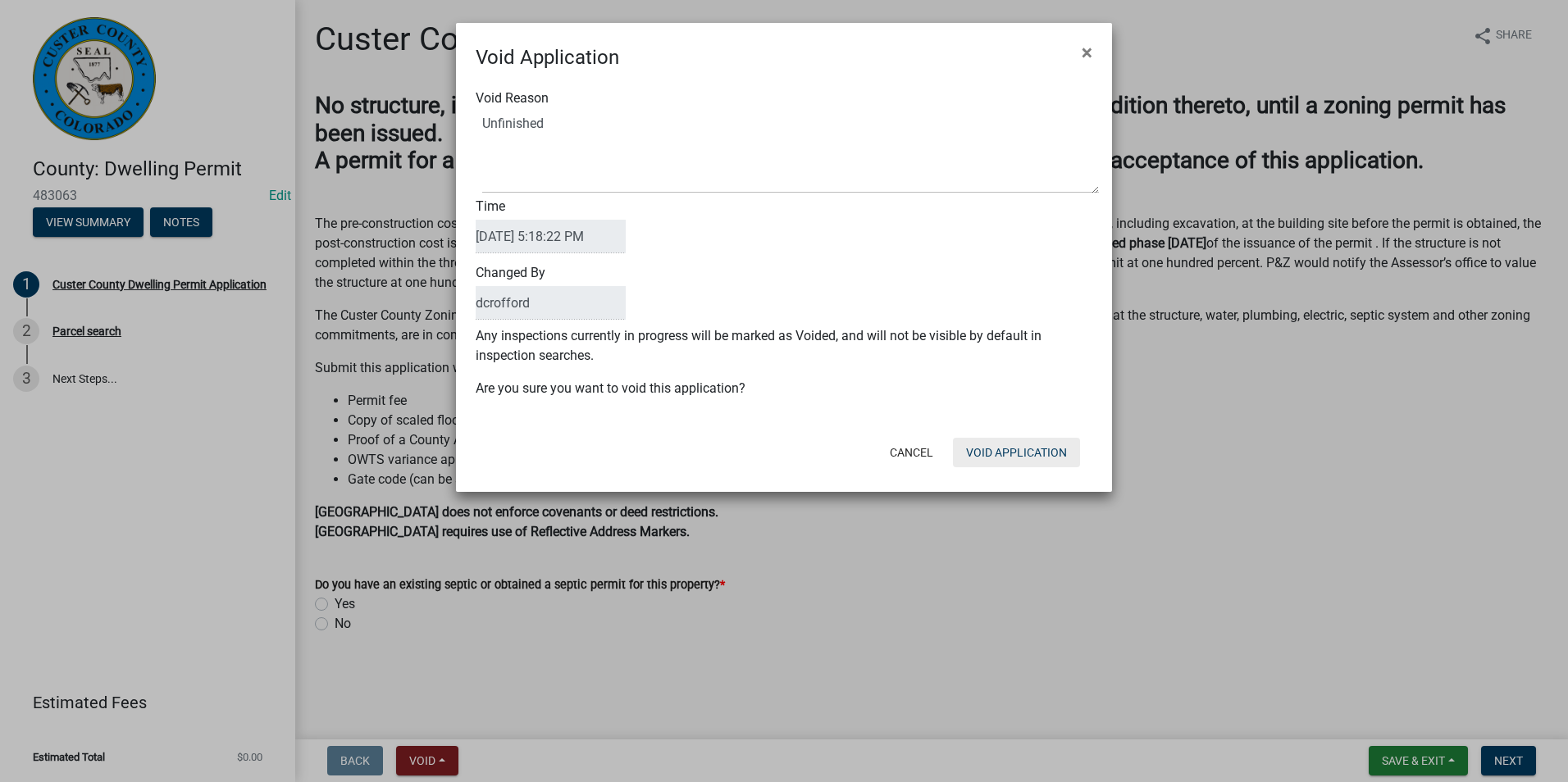
click at [1042, 455] on button "Void Application" at bounding box center [1016, 452] width 127 height 29
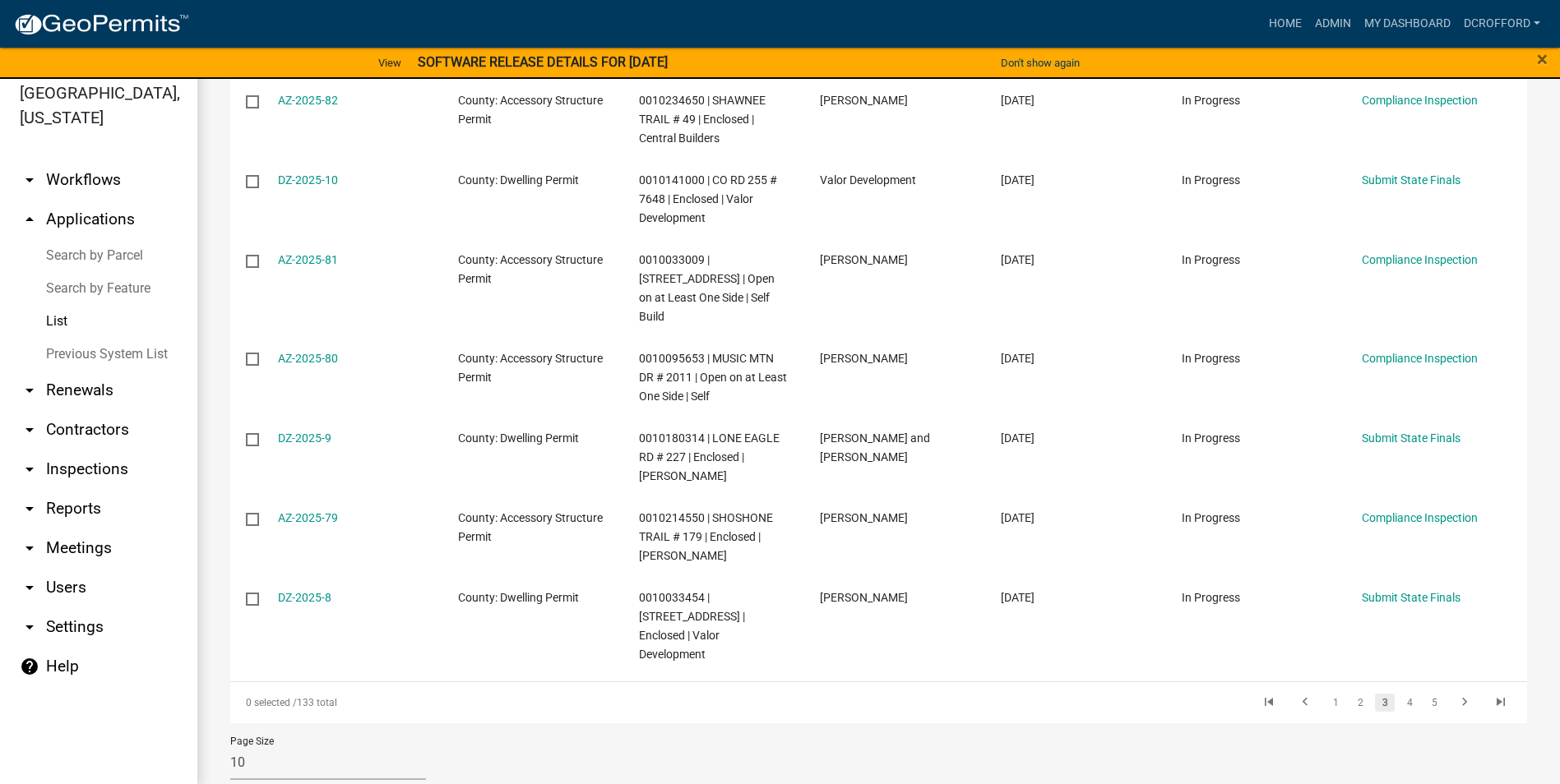
scroll to position [20, 0]
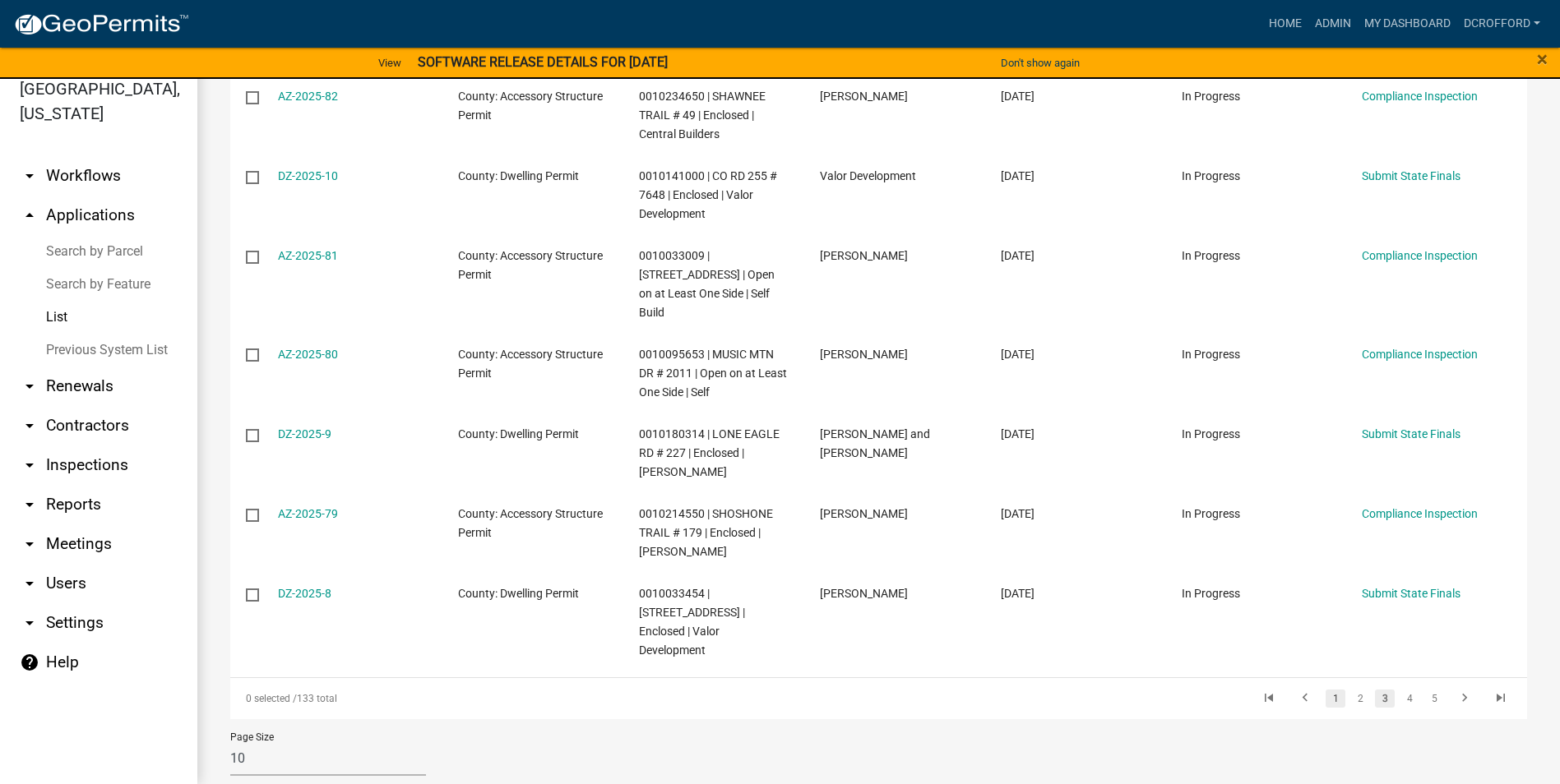
click at [1326, 689] on link "1" at bounding box center [1335, 698] width 20 height 18
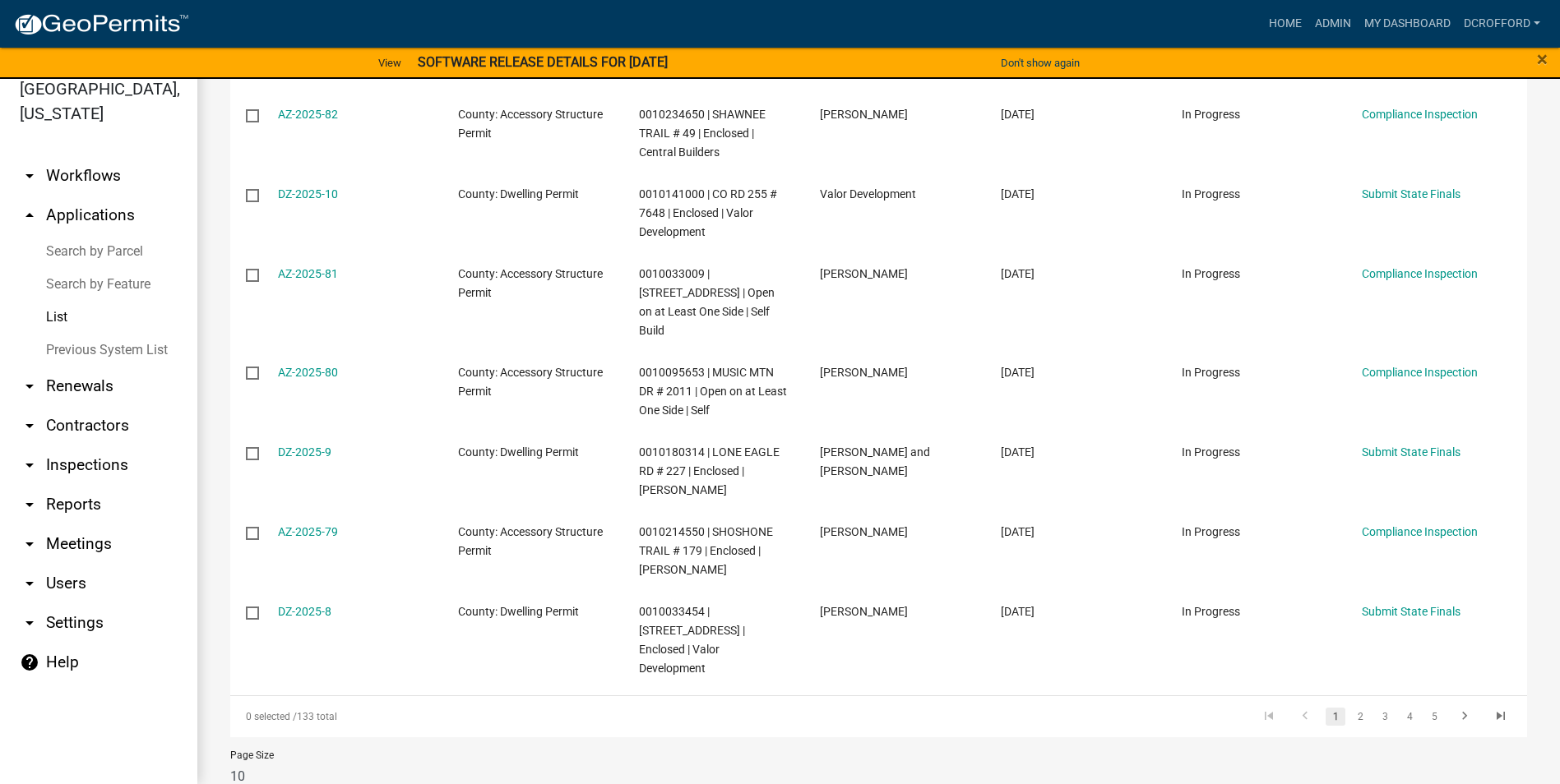
scroll to position [368, 0]
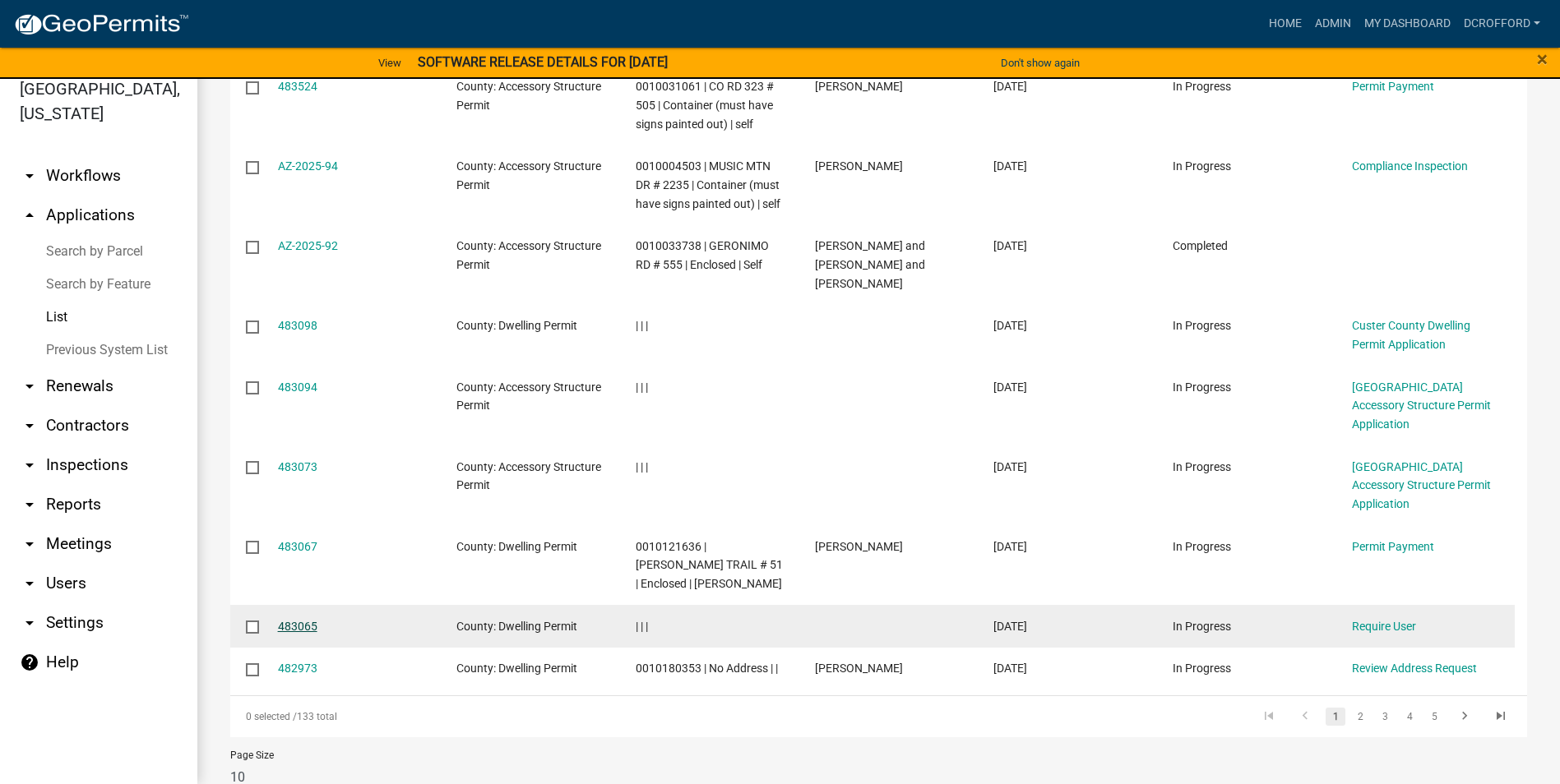
click at [309, 619] on link "483065" at bounding box center [297, 625] width 40 height 13
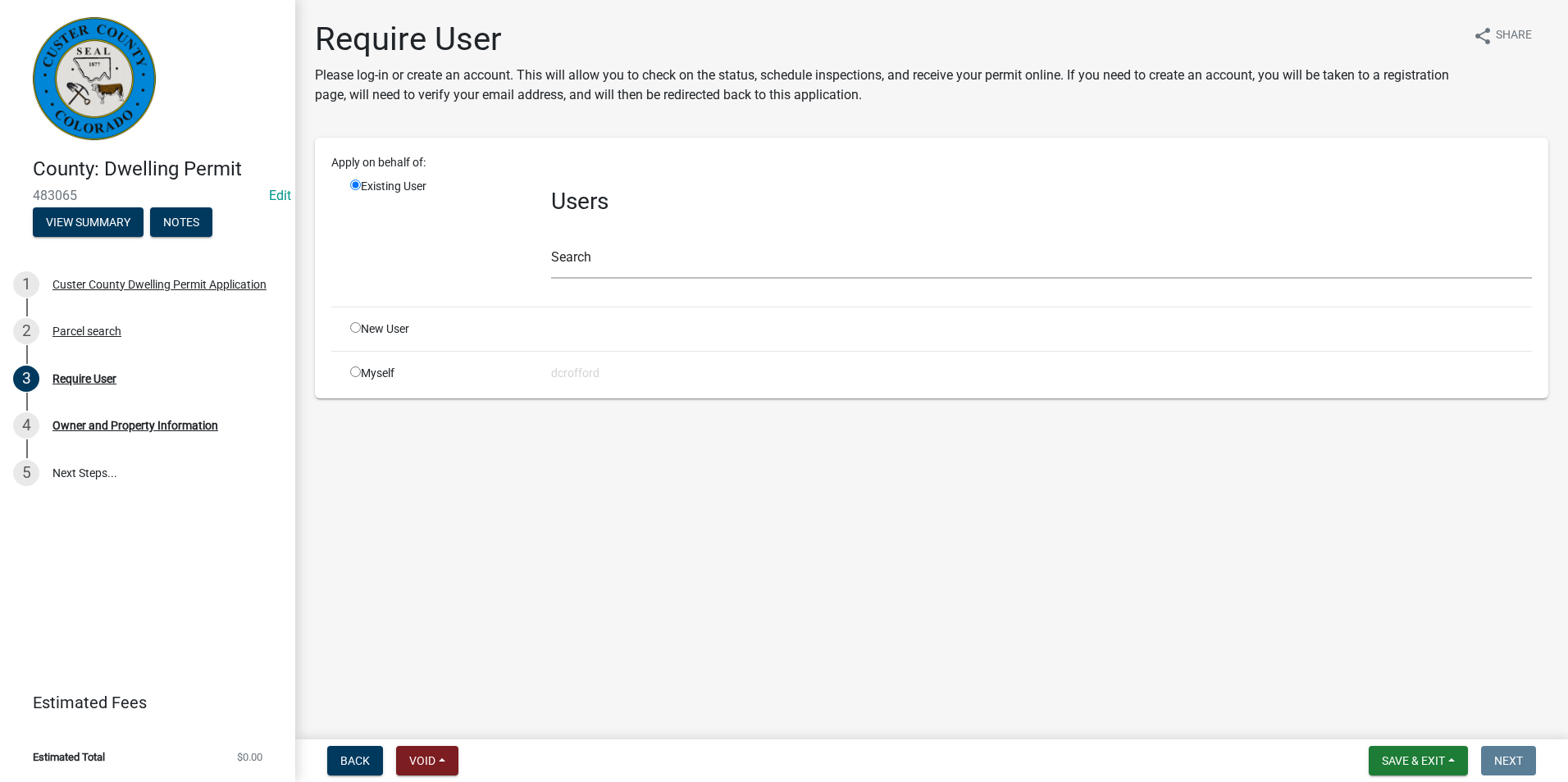
click at [411, 775] on nav "Back Void Withdraw Lock Expire Void Save & Exit Save Save & Exit Next" at bounding box center [931, 761] width 1273 height 43
click at [417, 770] on button "Void" at bounding box center [427, 761] width 62 height 29
click at [446, 722] on button "Void" at bounding box center [462, 718] width 132 height 40
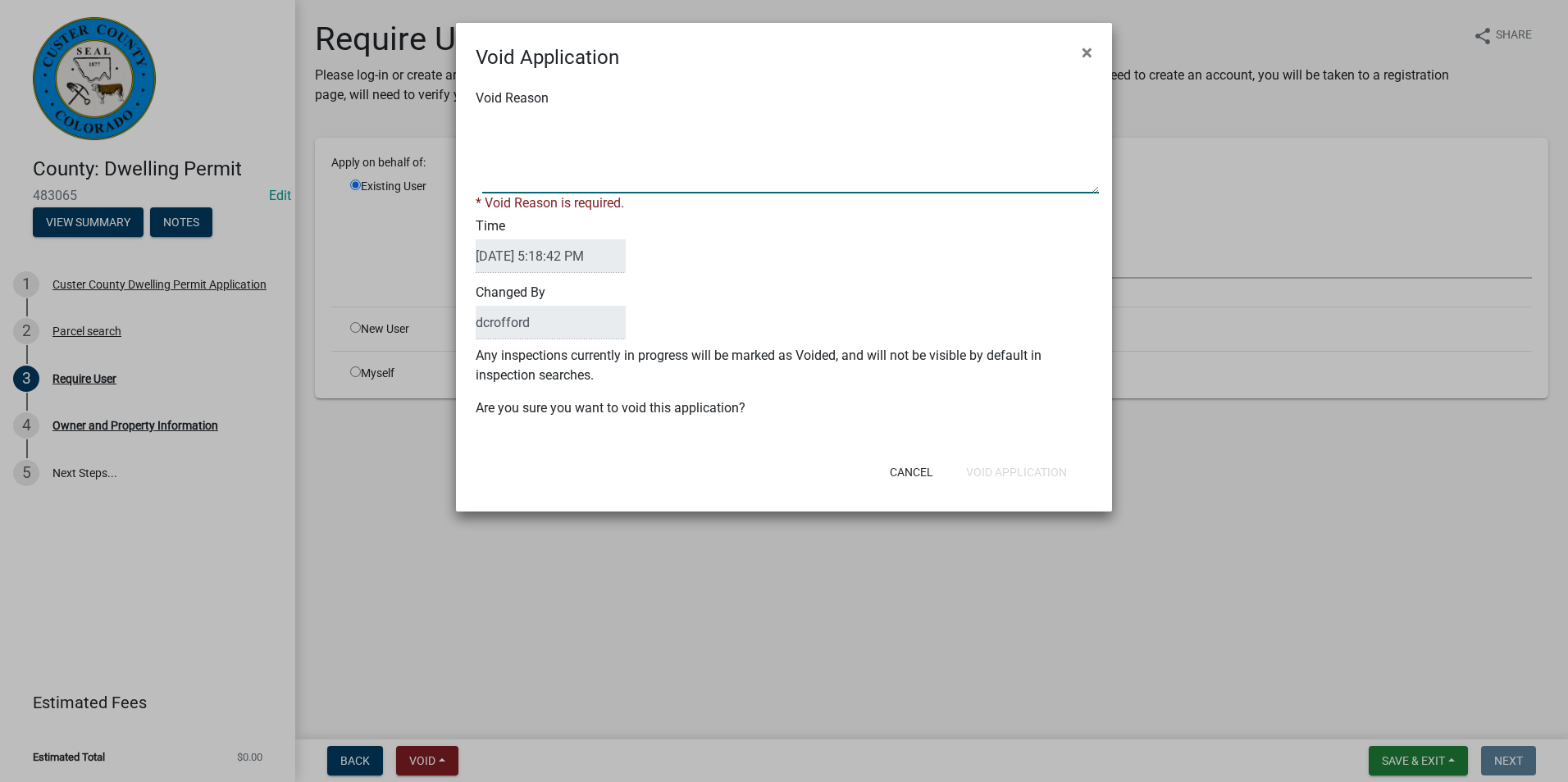
click at [631, 169] on textarea "Void Reason" at bounding box center [790, 152] width 616 height 82
type textarea "Unfinished"
click at [1046, 481] on div "Void Application × Void Reason * Void Reason is required. Time [DATE] 5:18:42 P…" at bounding box center [783, 267] width 656 height 489
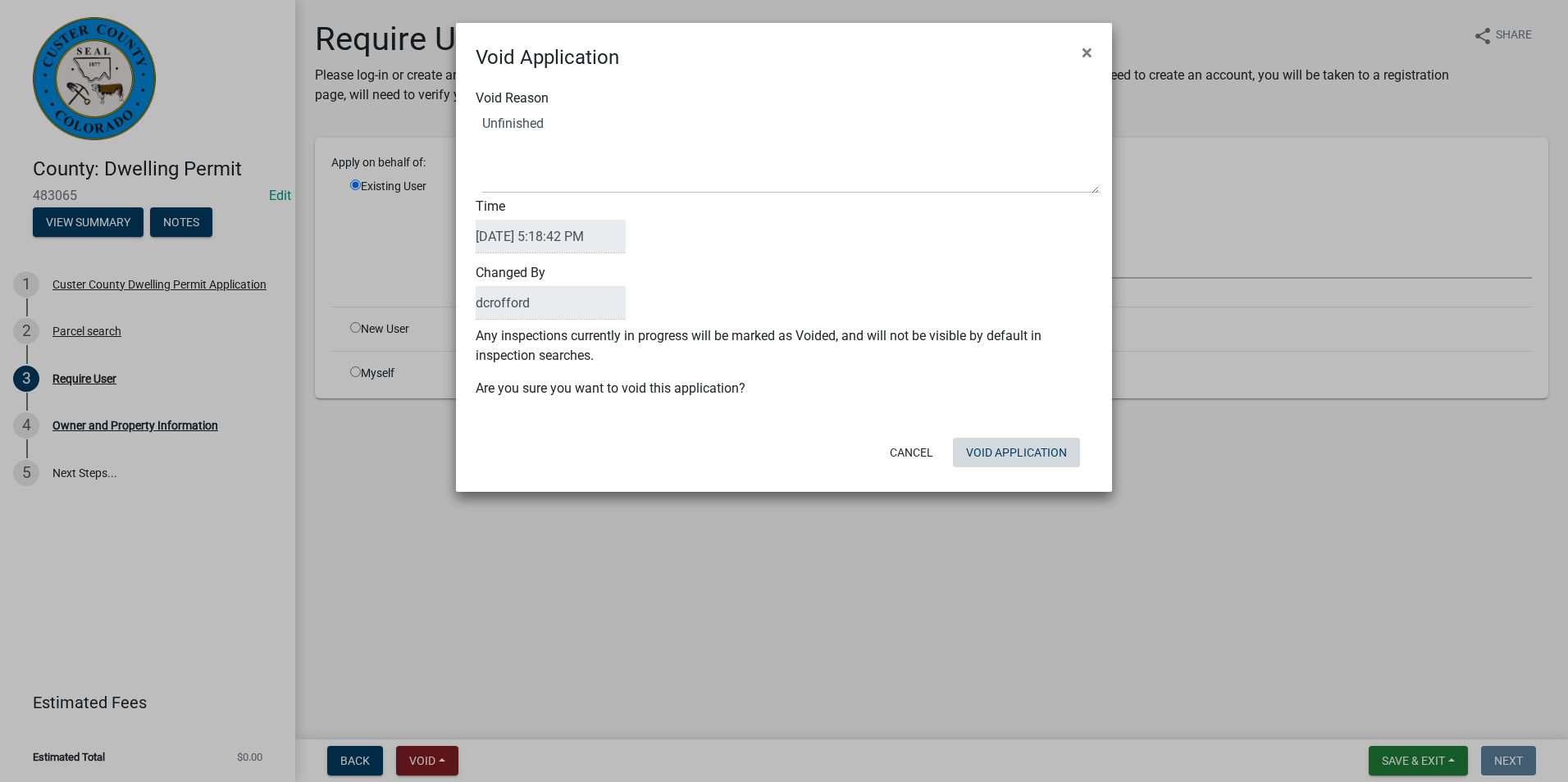
click at [1034, 447] on button "Void Application" at bounding box center [1016, 452] width 127 height 29
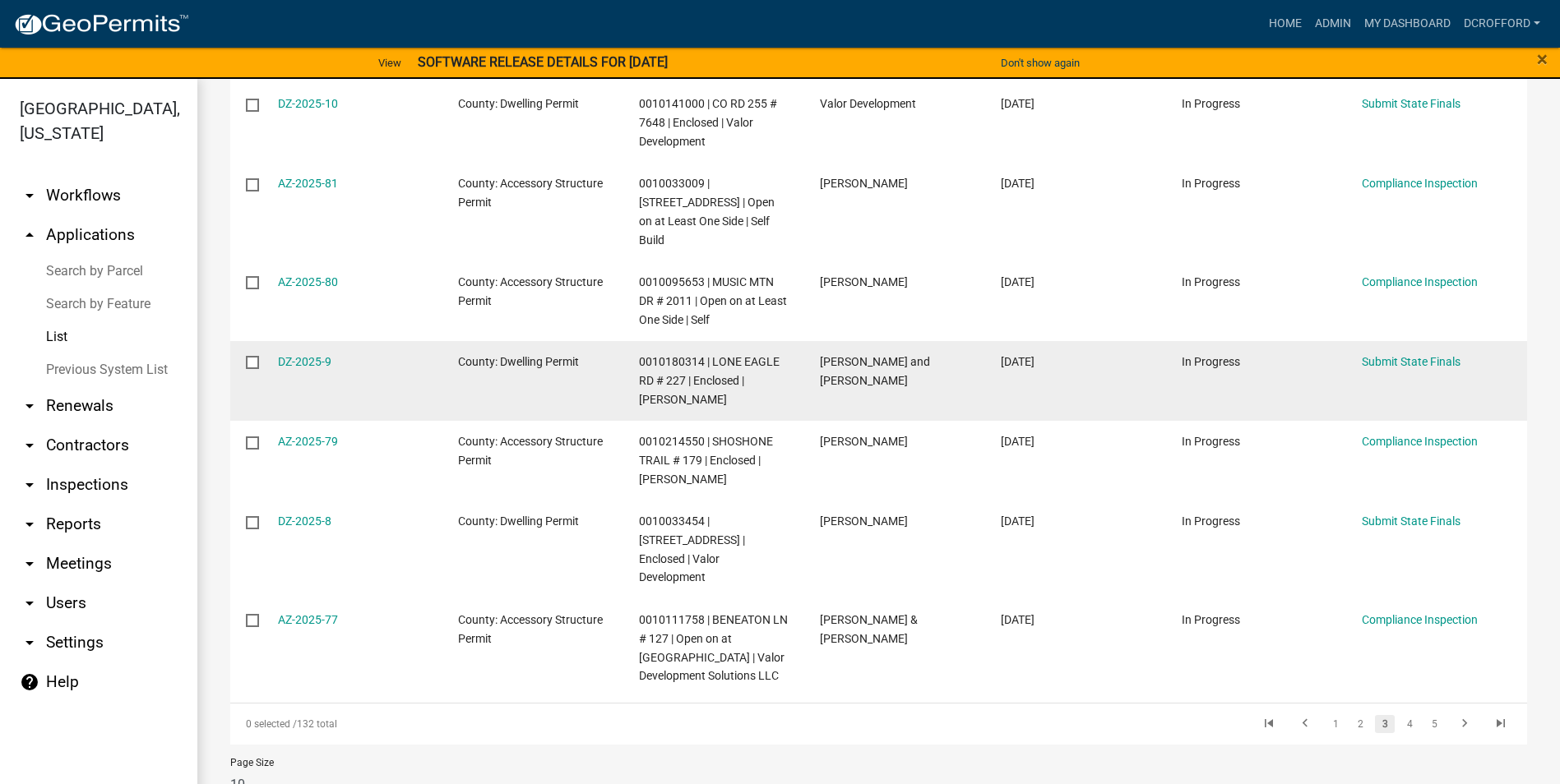
scroll to position [537, 0]
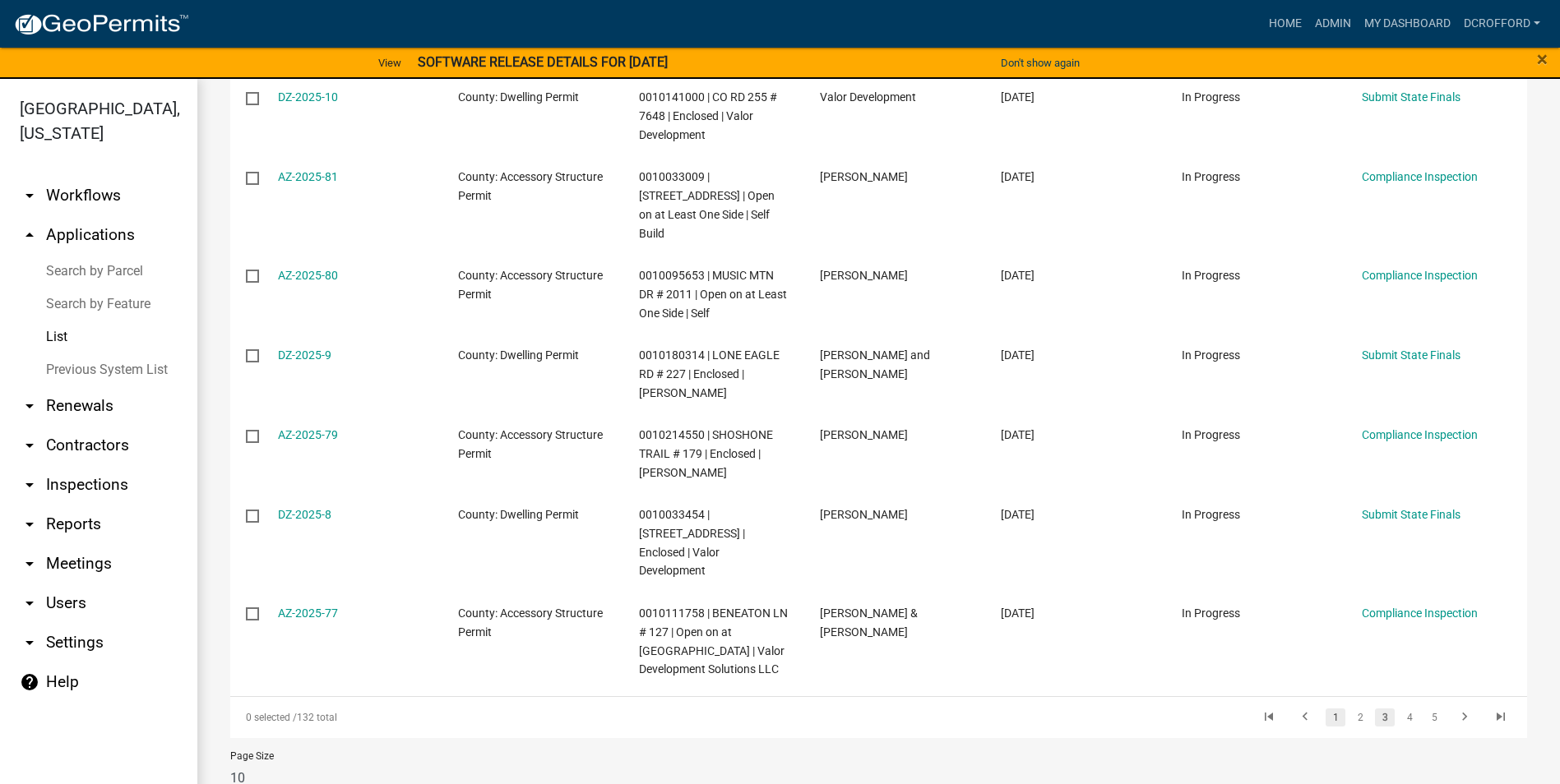
click at [1329, 708] on link "1" at bounding box center [1335, 717] width 20 height 18
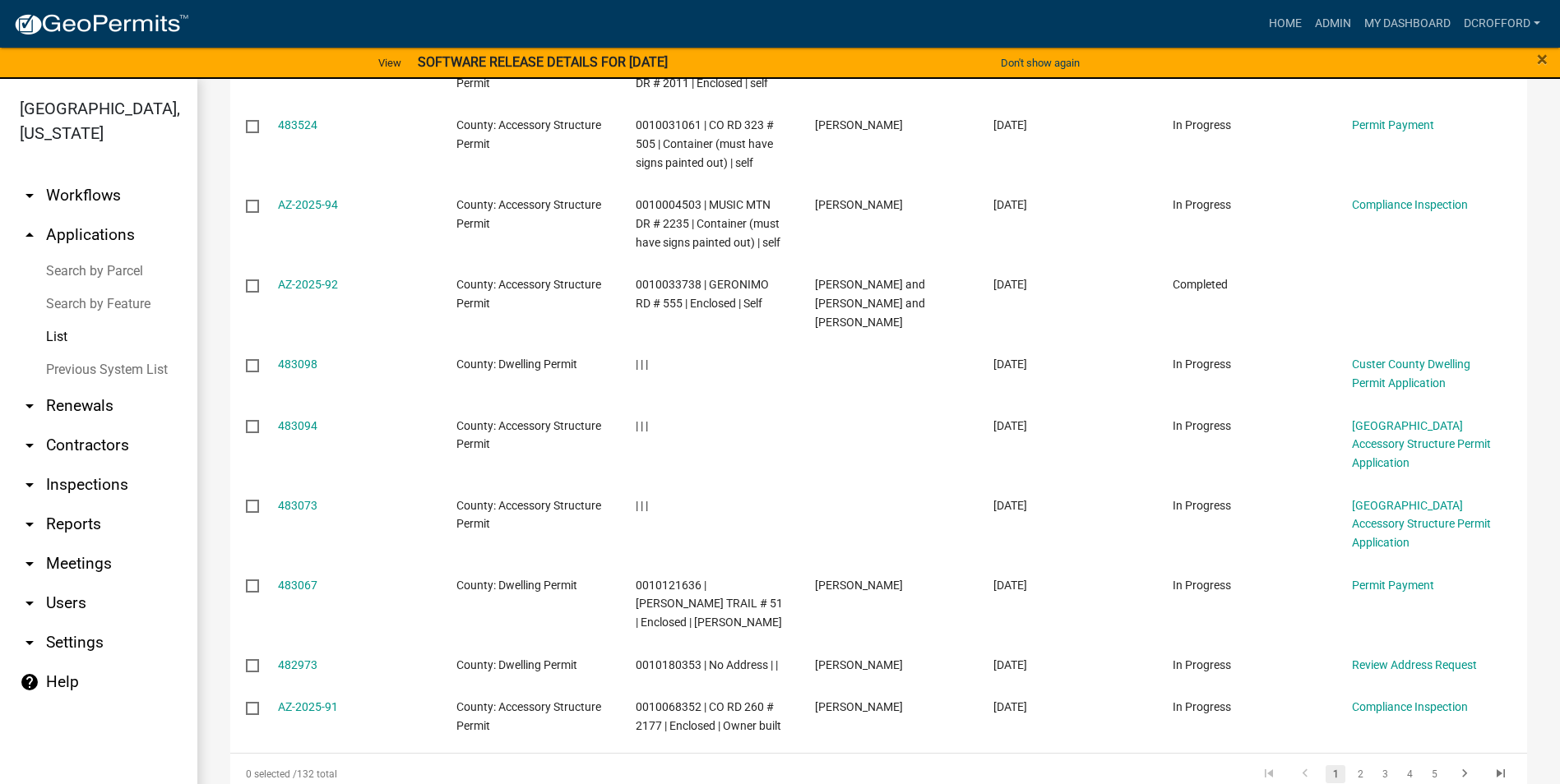
scroll to position [324, 0]
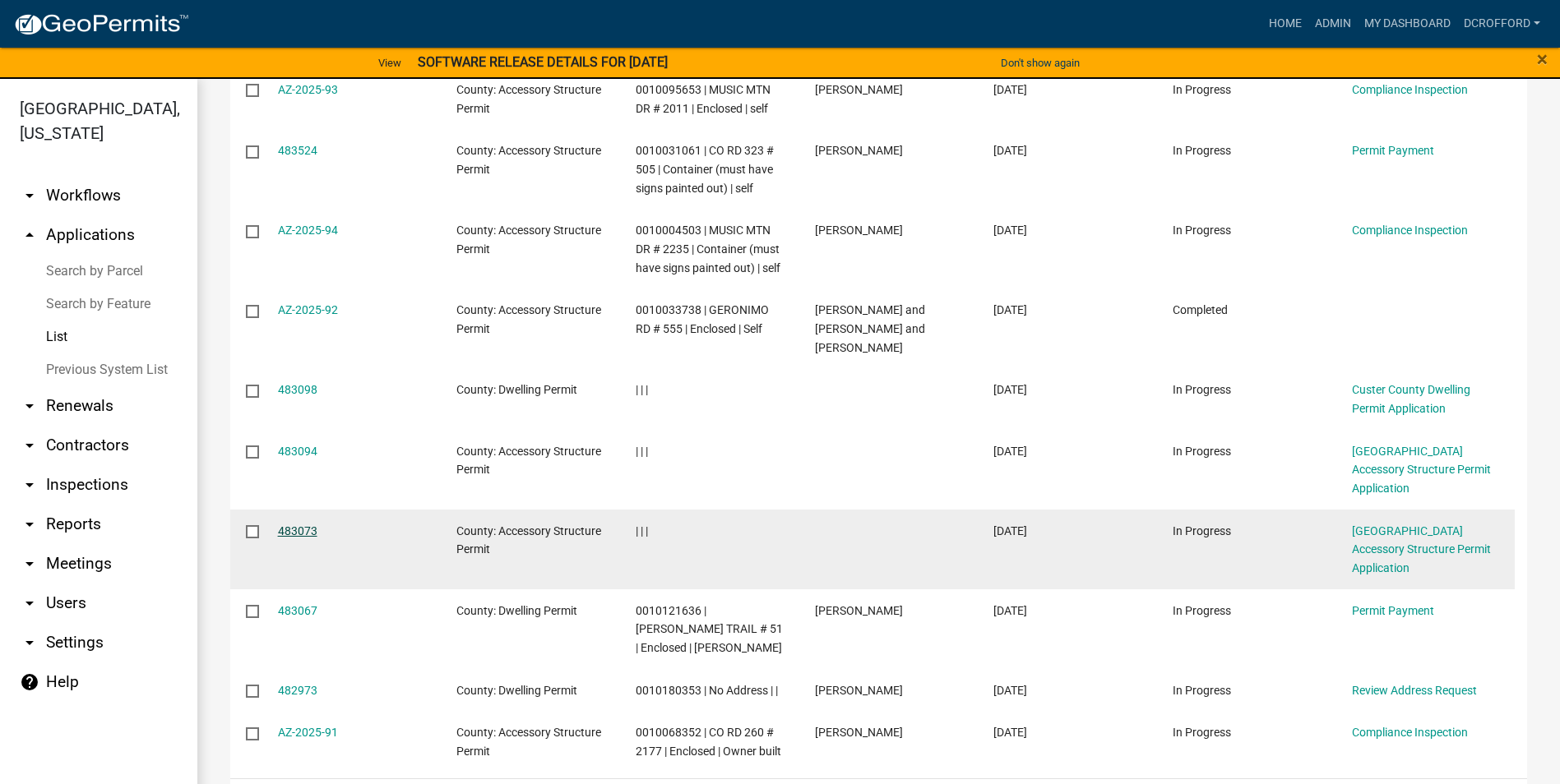
click at [303, 525] on link "483073" at bounding box center [297, 531] width 40 height 13
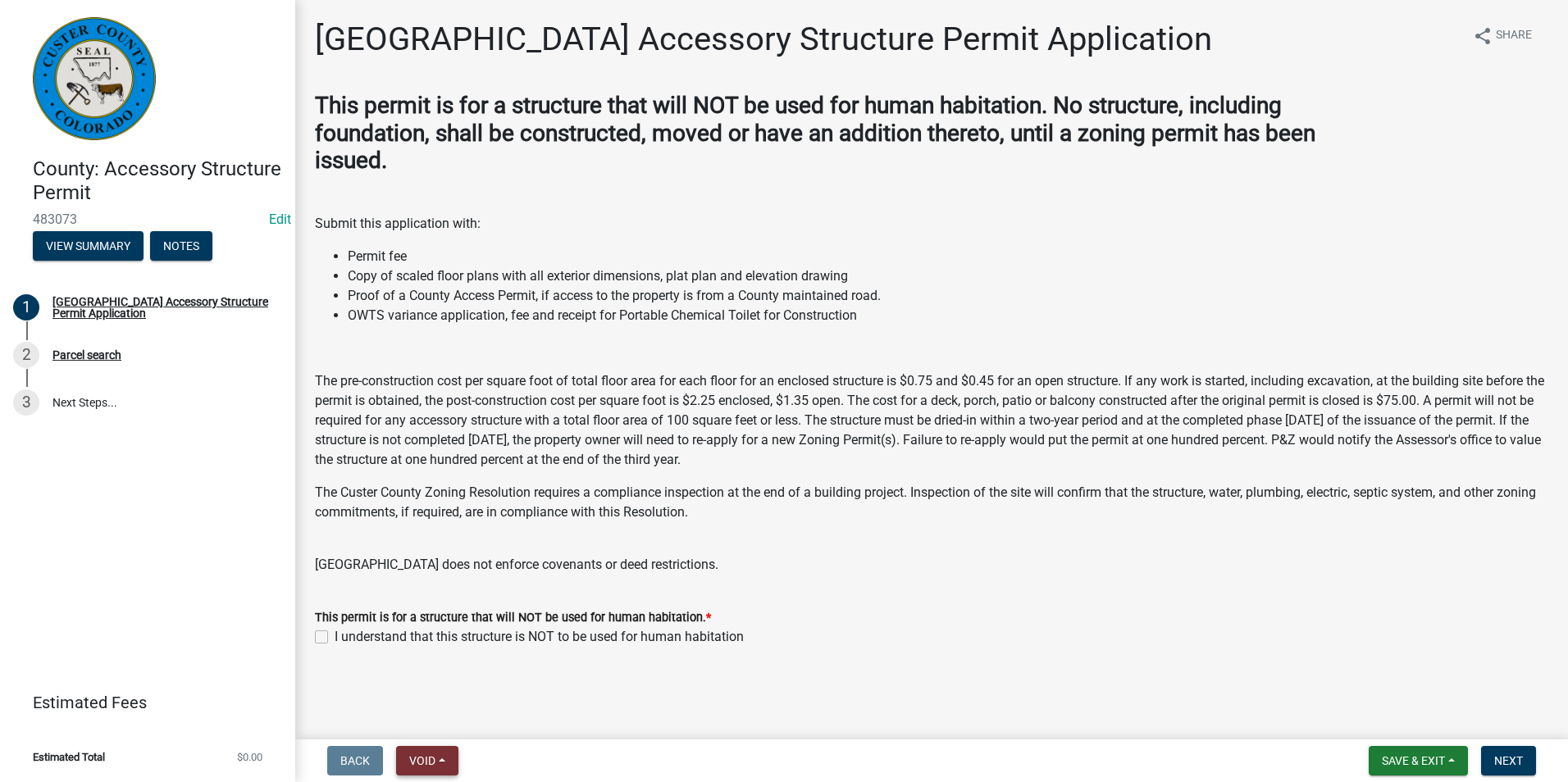
click at [437, 748] on button "Void" at bounding box center [427, 761] width 62 height 29
click at [435, 711] on button "Void" at bounding box center [462, 718] width 132 height 40
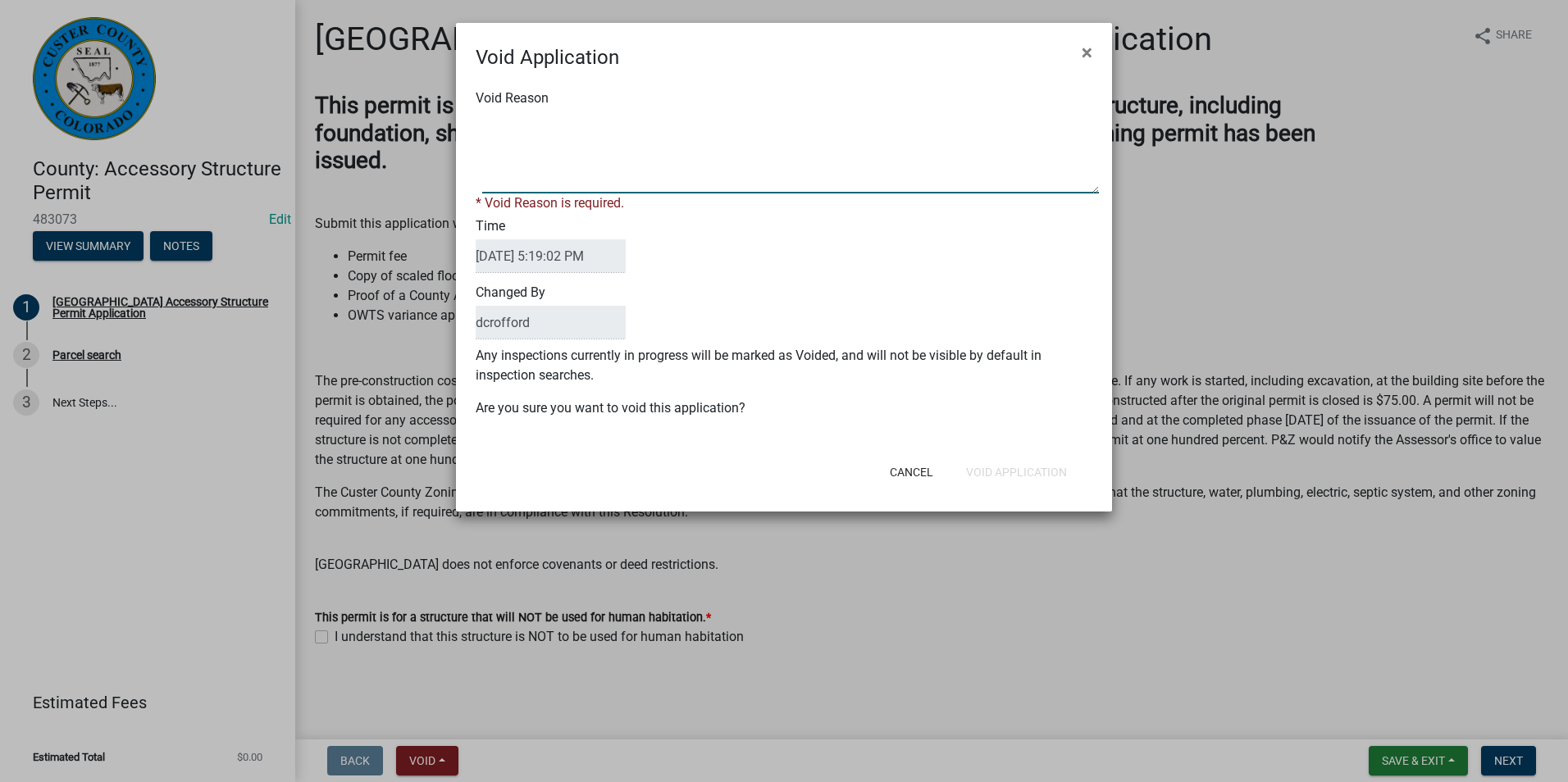
click at [626, 169] on textarea "Void Reason" at bounding box center [790, 152] width 616 height 82
type textarea "Unfinished"
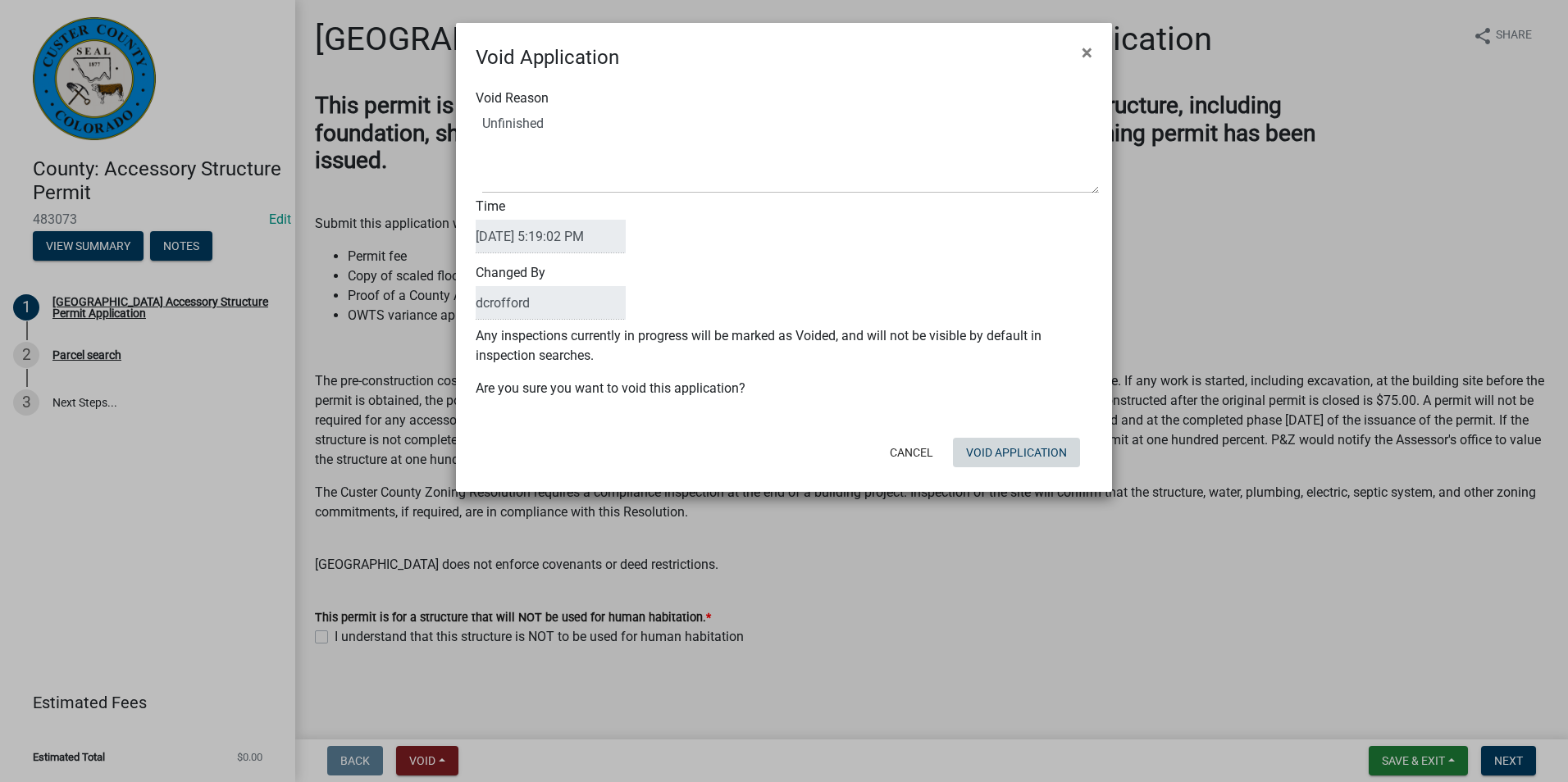
click at [989, 471] on div "Cancel Void Application" at bounding box center [891, 453] width 404 height 43
click at [999, 455] on button "Void Application" at bounding box center [1016, 452] width 127 height 29
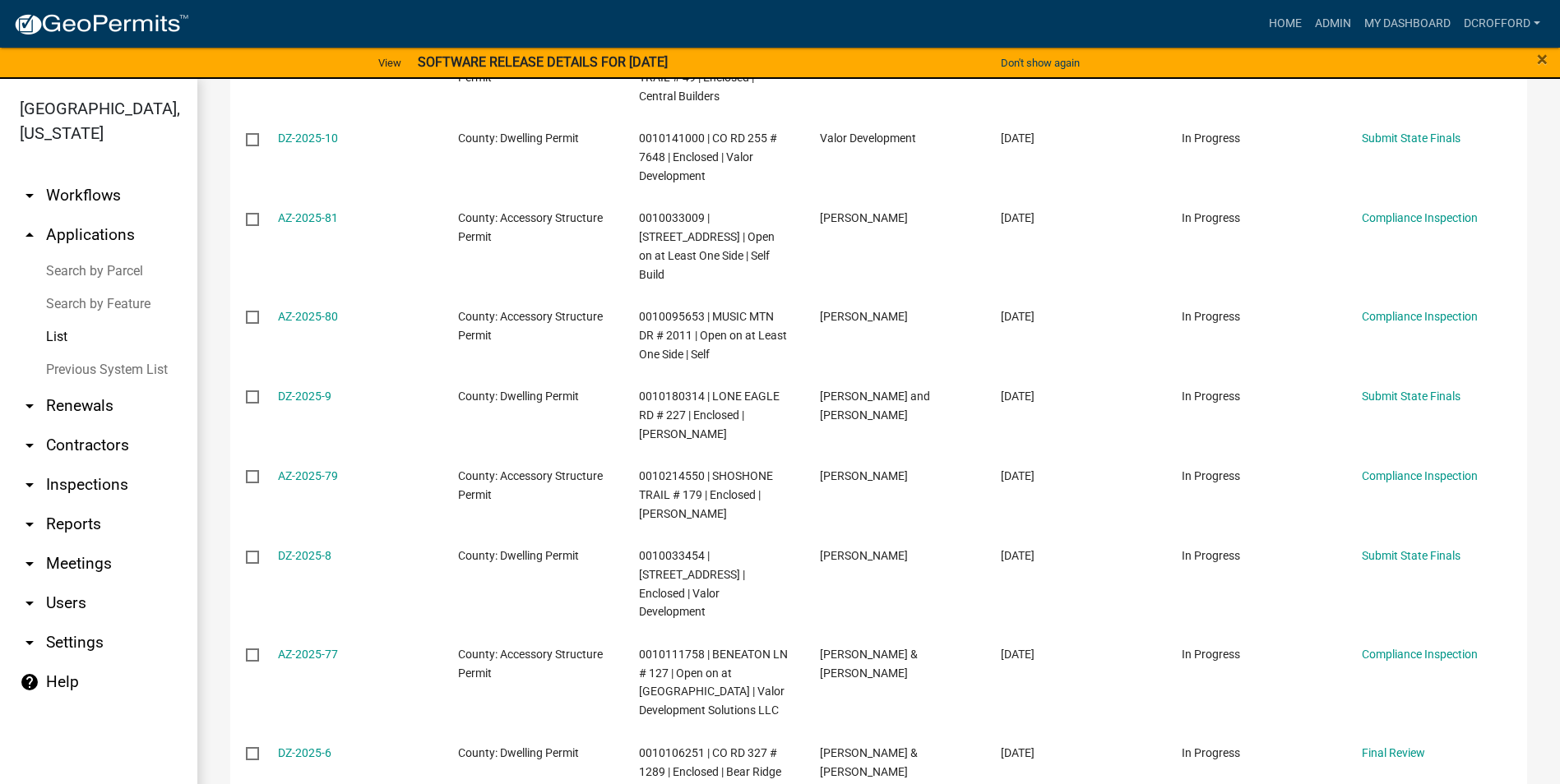
scroll to position [537, 0]
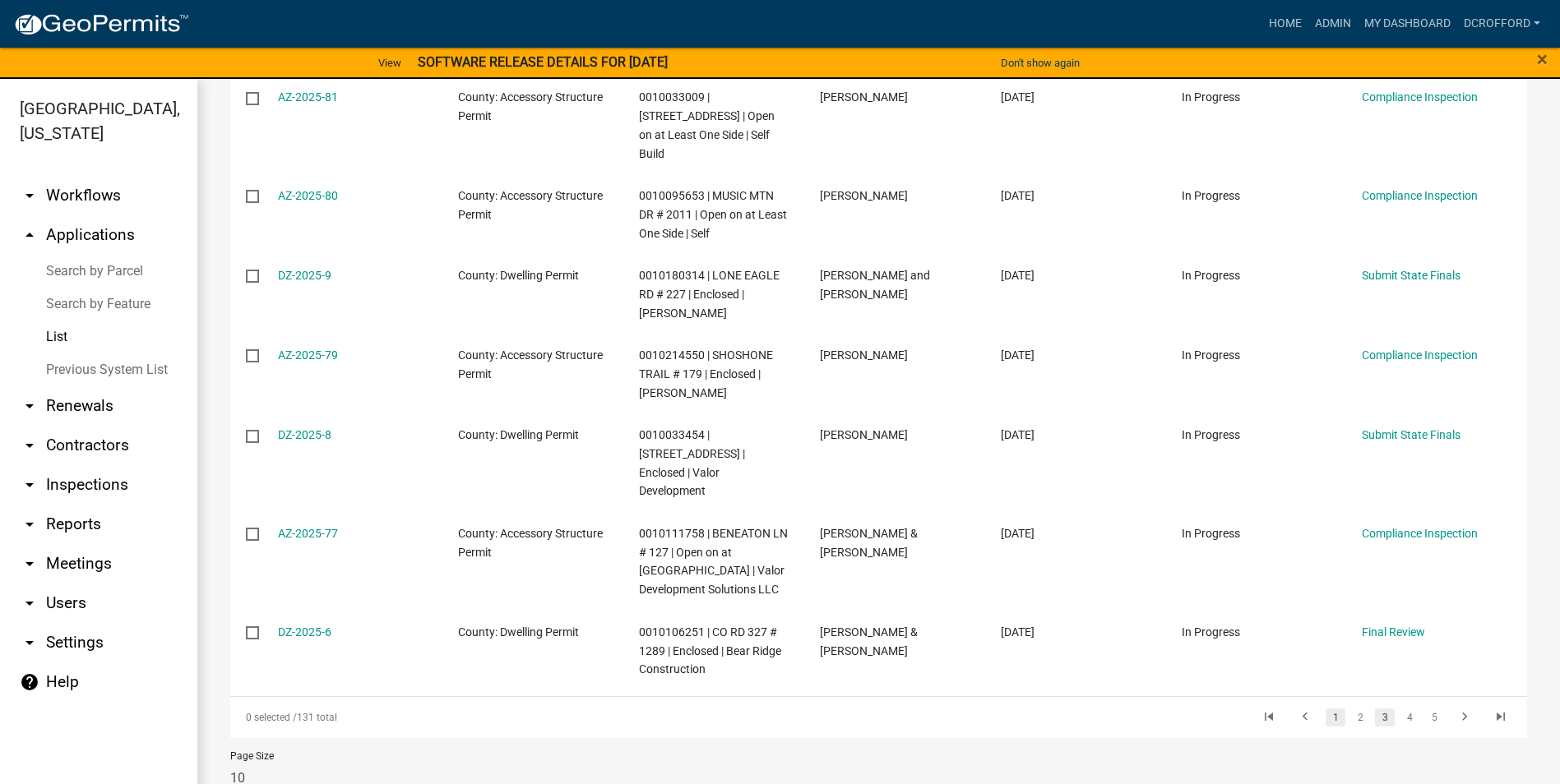
click at [1326, 708] on link "1" at bounding box center [1335, 717] width 20 height 18
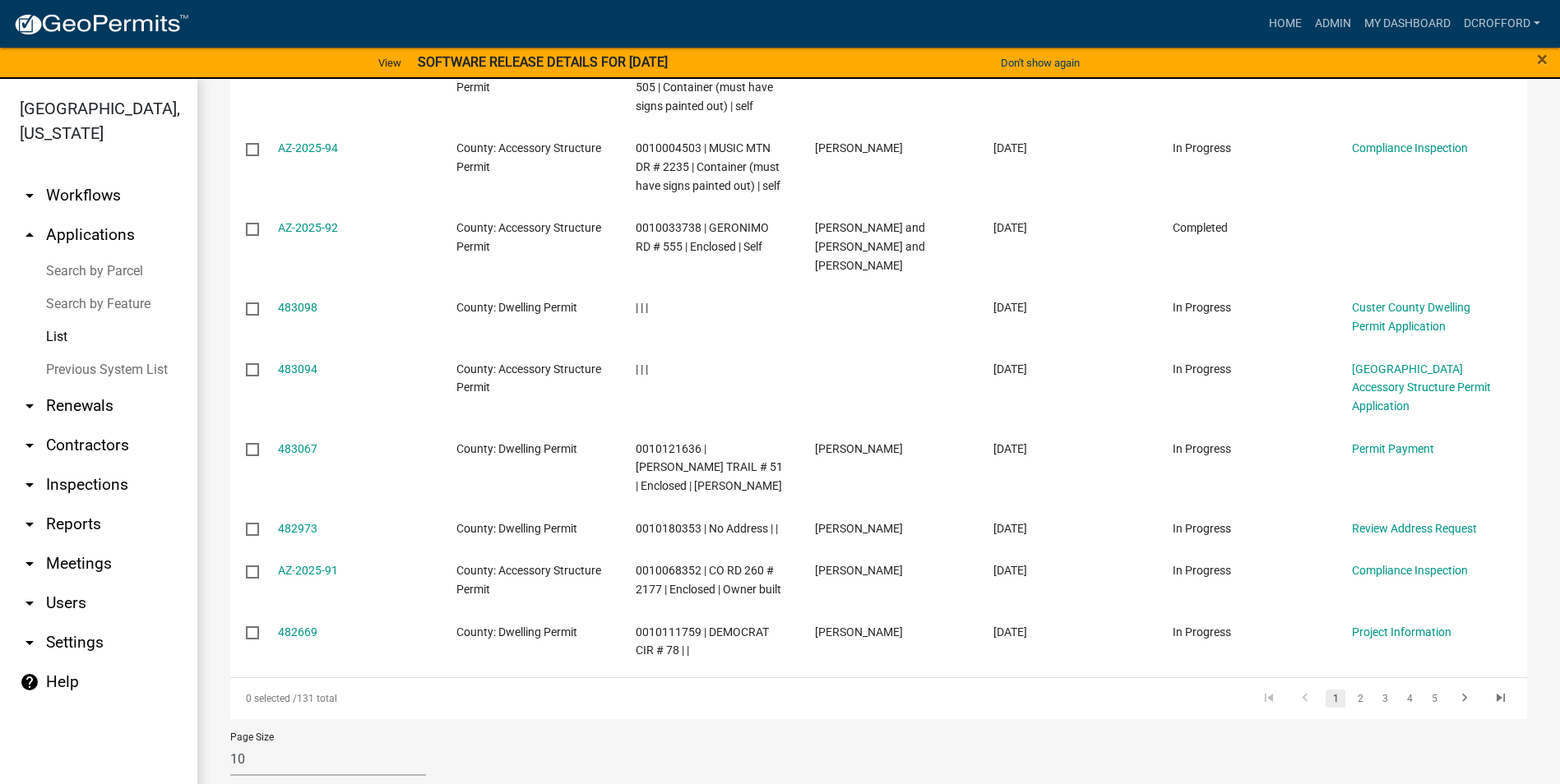
scroll to position [324, 0]
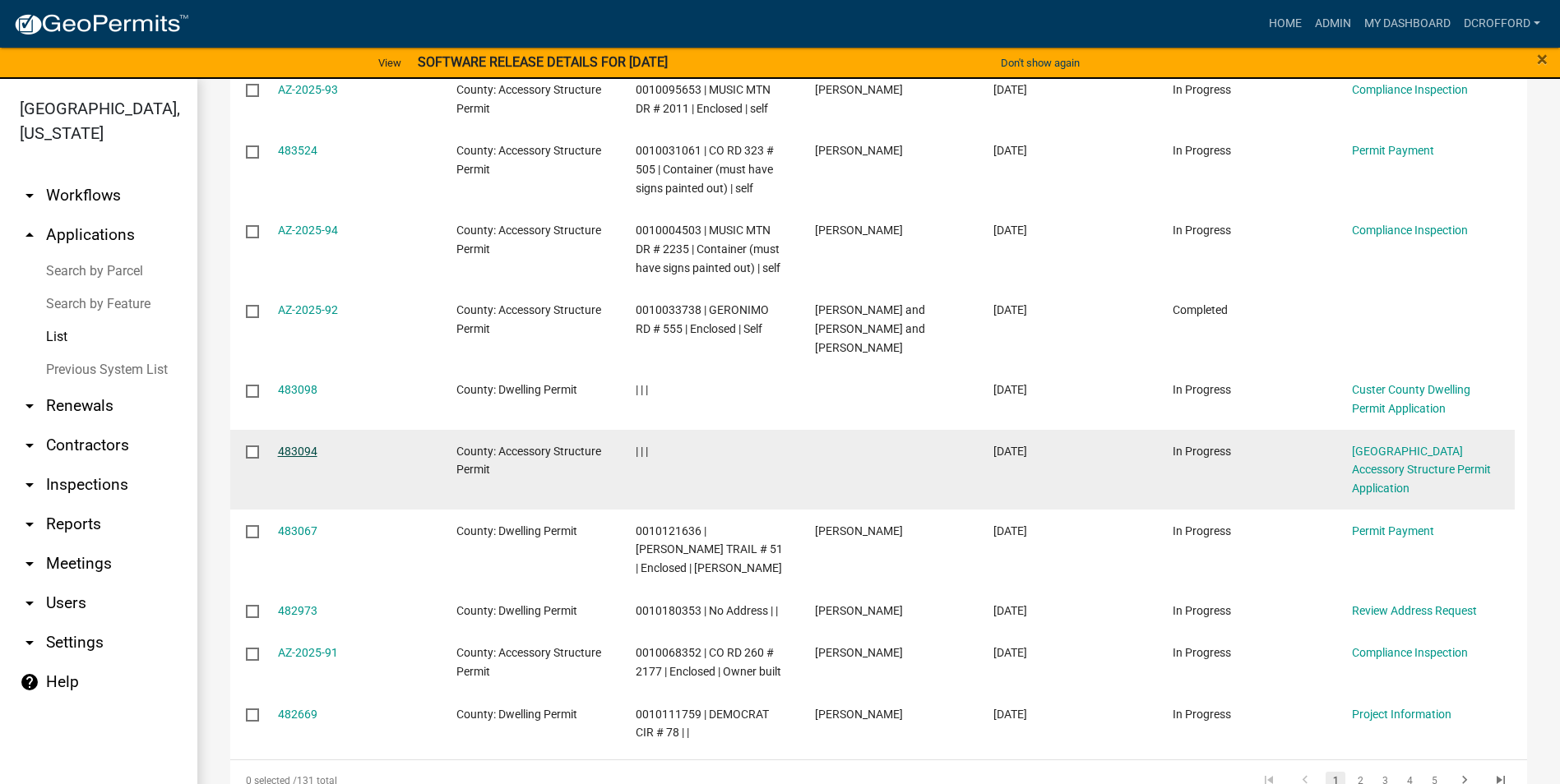
click at [292, 450] on link "483094" at bounding box center [297, 451] width 40 height 13
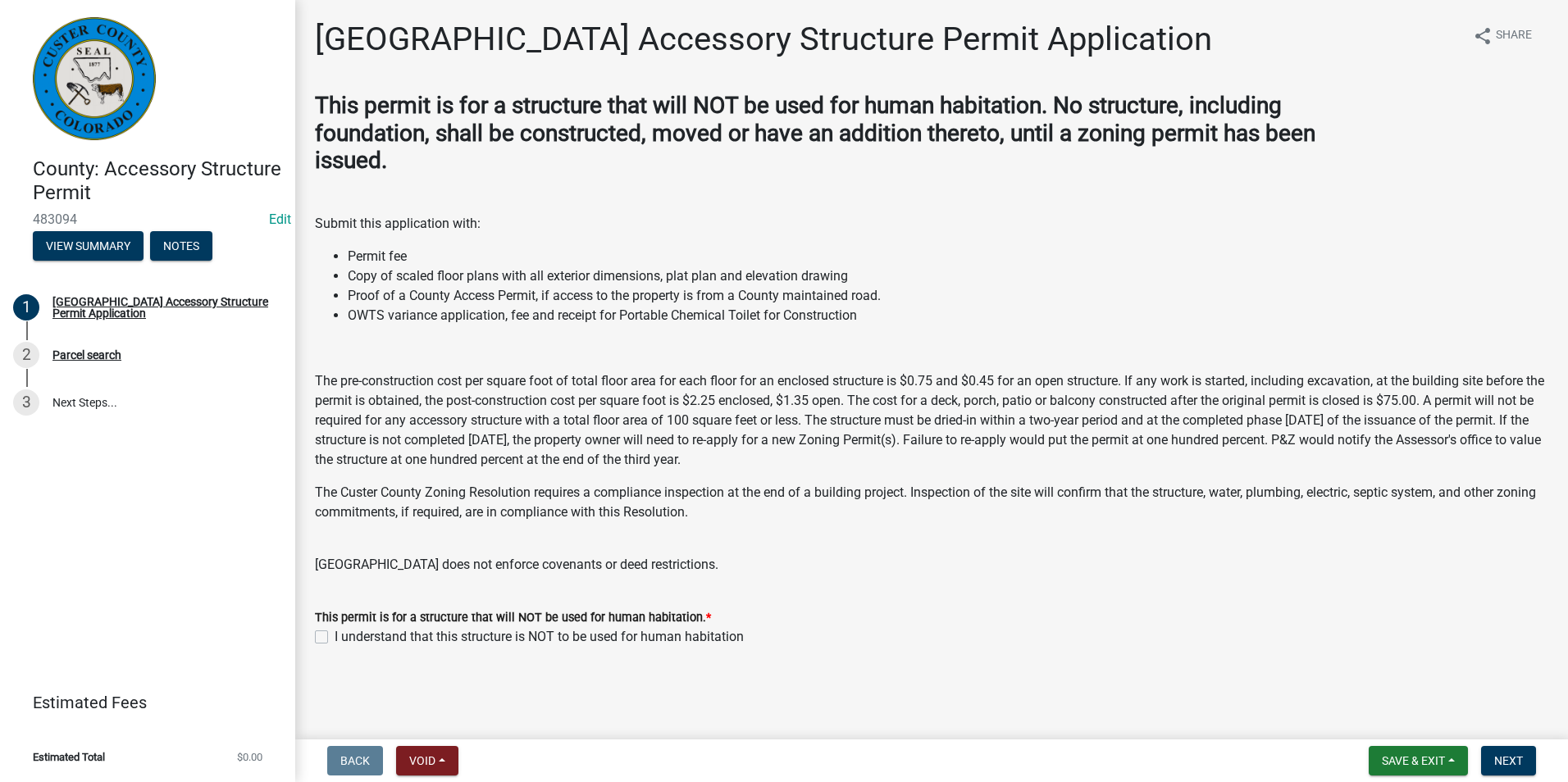
click at [334, 634] on label "I understand that this structure is NOT to be used for human habitation" at bounding box center [539, 637] width 409 height 20
click at [334, 634] on input "I understand that this structure is NOT to be used for human habitation" at bounding box center [340, 632] width 10 height 10
click at [444, 762] on button "Void" at bounding box center [427, 761] width 62 height 29
click at [334, 638] on label "I understand that this structure is NOT to be used for human habitation" at bounding box center [539, 637] width 409 height 20
click at [334, 638] on input "I understand that this structure is NOT to be used for human habitation" at bounding box center [340, 632] width 10 height 10
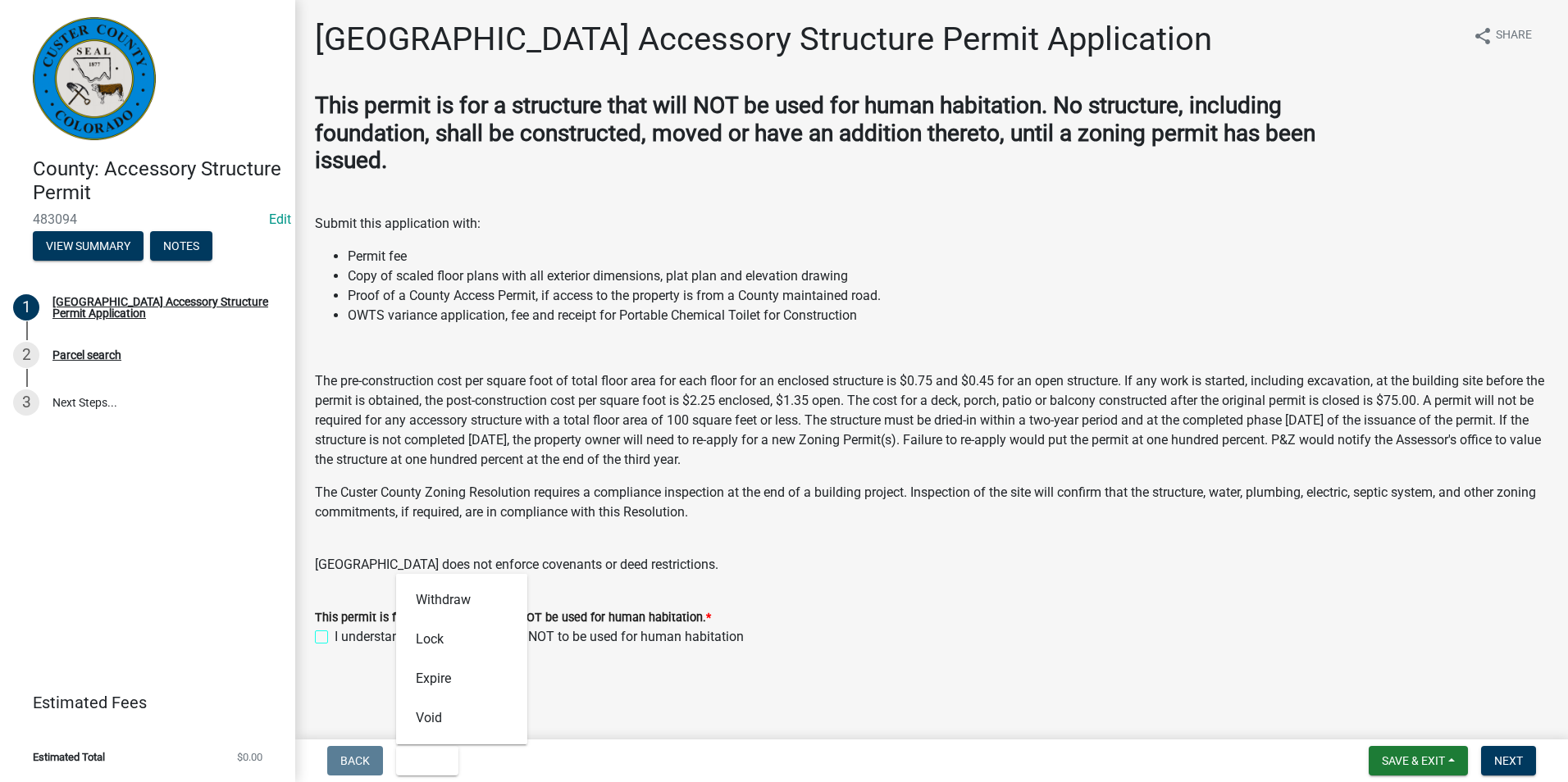
checkbox input "false"
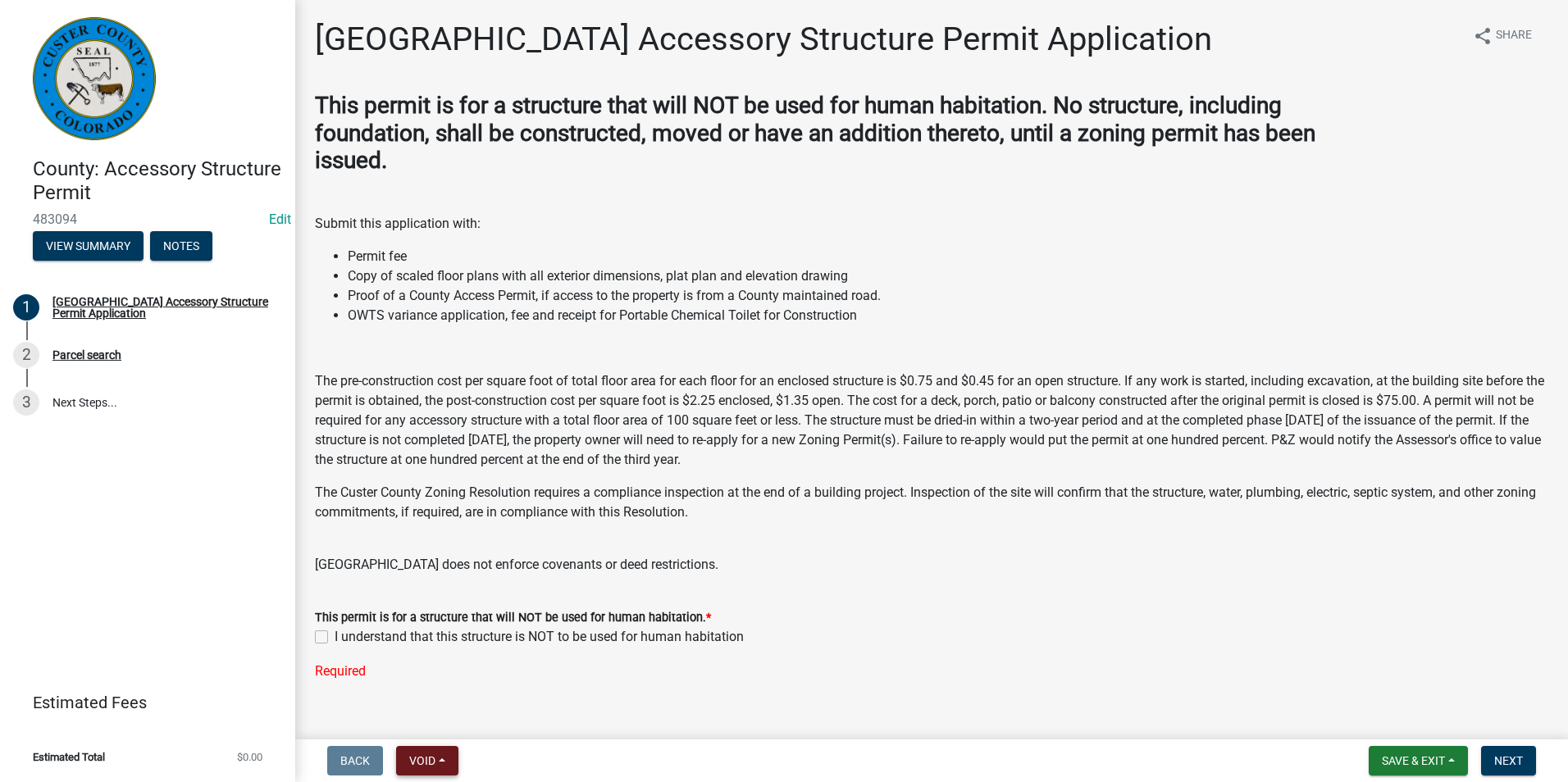
click at [413, 764] on span "Void" at bounding box center [422, 761] width 27 height 13
click at [432, 726] on button "Void" at bounding box center [462, 718] width 132 height 40
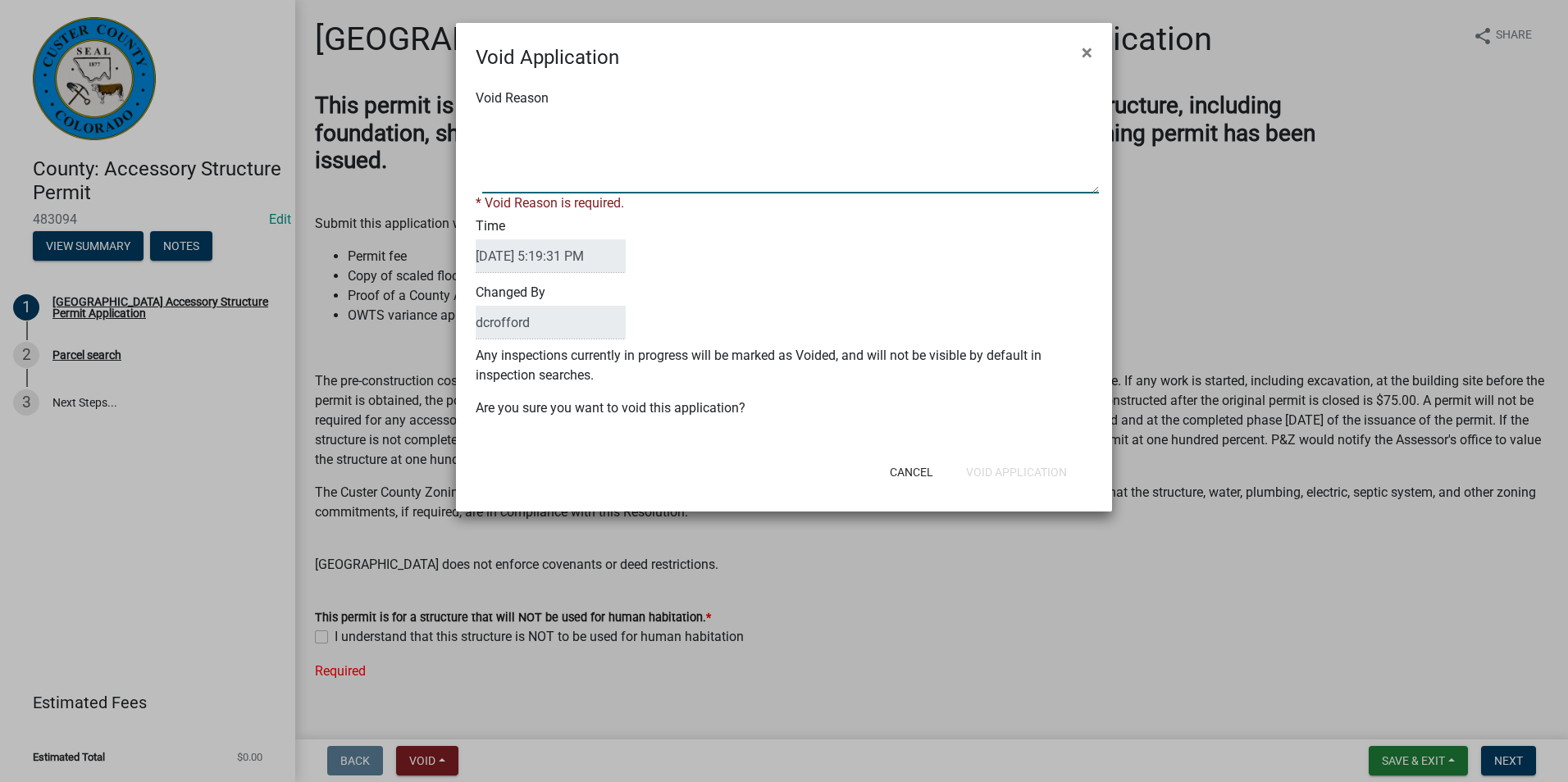
click at [638, 141] on textarea "Void Reason" at bounding box center [790, 152] width 616 height 82
type textarea "Unfinished"
click at [1006, 469] on div "Cancel Void Application" at bounding box center [891, 473] width 404 height 43
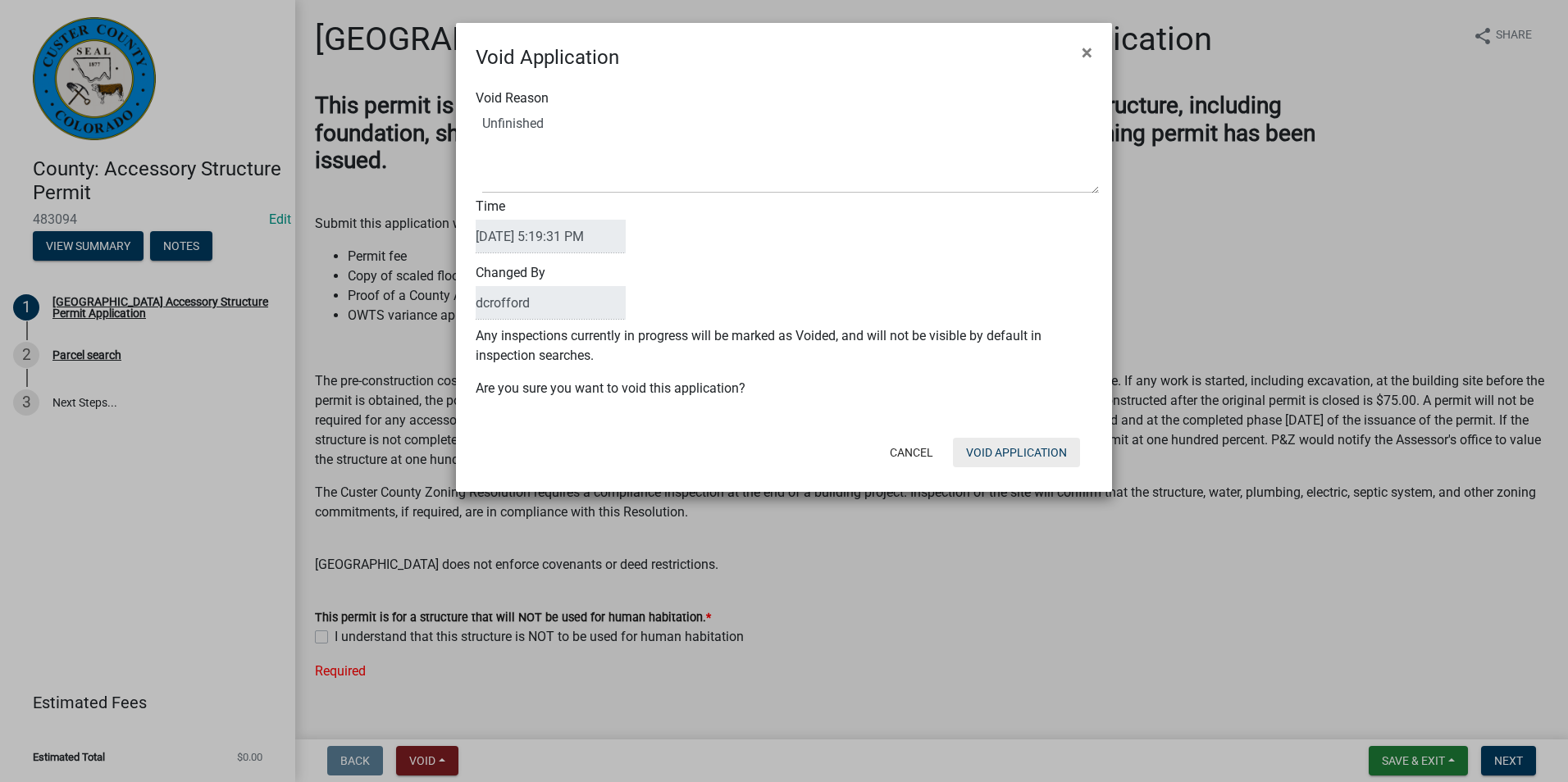
click at [1011, 454] on button "Void Application" at bounding box center [1016, 452] width 127 height 29
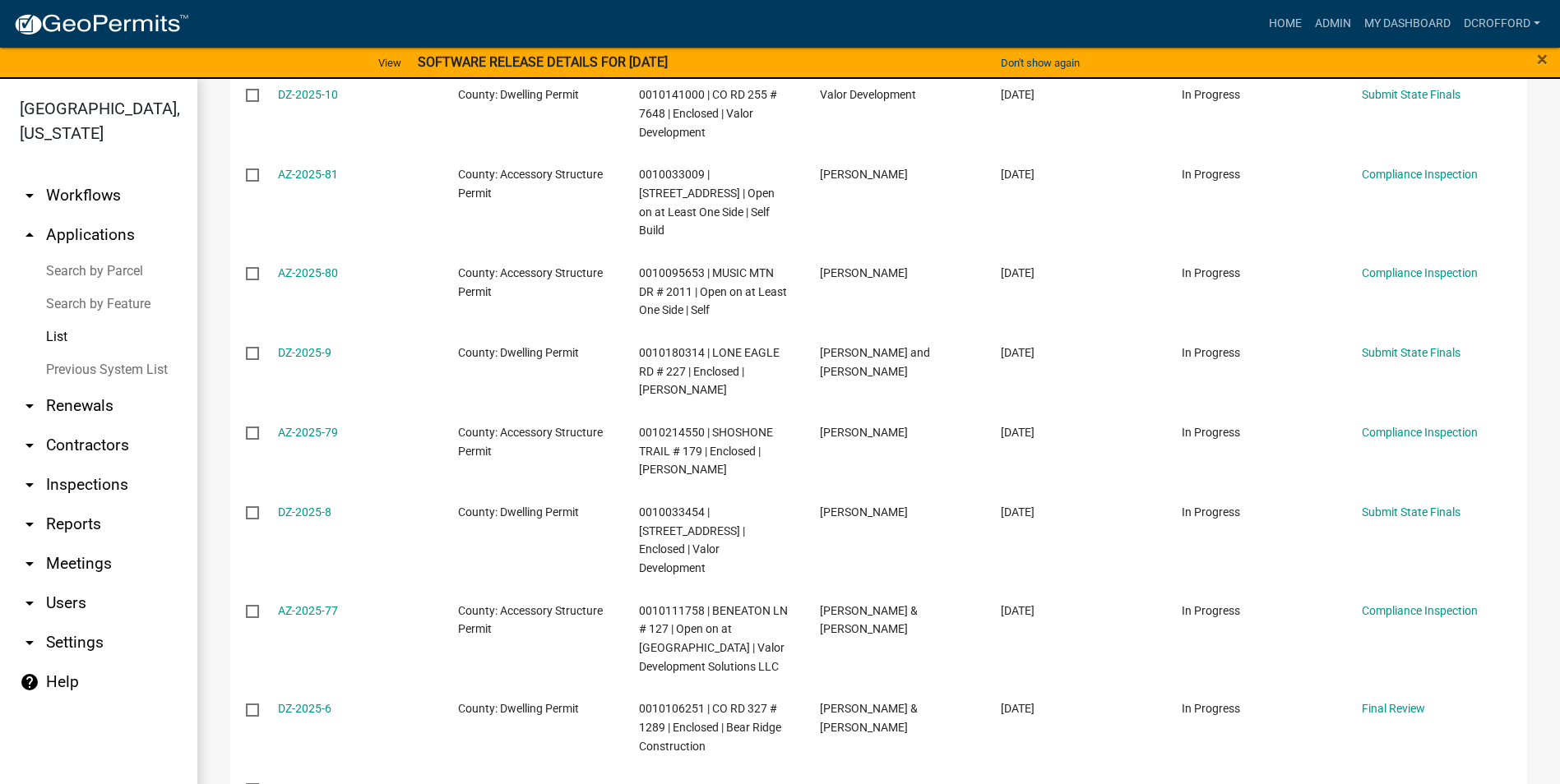
scroll to position [556, 0]
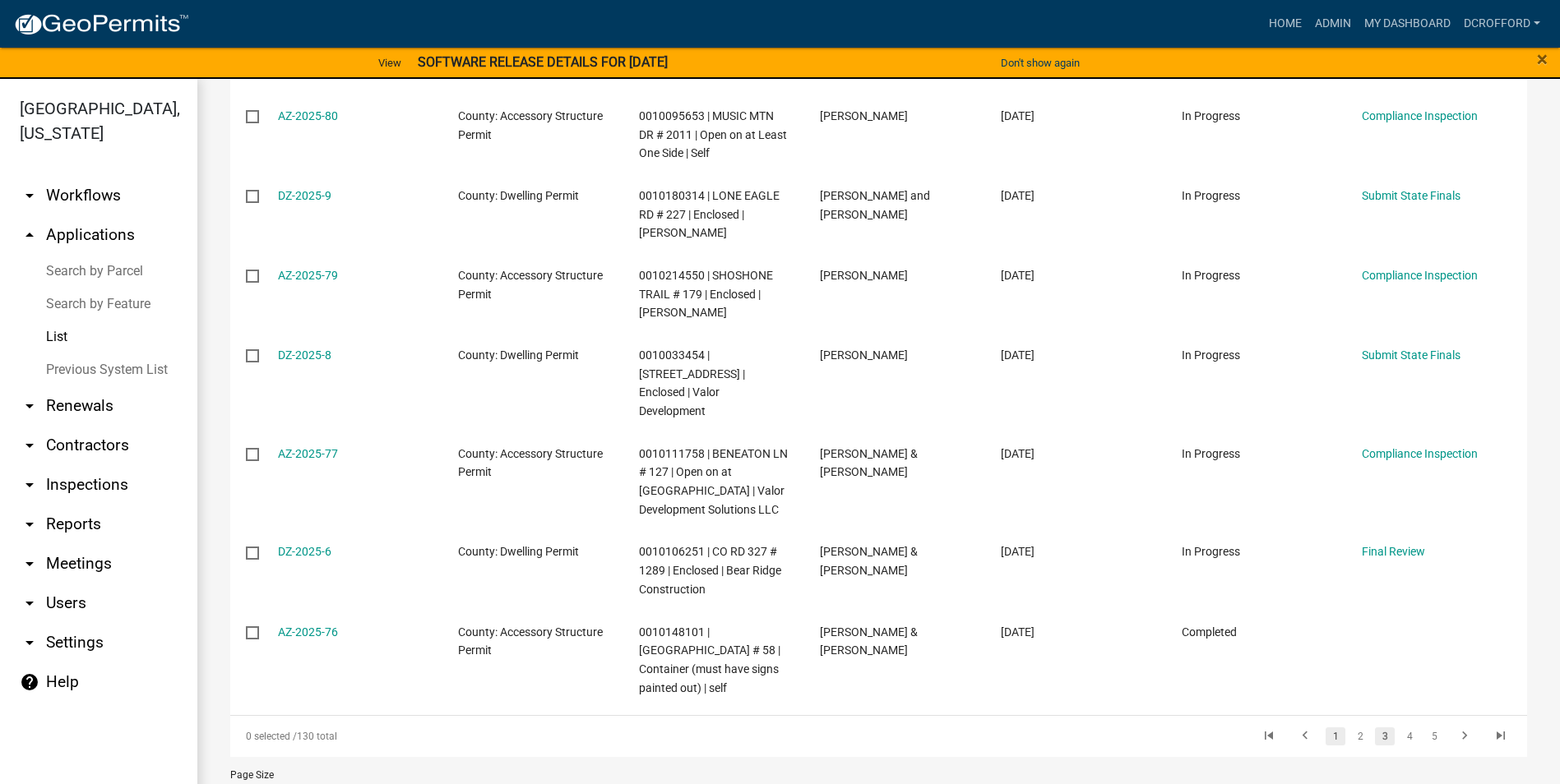
click at [1323, 723] on li "1" at bounding box center [1335, 737] width 25 height 28
click at [1326, 727] on link "1" at bounding box center [1335, 736] width 20 height 18
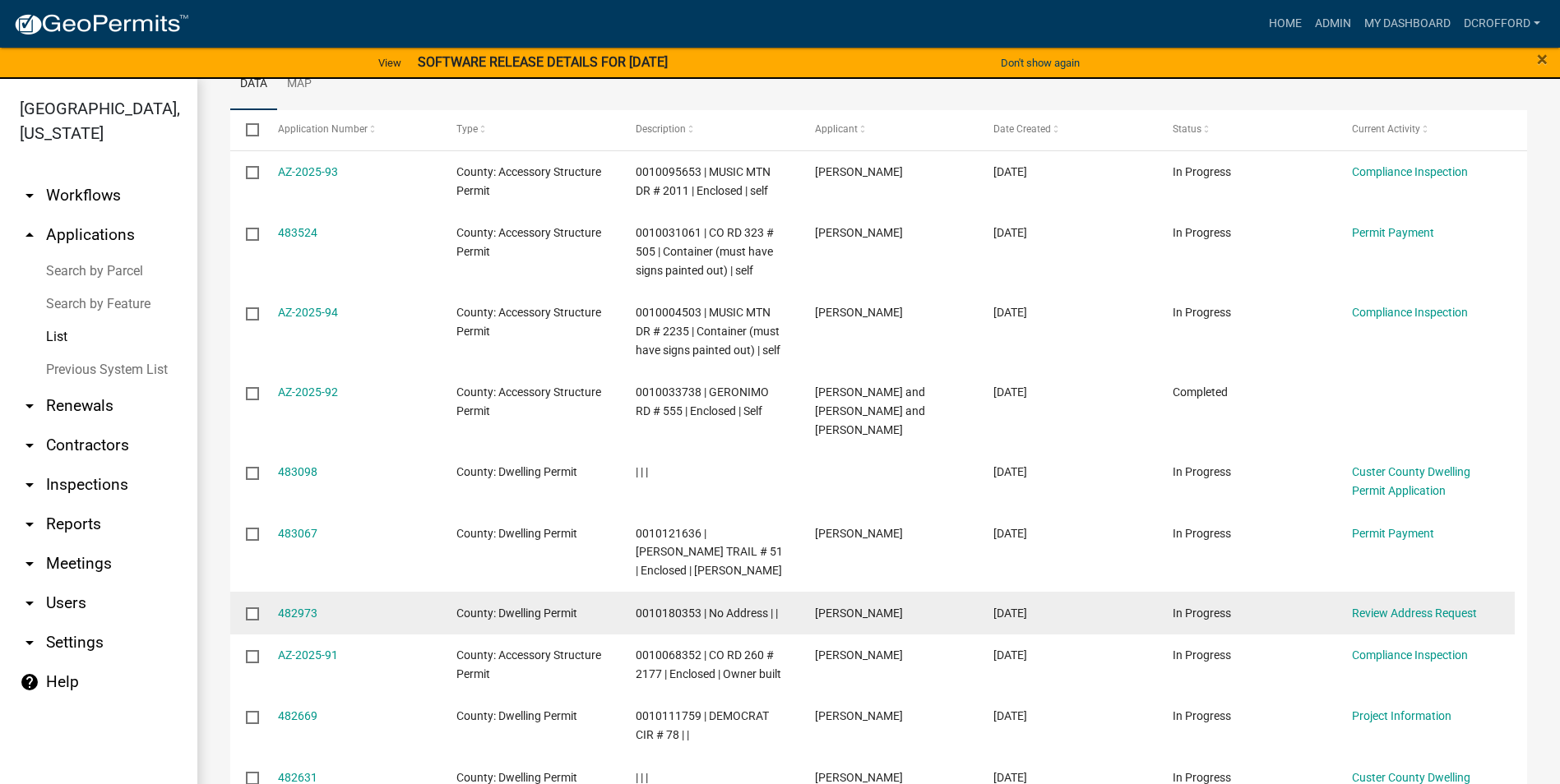
scroll to position [159, 0]
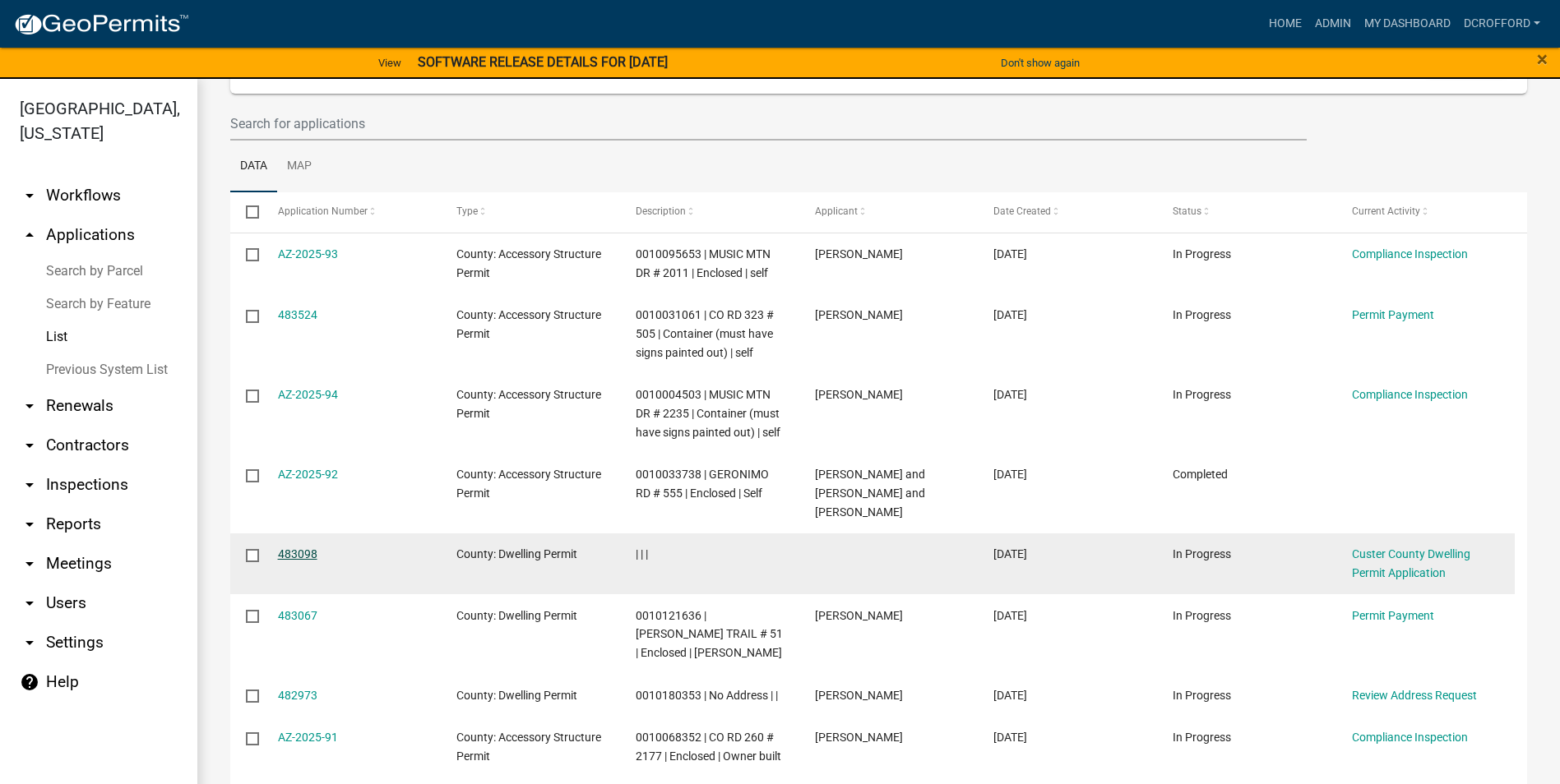
click at [287, 553] on link "483098" at bounding box center [297, 553] width 40 height 13
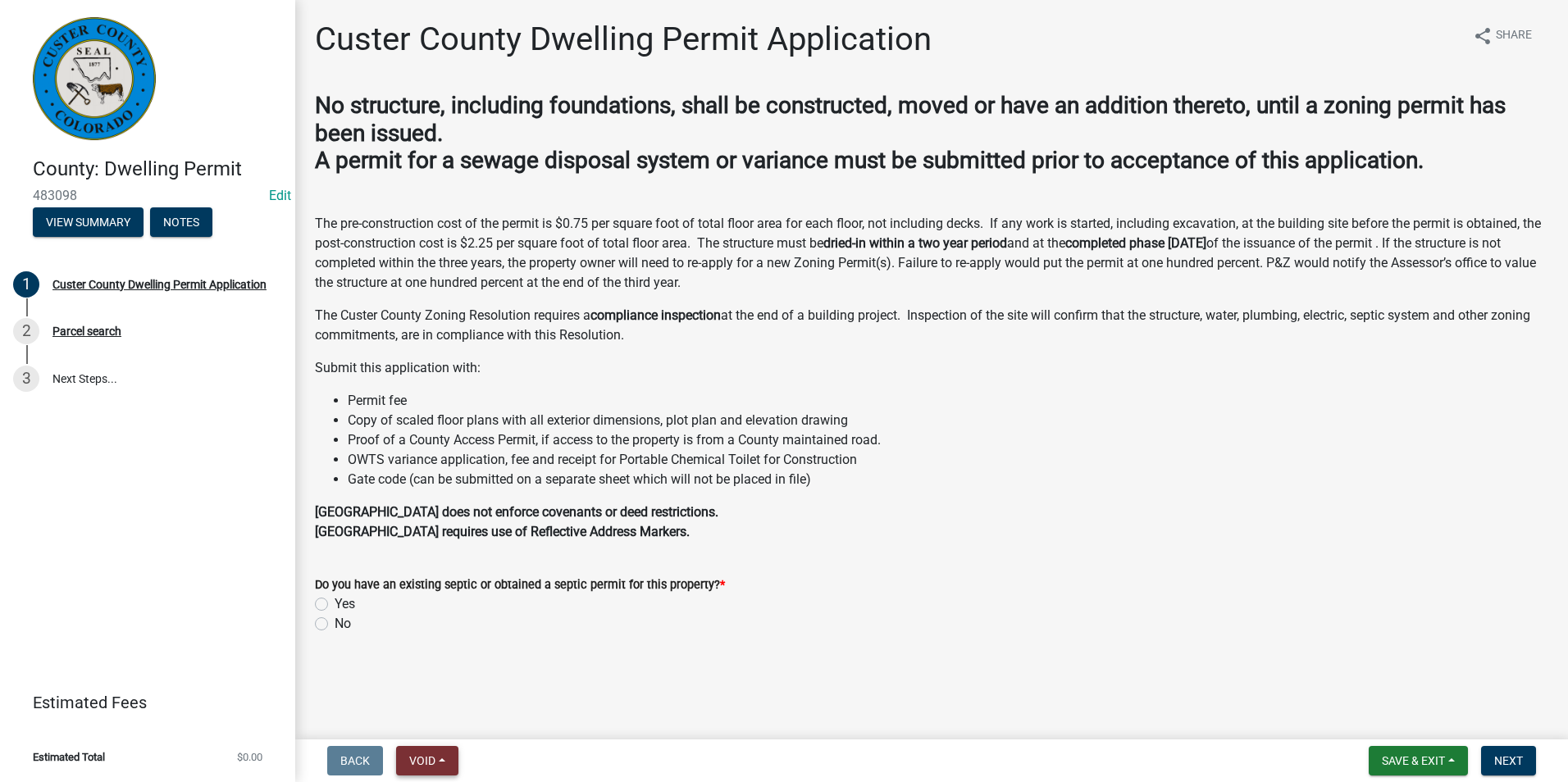
click at [419, 768] on button "Void" at bounding box center [427, 761] width 62 height 29
click at [439, 721] on button "Void" at bounding box center [462, 718] width 132 height 40
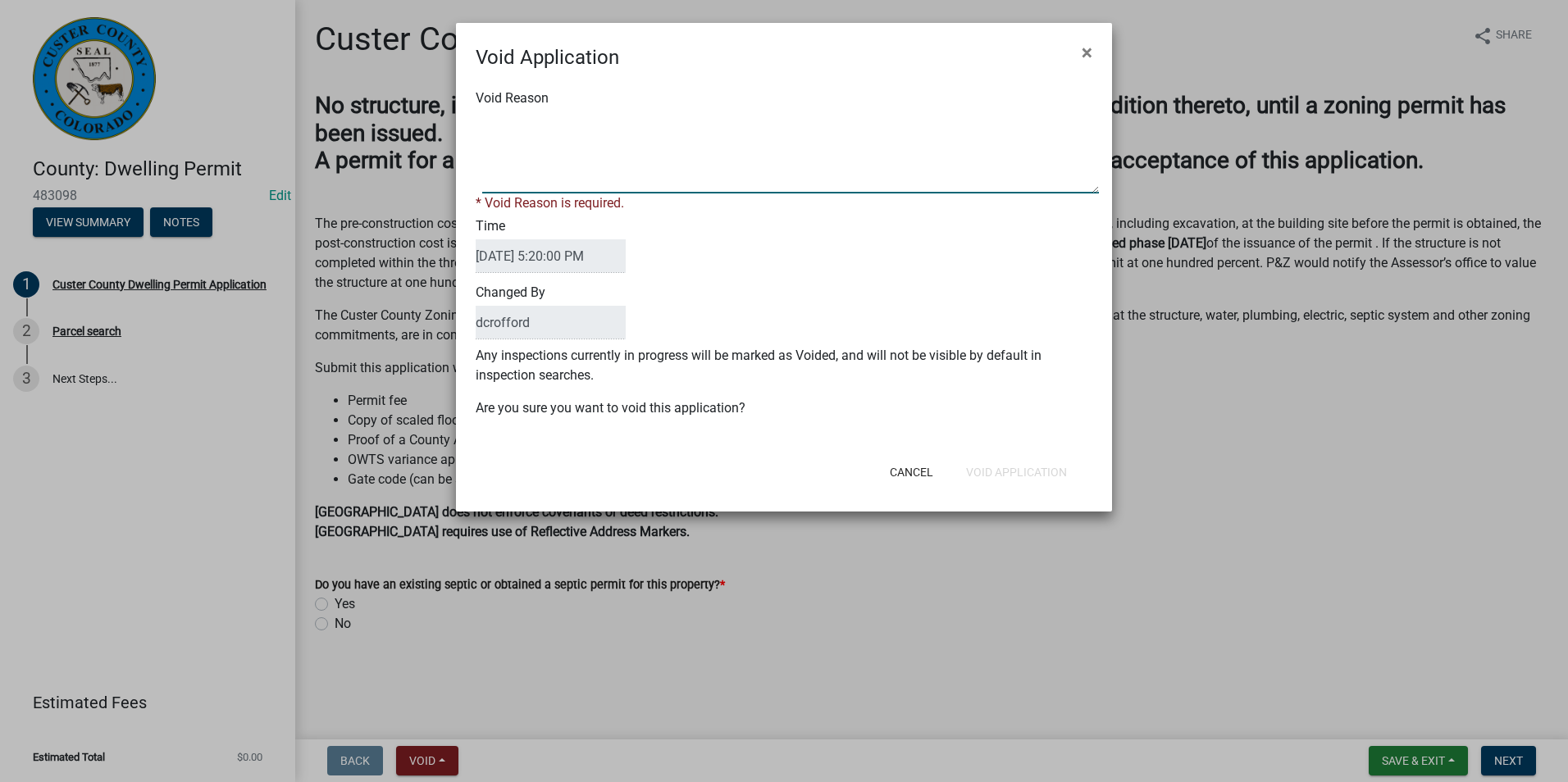
click at [620, 151] on textarea "Void Reason" at bounding box center [790, 152] width 616 height 82
type textarea "Unfinished"
click at [1064, 473] on div "Cancel Void Application" at bounding box center [891, 473] width 404 height 43
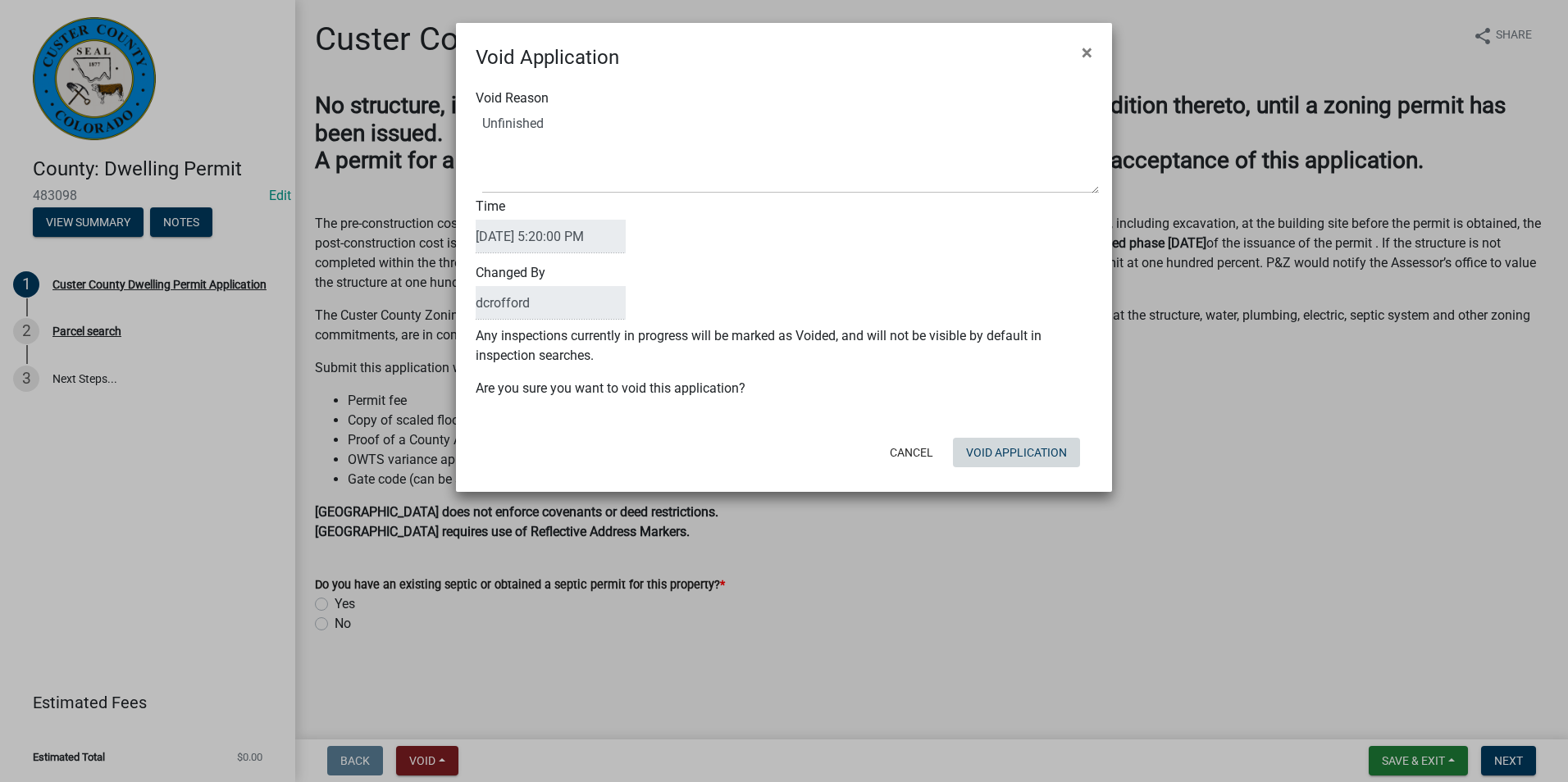
click at [1027, 454] on button "Void Application" at bounding box center [1016, 452] width 127 height 29
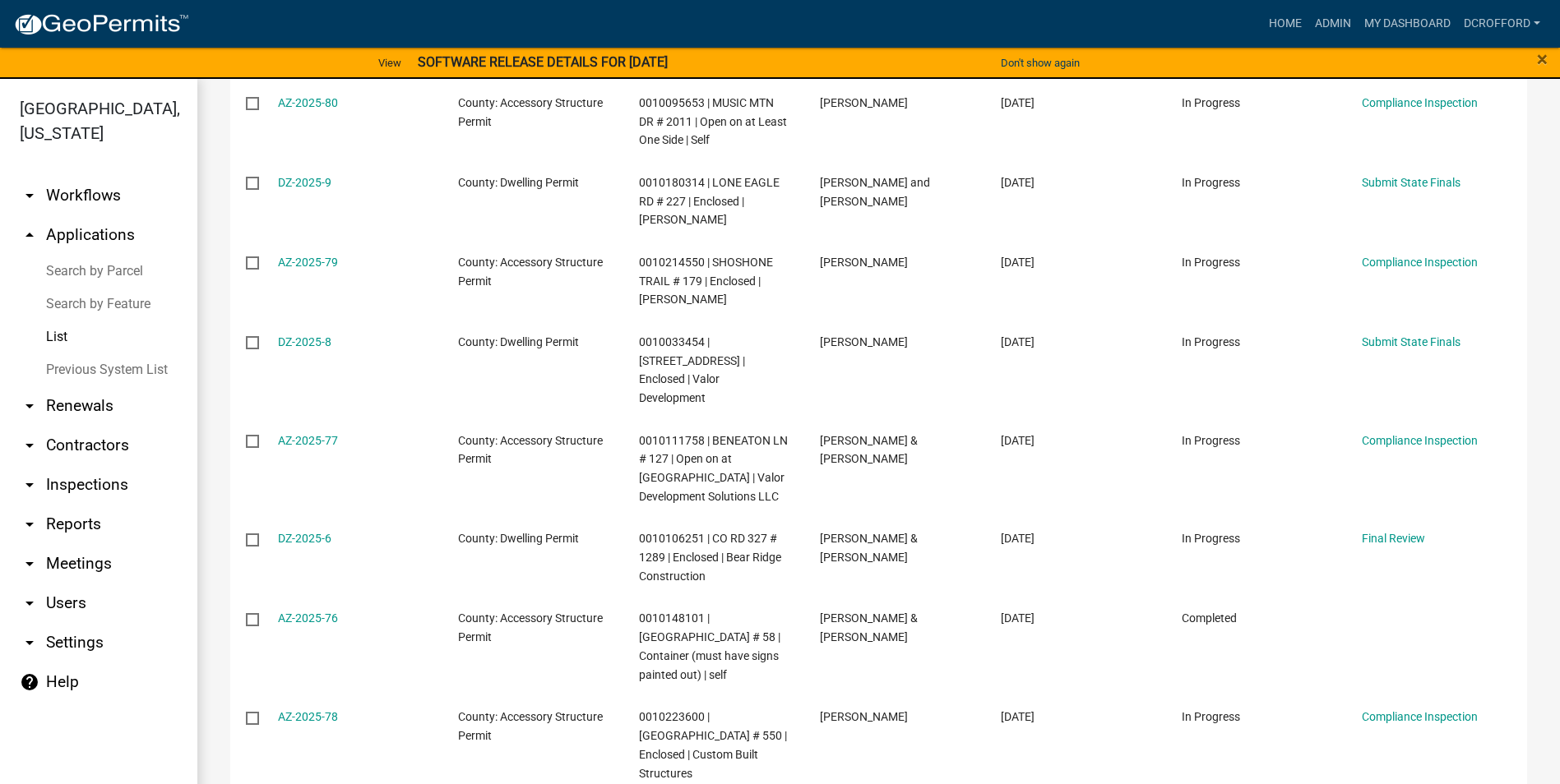
scroll to position [556, 0]
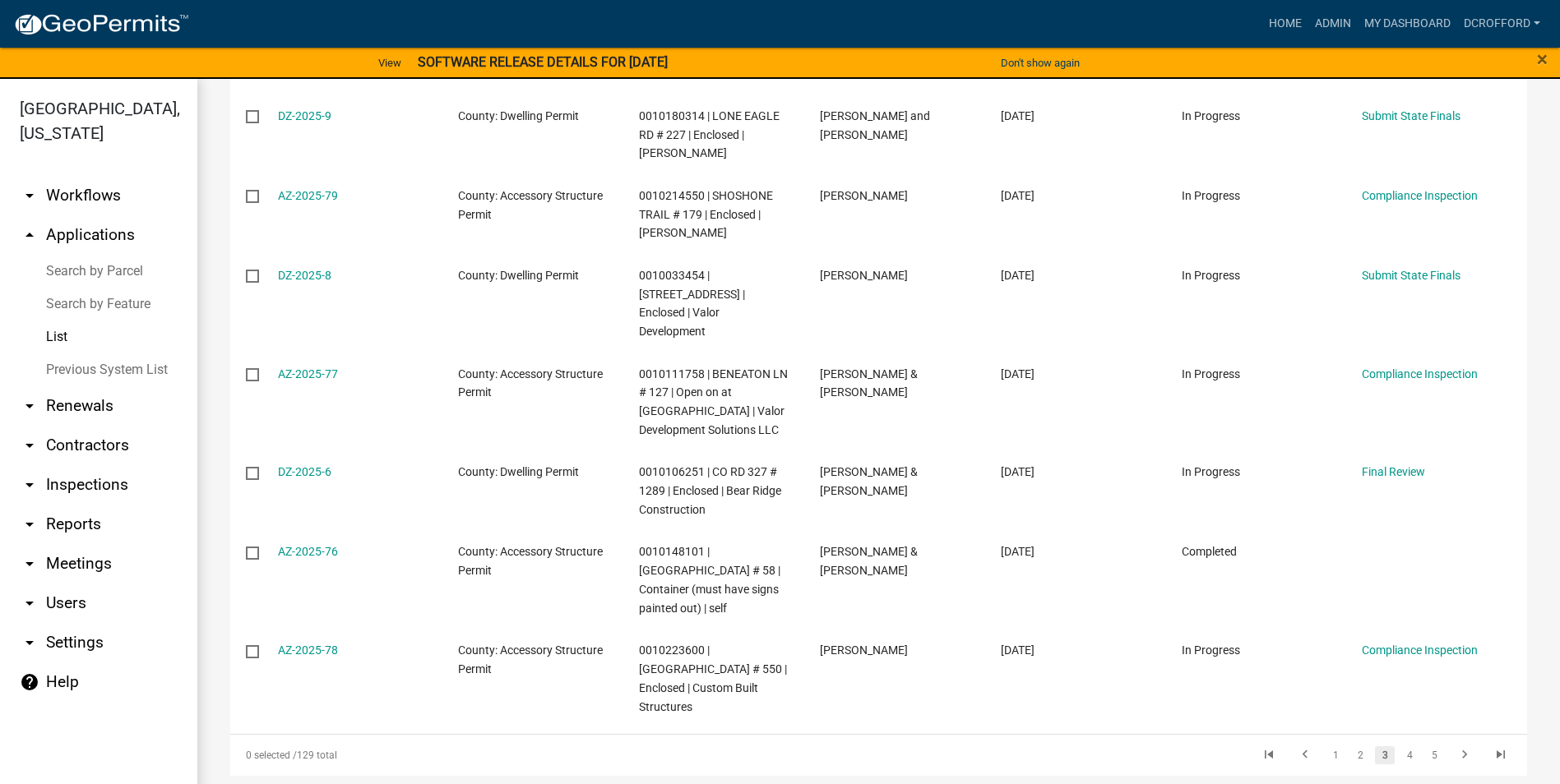
click at [1323, 741] on li "1" at bounding box center [1335, 755] width 25 height 28
click at [1326, 746] on link "1" at bounding box center [1335, 755] width 20 height 18
